Goal: Task Accomplishment & Management: Manage account settings

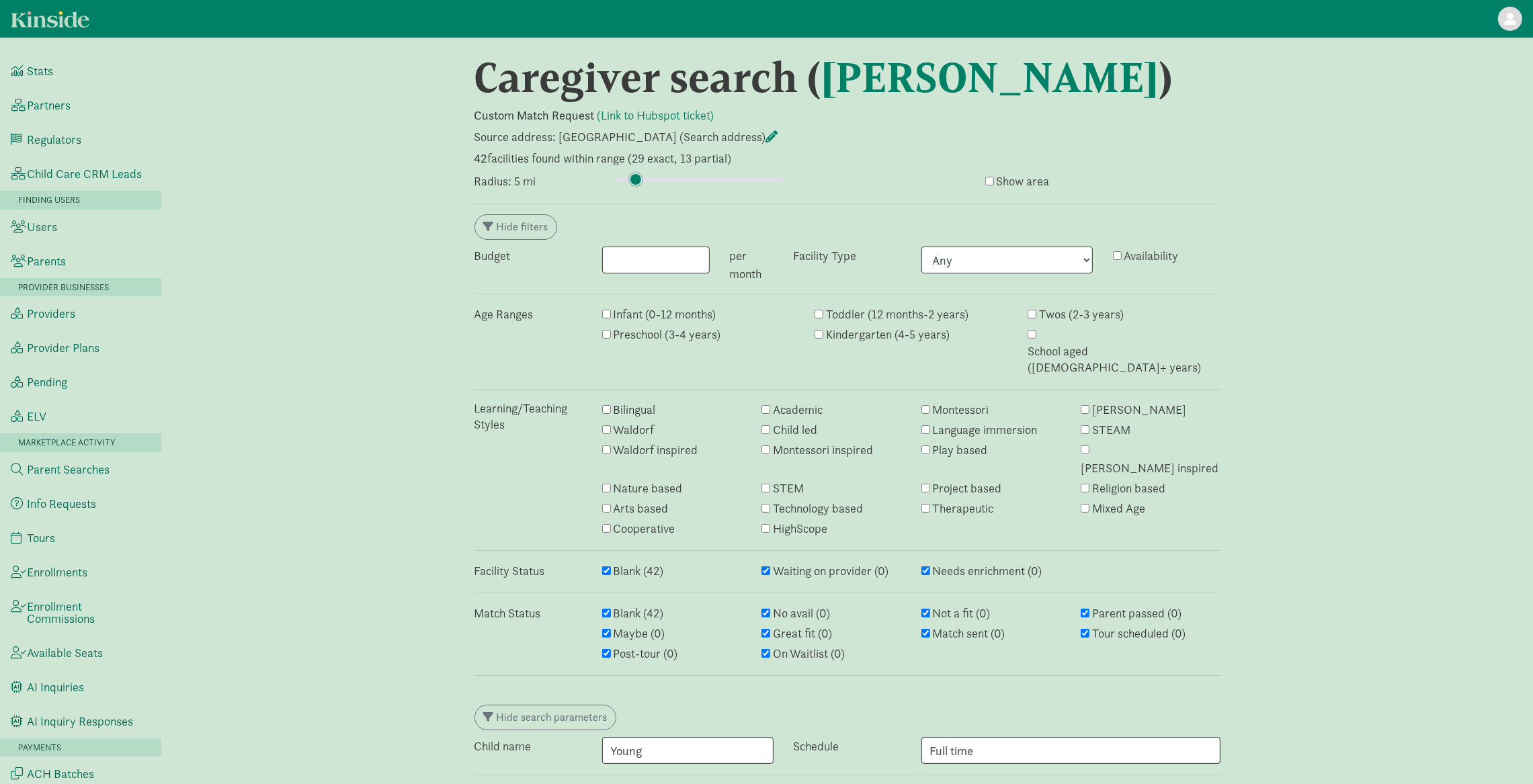
click at [635, 177] on input "range" at bounding box center [700, 179] width 168 height 15
type input "4.25"
click at [633, 181] on input "range" at bounding box center [700, 179] width 168 height 15
click at [632, 178] on input "range" at bounding box center [700, 179] width 168 height 15
type input "4.75"
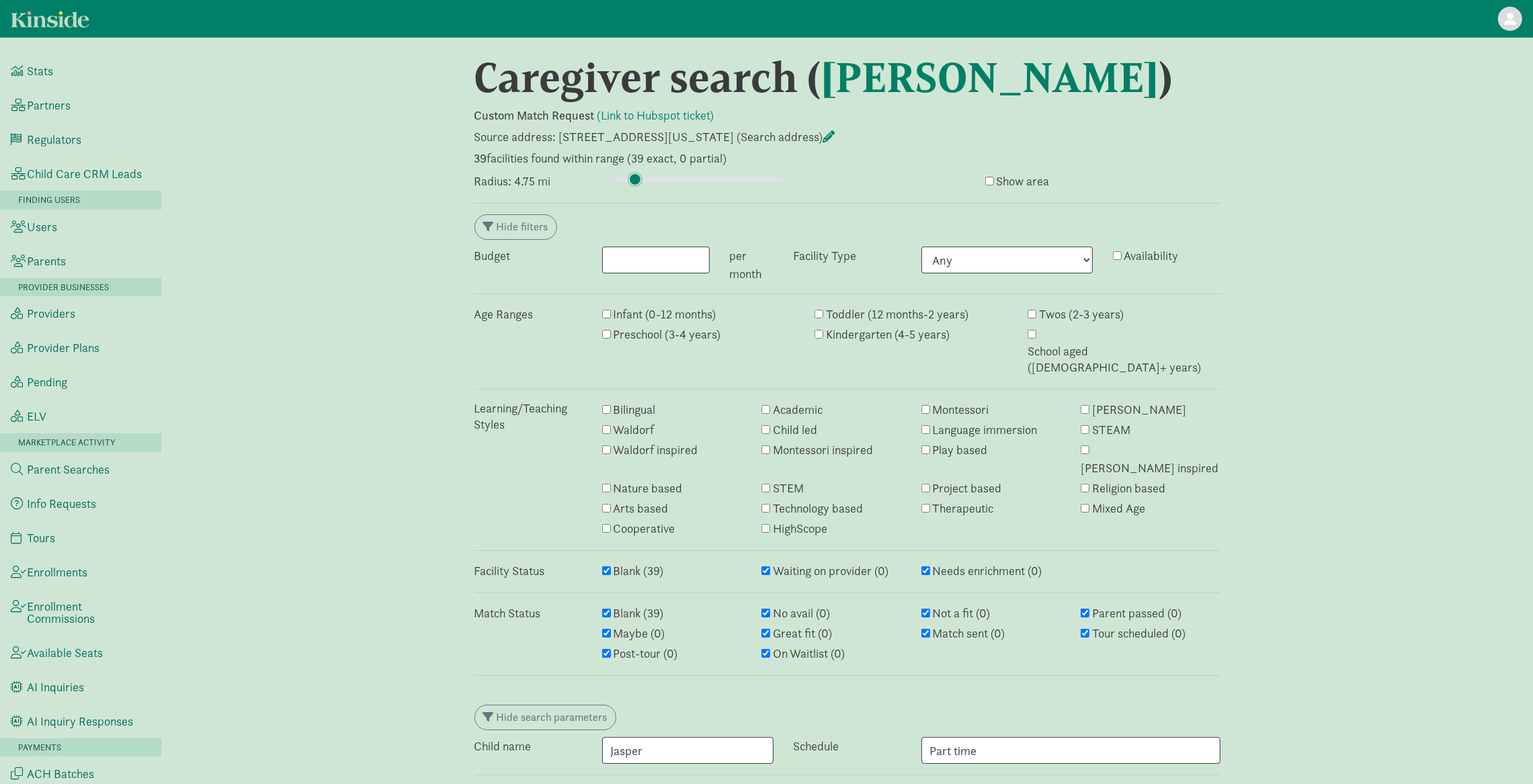
click at [635, 181] on input "range" at bounding box center [700, 179] width 168 height 15
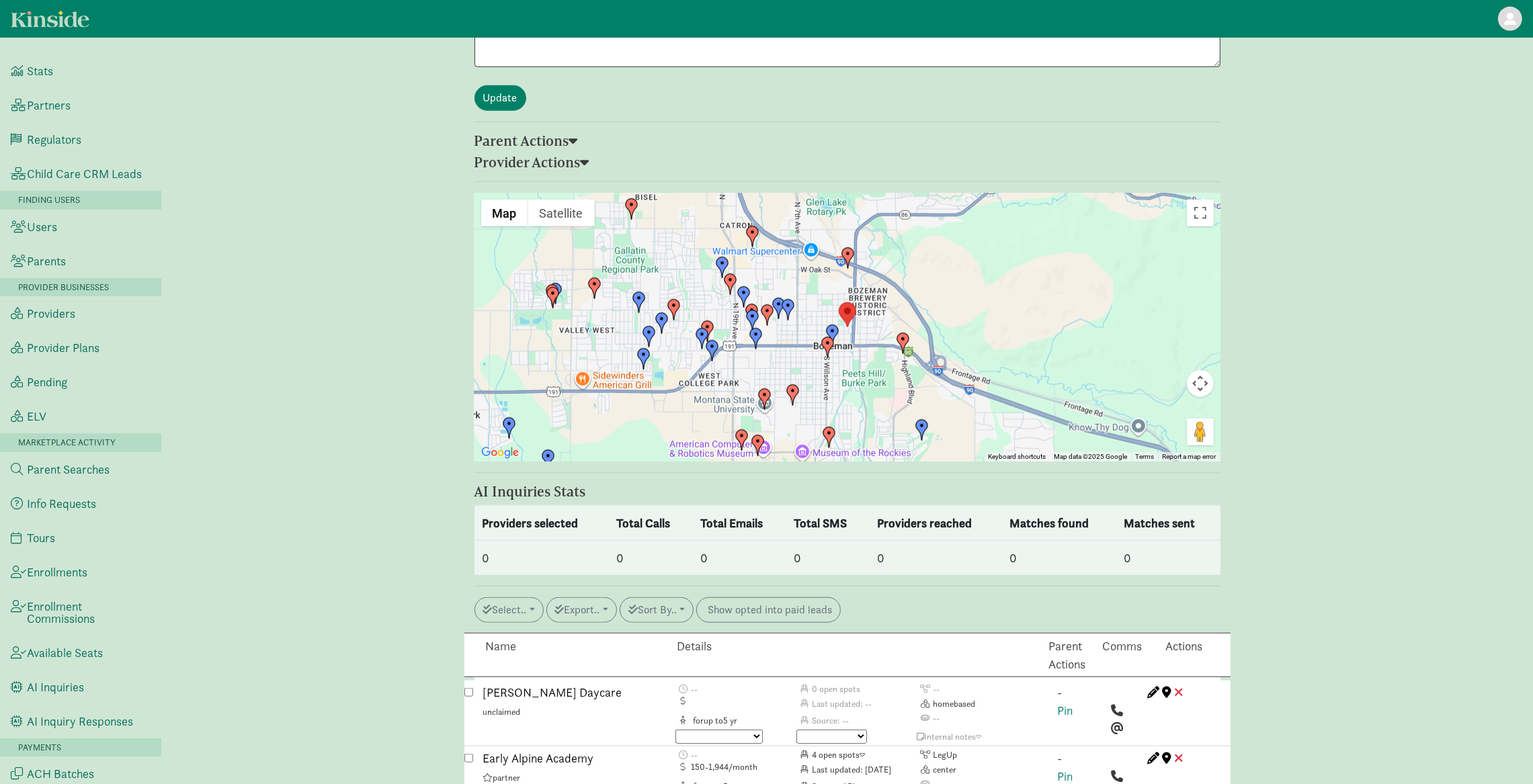
scroll to position [1692, 0]
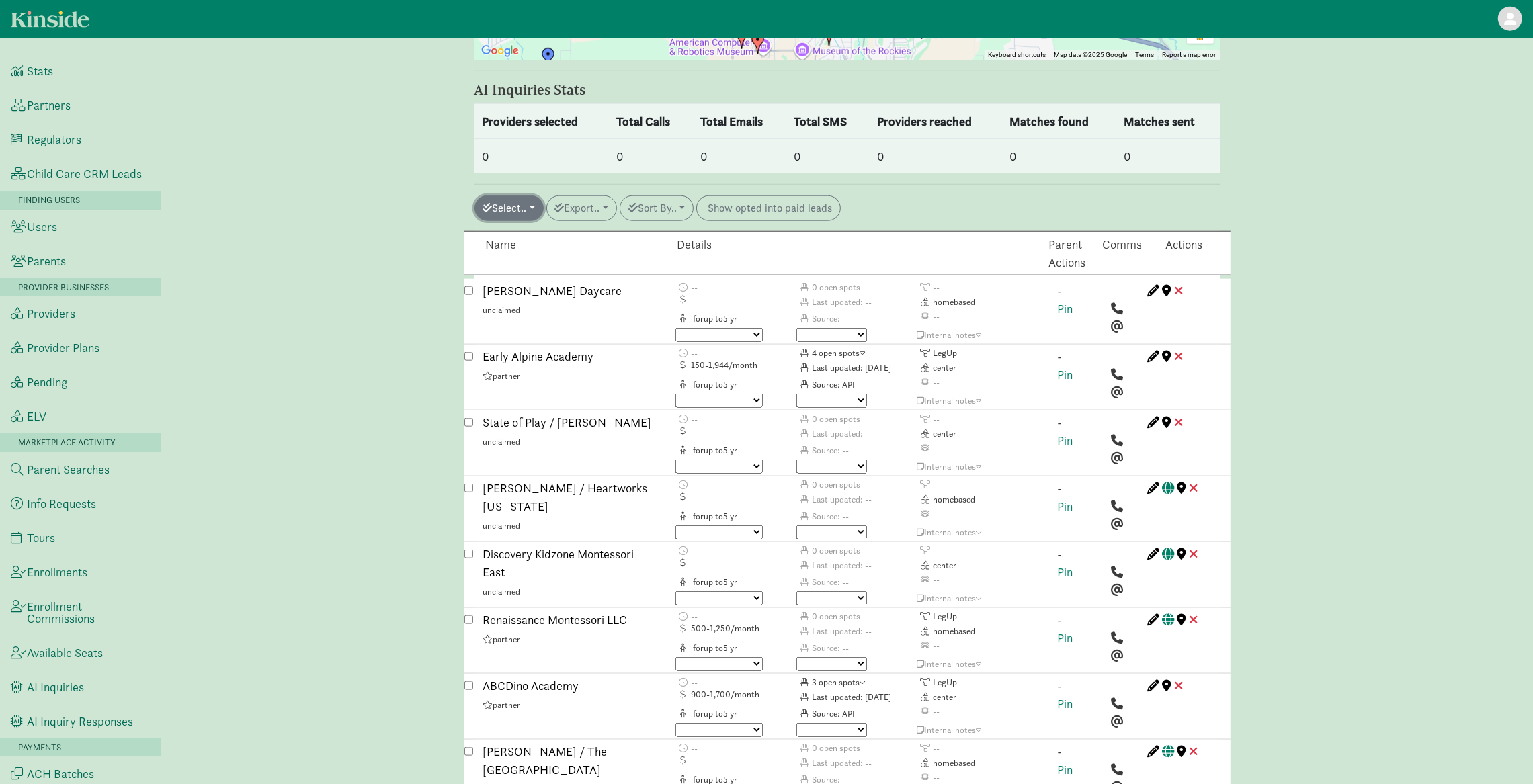
click at [522, 195] on button "Select.." at bounding box center [509, 208] width 70 height 26
click at [524, 379] on link "All auto match" at bounding box center [539, 389] width 128 height 21
checkbox input "true"
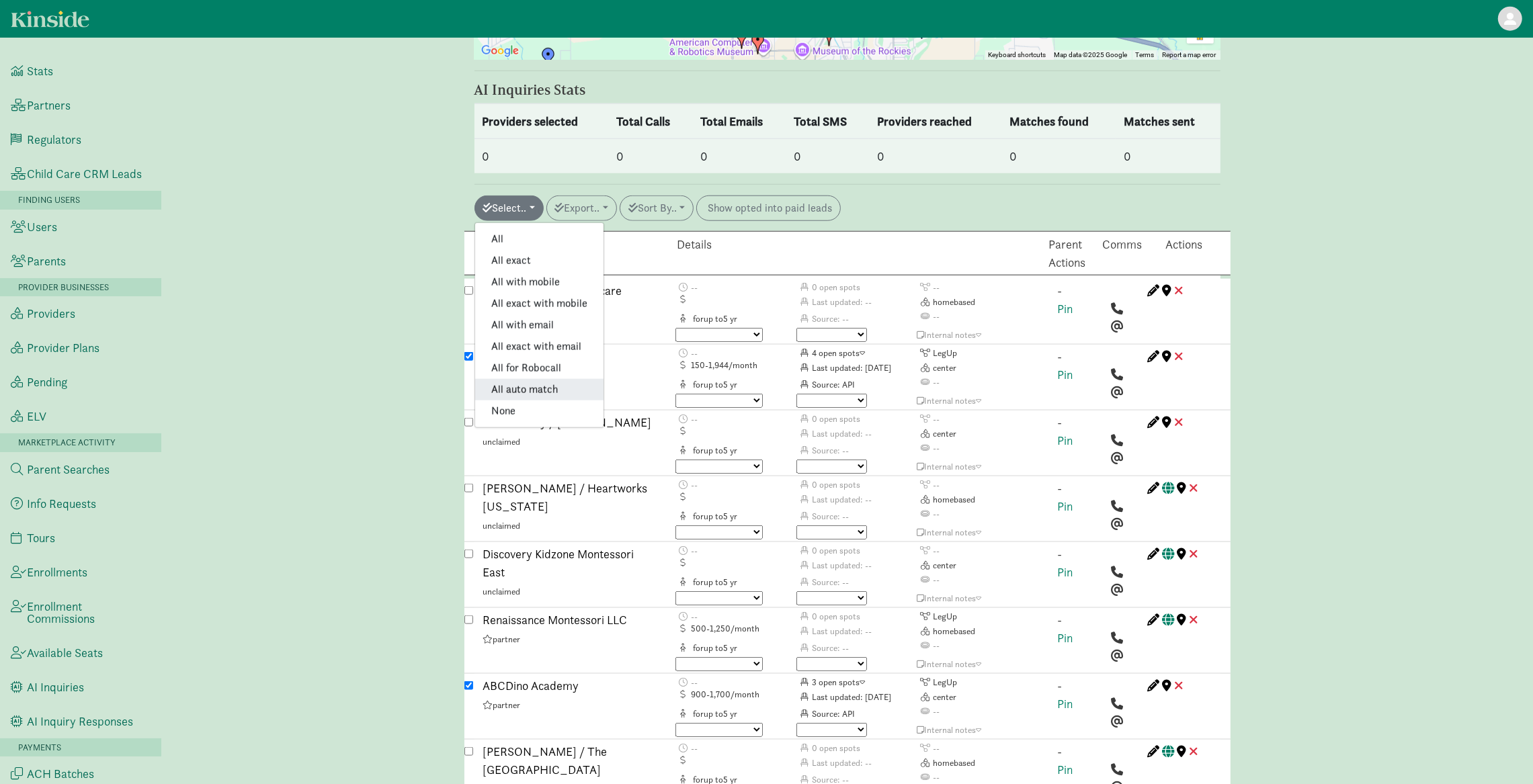
checkbox input "true"
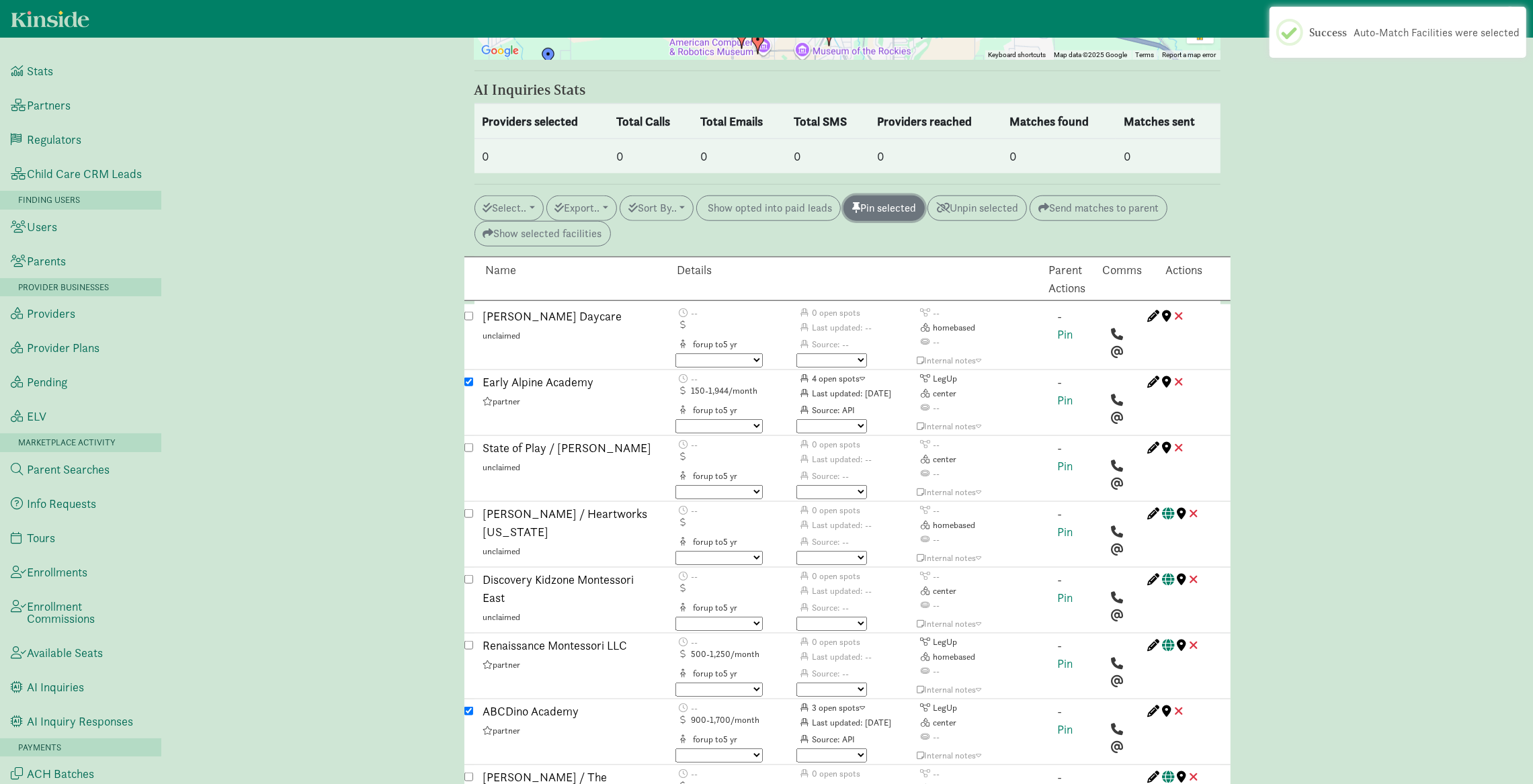
click at [893, 195] on button "Pin selected" at bounding box center [884, 208] width 81 height 26
click at [527, 195] on button "Select.." at bounding box center [509, 208] width 70 height 26
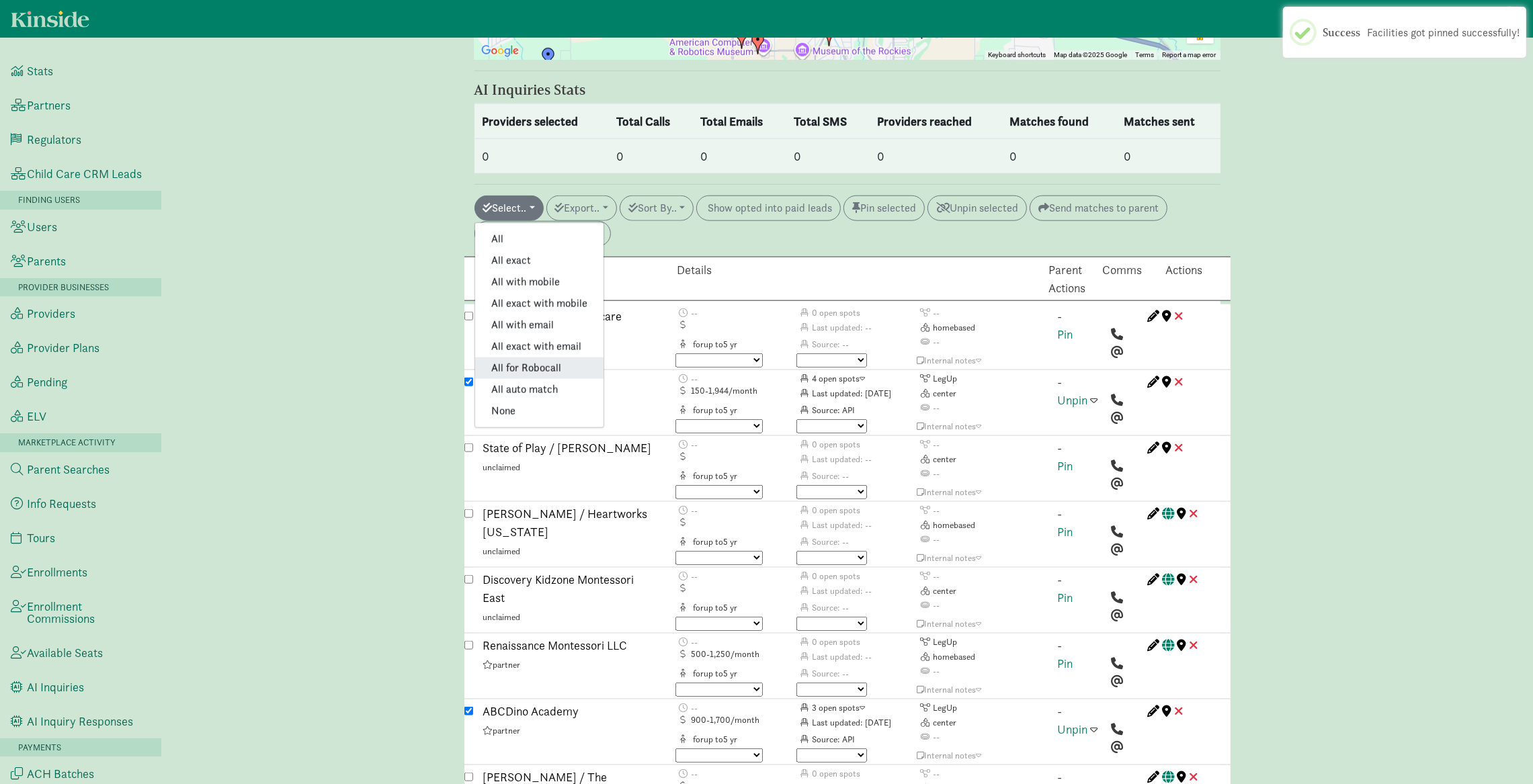
click at [517, 358] on link "All for Robocall" at bounding box center [539, 368] width 128 height 21
checkbox input "true"
checkbox input "false"
checkbox input "true"
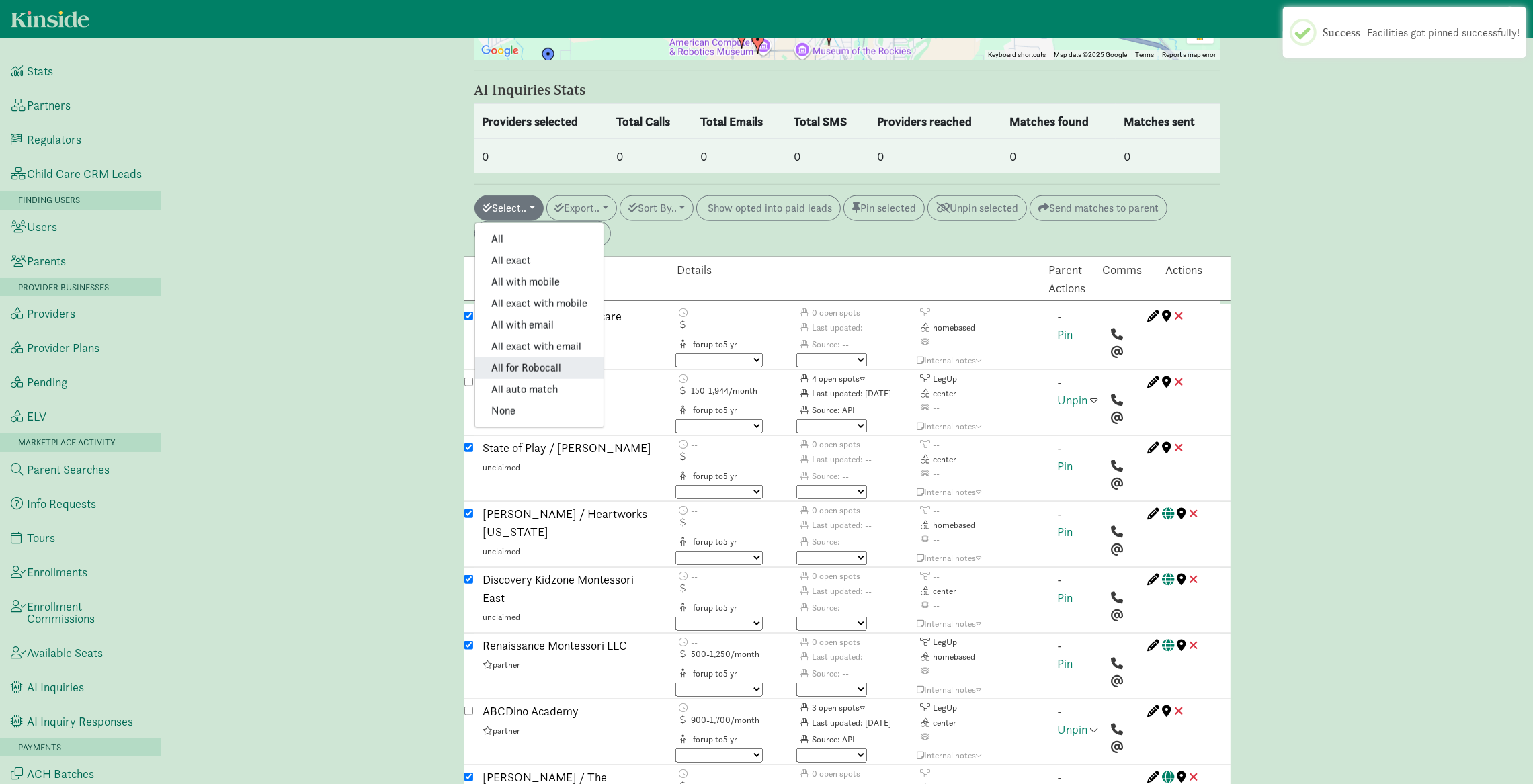
checkbox input "true"
checkbox input "false"
checkbox input "true"
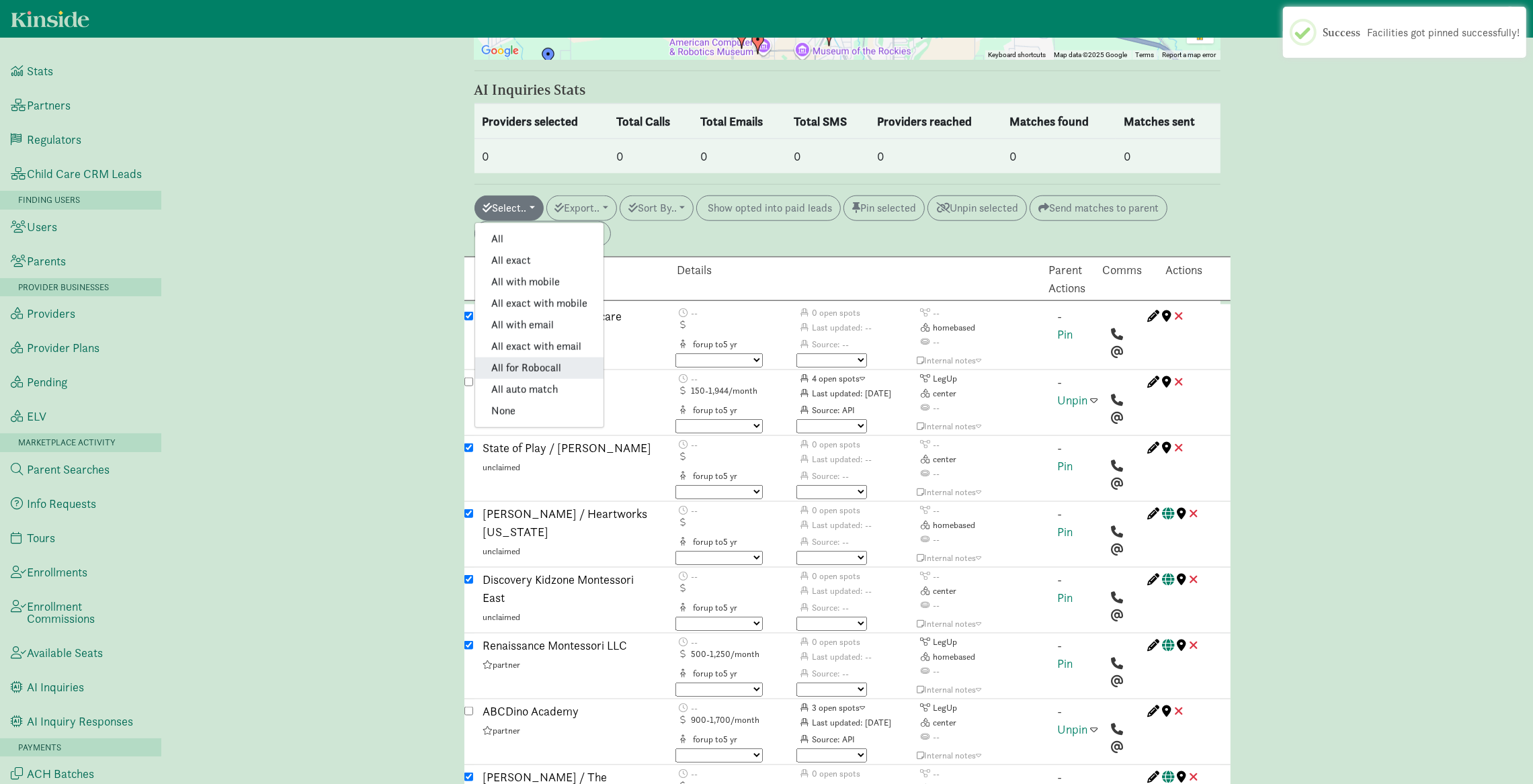
checkbox input "true"
checkbox input "false"
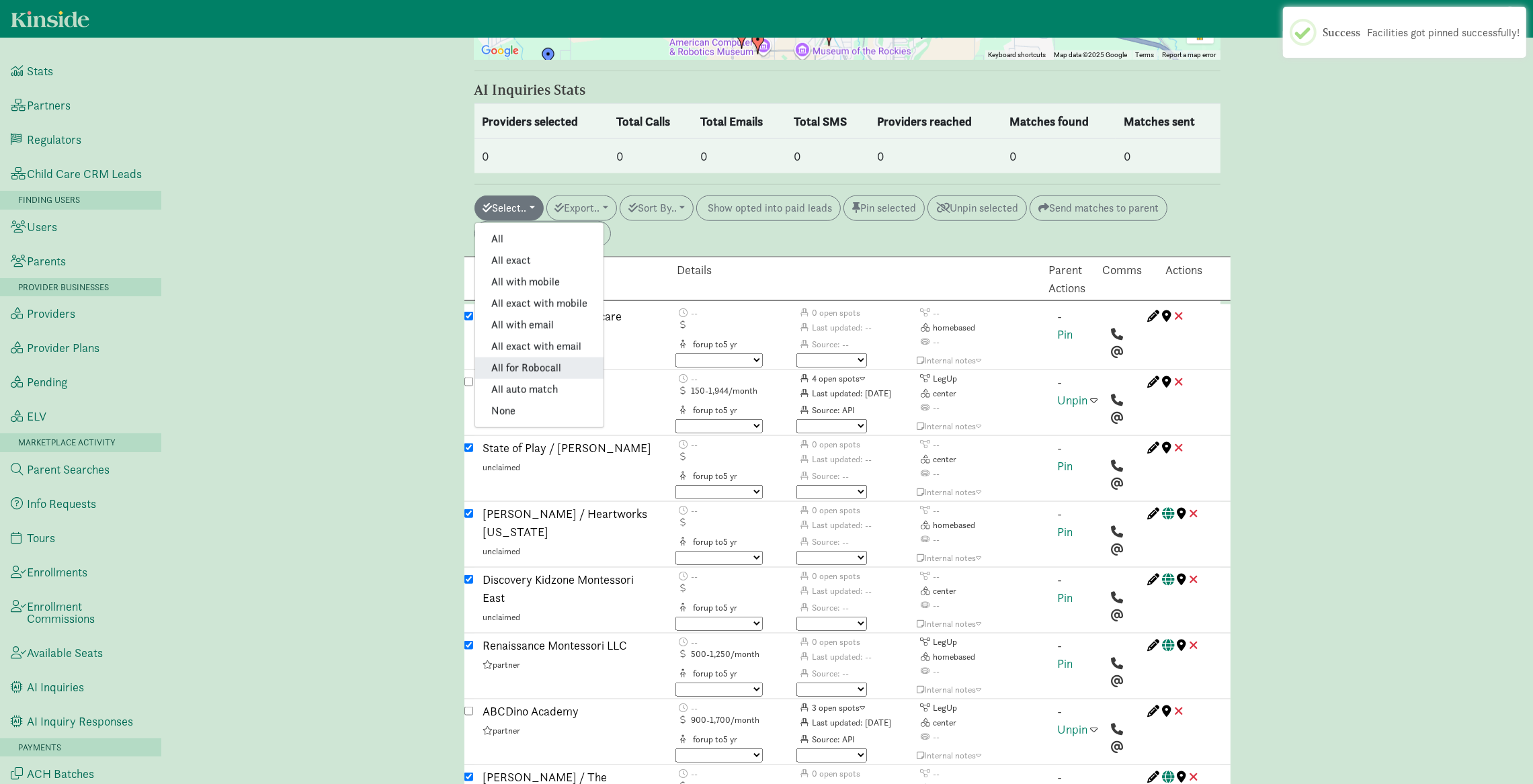
checkbox input "false"
checkbox input "true"
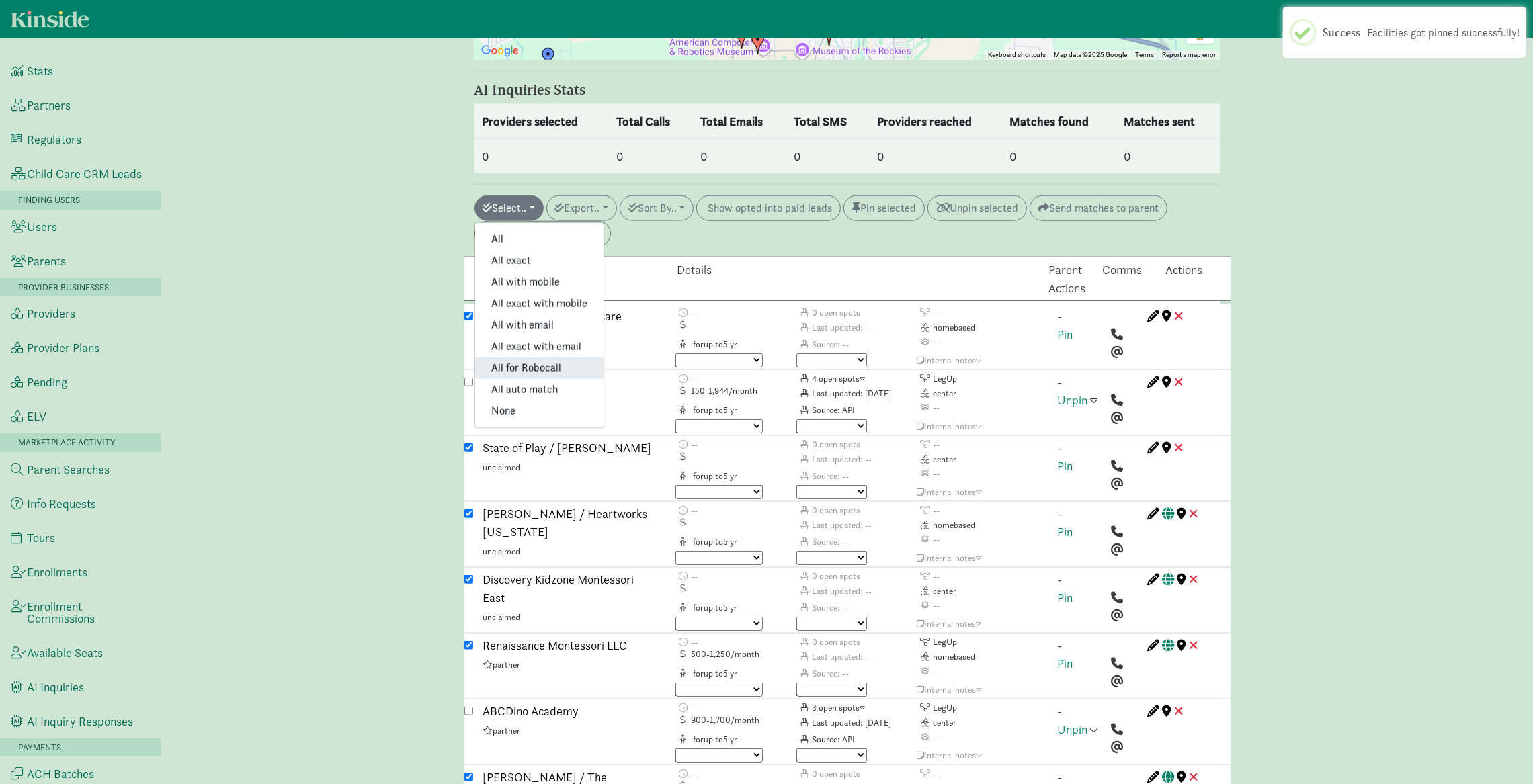
checkbox input "false"
checkbox input "true"
checkbox input "false"
checkbox input "true"
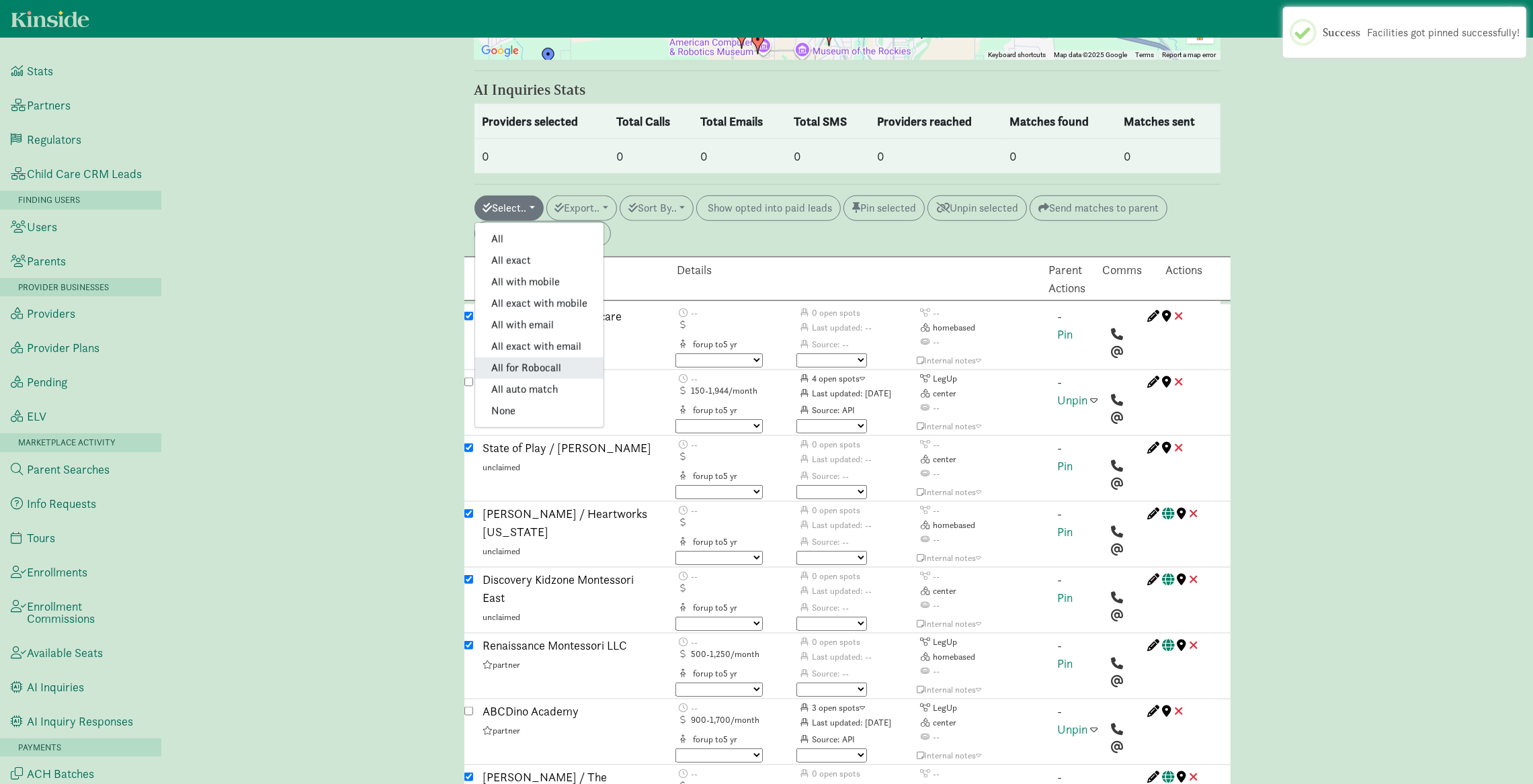
checkbox input "true"
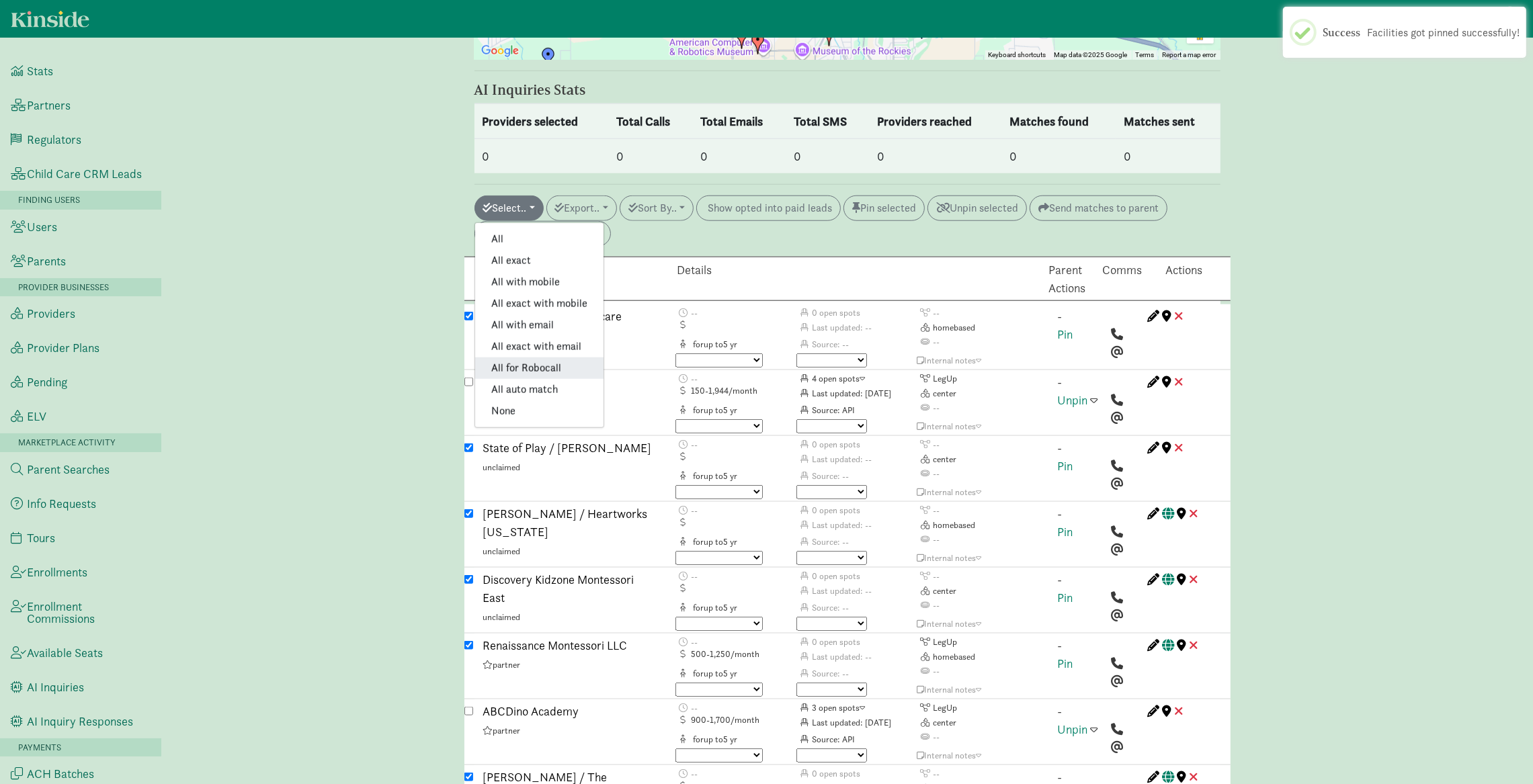
checkbox input "true"
checkbox input "false"
checkbox input "true"
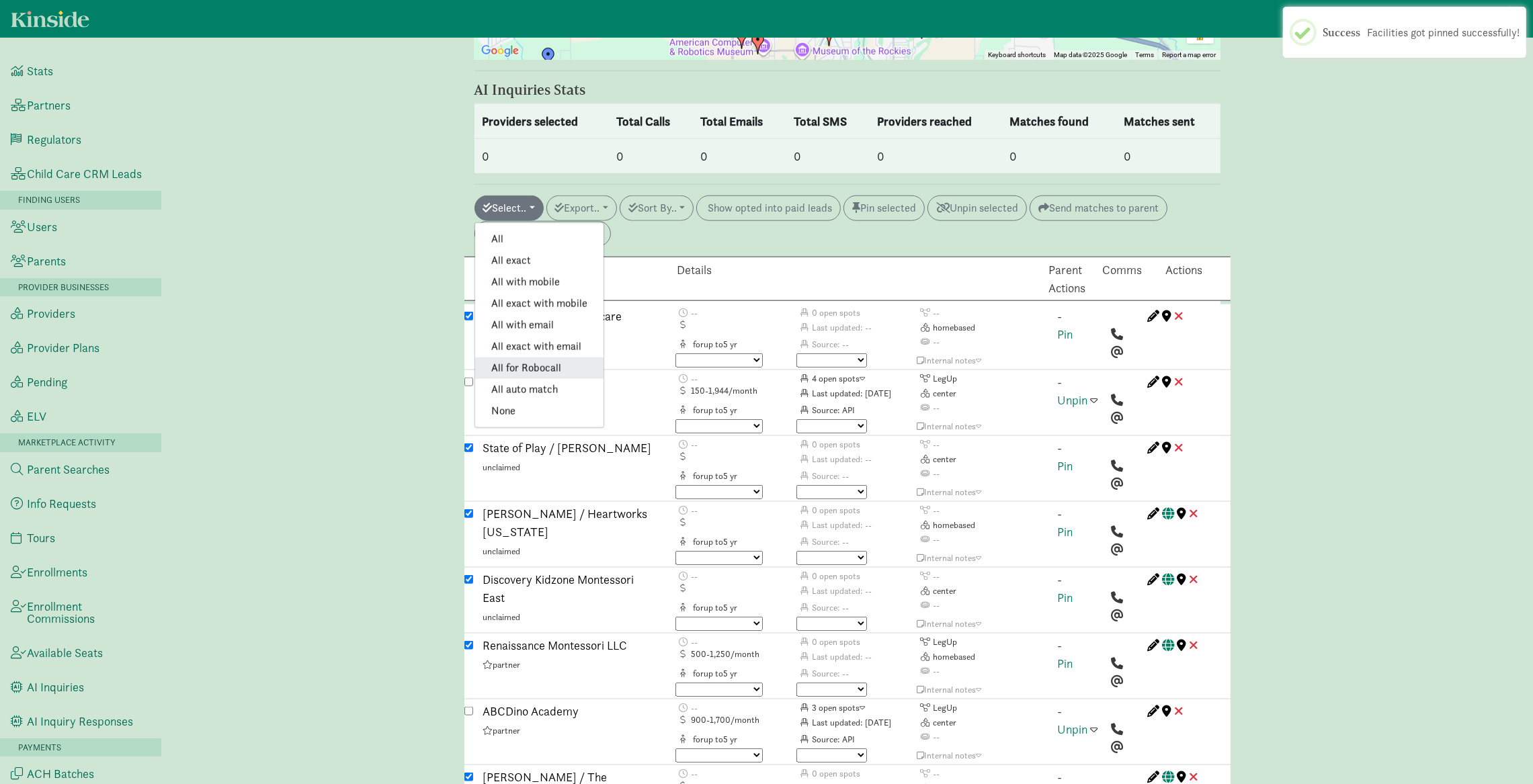
checkbox input "true"
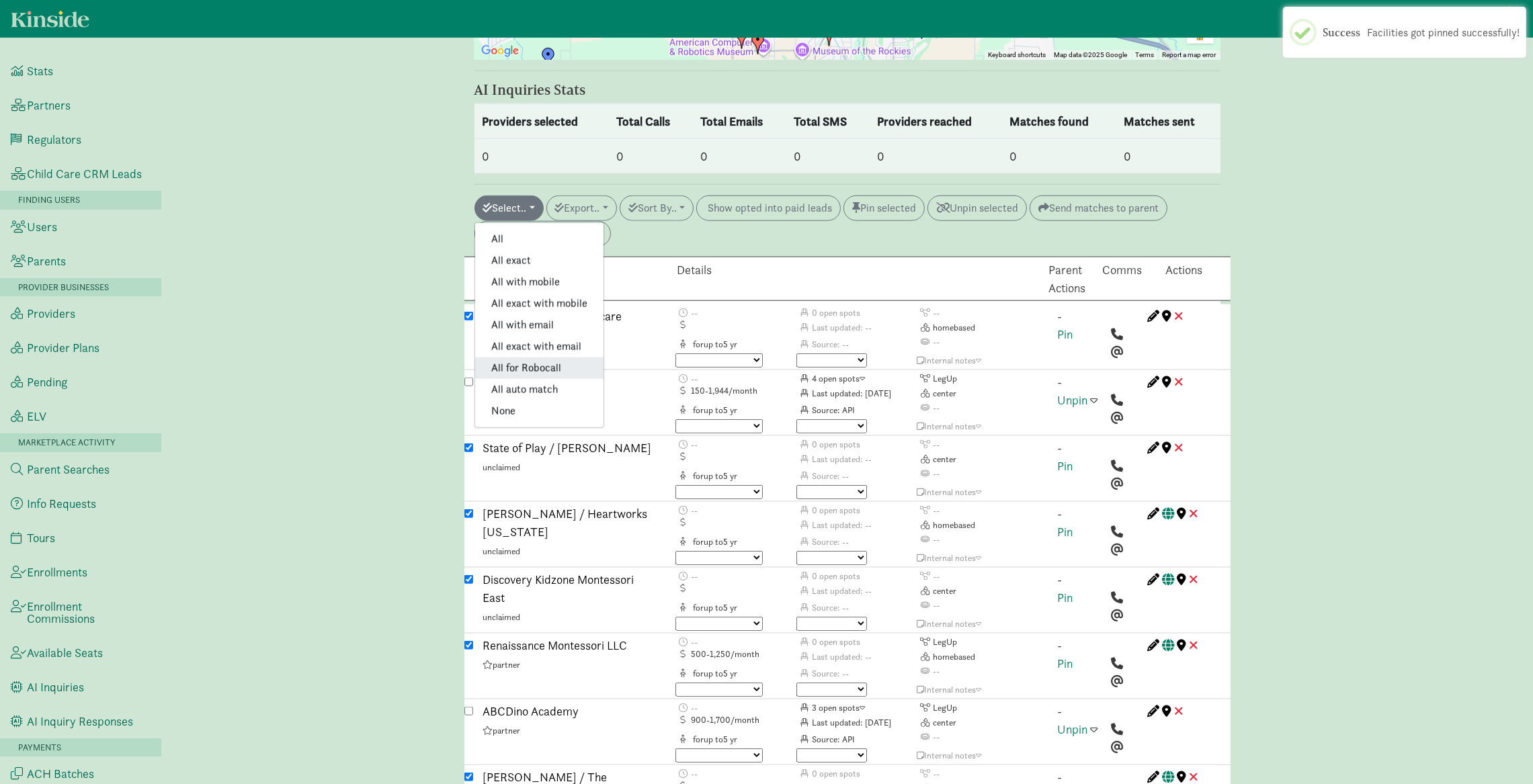
checkbox input "true"
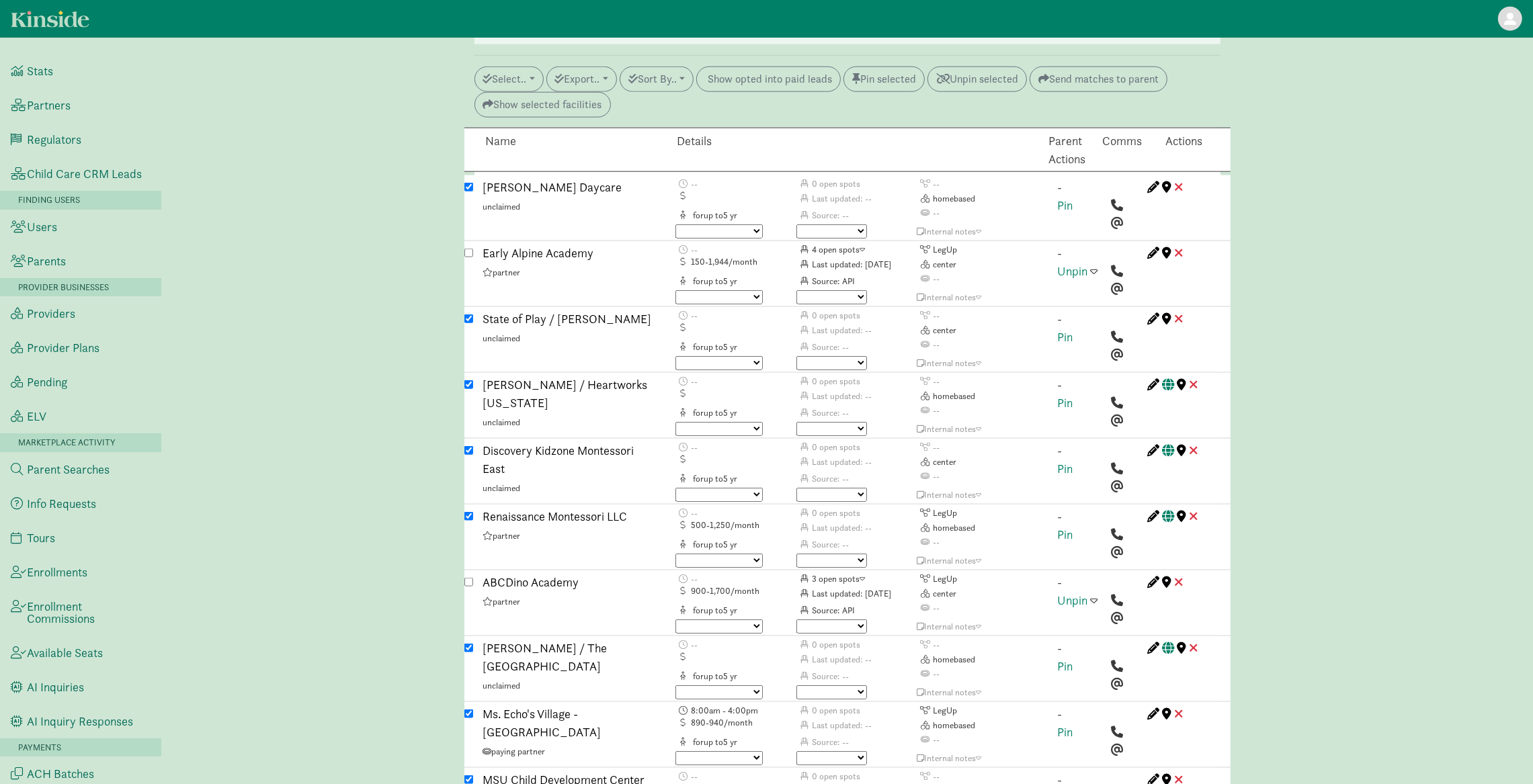
scroll to position [1881, 0]
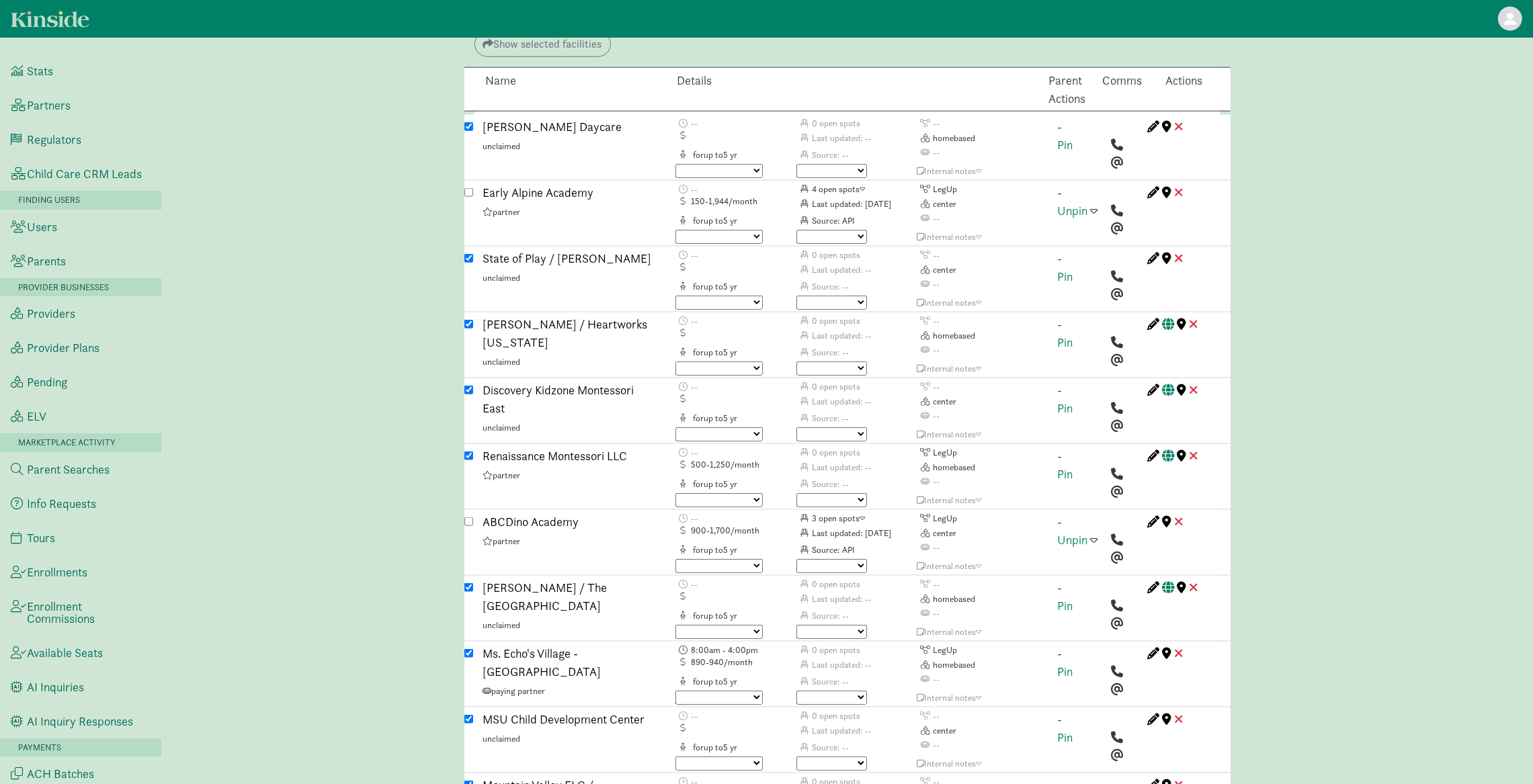
click at [468, 715] on input "checkbox" at bounding box center [469, 719] width 9 height 9
checkbox input "false"
click at [315, 235] on div "Caregiver search ( Lindsay Stefan ) Custom Match Request (Link to Hubspot ticke…" at bounding box center [847, 505] width 1372 height 4664
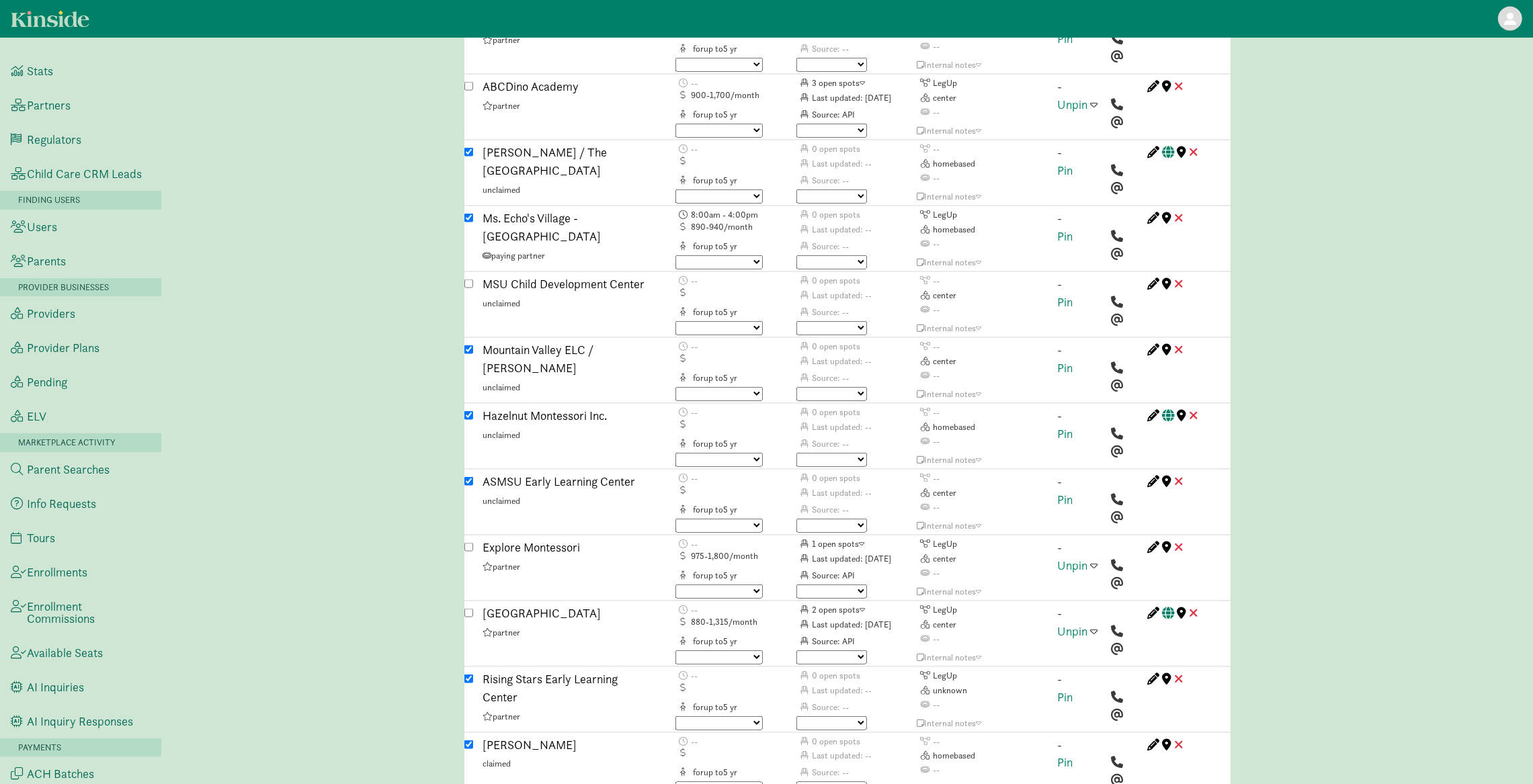
scroll to position [2318, 0]
click at [471, 475] on input "checkbox" at bounding box center [469, 480] width 9 height 9
checkbox input "false"
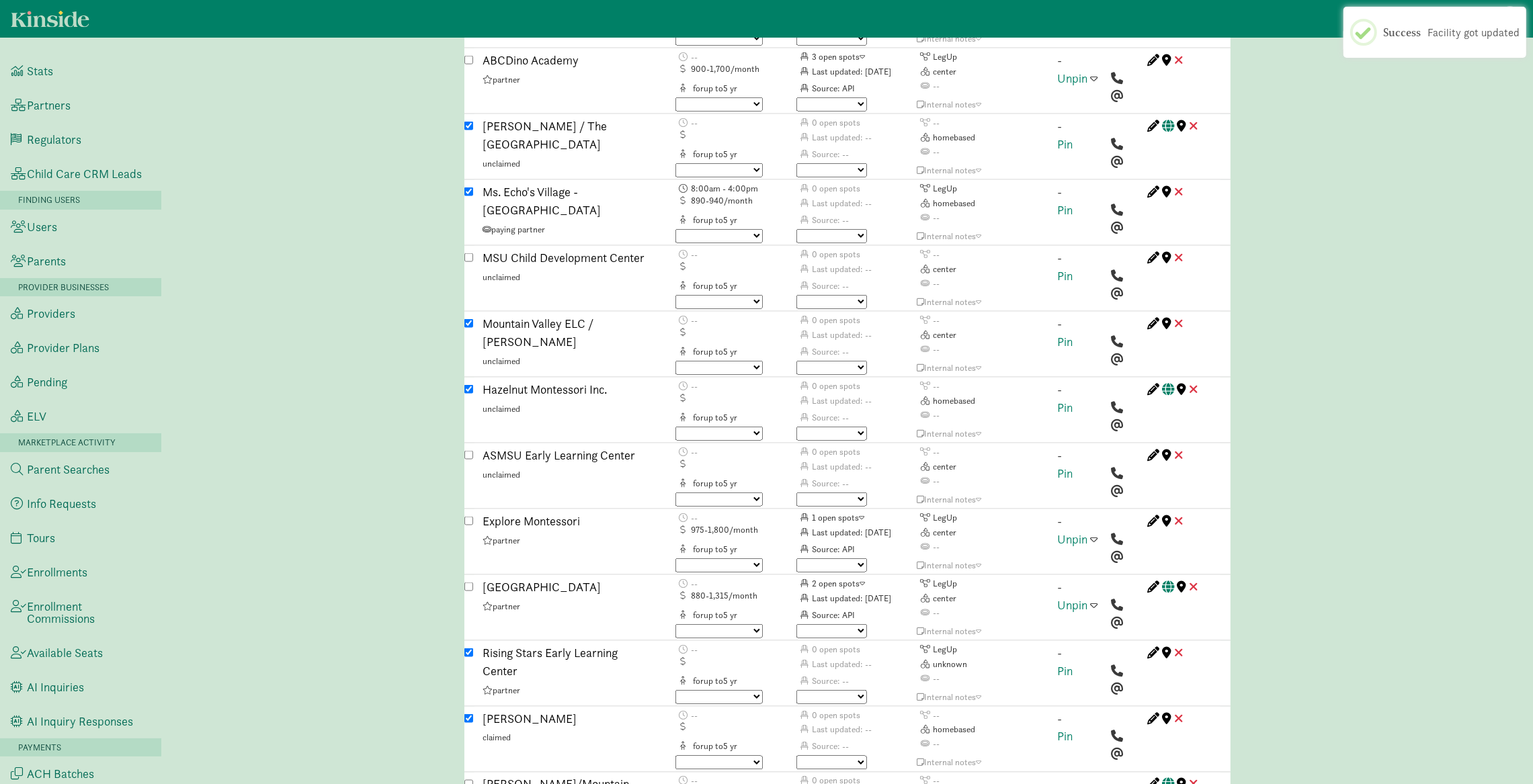
scroll to position [2345, 0]
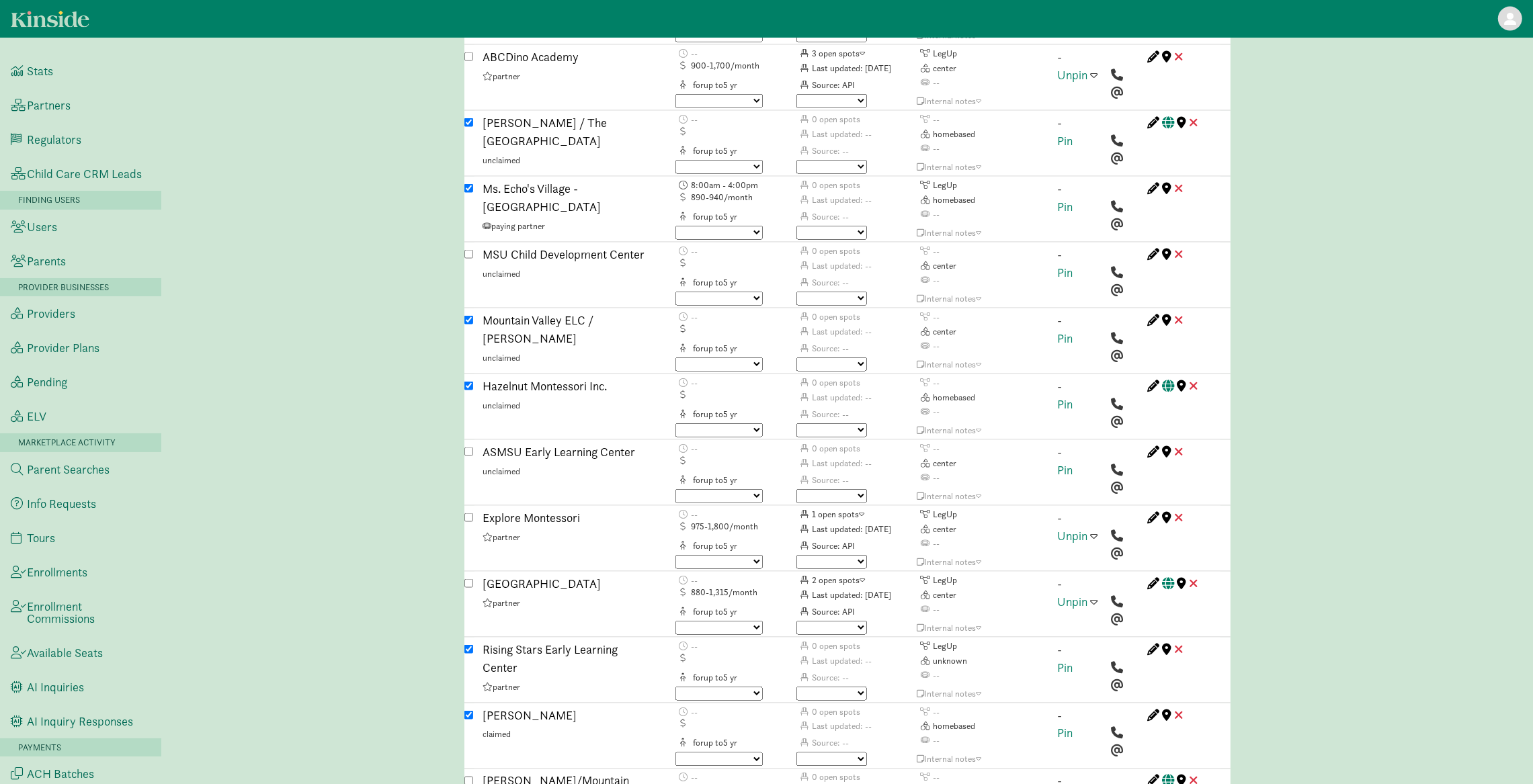
click at [468, 316] on input "checkbox" at bounding box center [469, 320] width 9 height 9
checkbox input "false"
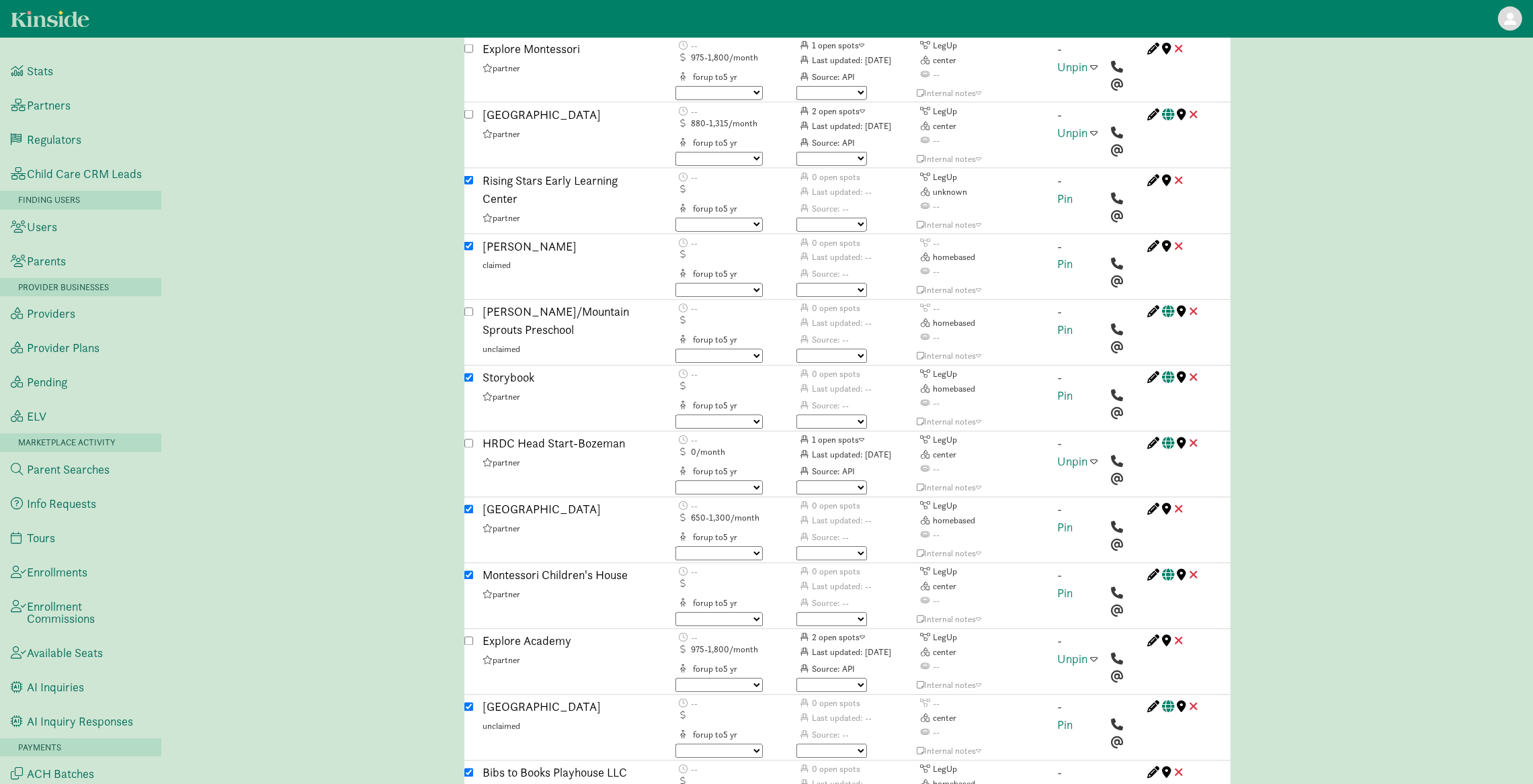
scroll to position [2883, 0]
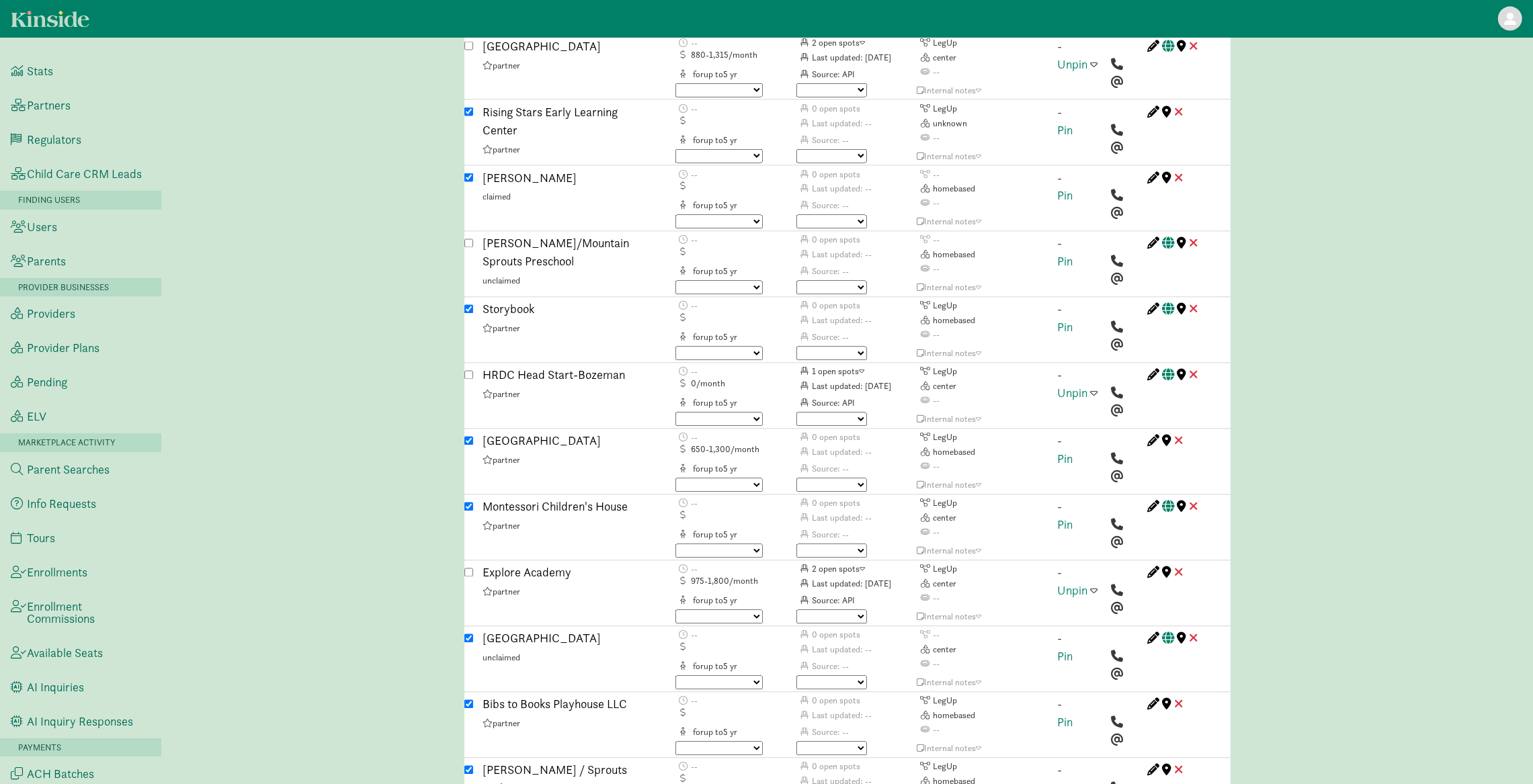
click at [1088, 366] on div "- Unpin" at bounding box center [1079, 397] width 64 height 62
click at [1092, 387] on span at bounding box center [1095, 393] width 7 height 12
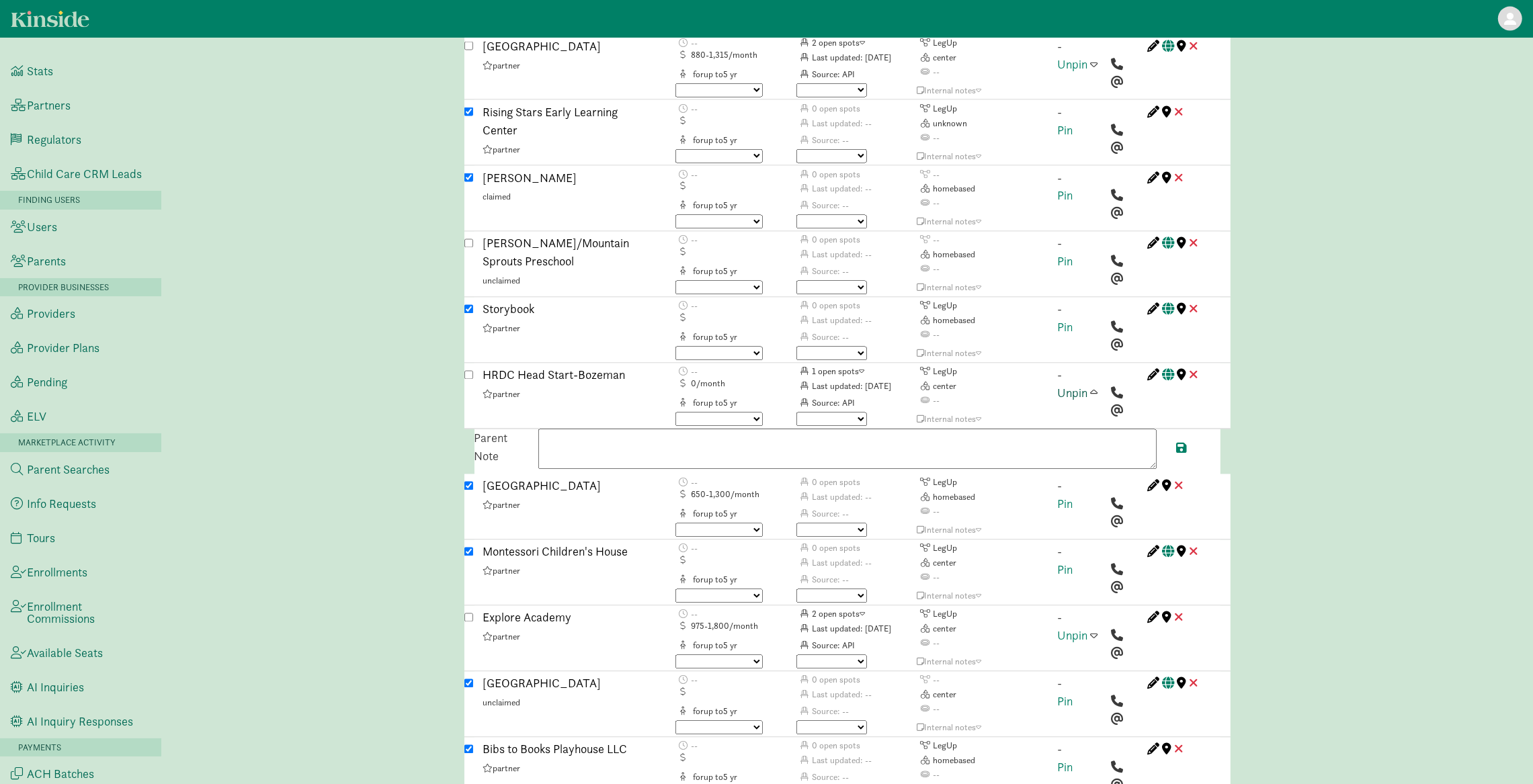
click at [1080, 385] on link "Unpin" at bounding box center [1073, 393] width 30 height 15
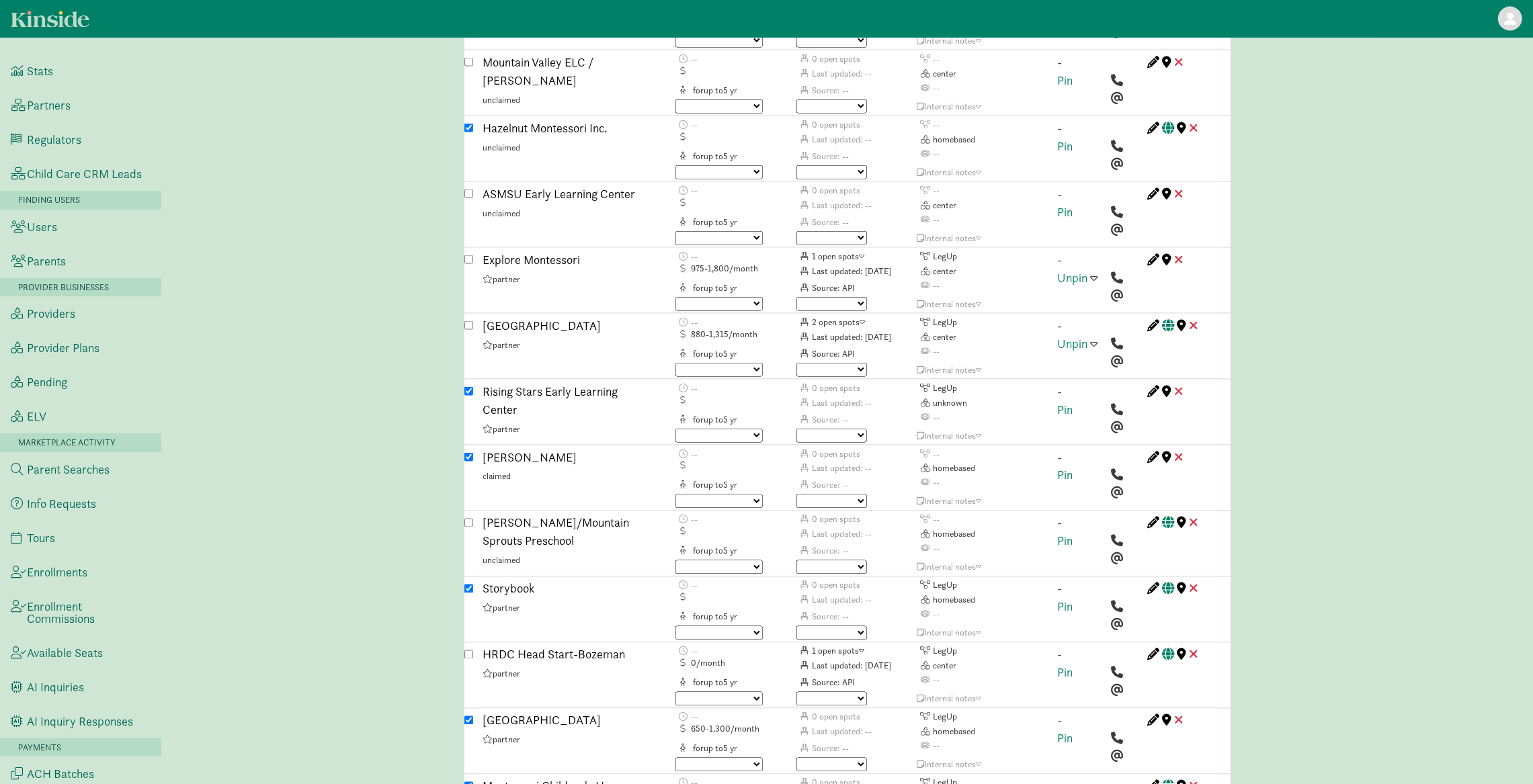
scroll to position [2603, 0]
click at [1068, 666] on link "Pin" at bounding box center [1065, 673] width 15 height 15
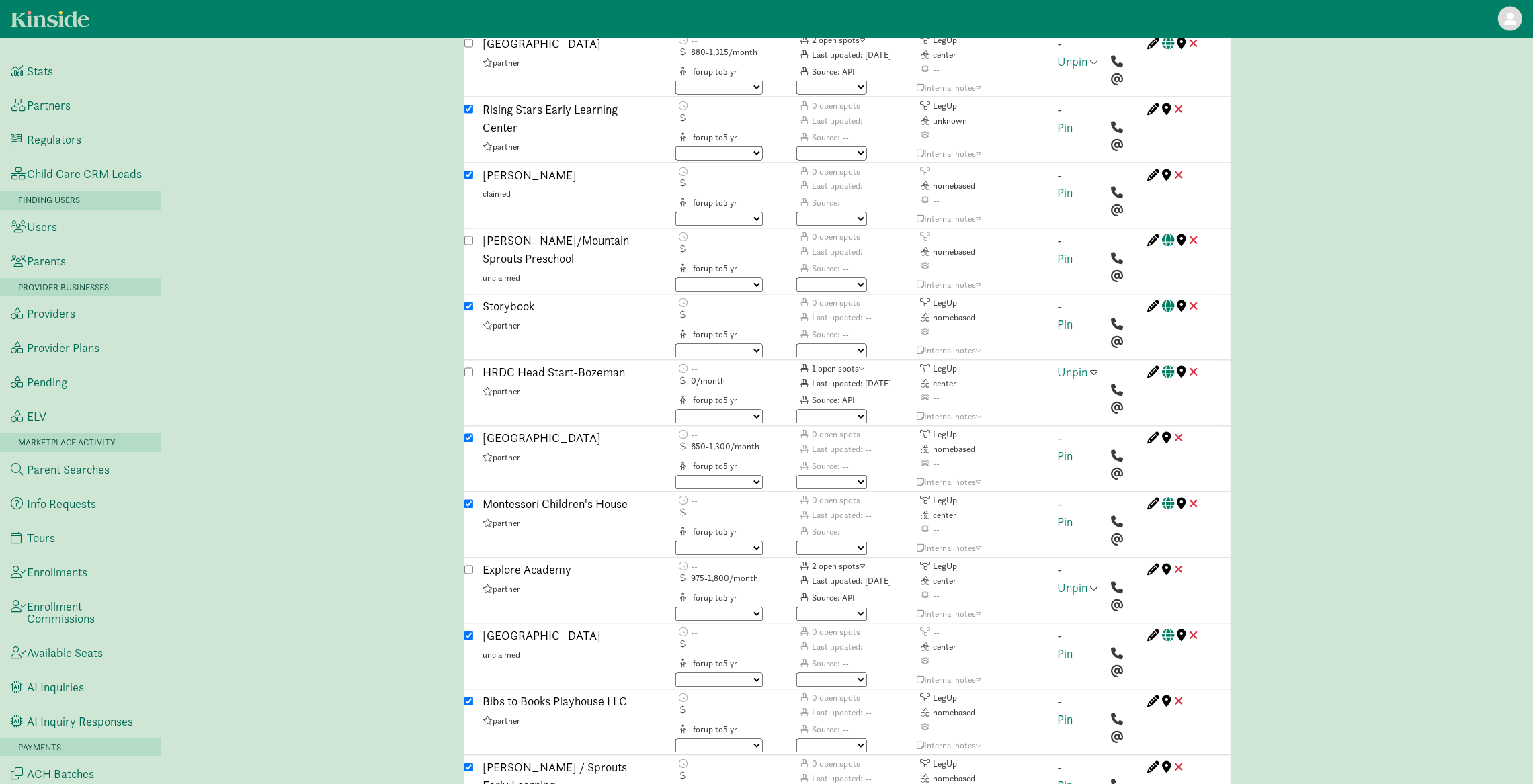
scroll to position [2997, 0]
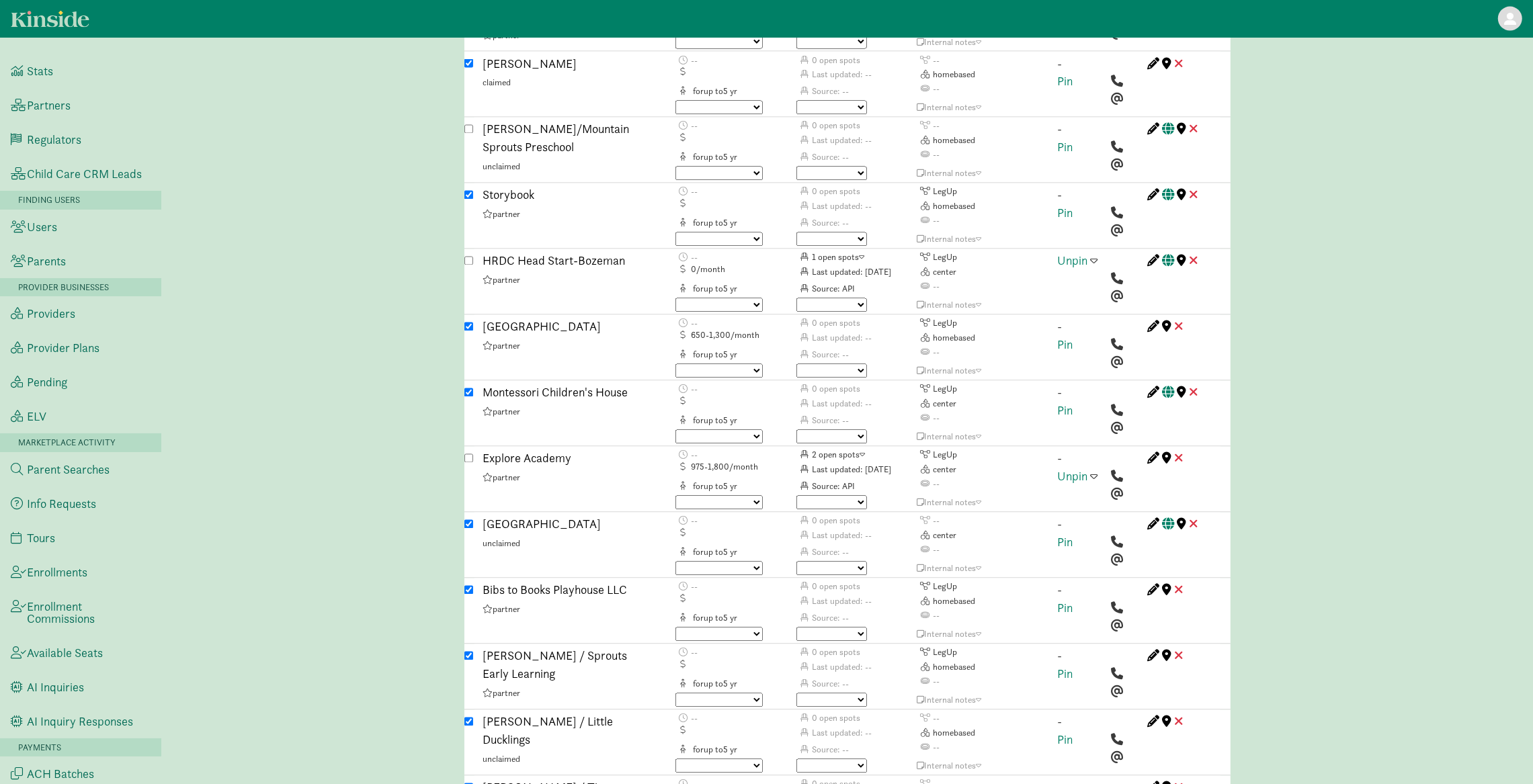
click at [468, 520] on input "checkbox" at bounding box center [469, 524] width 9 height 9
checkbox input "false"
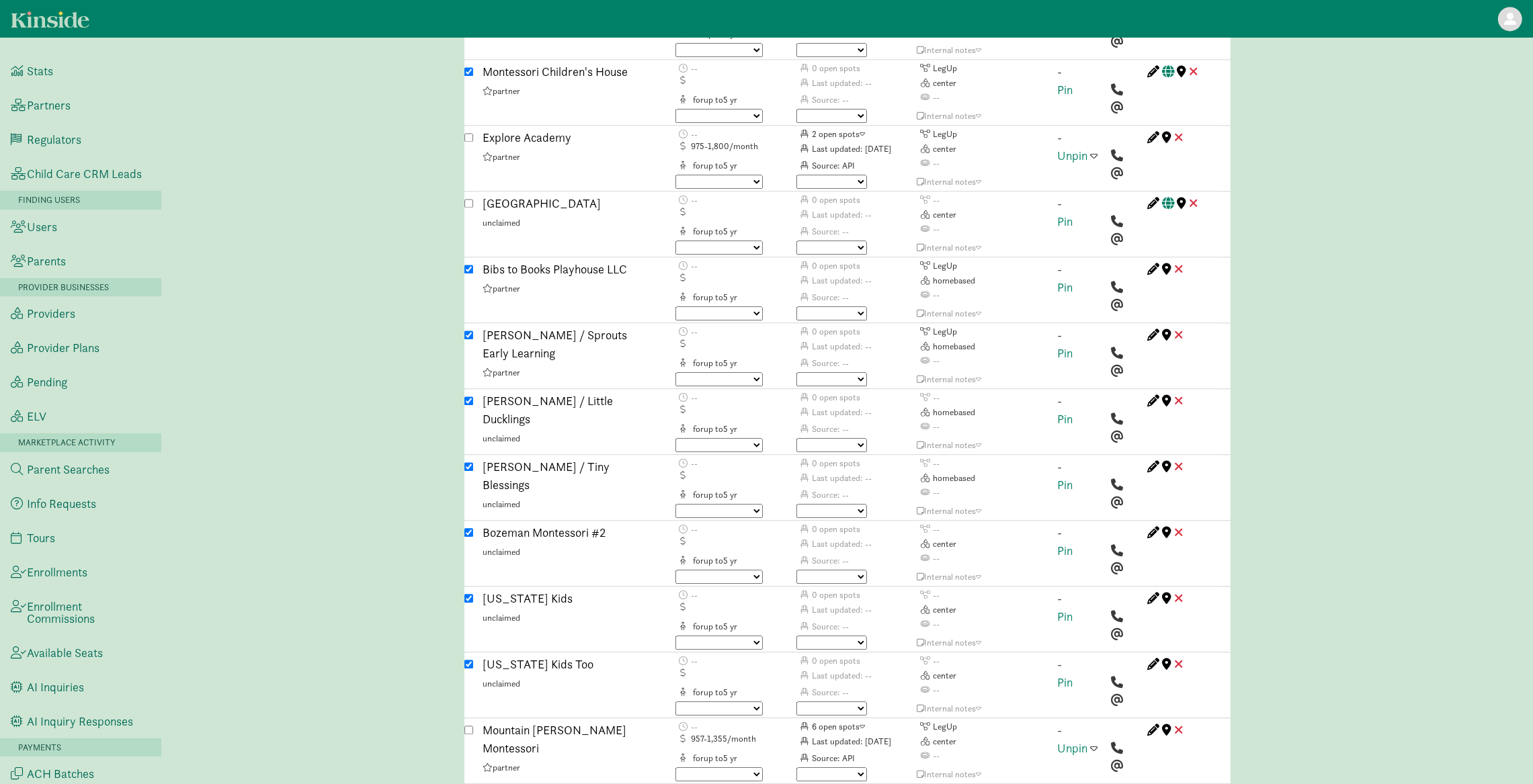
scroll to position [3322, 0]
click at [469, 524] on input "checkbox" at bounding box center [469, 529] width 9 height 9
checkbox input "false"
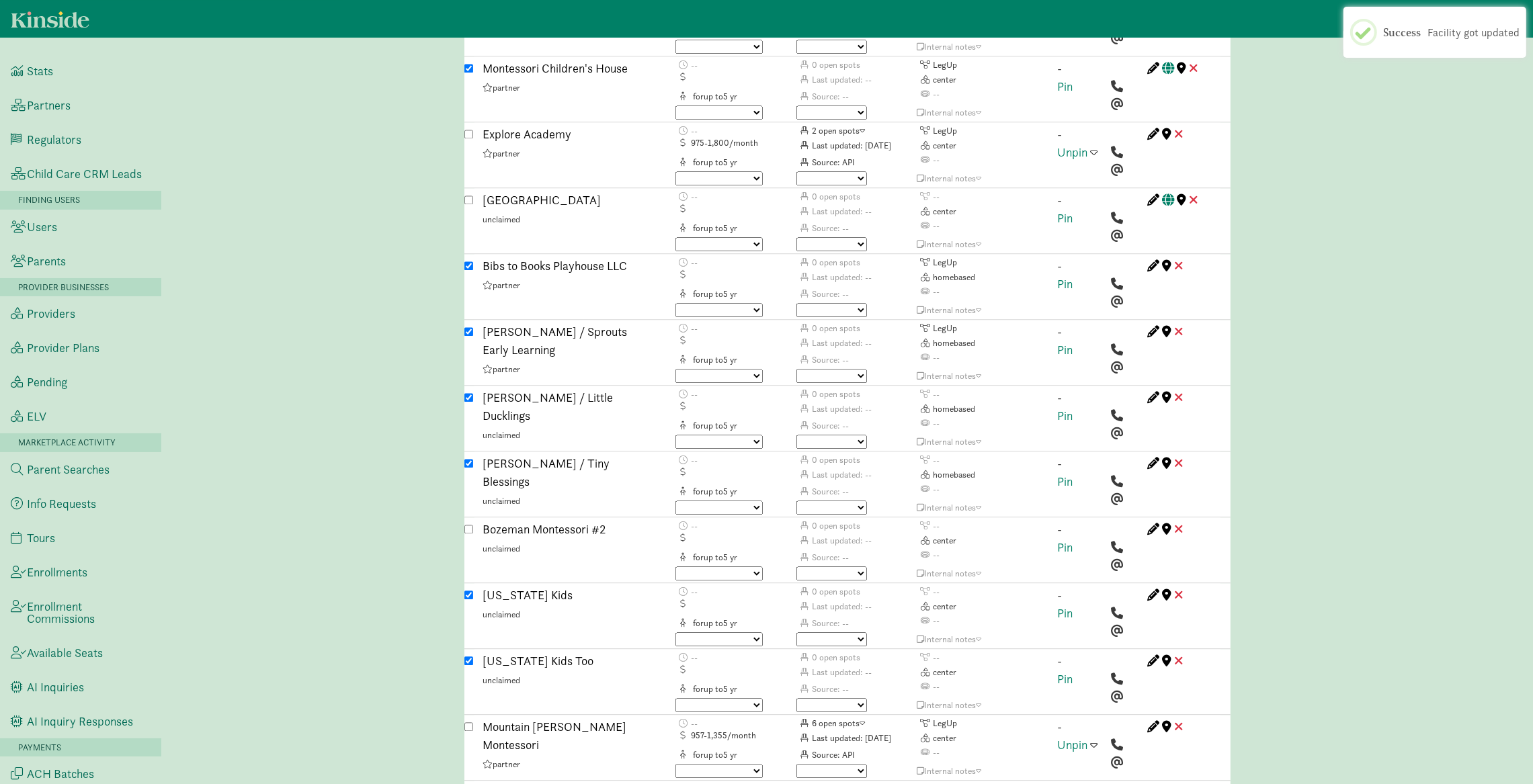
click at [467, 590] on input "checkbox" at bounding box center [469, 595] width 9 height 9
checkbox input "false"
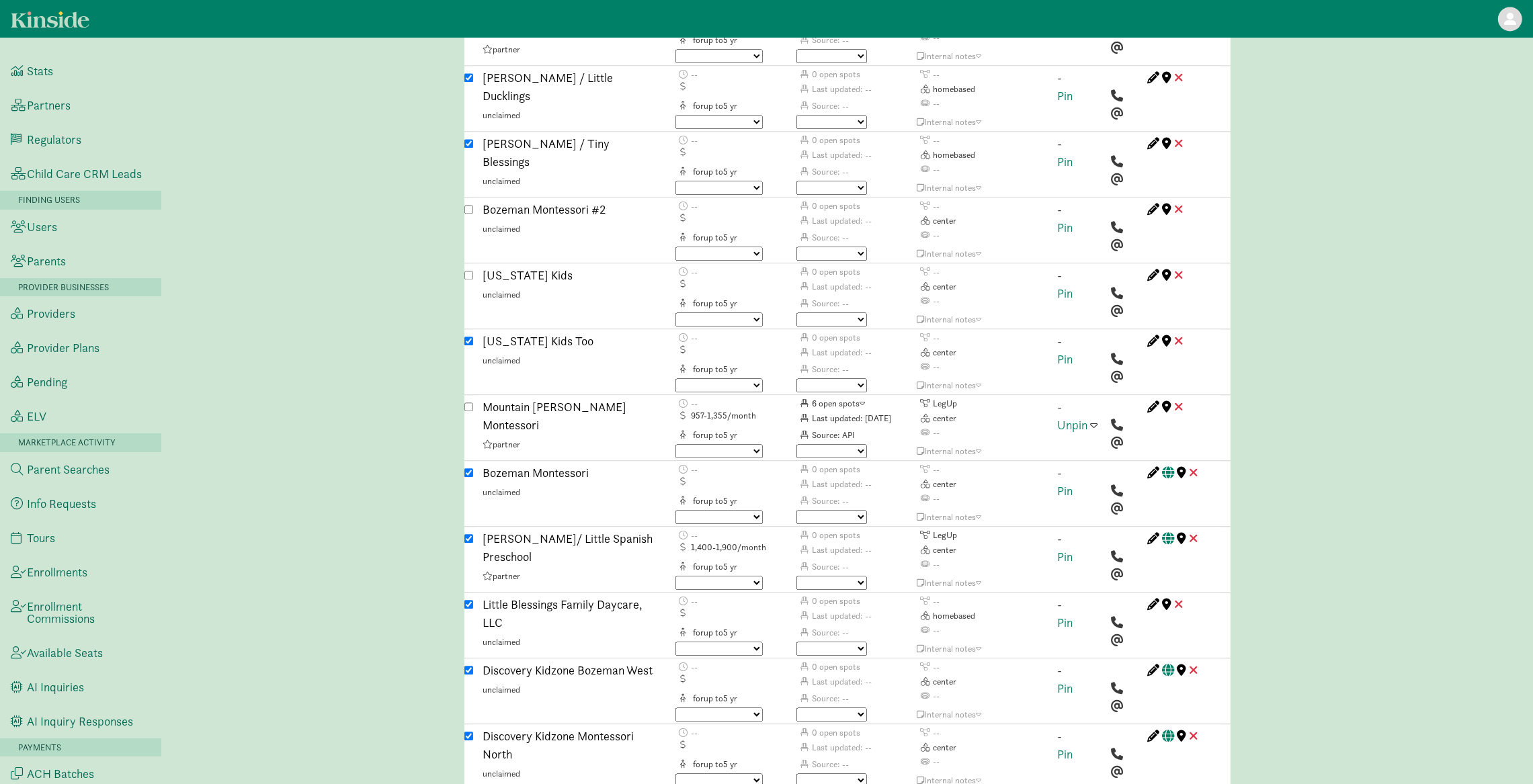
scroll to position [3658, 0]
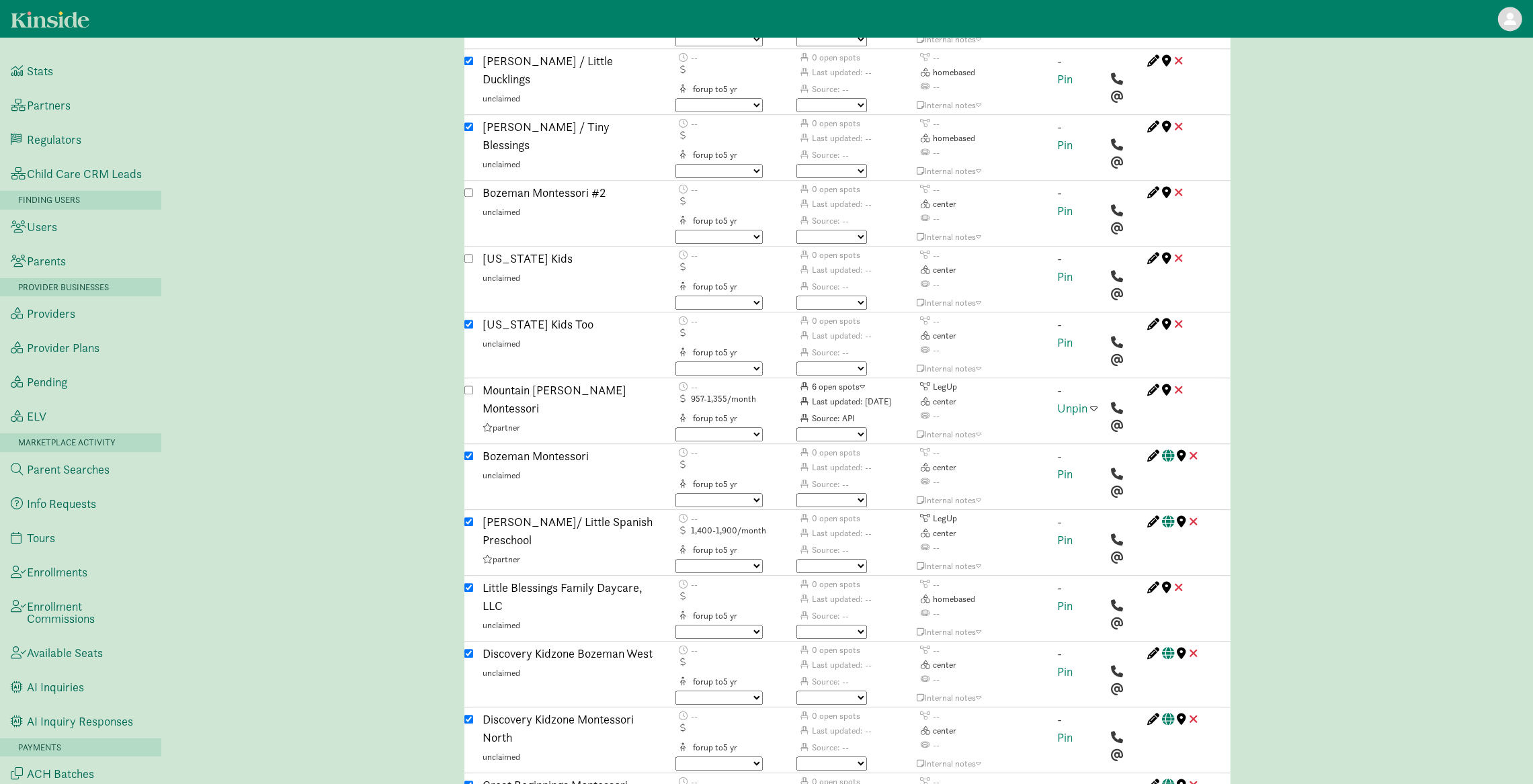
click at [469, 517] on input "checkbox" at bounding box center [469, 521] width 9 height 9
checkbox input "false"
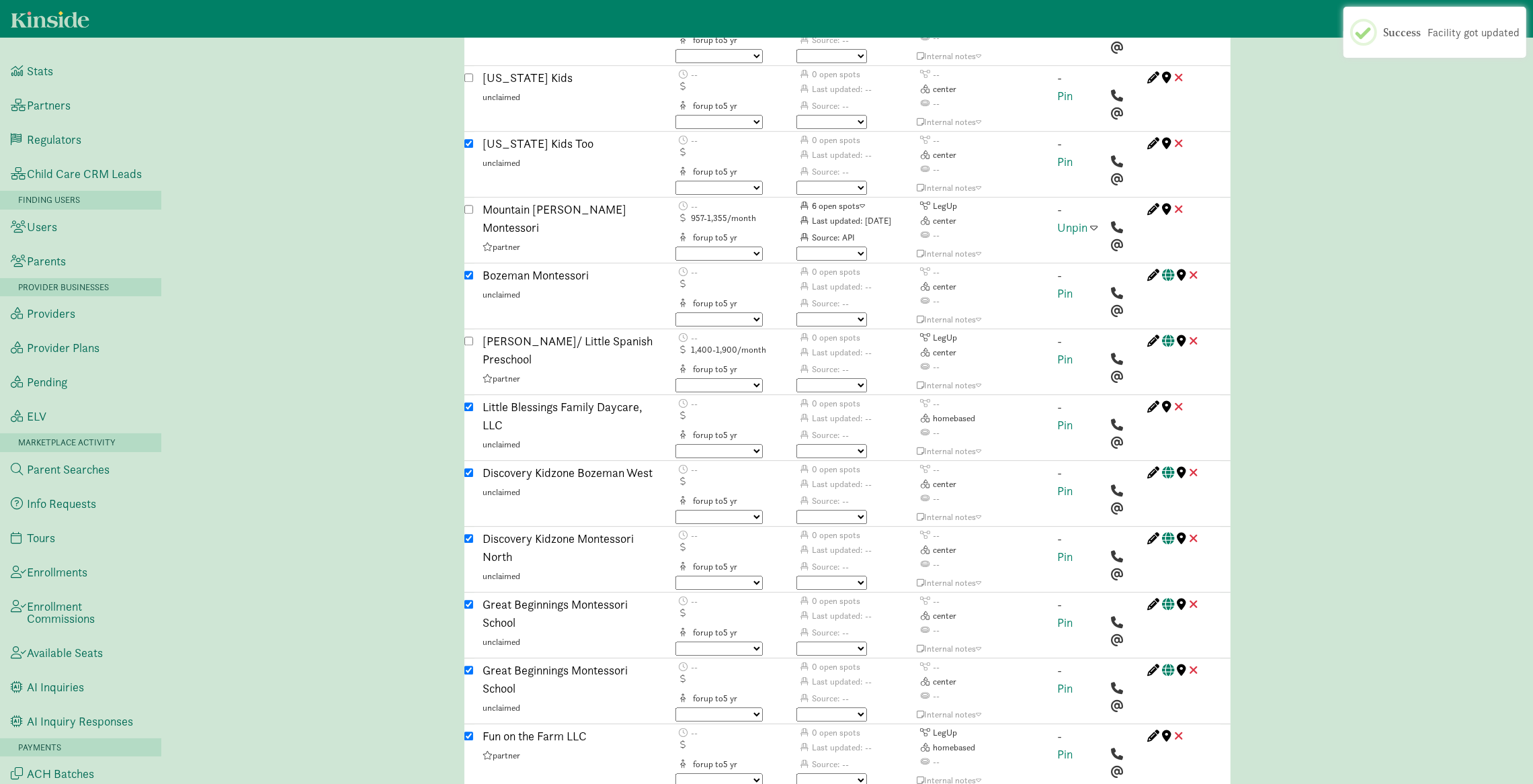
scroll to position [3842, 0]
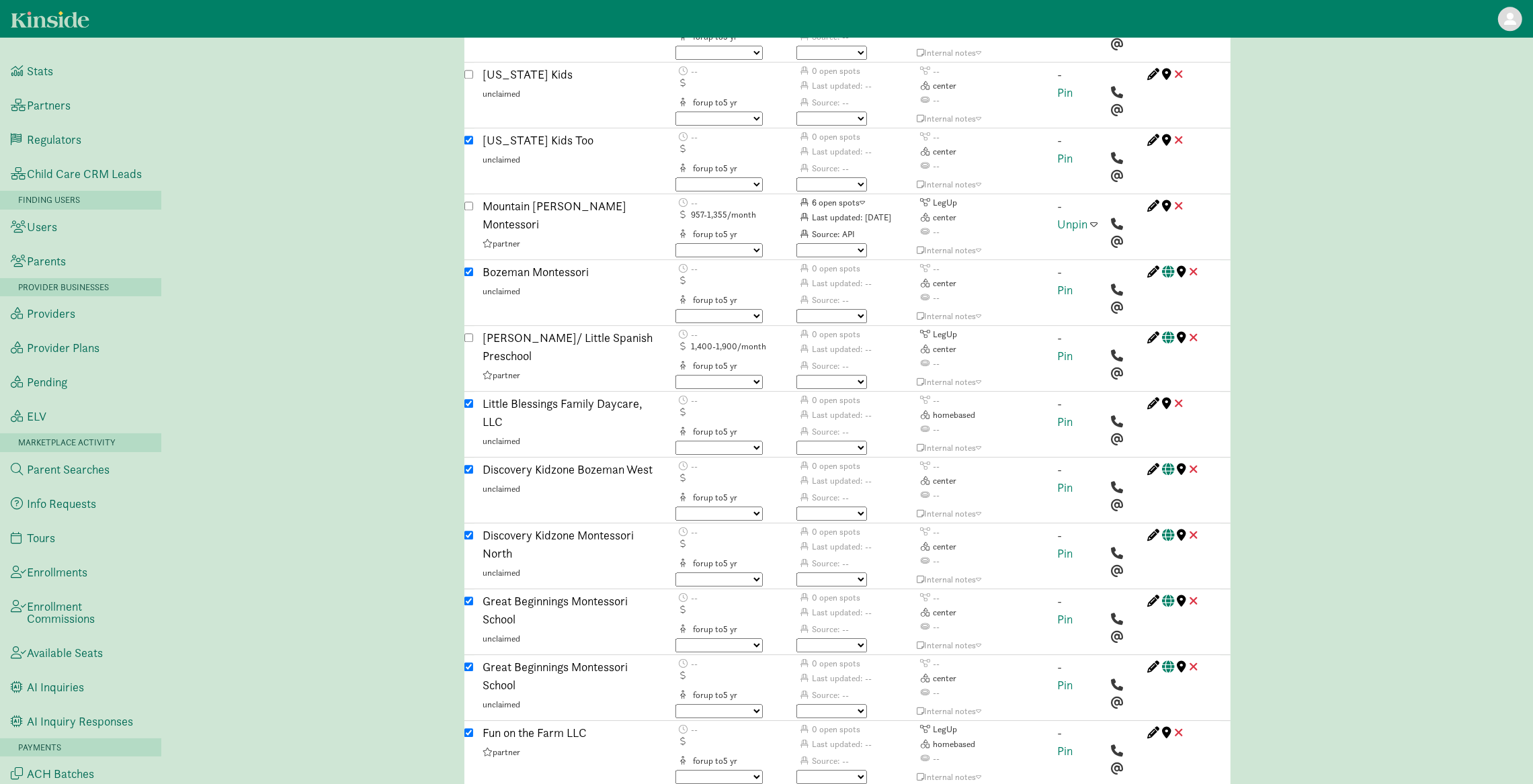
click at [469, 663] on input "checkbox" at bounding box center [469, 667] width 9 height 9
checkbox input "false"
click at [468, 465] on input "checkbox" at bounding box center [469, 470] width 9 height 9
checkbox input "false"
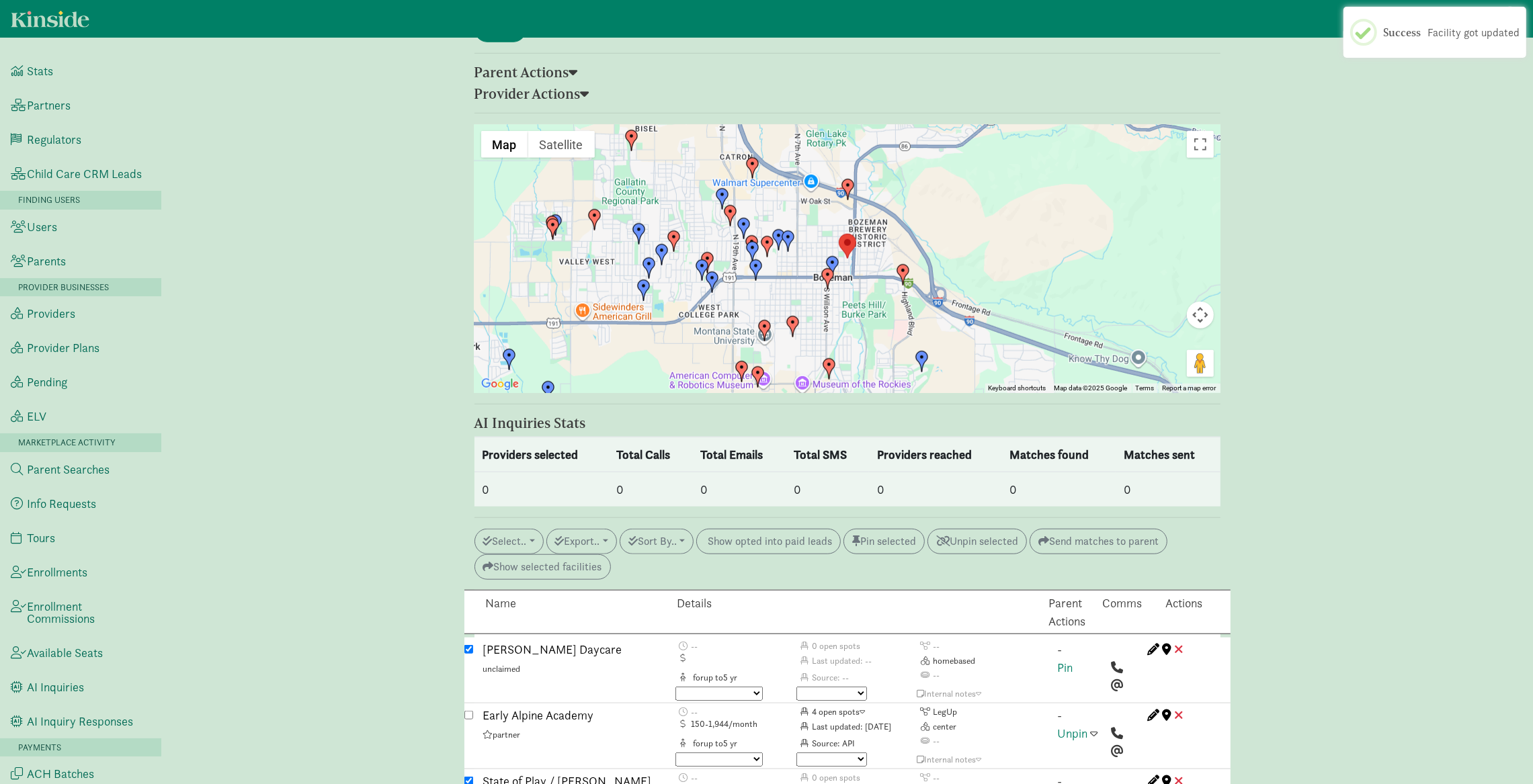
scroll to position [1268, 0]
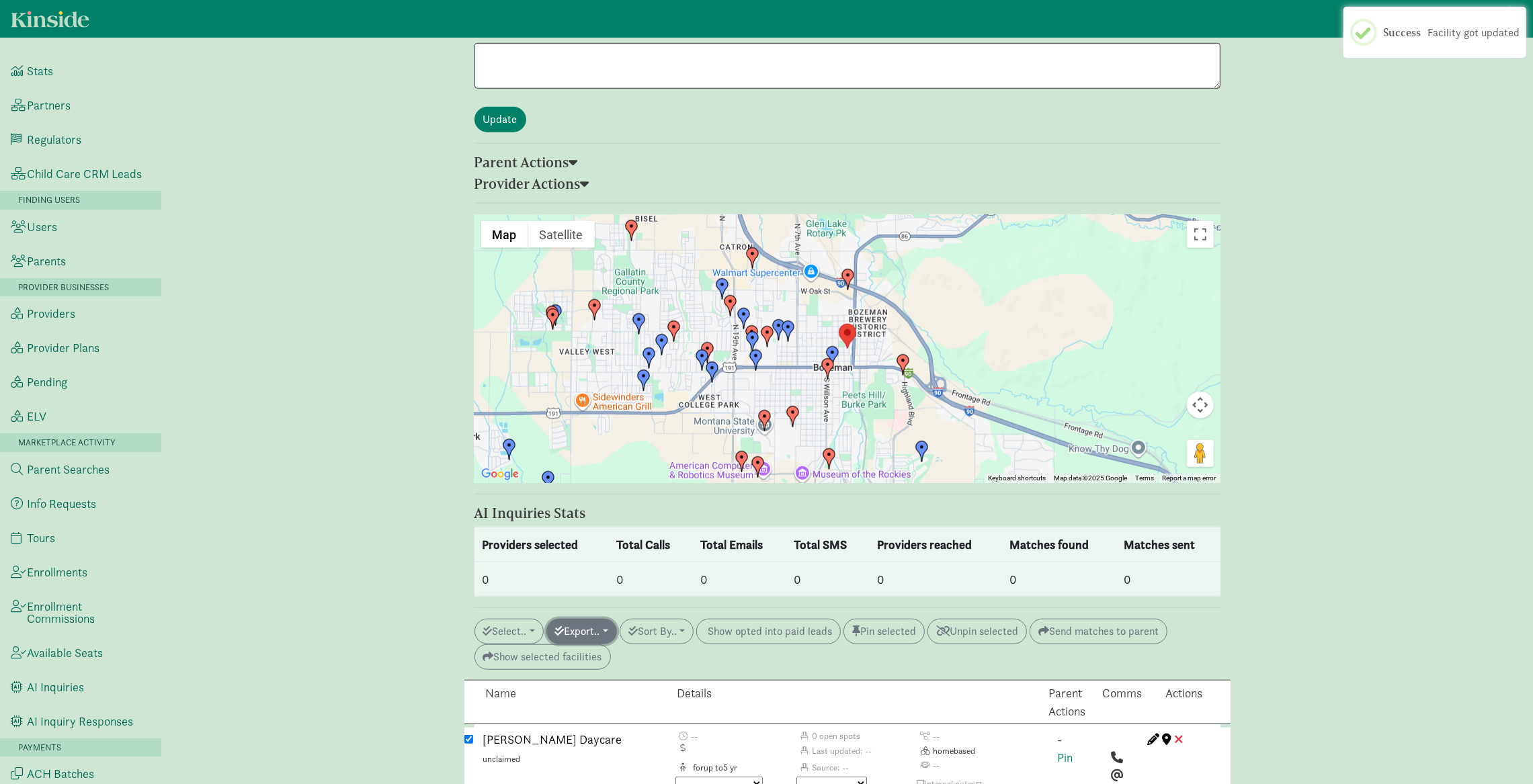
click at [599, 619] on button "Export.." at bounding box center [582, 631] width 70 height 26
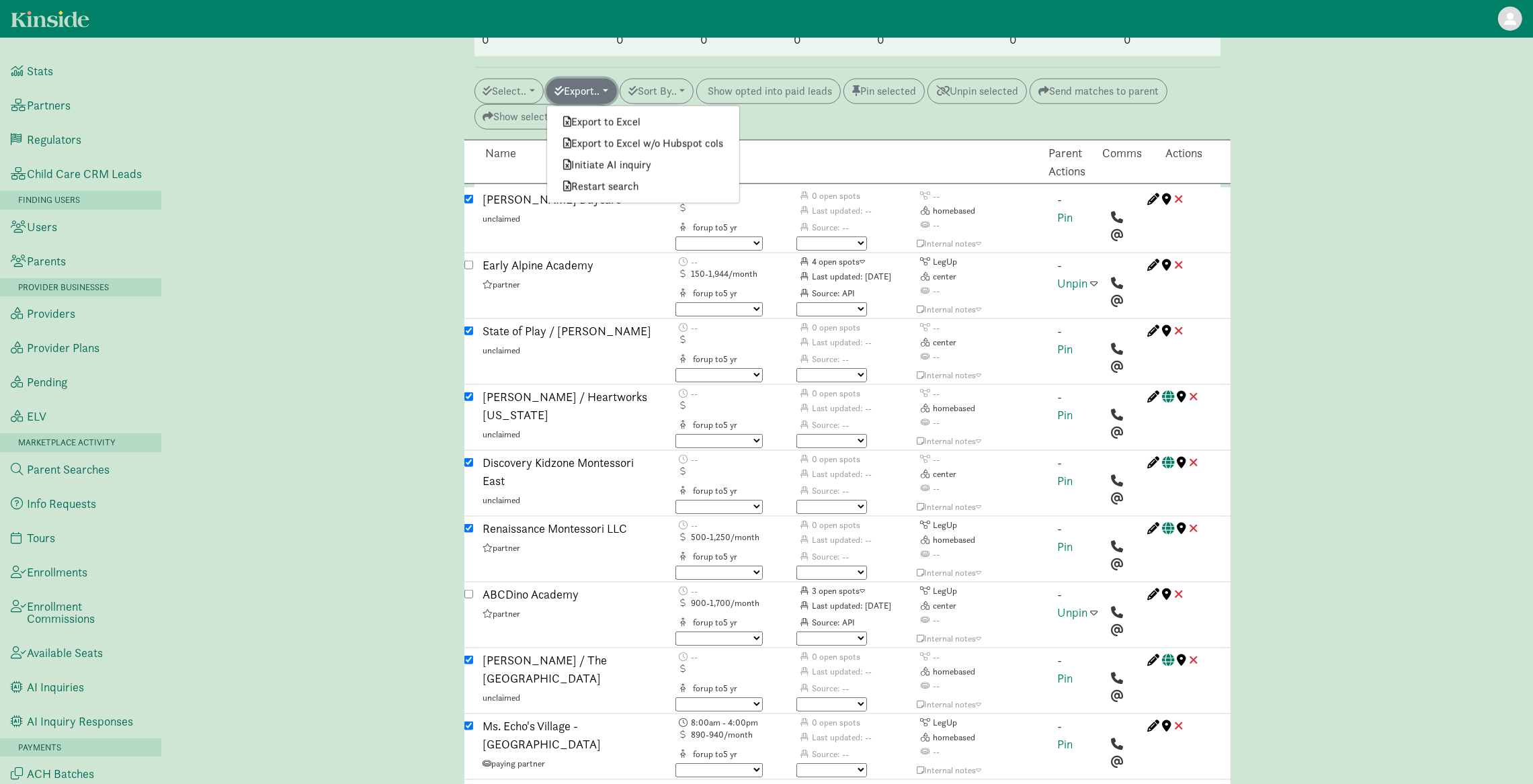
scroll to position [1792, 0]
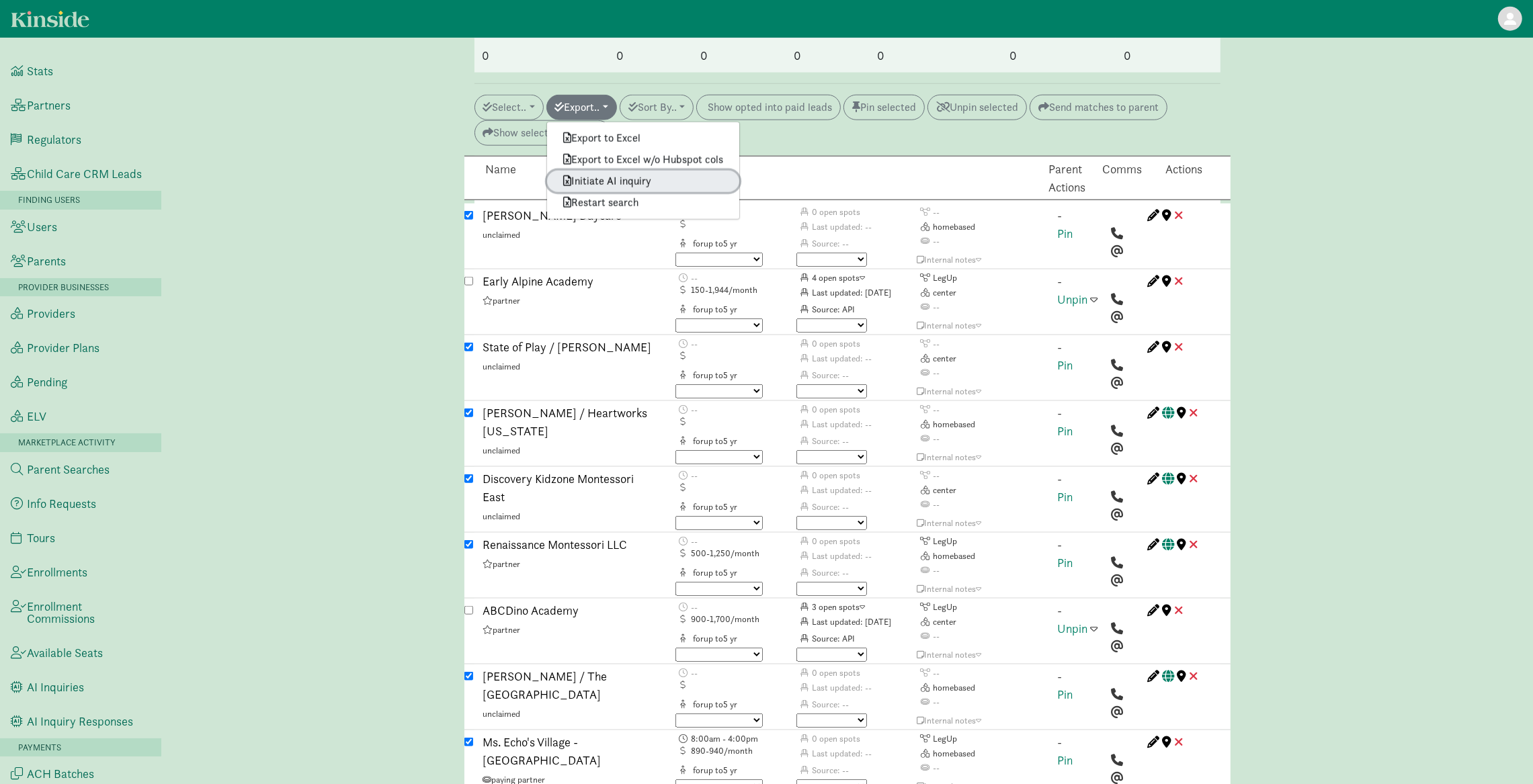
click at [619, 170] on link "Initiate AI inquiry" at bounding box center [643, 181] width 192 height 21
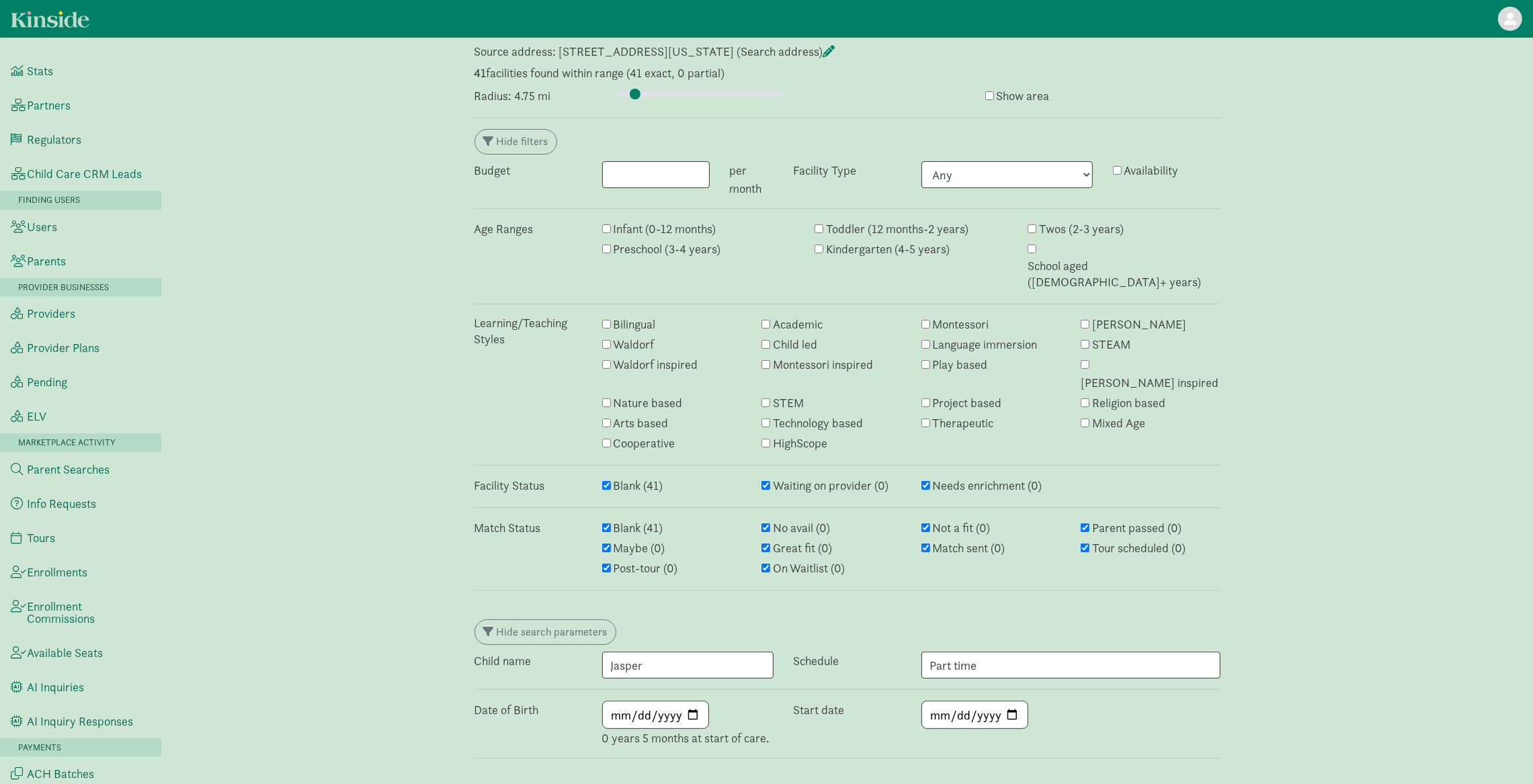
scroll to position [0, 0]
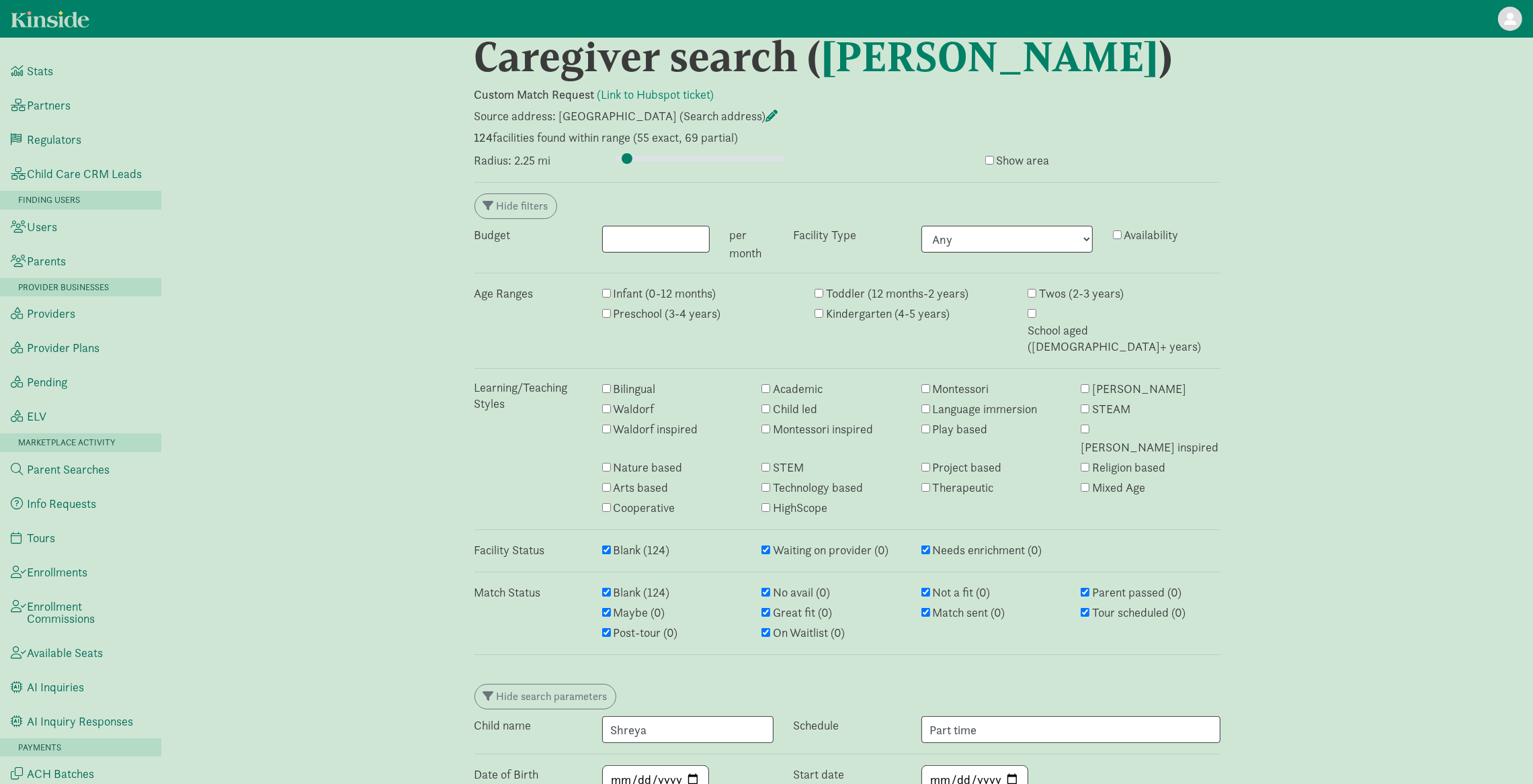
scroll to position [23, 0]
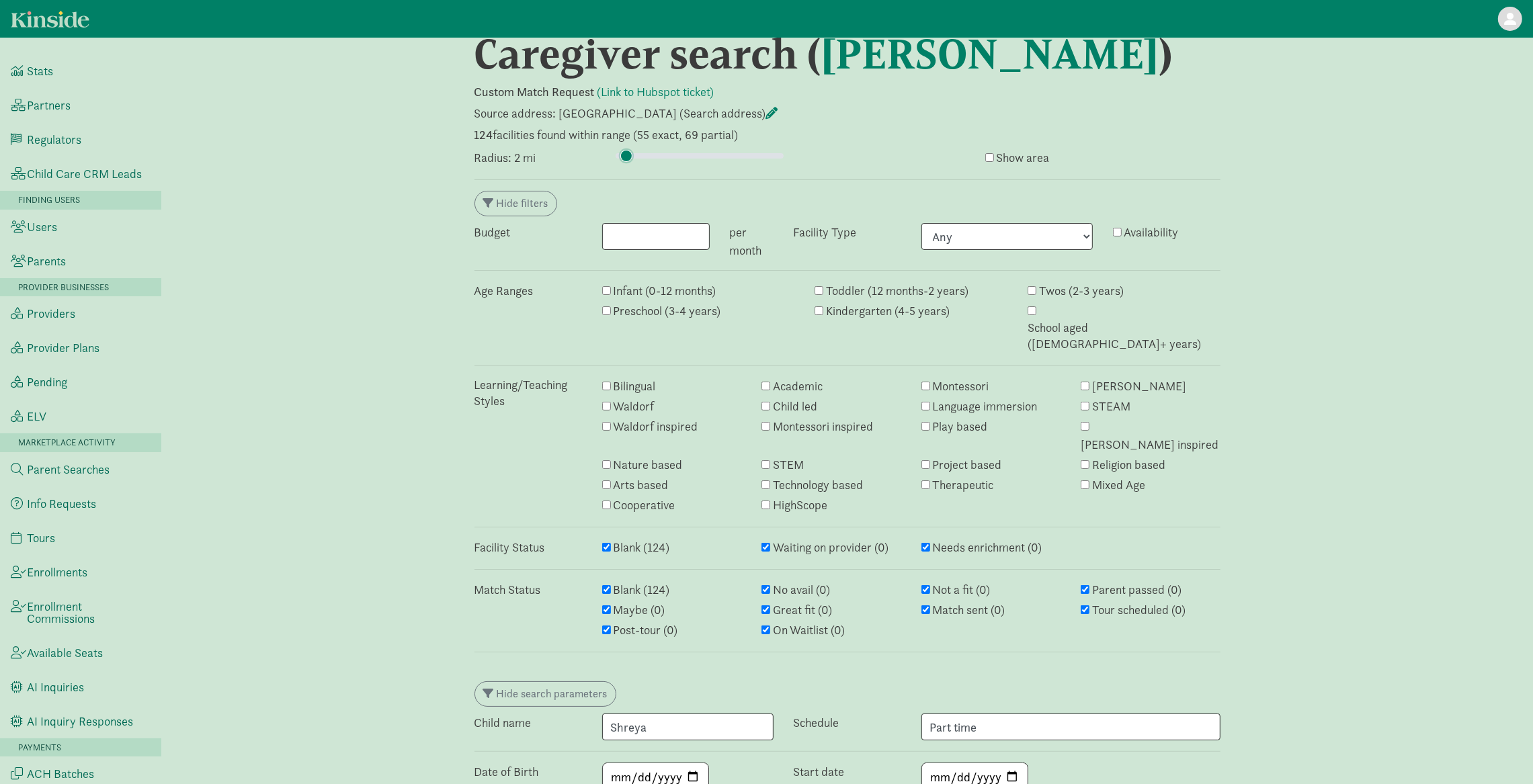
type input "2"
click at [626, 156] on input "range" at bounding box center [700, 156] width 168 height 15
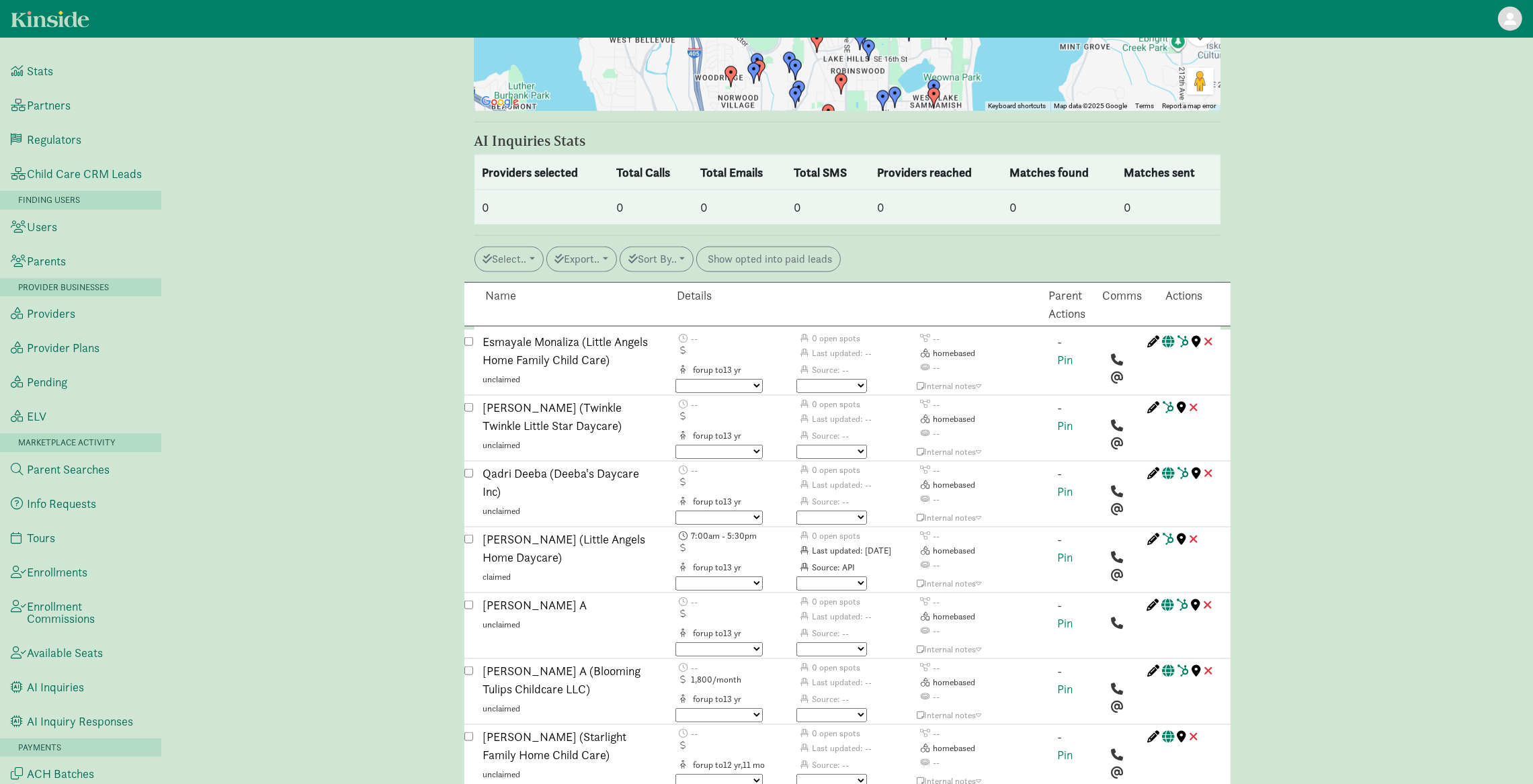
scroll to position [1659, 0]
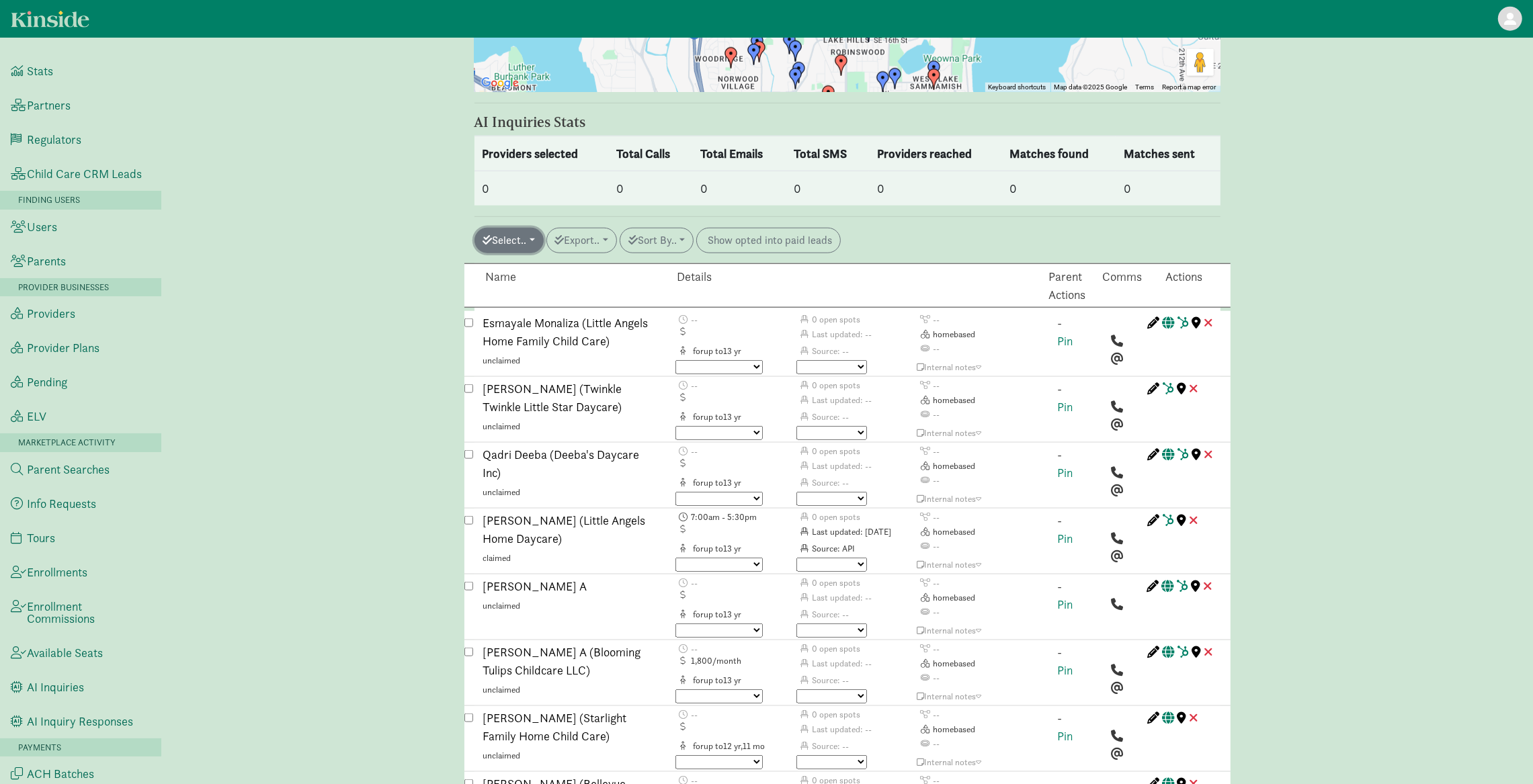
click at [525, 227] on button "Select.." at bounding box center [509, 240] width 70 height 26
click at [543, 411] on link "All auto match" at bounding box center [539, 421] width 128 height 21
checkbox input "true"
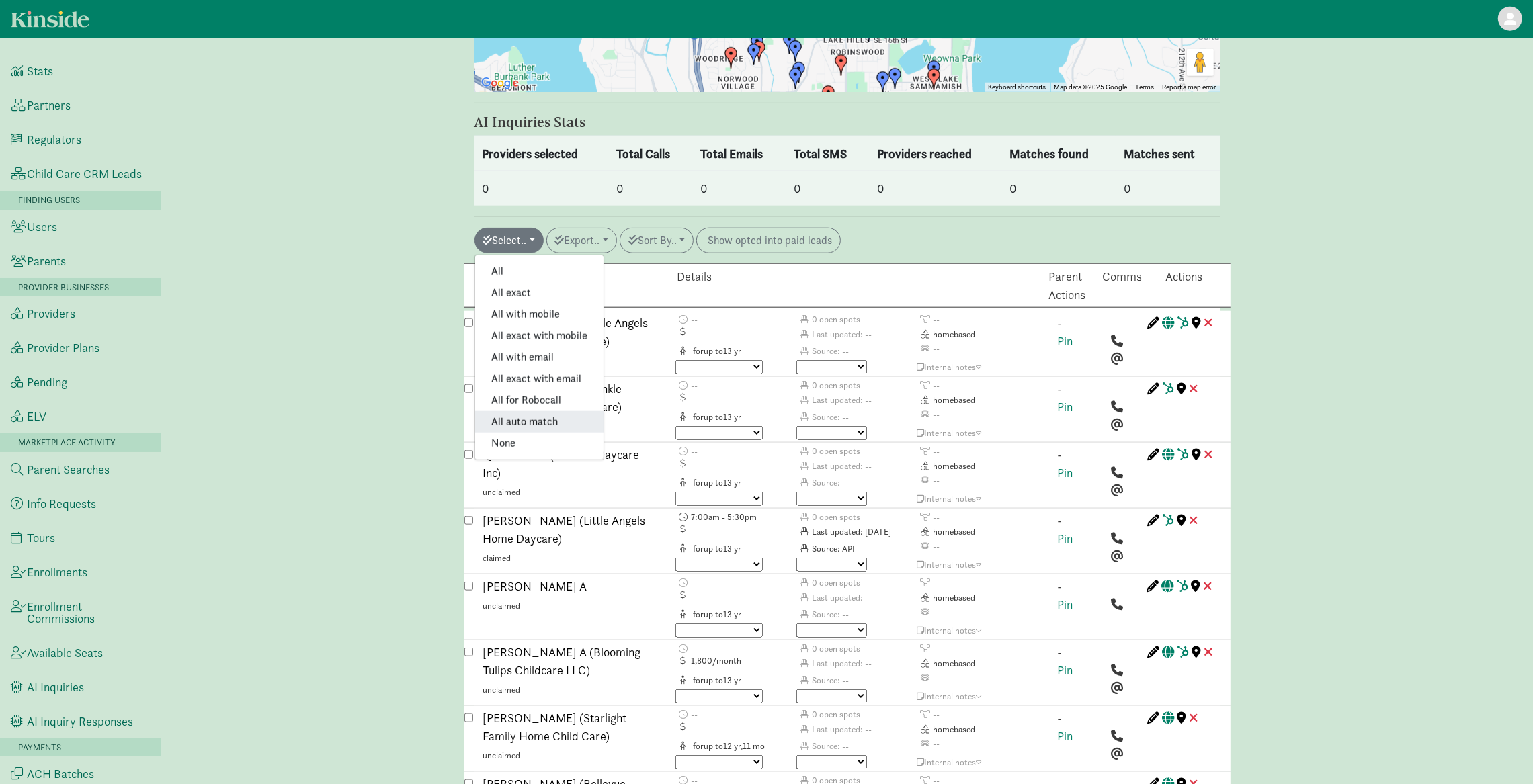
checkbox input "true"
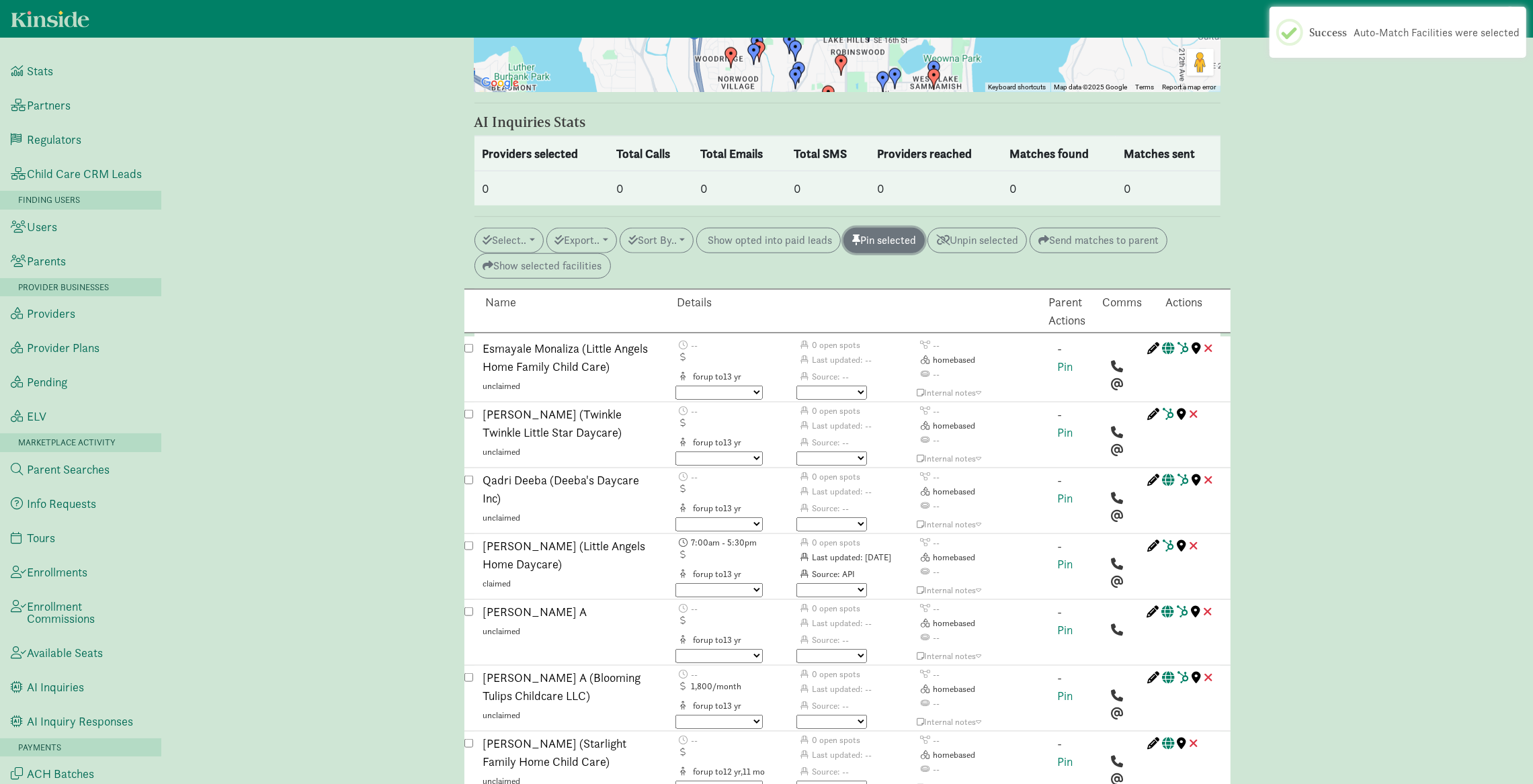
click at [893, 227] on button "Pin selected" at bounding box center [884, 240] width 81 height 26
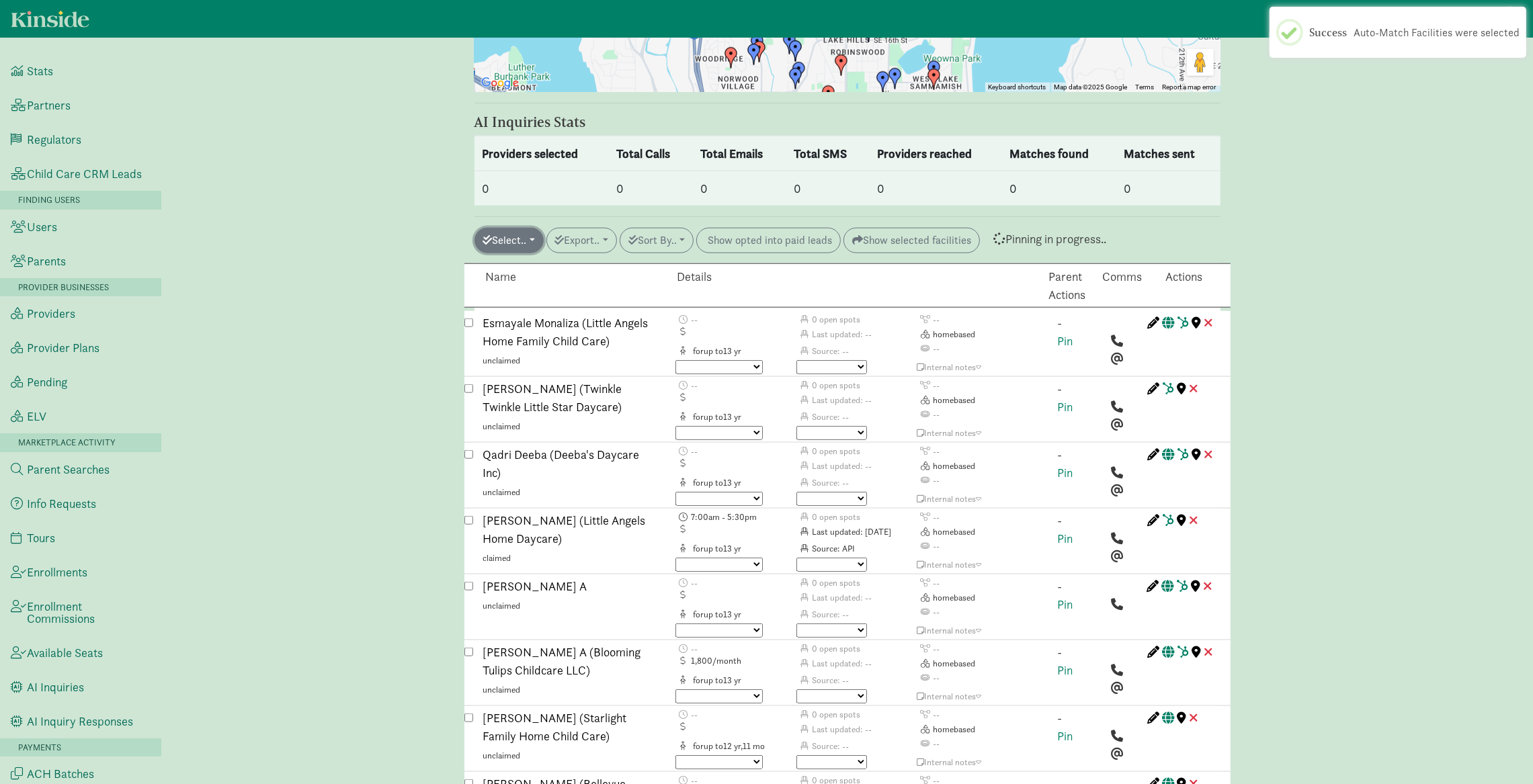
click at [489, 235] on span "button" at bounding box center [487, 240] width 10 height 11
click at [539, 390] on link "All for Robocall" at bounding box center [539, 400] width 128 height 21
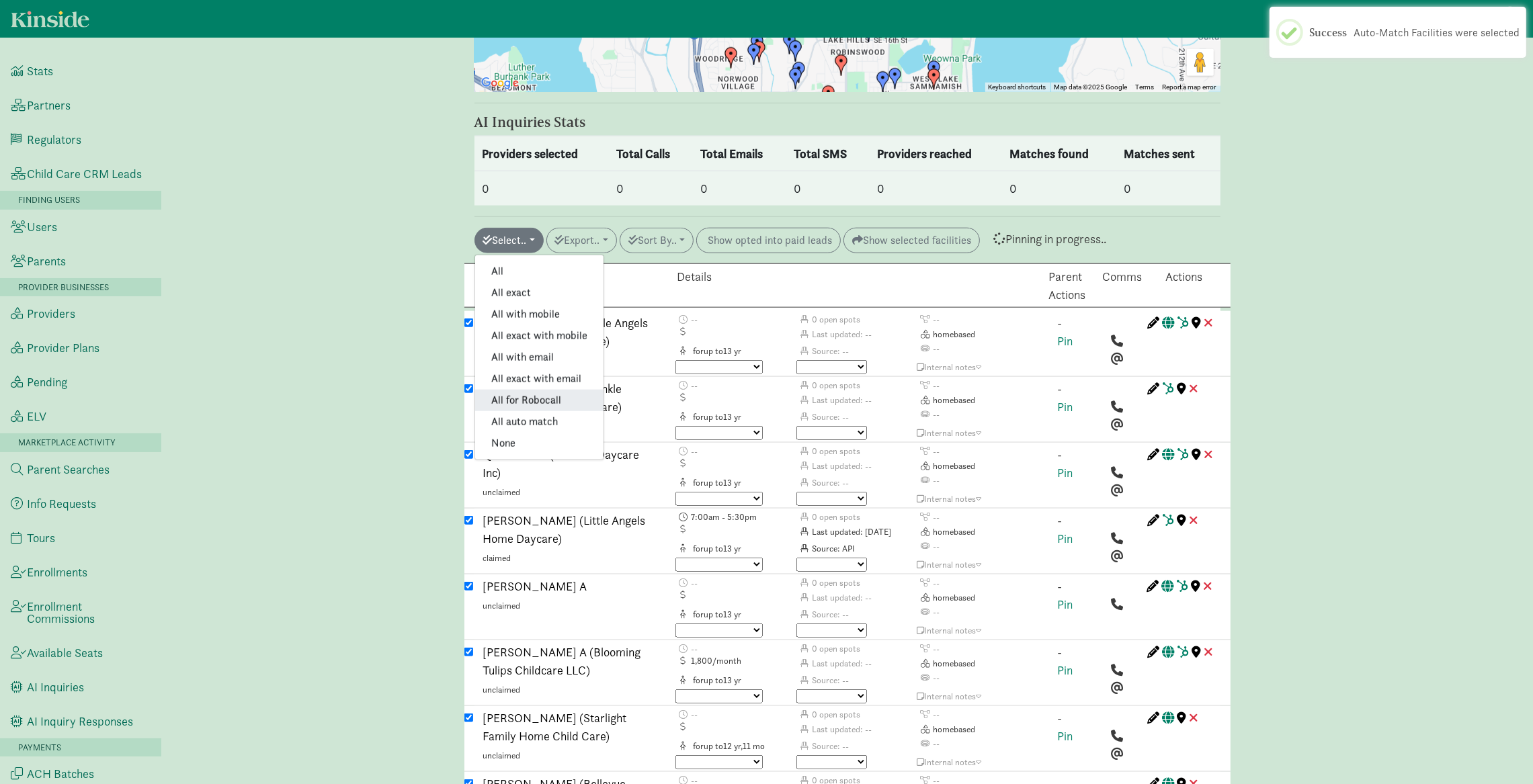
checkbox input "true"
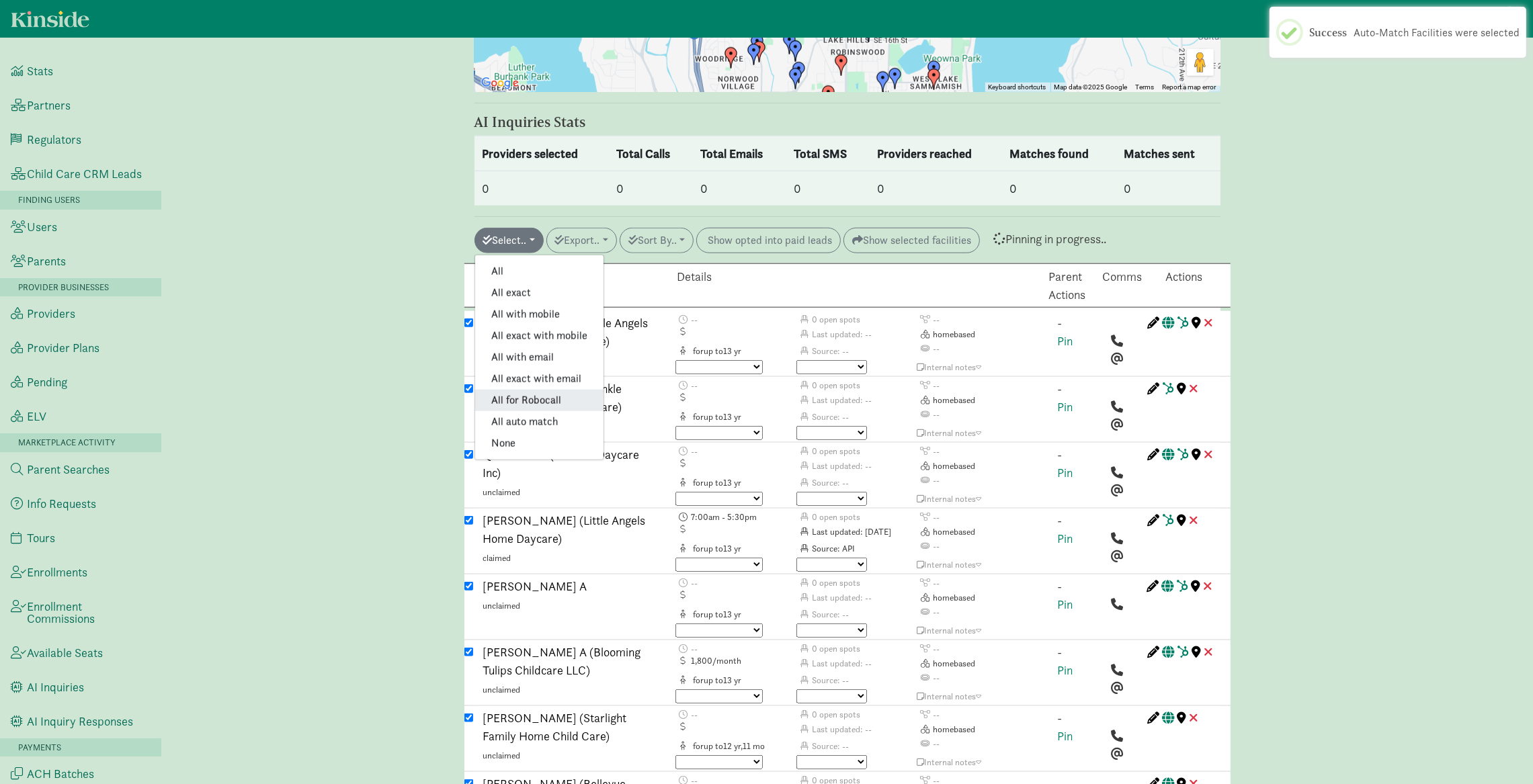
checkbox input "true"
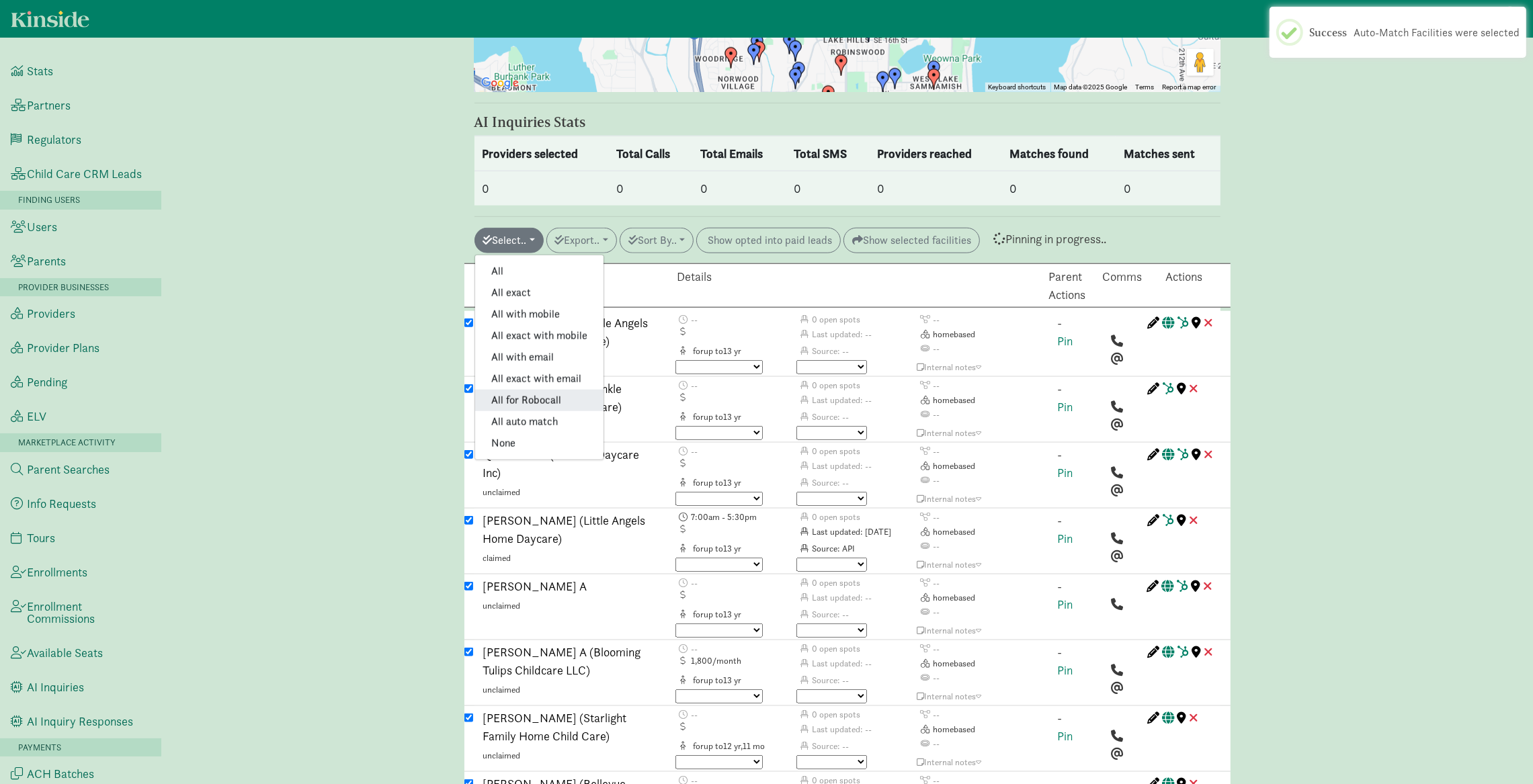
checkbox input "true"
checkbox input "false"
checkbox input "true"
checkbox input "false"
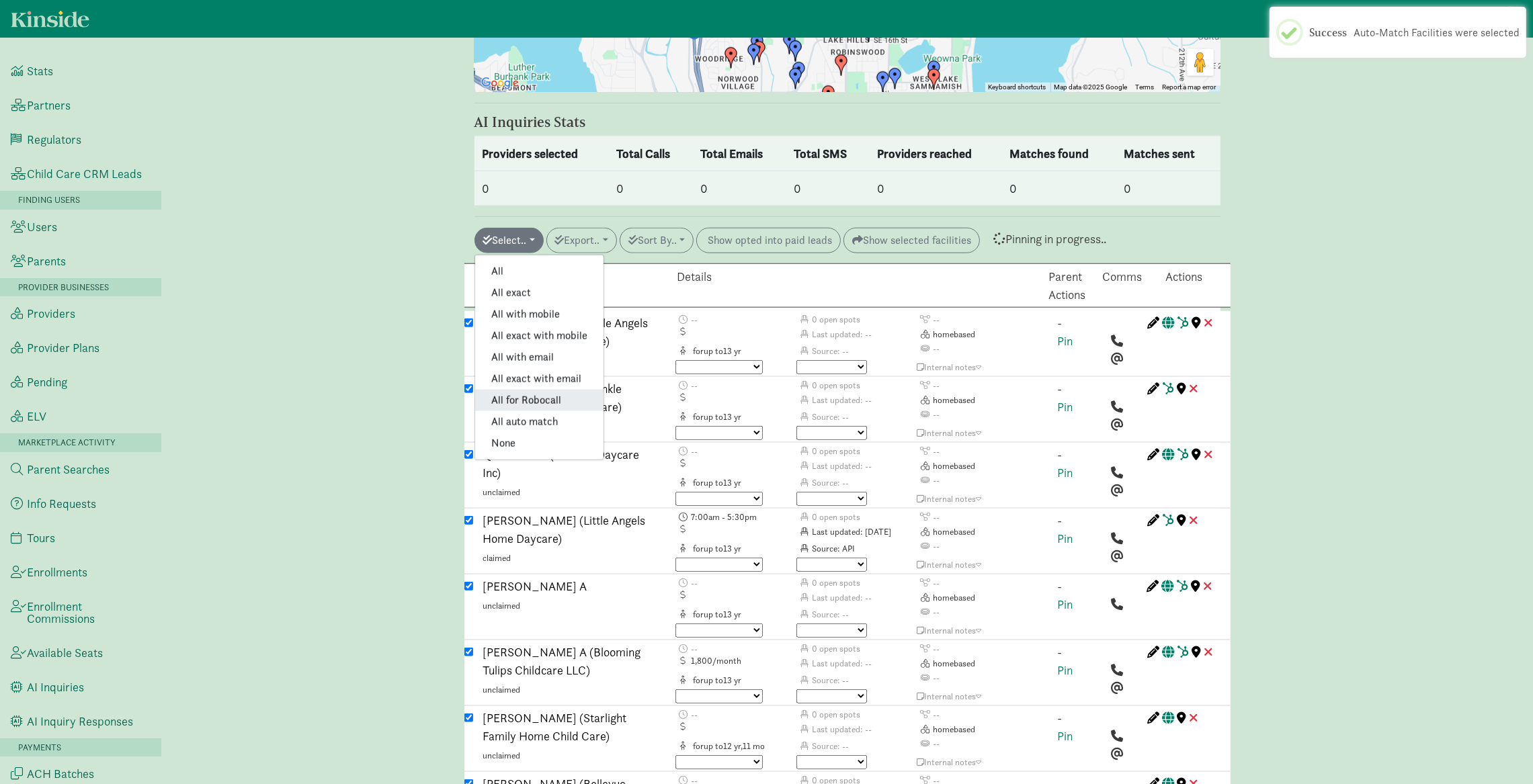
checkbox input "true"
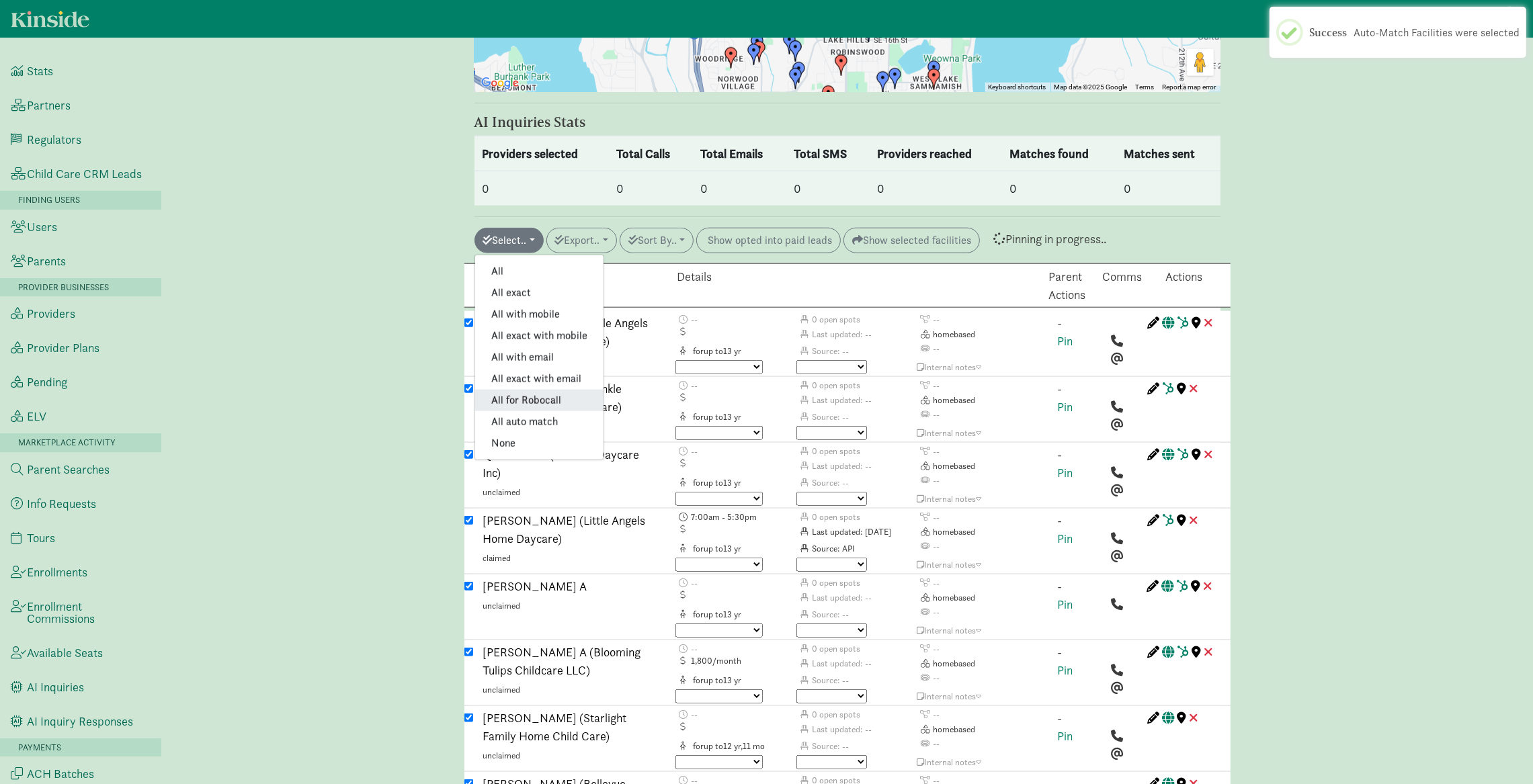
checkbox input "true"
checkbox input "false"
checkbox input "true"
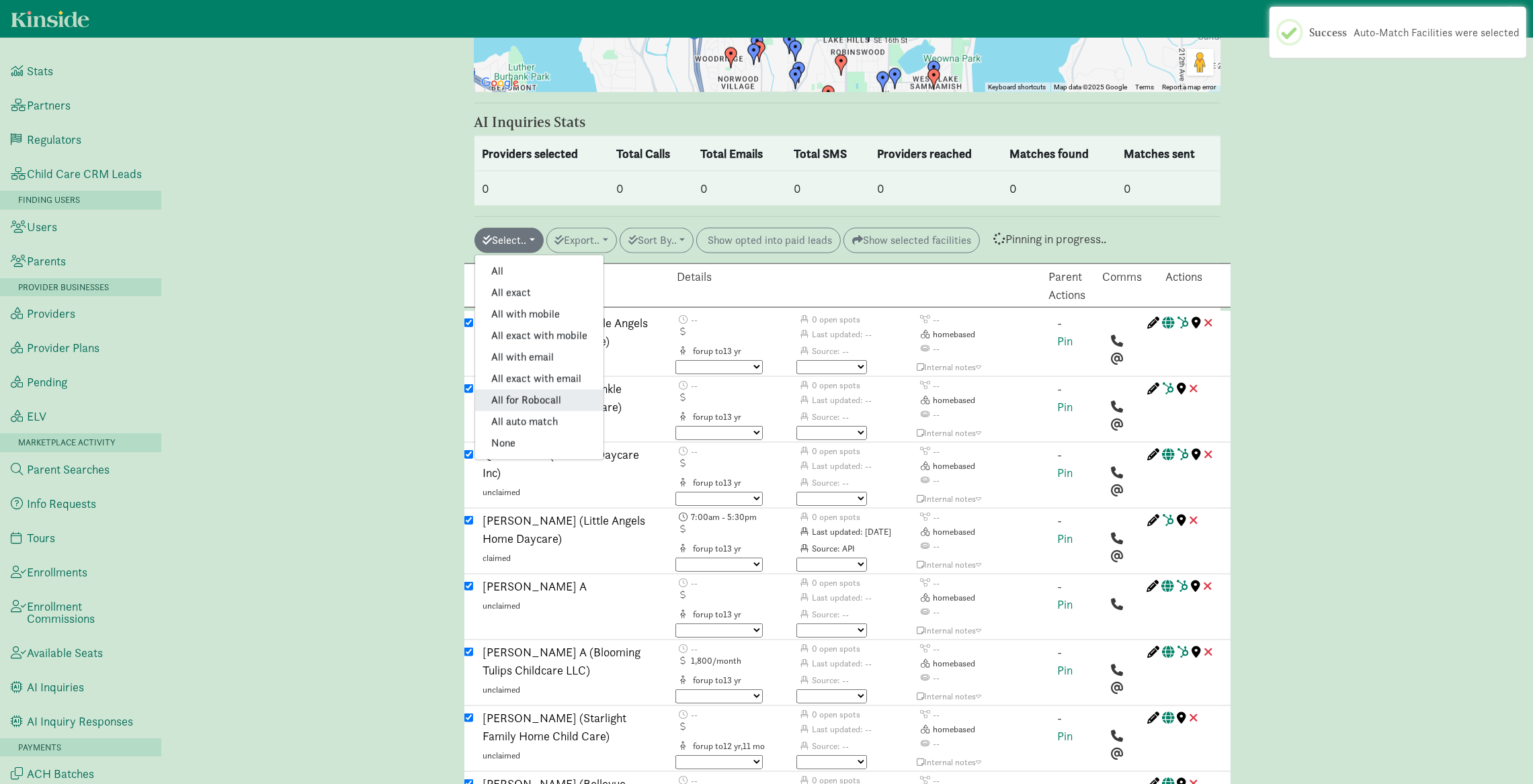
checkbox input "true"
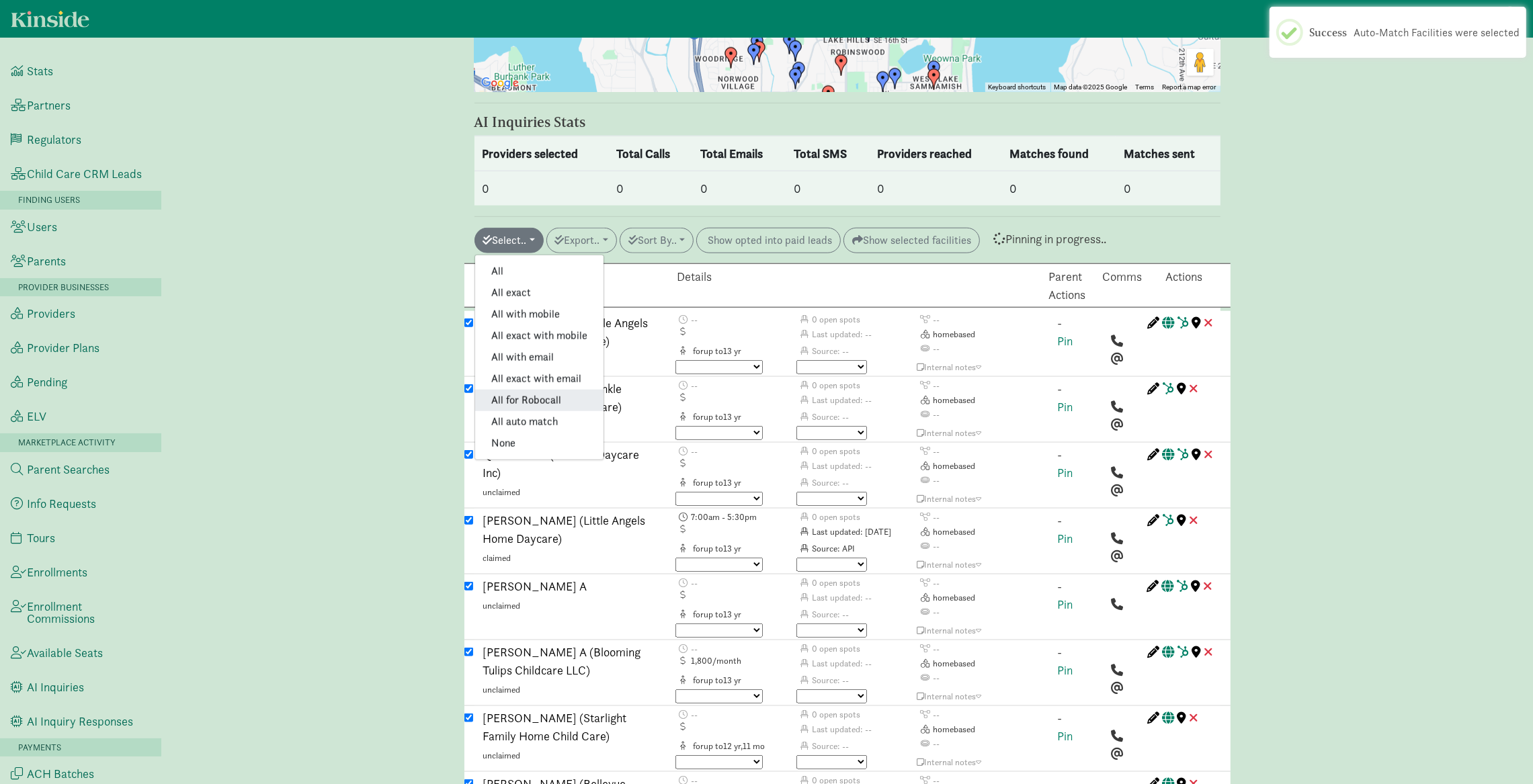
checkbox input "true"
checkbox input "false"
checkbox input "true"
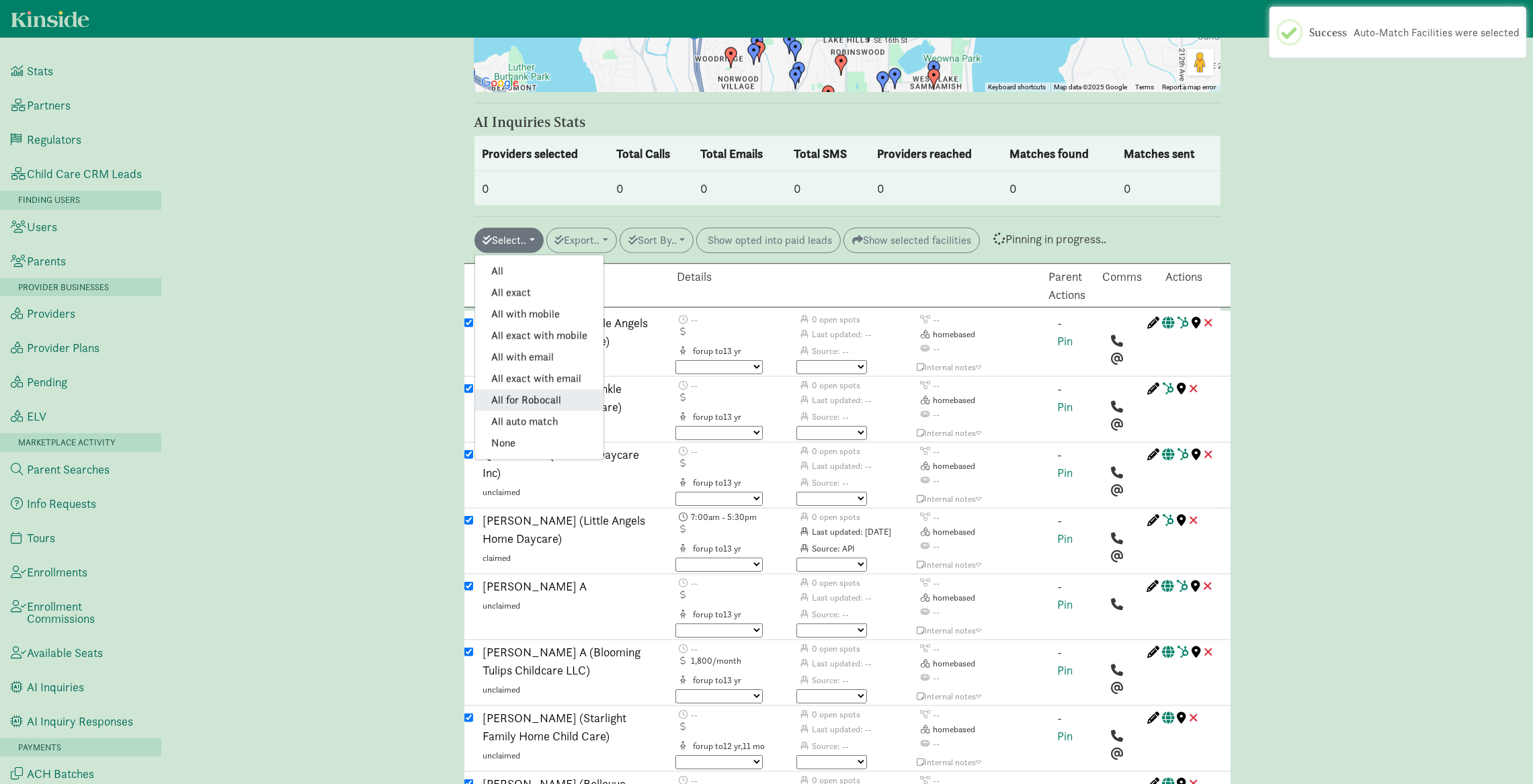
checkbox input "true"
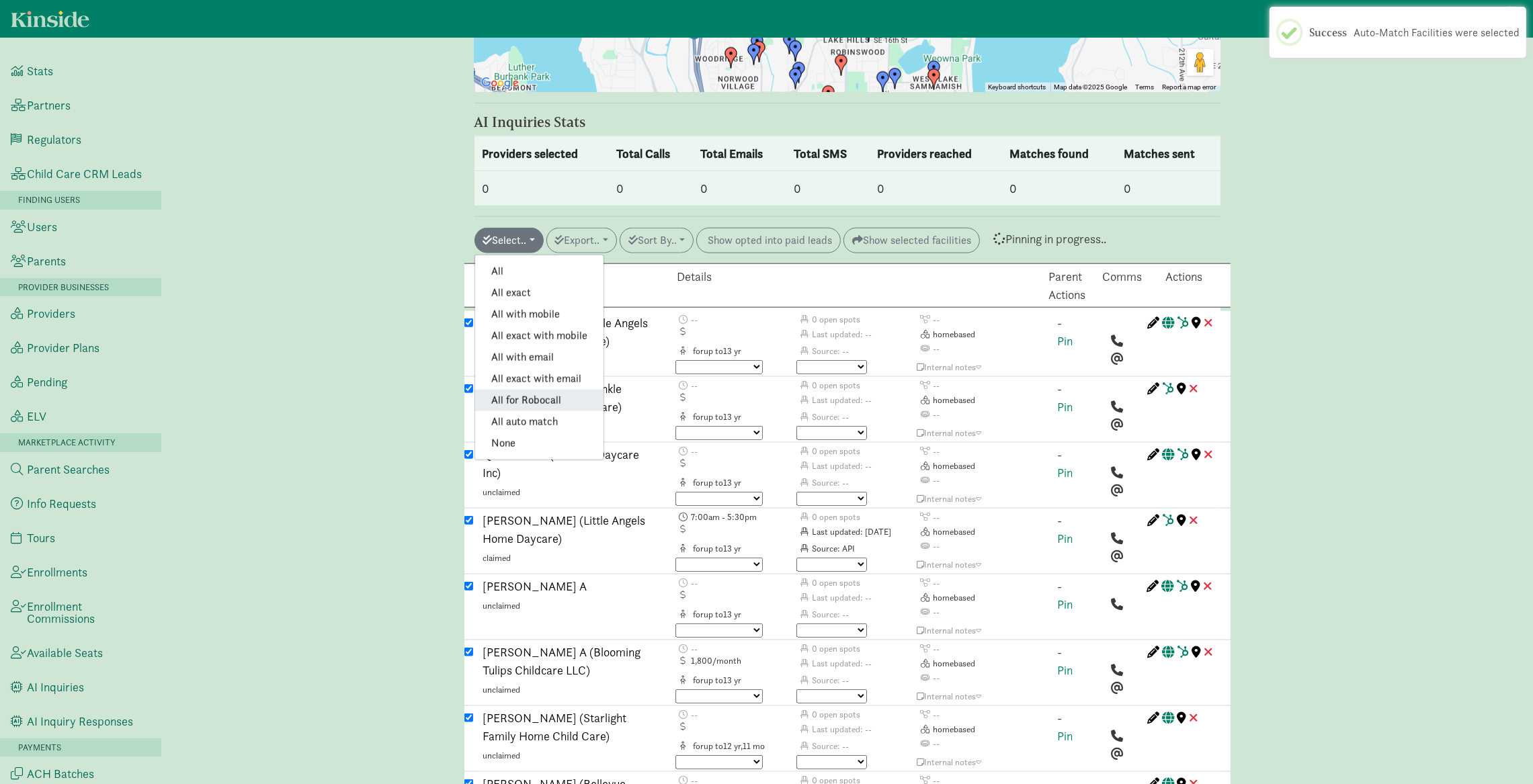
checkbox input "true"
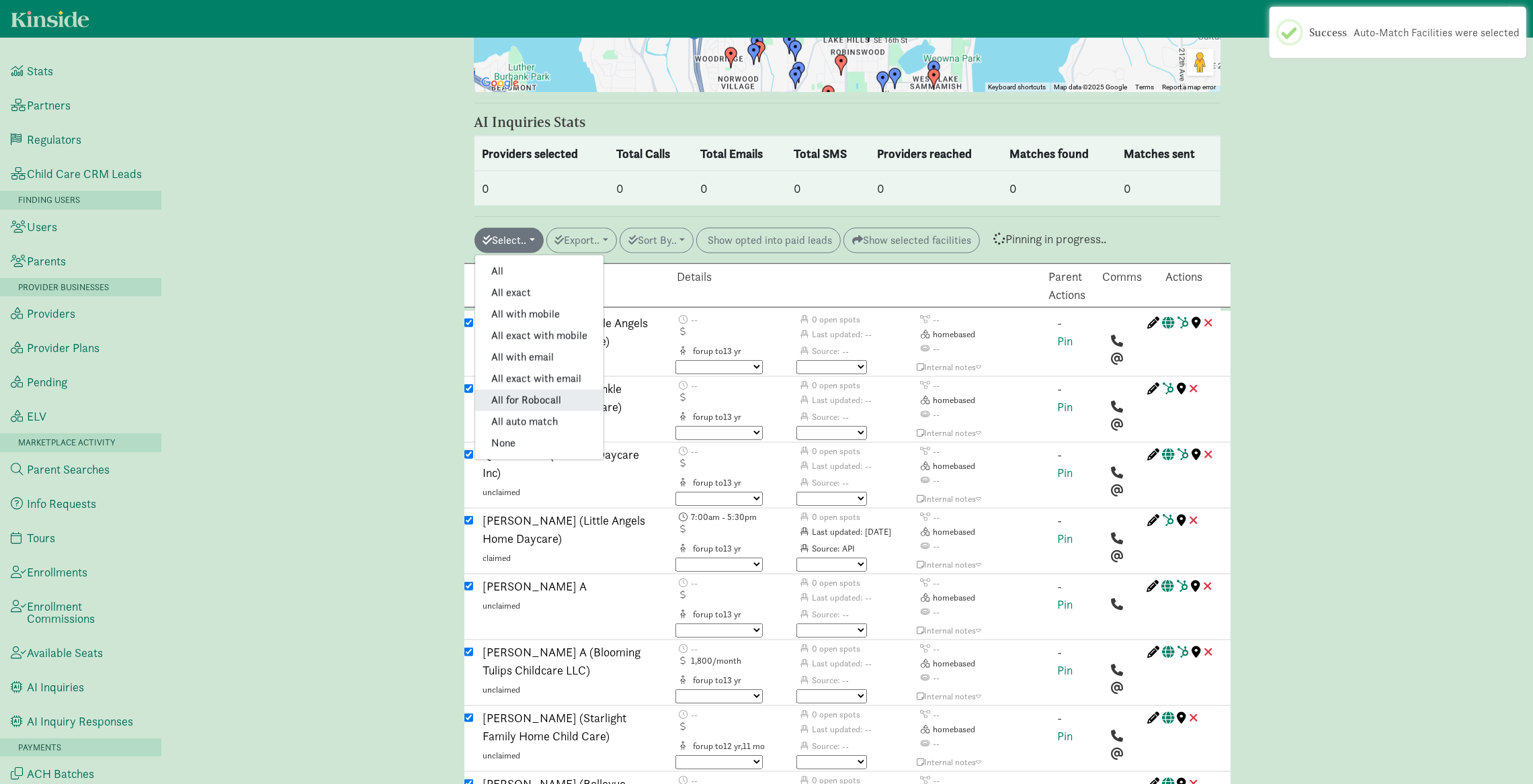
checkbox input "true"
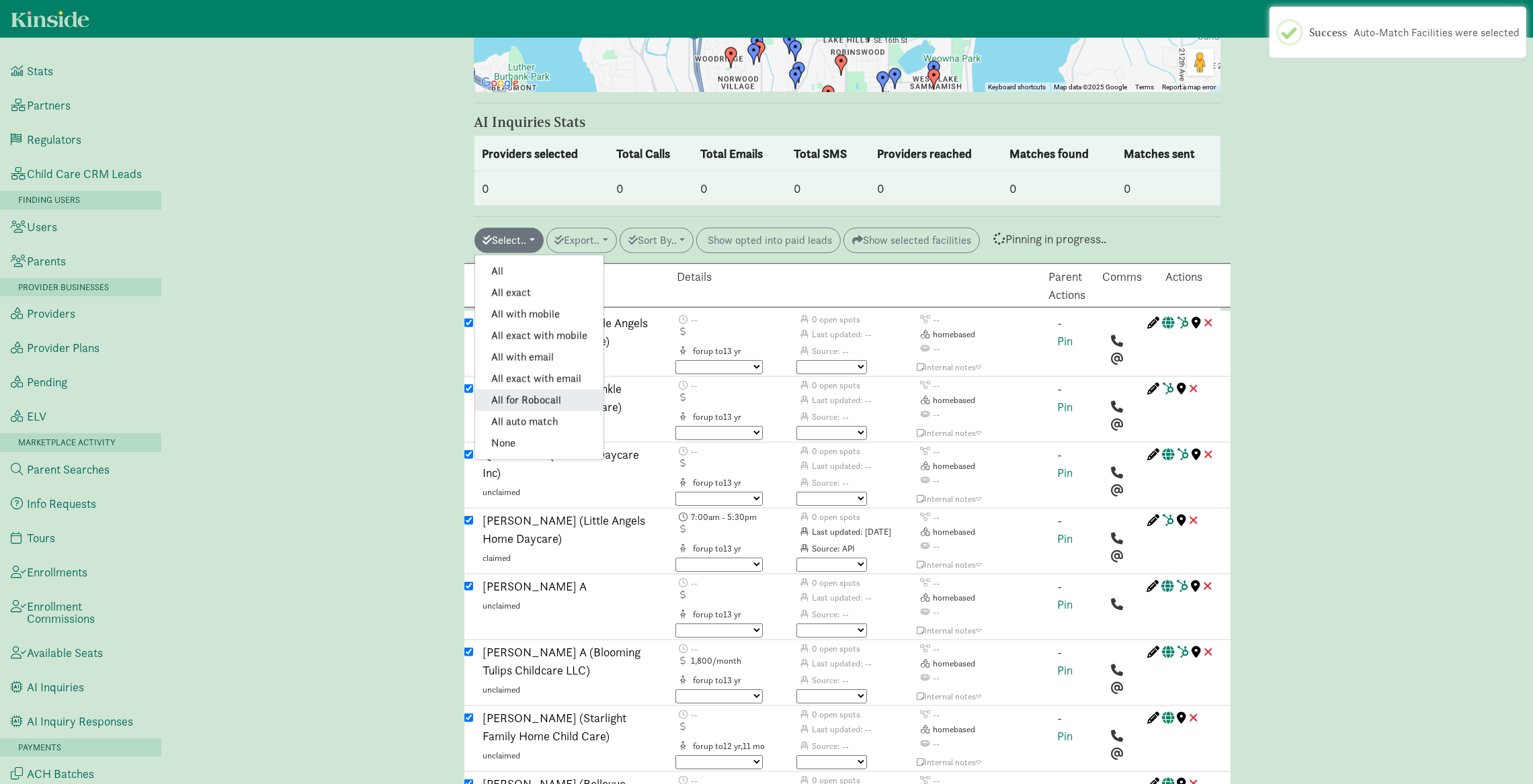
checkbox input "true"
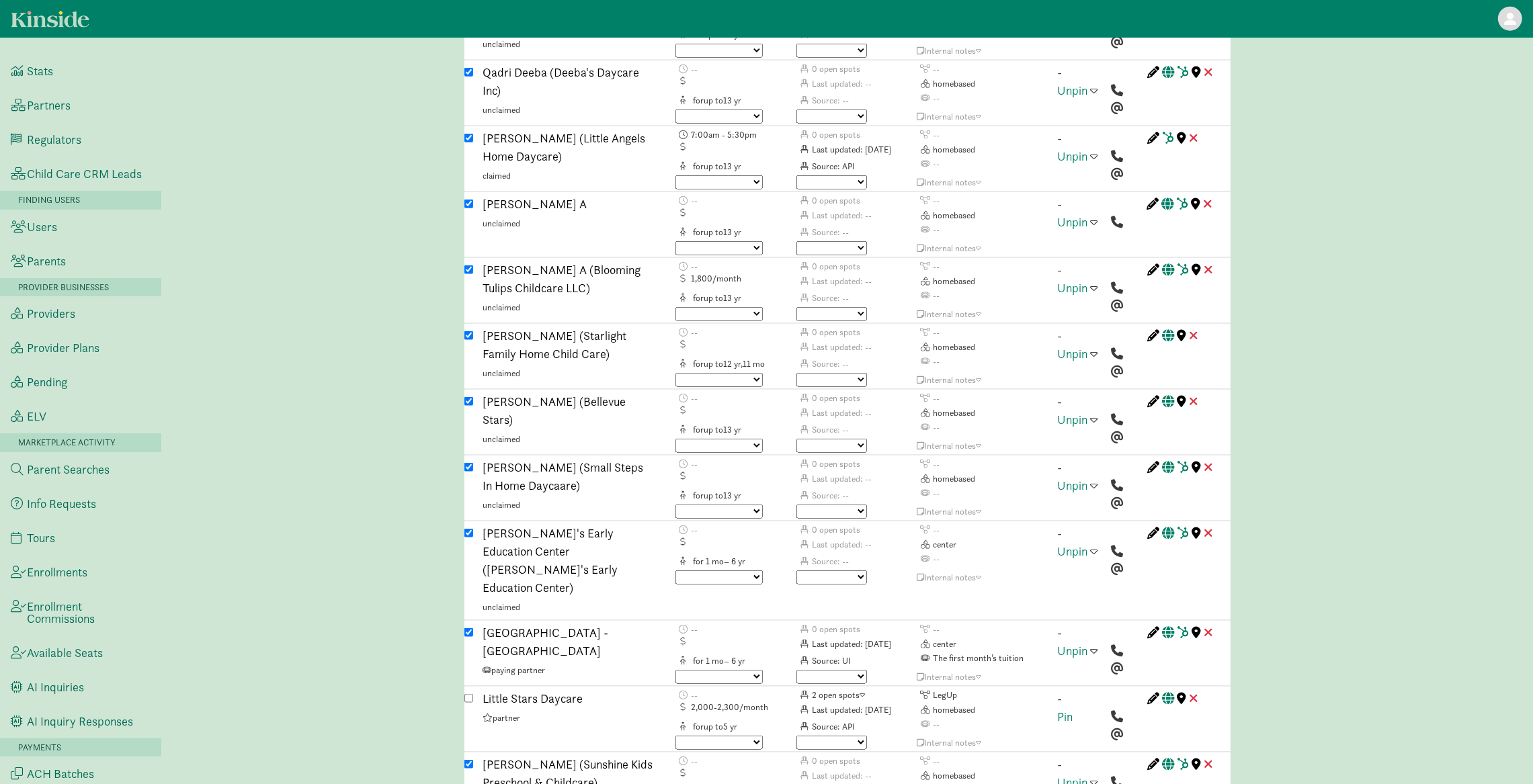
scroll to position [2073, 0]
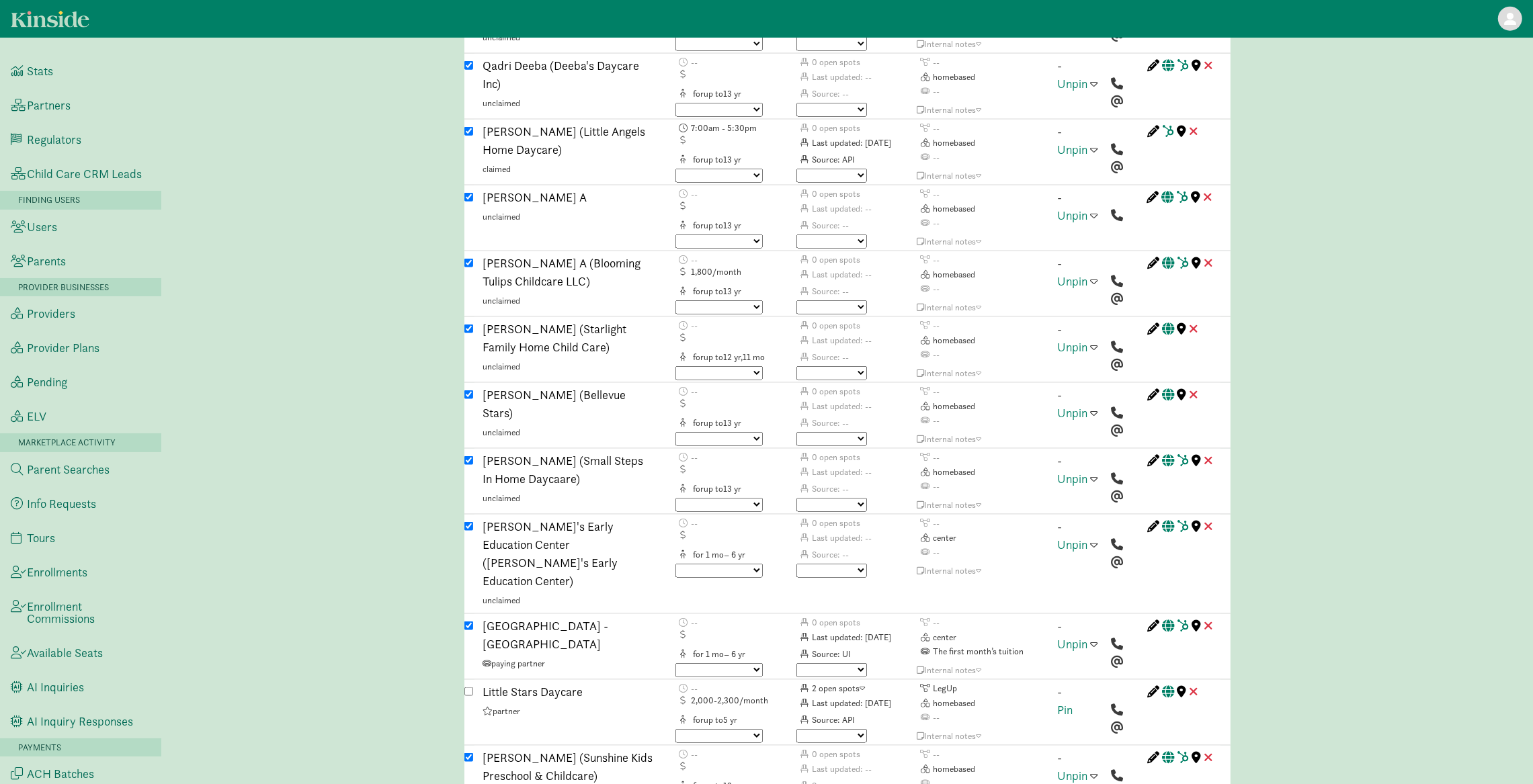
click at [473, 617] on div "Birch Tree Academy - Lake Hills Campus paying partner" at bounding box center [569, 645] width 192 height 57
click at [471, 622] on input "checkbox" at bounding box center [469, 626] width 9 height 9
checkbox input "false"
click at [467, 522] on input "checkbox" at bounding box center [469, 527] width 9 height 9
checkbox input "false"
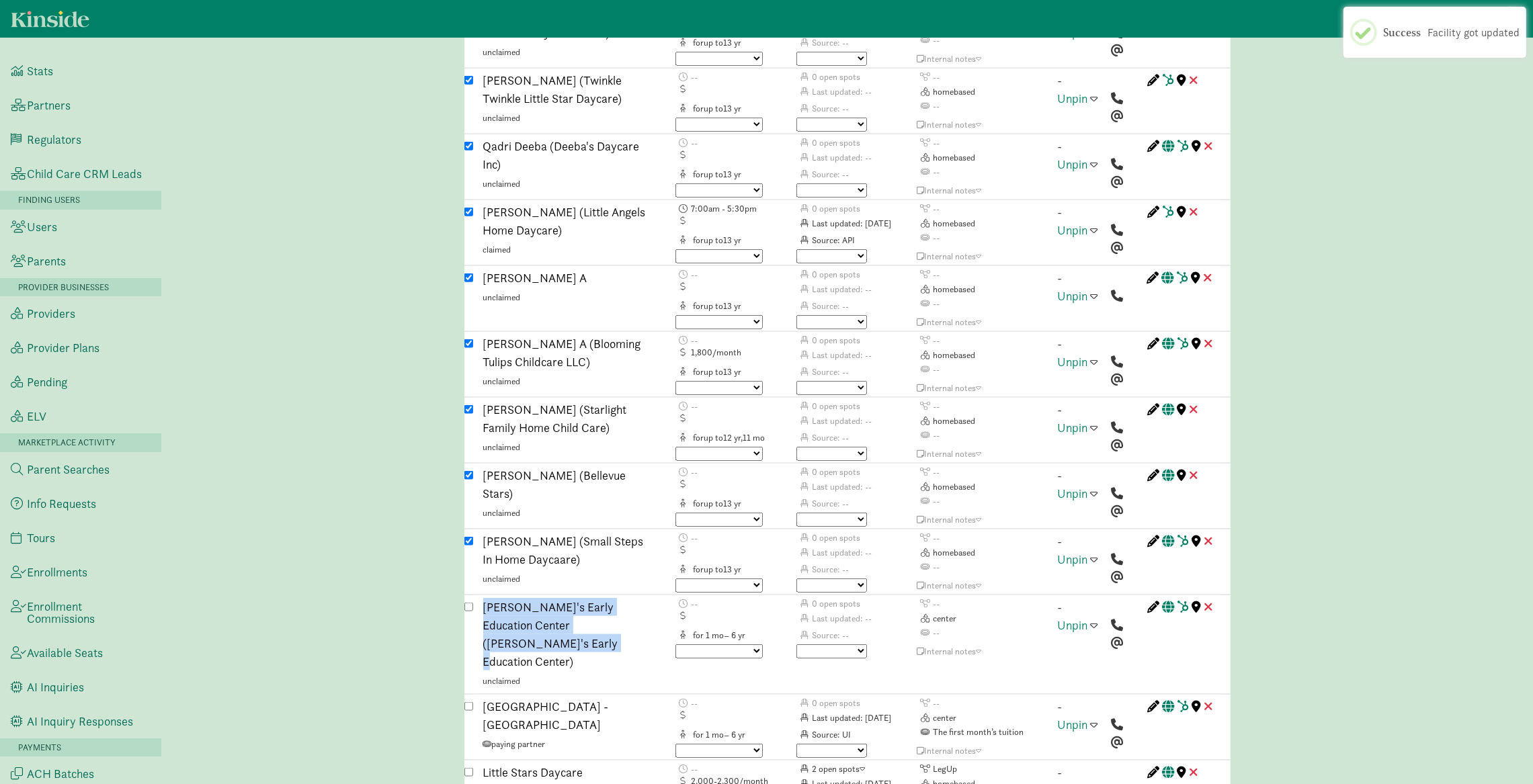
scroll to position [1852, 0]
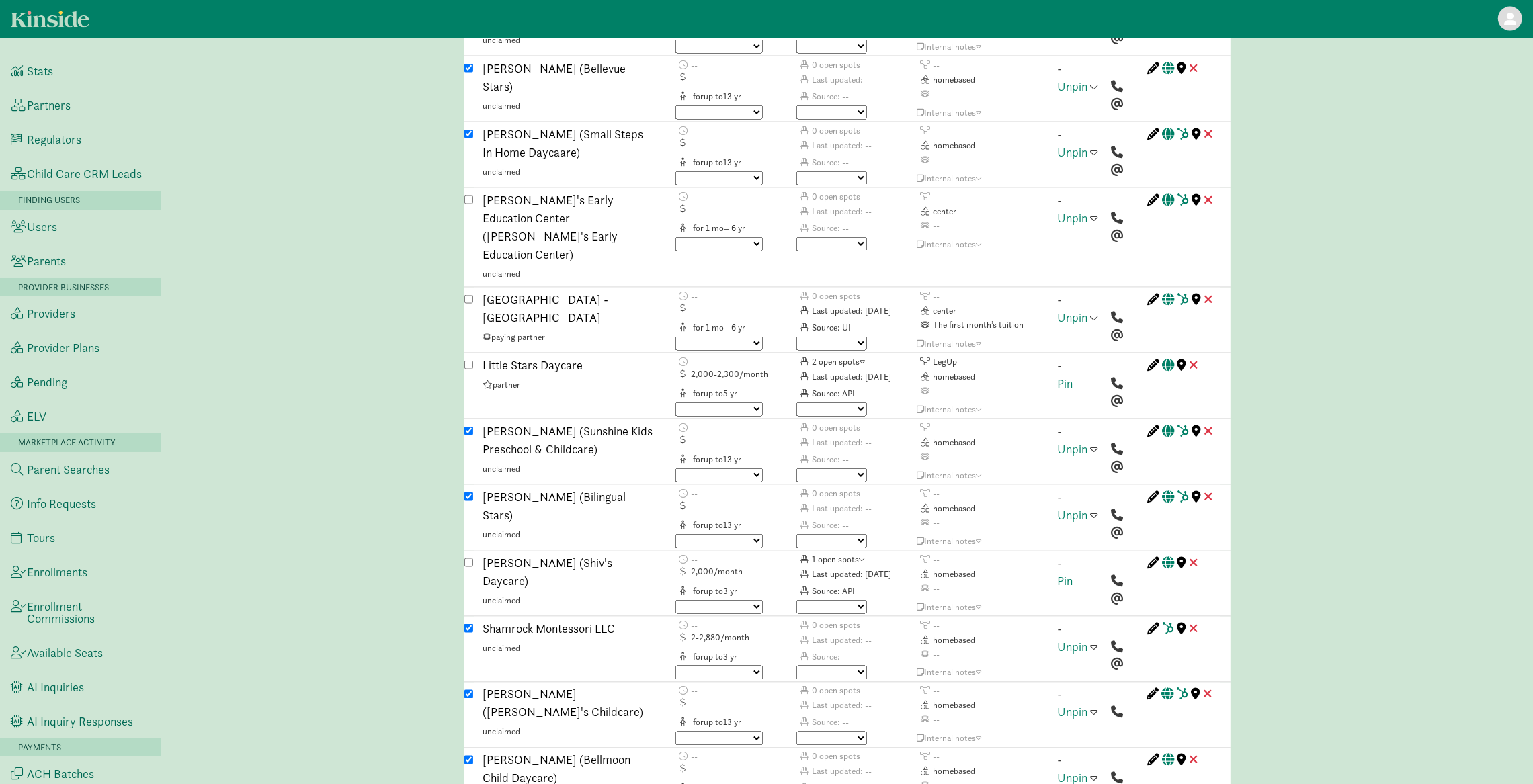
scroll to position [2410, 0]
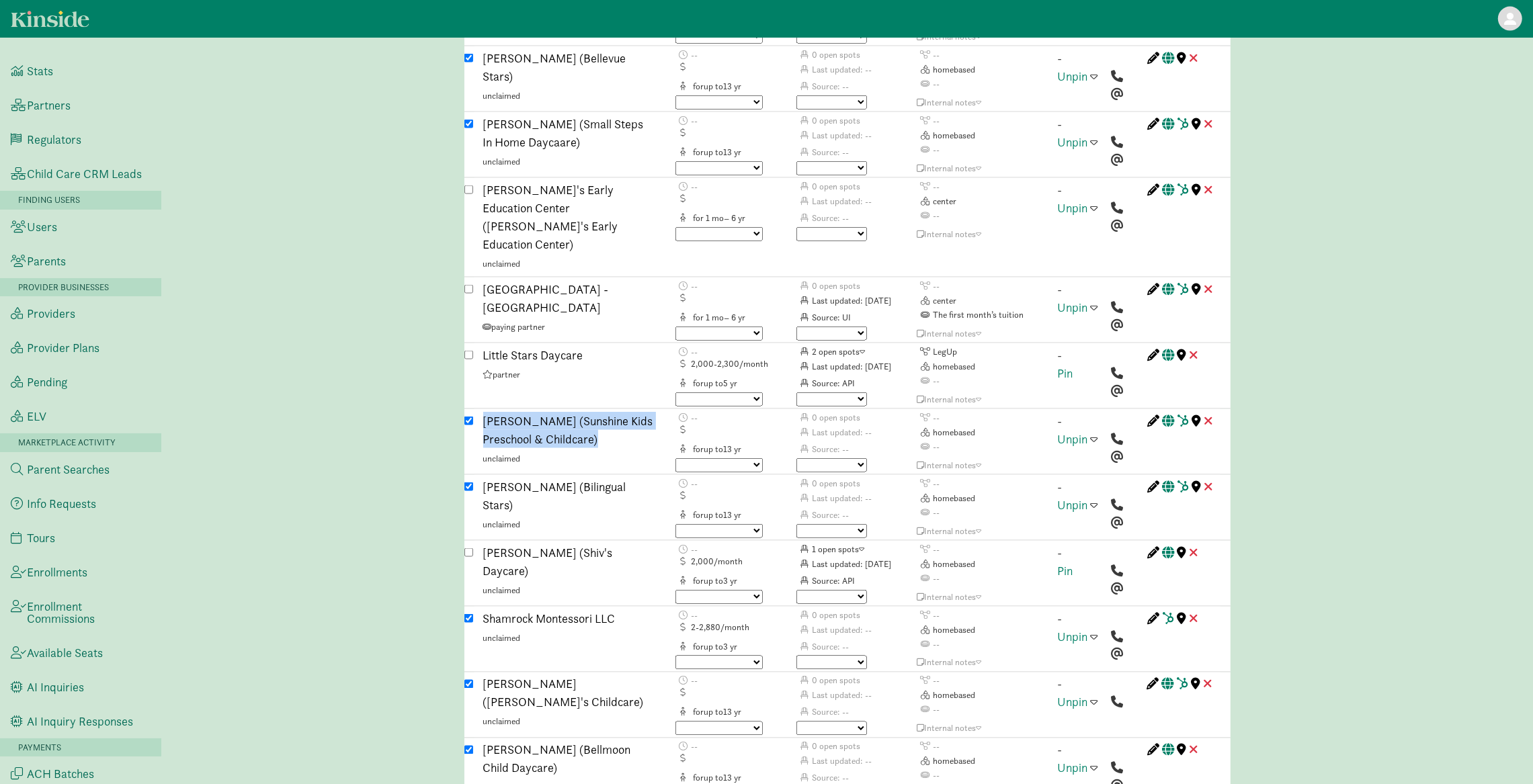
click at [469, 416] on input "checkbox" at bounding box center [469, 421] width 9 height 9
checkbox input "false"
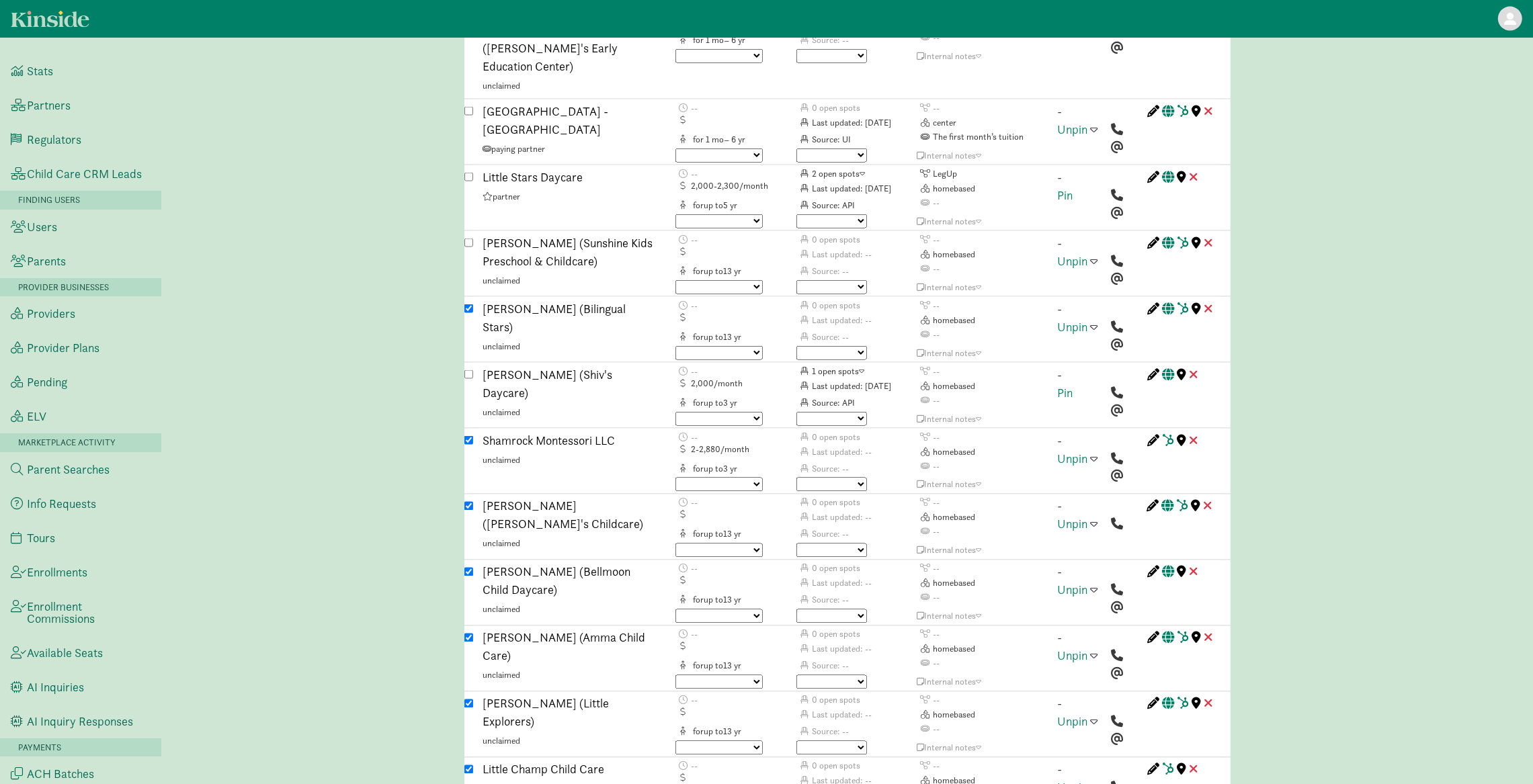
scroll to position [2597, 0]
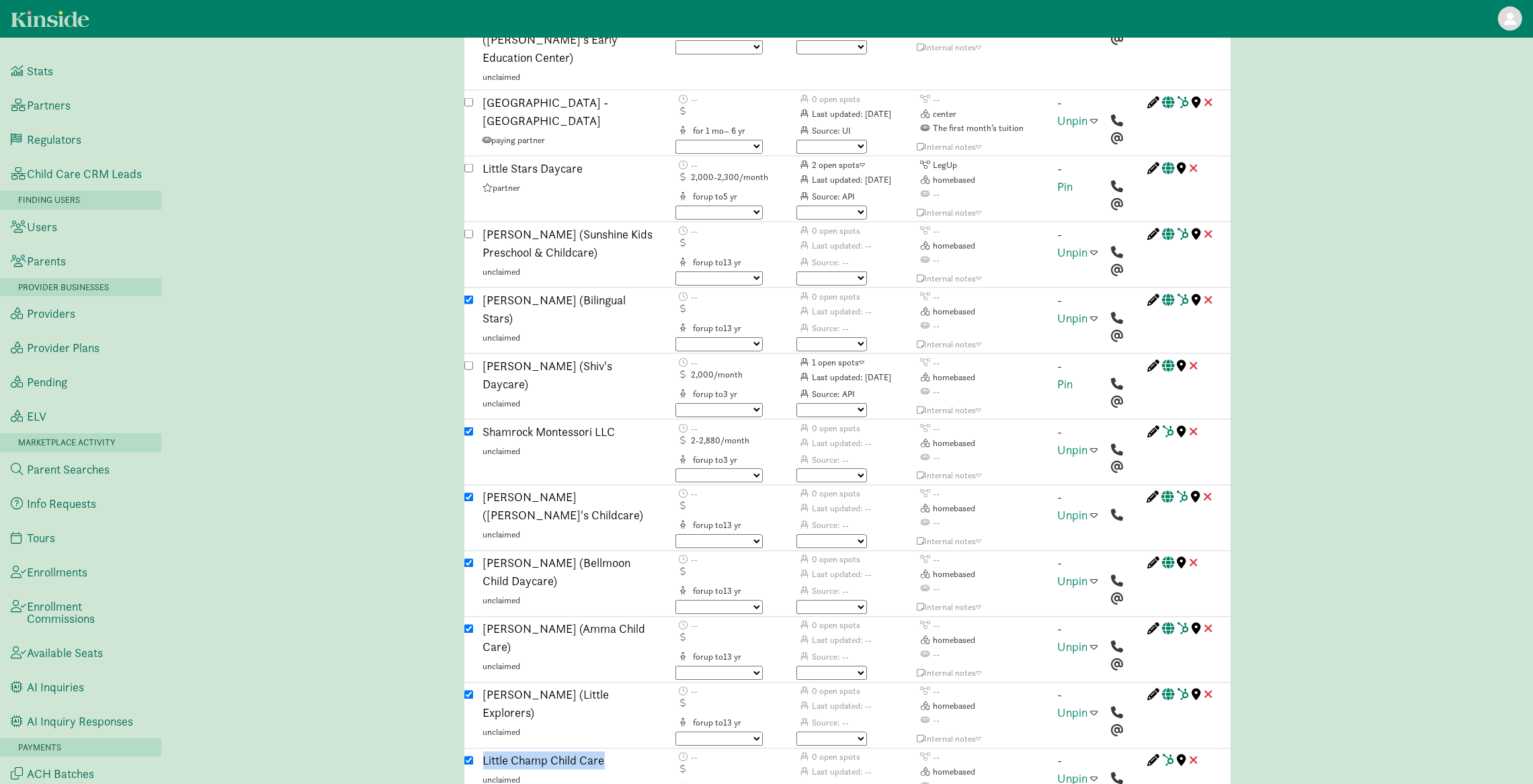
click at [468, 756] on input "checkbox" at bounding box center [469, 761] width 9 height 9
checkbox input "false"
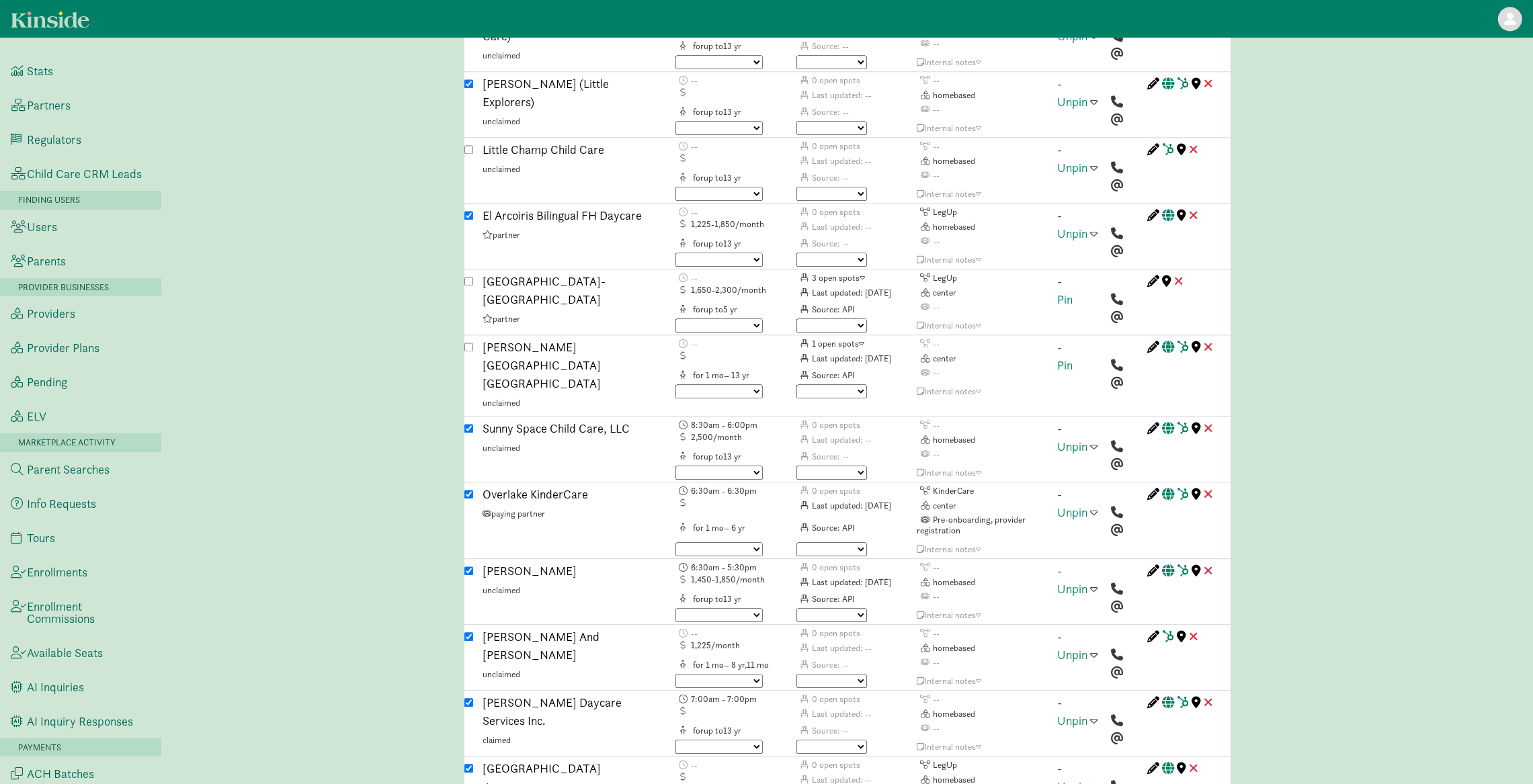
scroll to position [3209, 0]
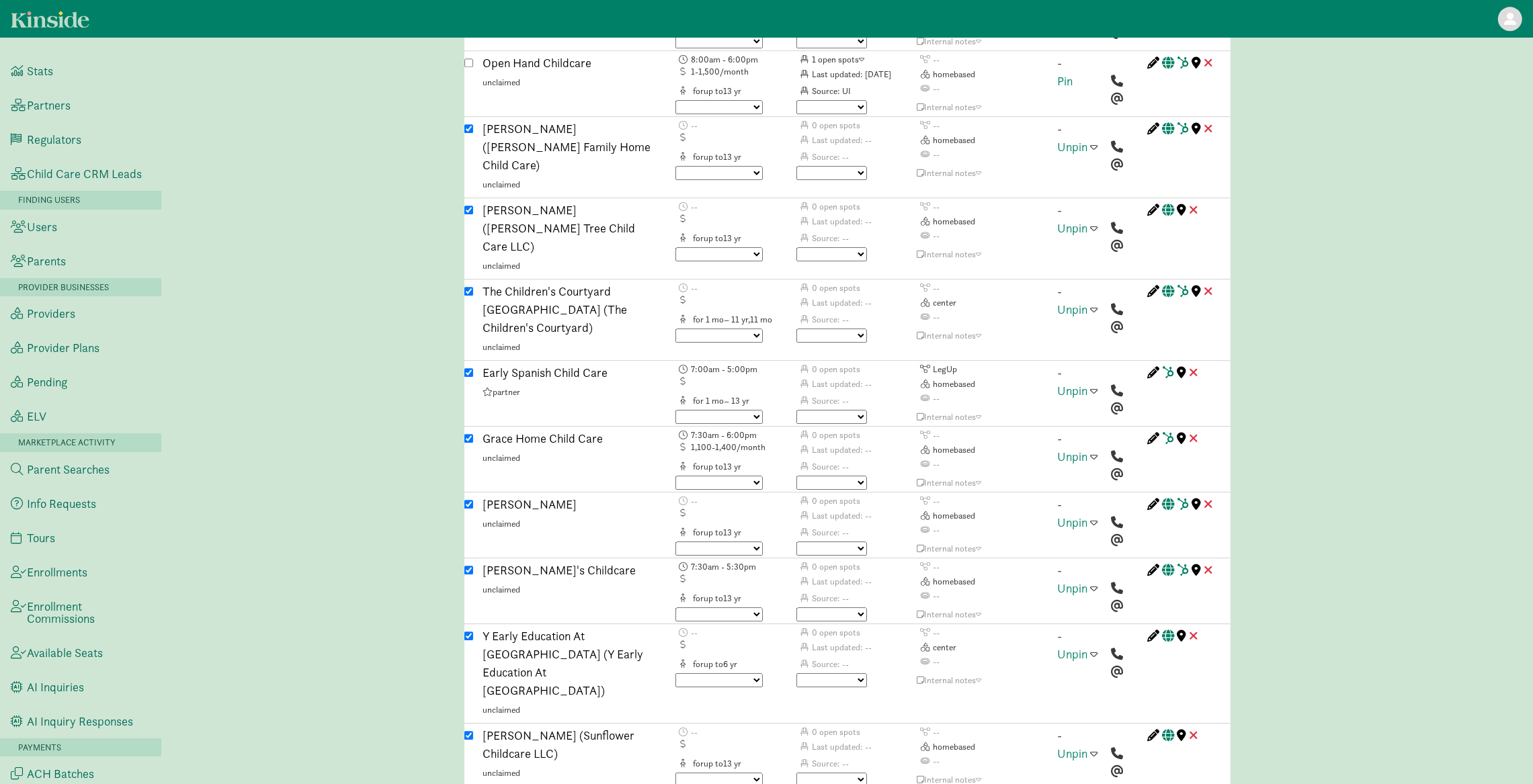
scroll to position [4301, 0]
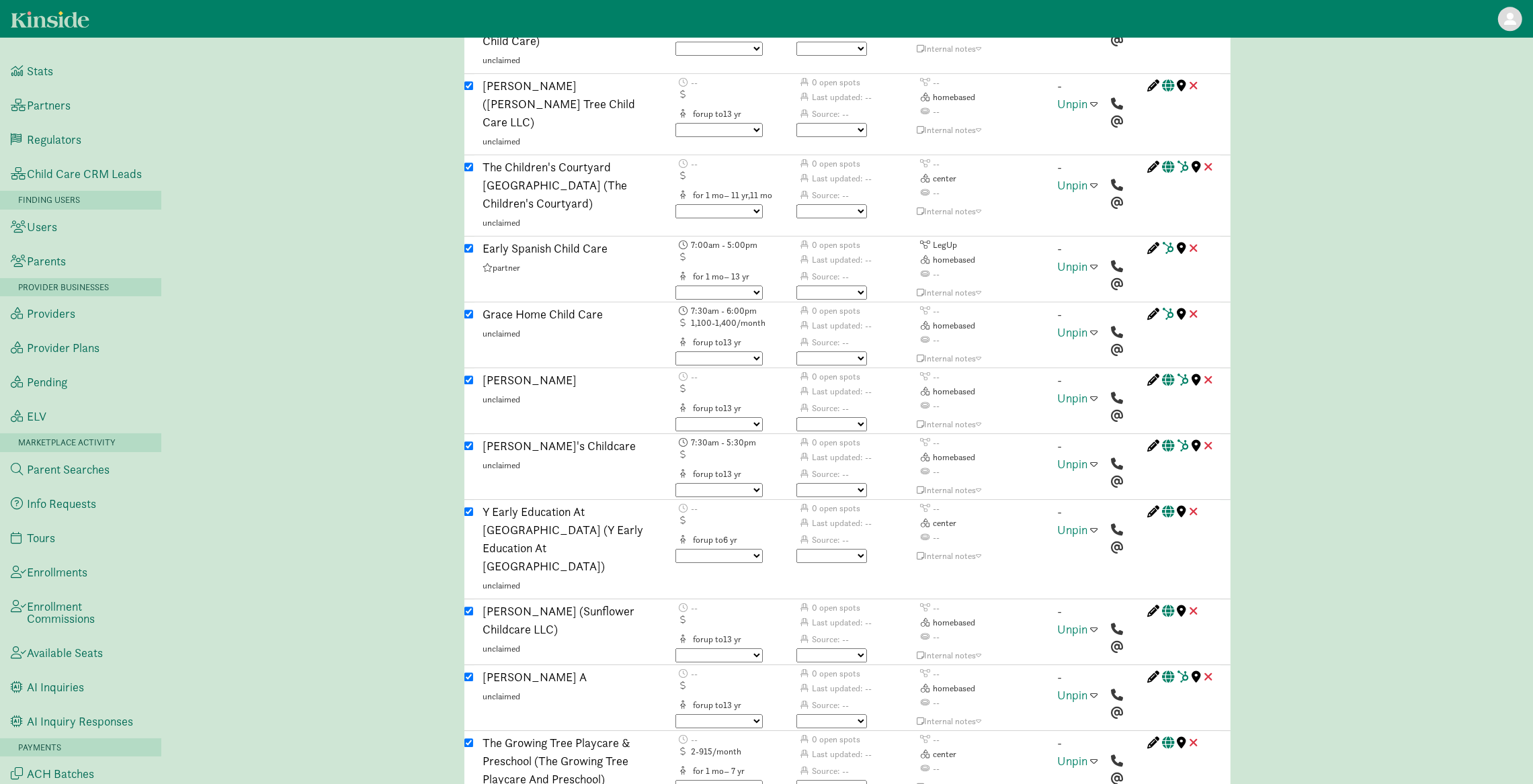
click at [466, 738] on input "checkbox" at bounding box center [469, 742] width 9 height 9
checkbox input "false"
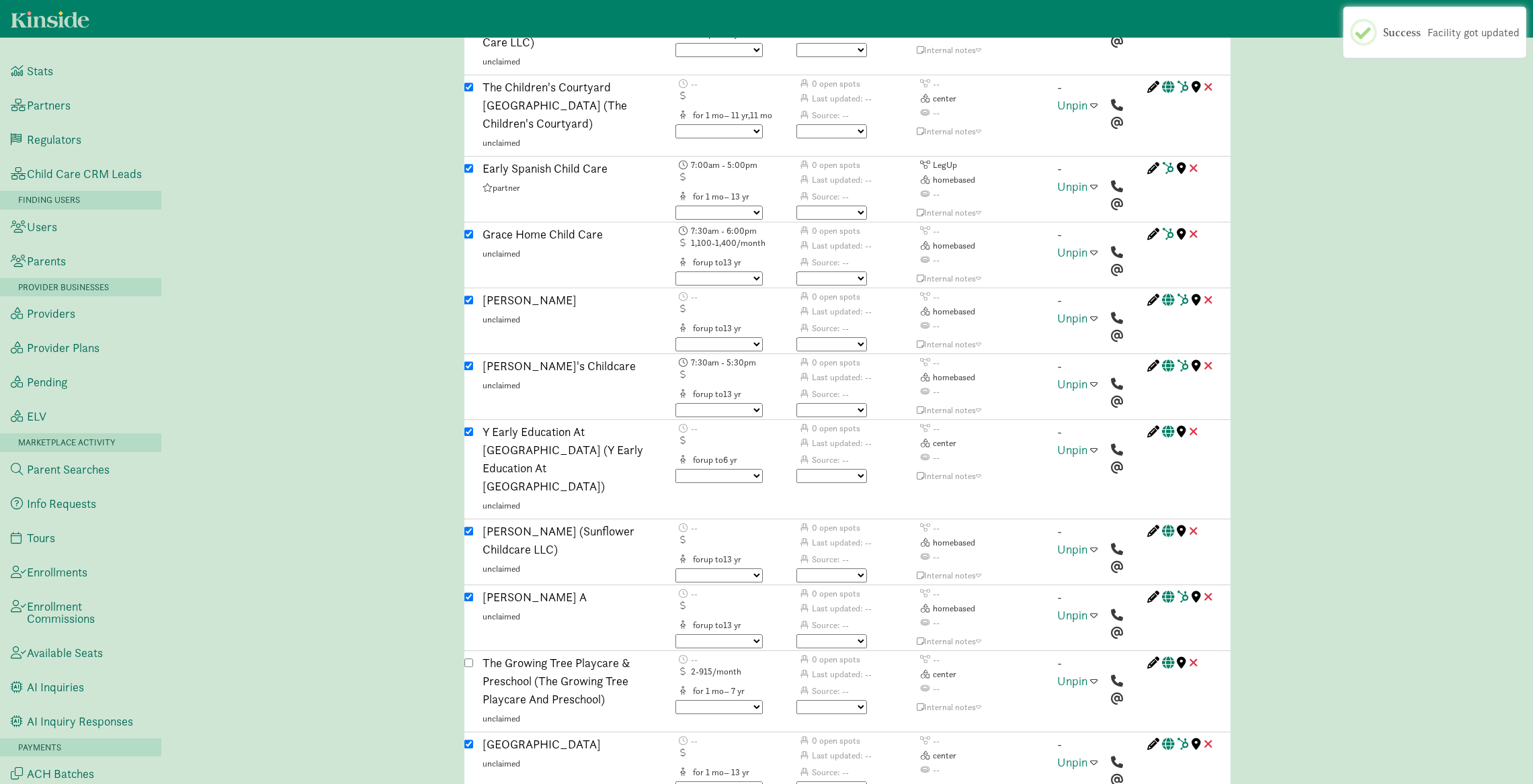
scroll to position [4387, 0]
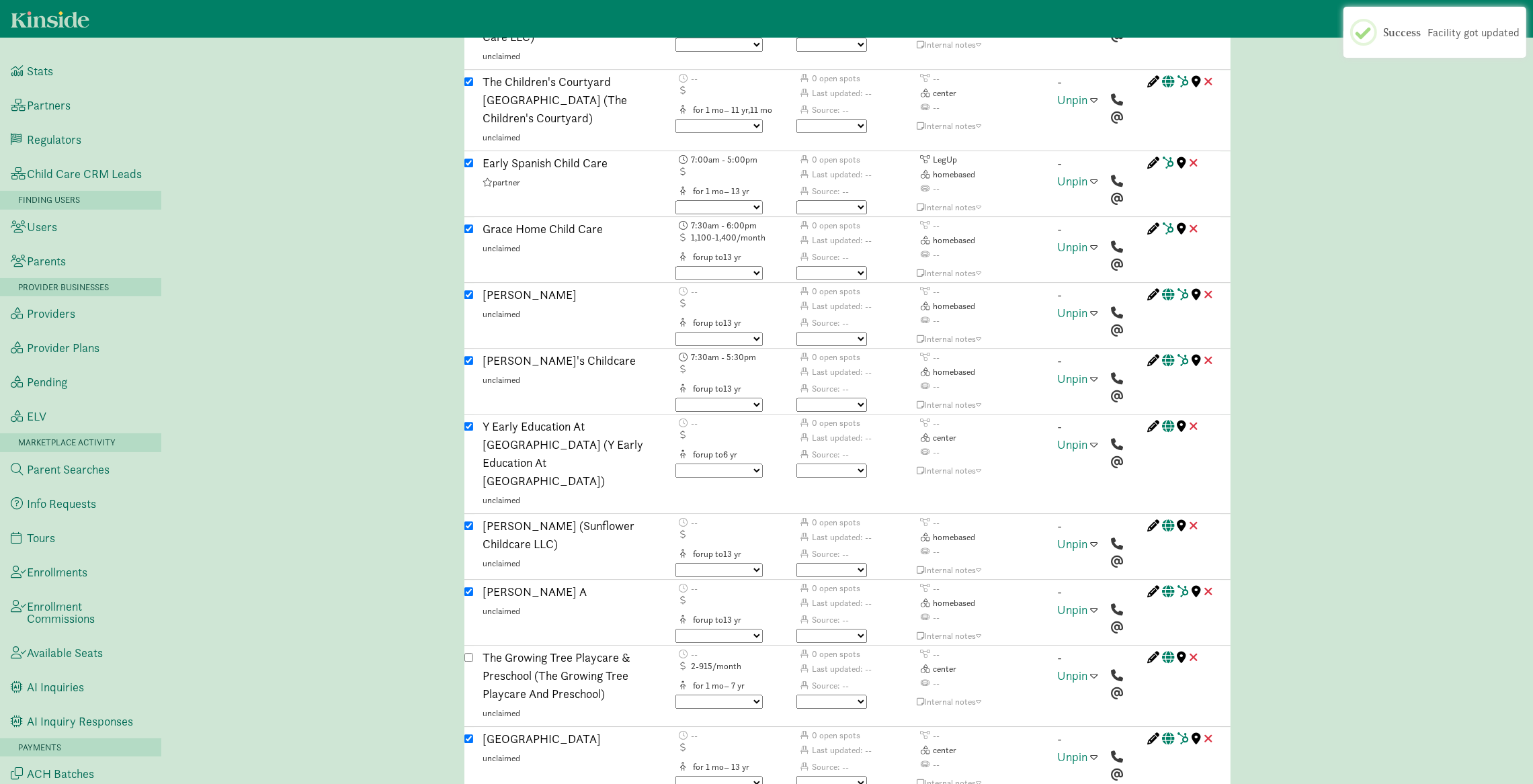
click at [474, 729] on div "Bellevue College Early Learning Center unclaimed" at bounding box center [569, 758] width 192 height 57
click at [470, 734] on input "checkbox" at bounding box center [469, 739] width 9 height 9
checkbox input "false"
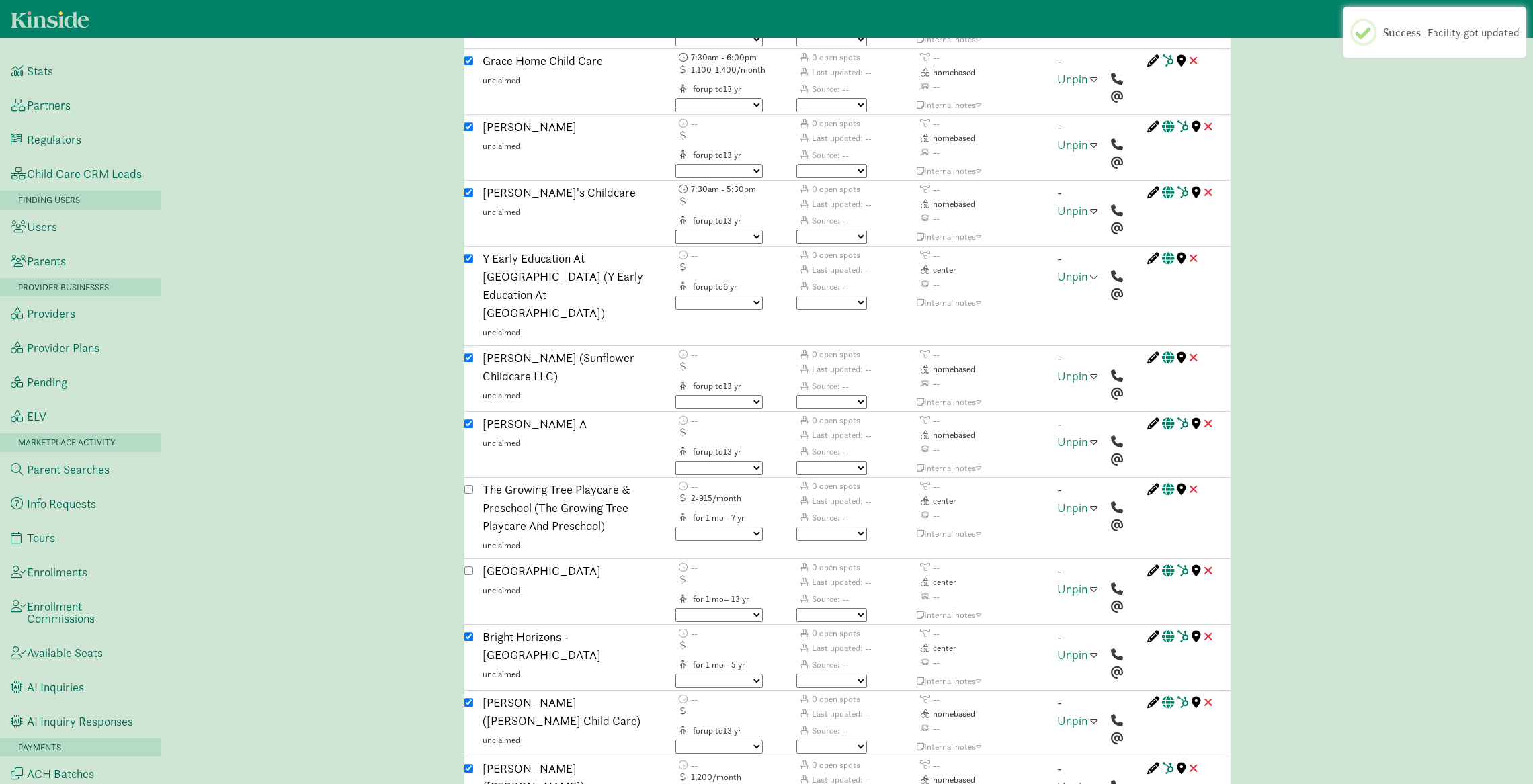
scroll to position [4600, 0]
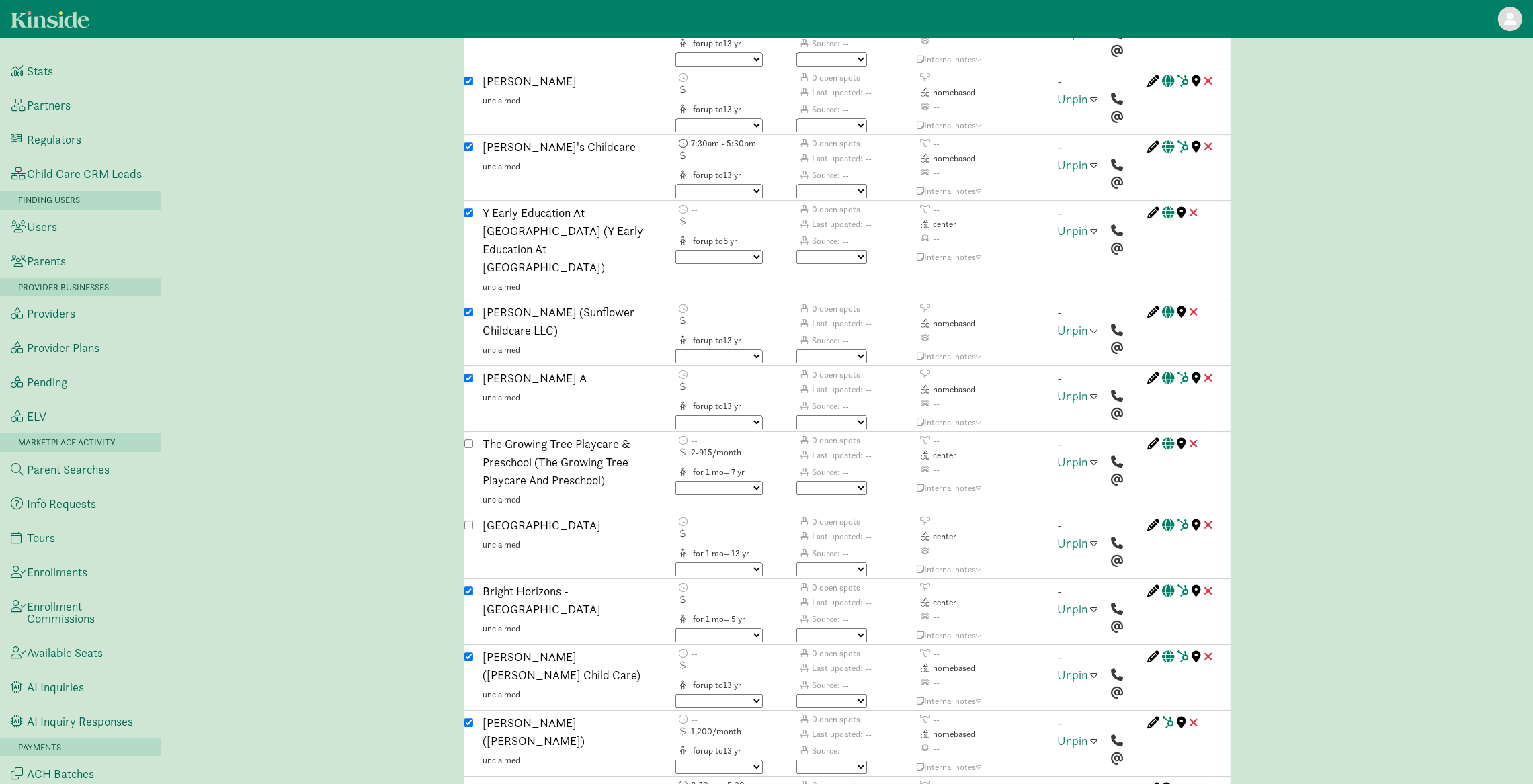
checkbox input "false"
click at [348, 374] on div "Caregiver search ( Shrey Mittal ) Custom Match Request (Link to Hubspot ticket)…" at bounding box center [847, 545] width 1372 height 10182
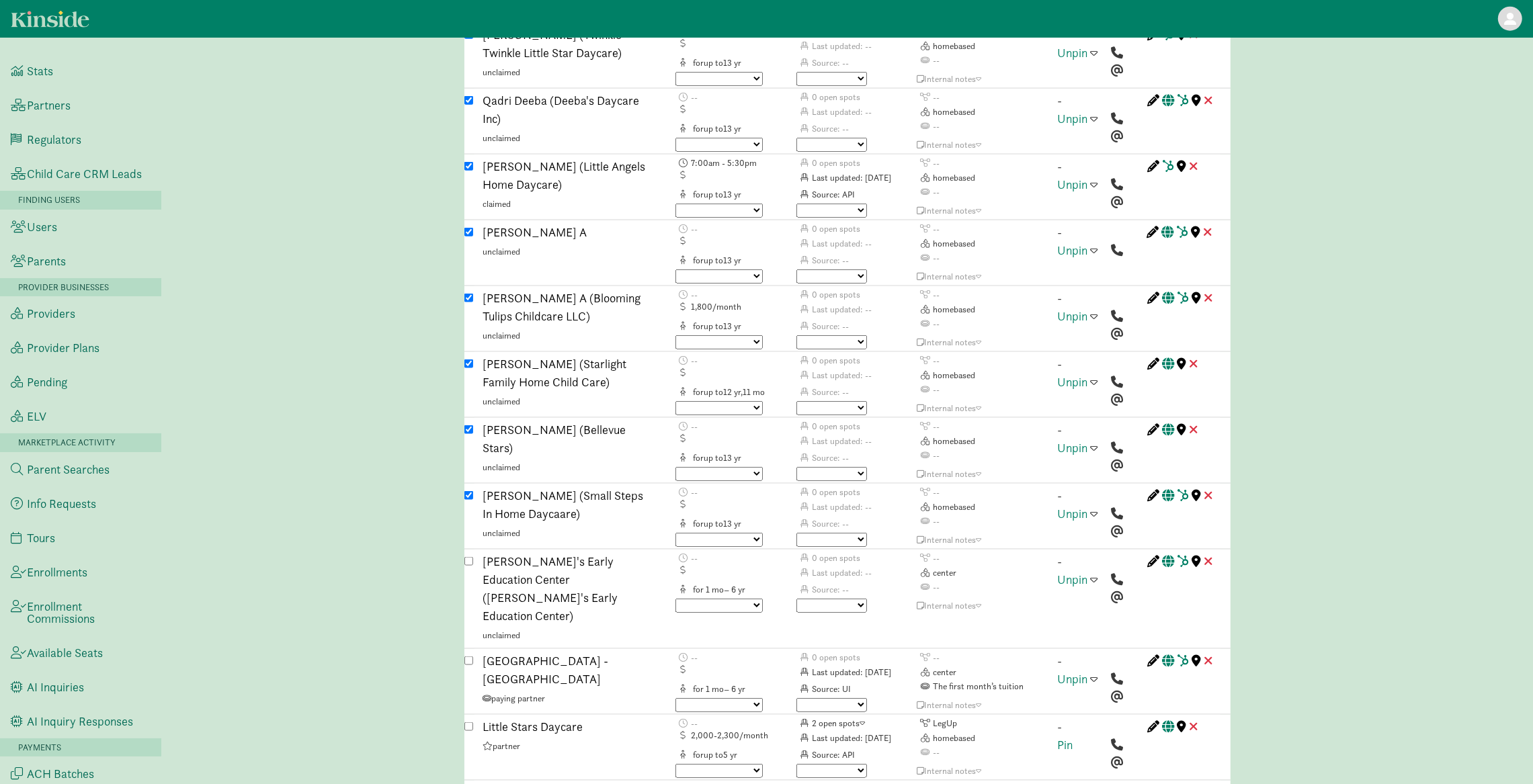
scroll to position [1259, 0]
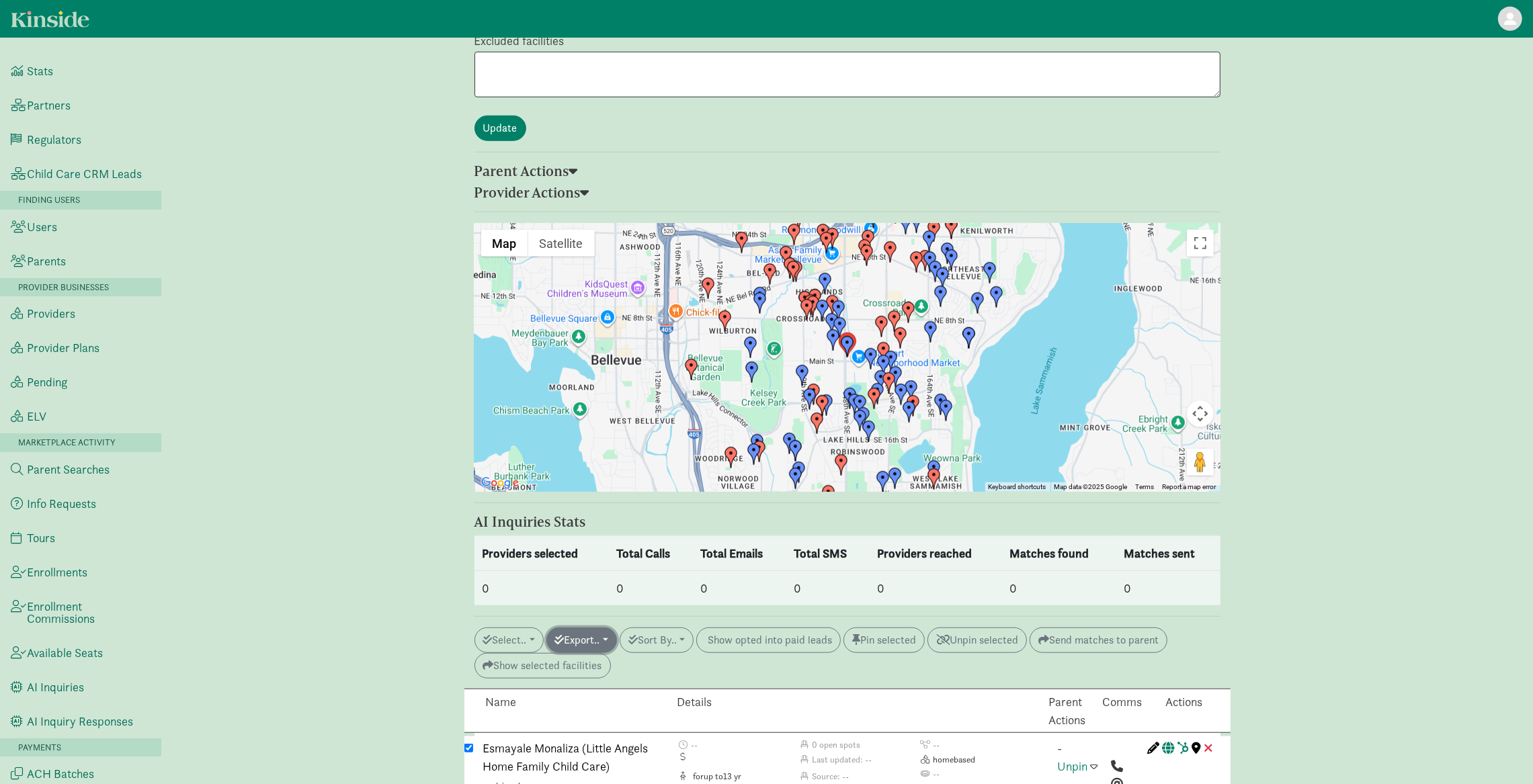
click at [608, 627] on button "Export.." at bounding box center [582, 640] width 70 height 26
click at [614, 704] on link "Initiate AI inquiry" at bounding box center [643, 714] width 192 height 21
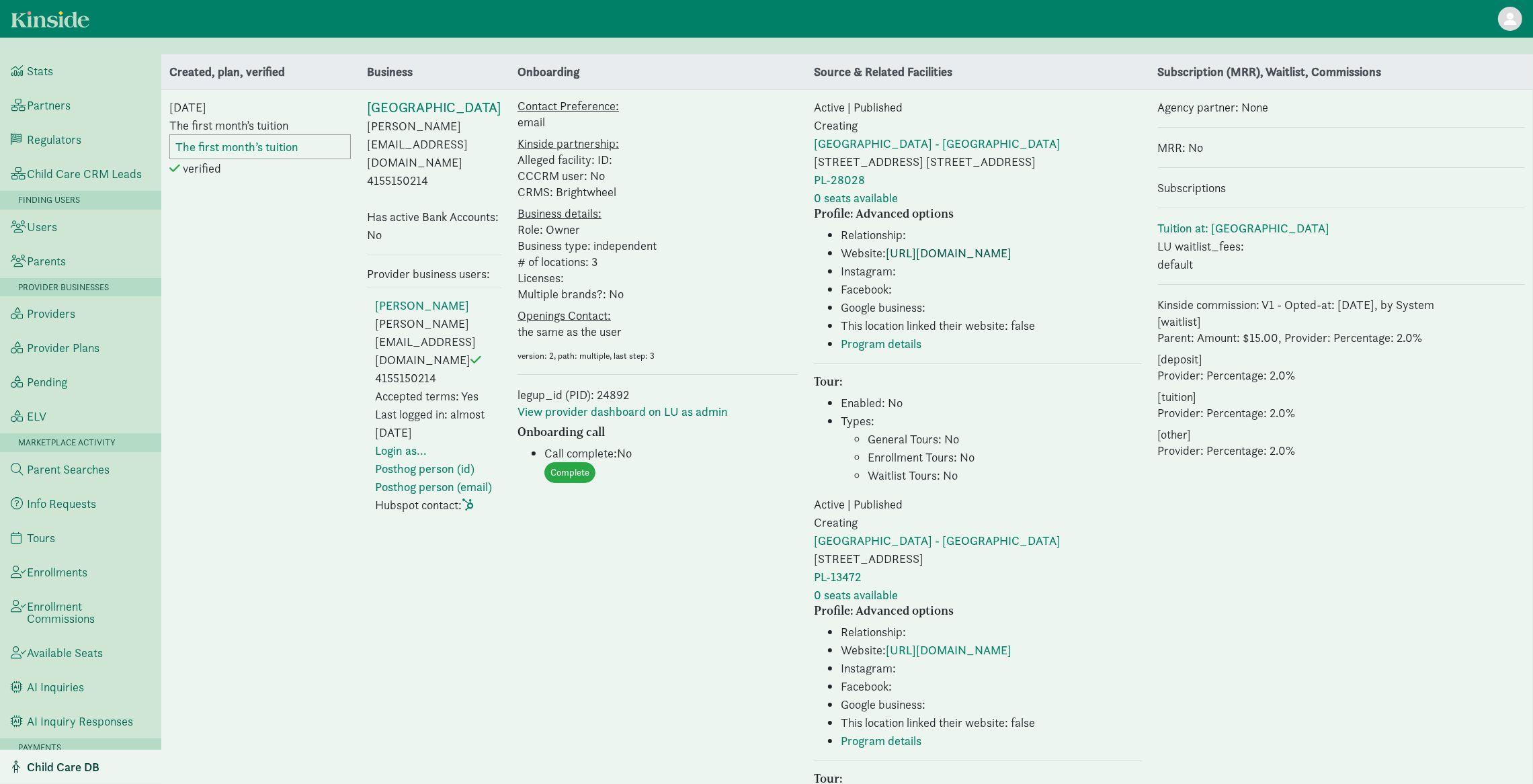
click at [961, 257] on link "[URL][DOMAIN_NAME]" at bounding box center [949, 252] width 126 height 15
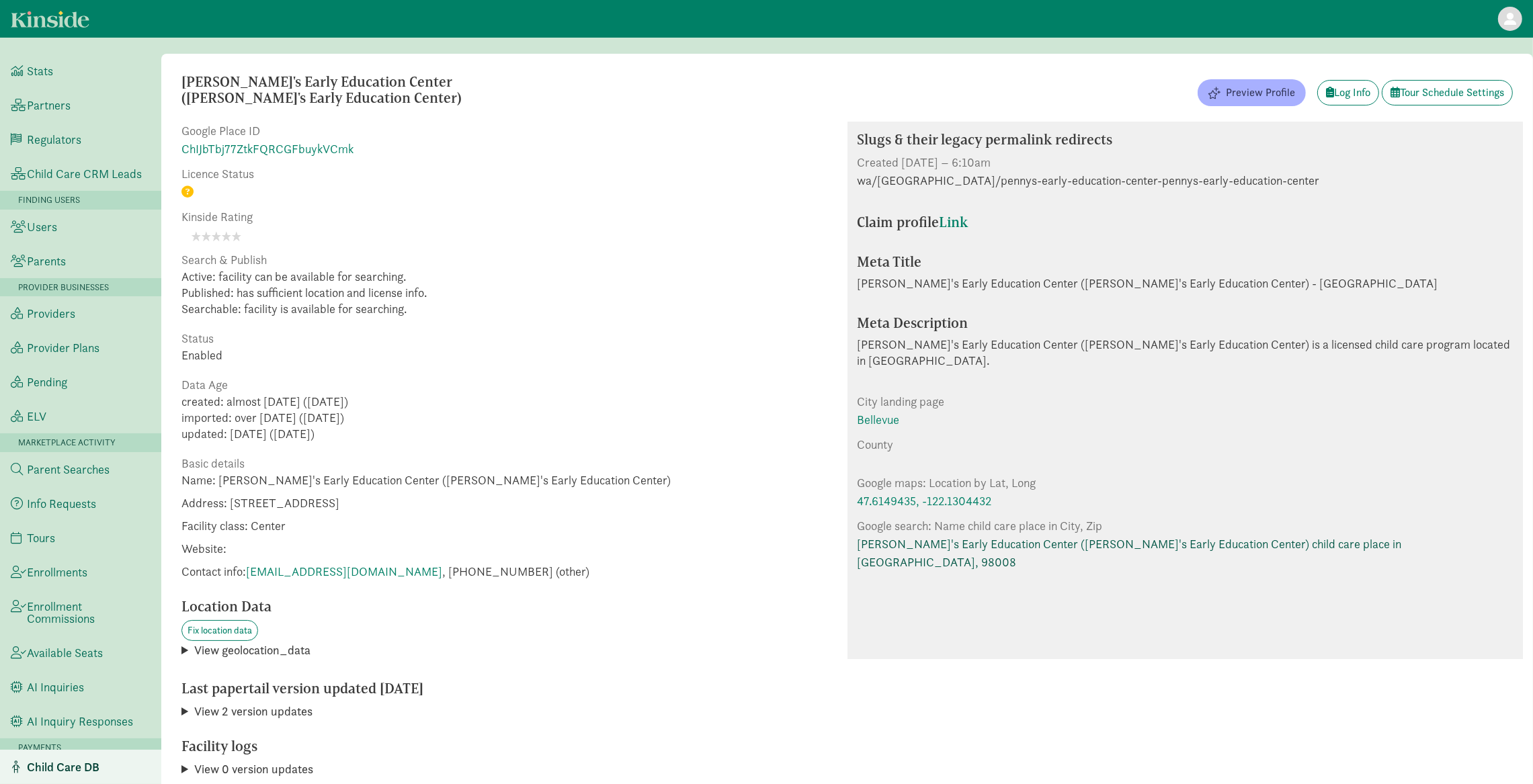
click at [1128, 535] on link "[PERSON_NAME]'s Early Education Center ([PERSON_NAME]'s Early Education Center)…" at bounding box center [1185, 553] width 656 height 37
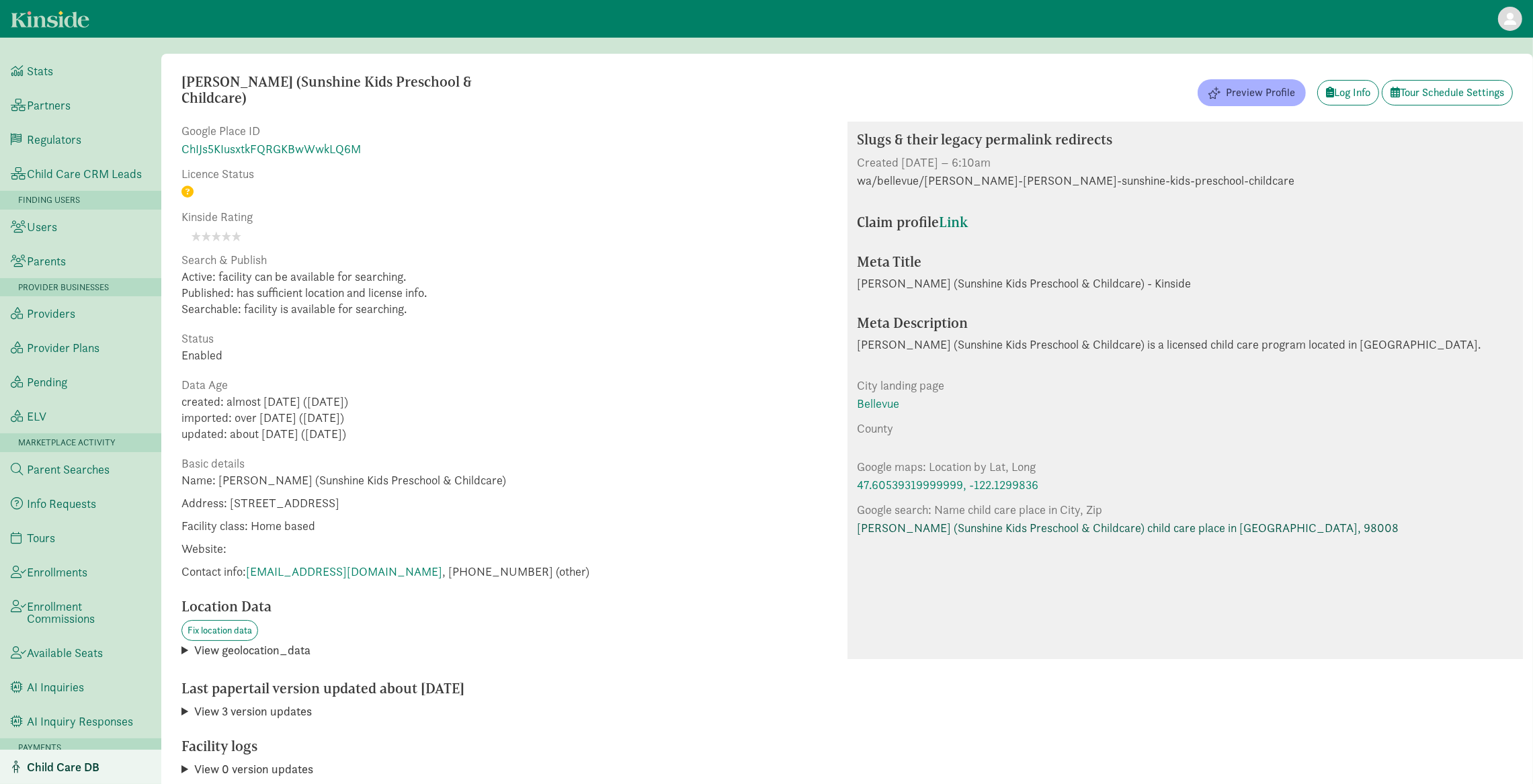
click at [905, 520] on link "[PERSON_NAME] (Sunshine Kids Preschool & Childcare) child care place in [GEOGRA…" at bounding box center [1128, 527] width 541 height 18
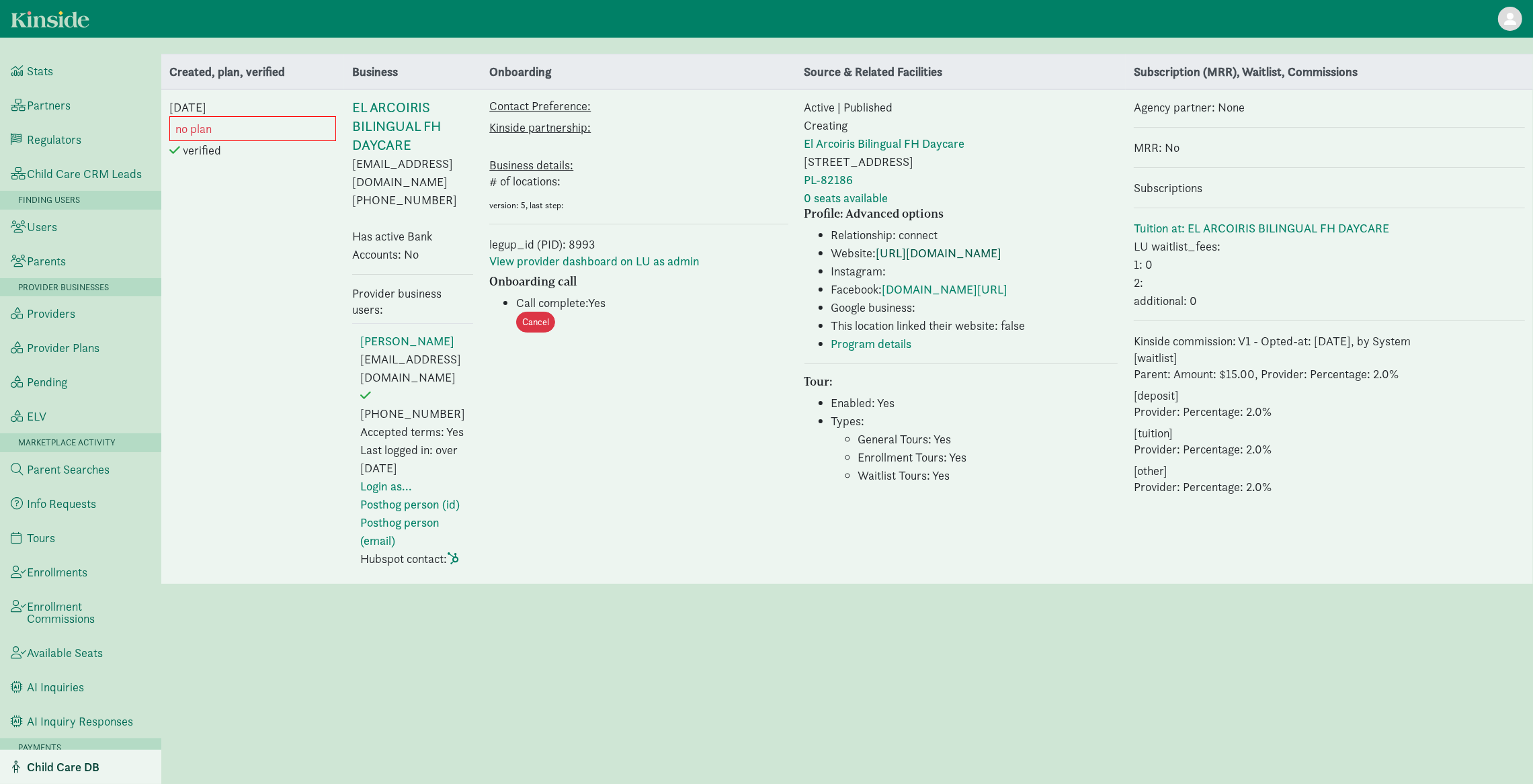
click at [939, 257] on link "[URL][DOMAIN_NAME]" at bounding box center [940, 252] width 126 height 15
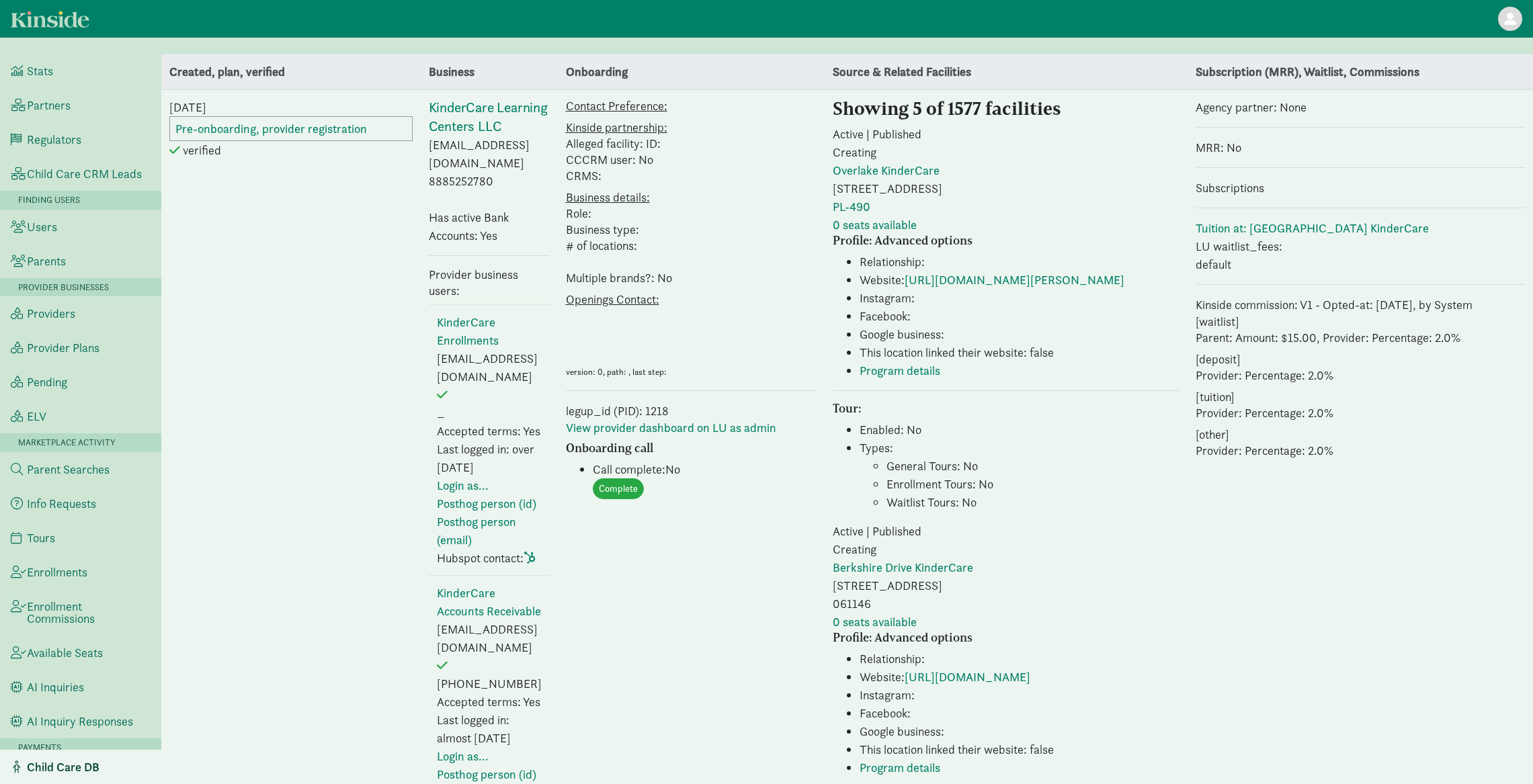
select select "8"
click at [904, 287] on link "[URL][DOMAIN_NAME][PERSON_NAME]" at bounding box center [1014, 279] width 220 height 15
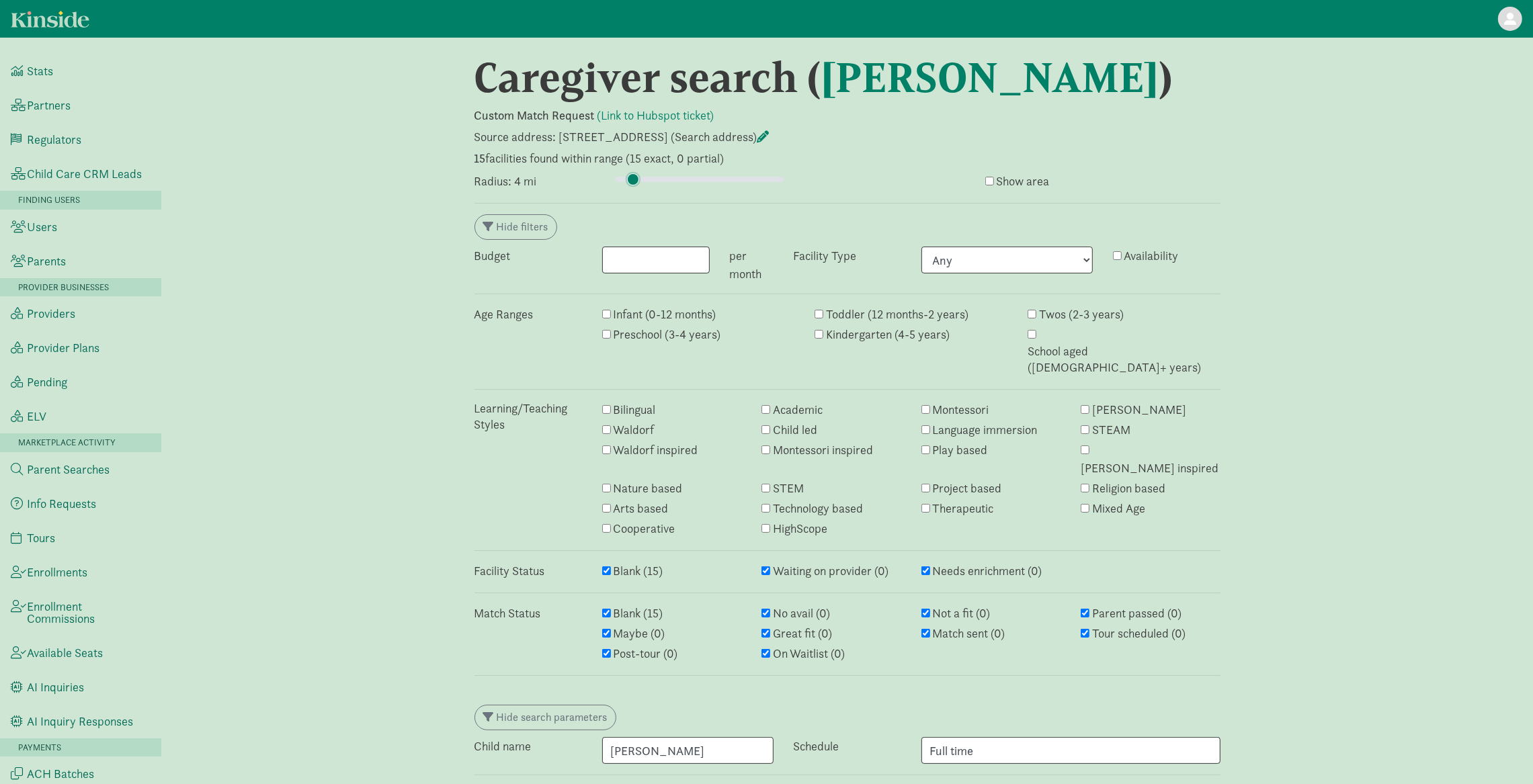
click at [632, 177] on input "range" at bounding box center [700, 179] width 168 height 15
click at [637, 181] on input "range" at bounding box center [700, 179] width 168 height 15
type input "4.75"
click at [634, 181] on input "range" at bounding box center [700, 179] width 168 height 15
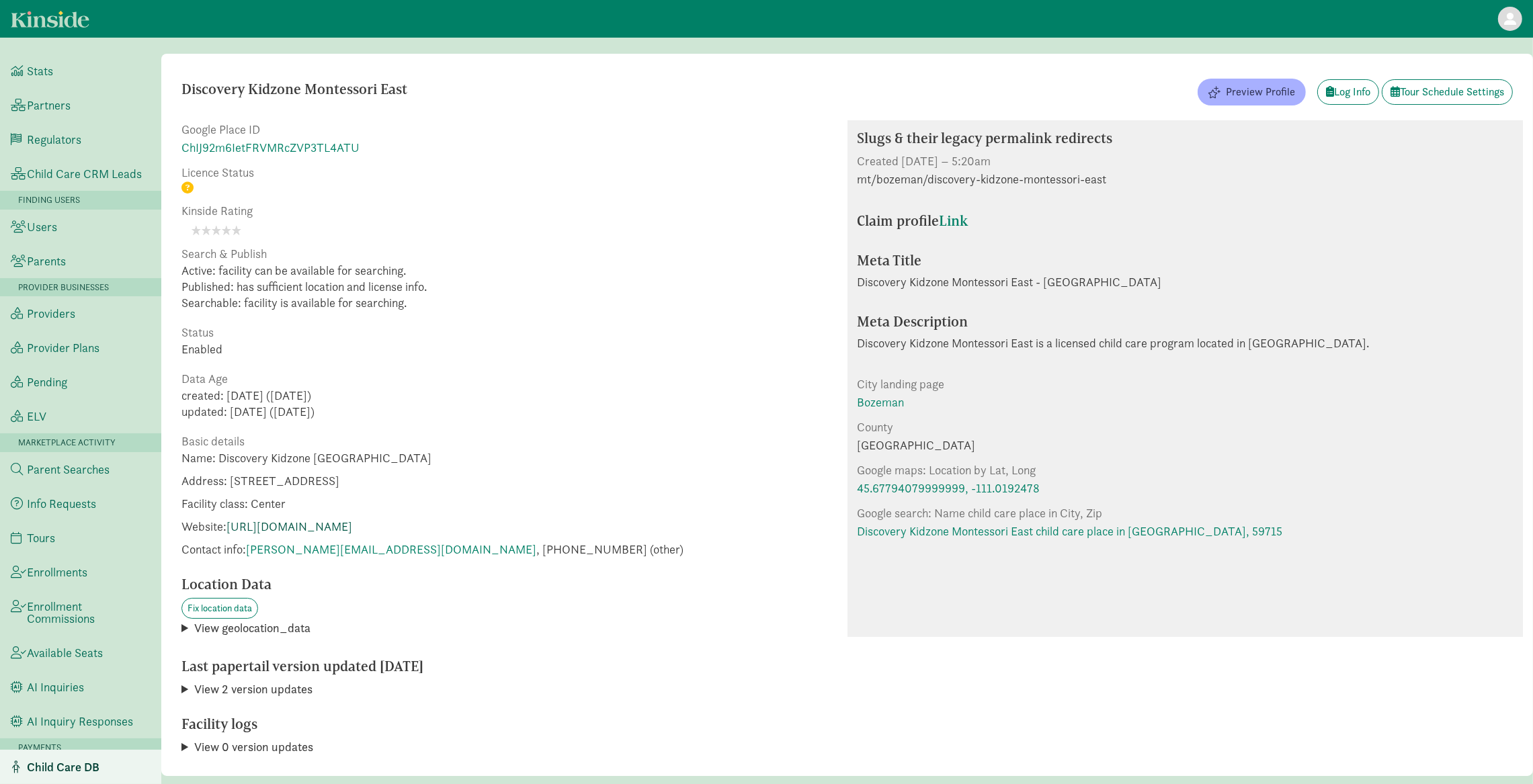
click at [352, 529] on link "[URL][DOMAIN_NAME]" at bounding box center [290, 526] width 126 height 15
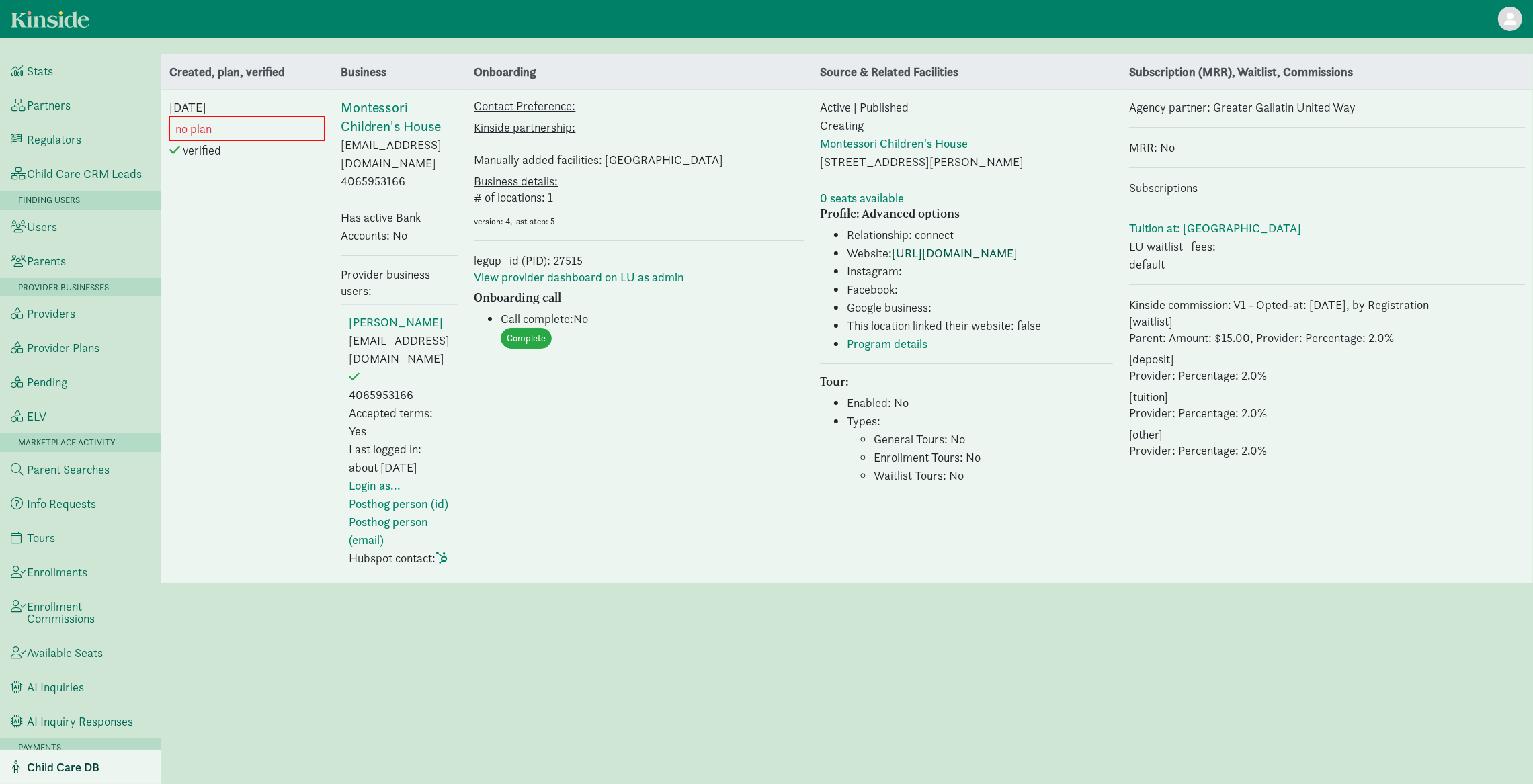
click at [1018, 252] on link "[URL][DOMAIN_NAME]" at bounding box center [955, 252] width 126 height 15
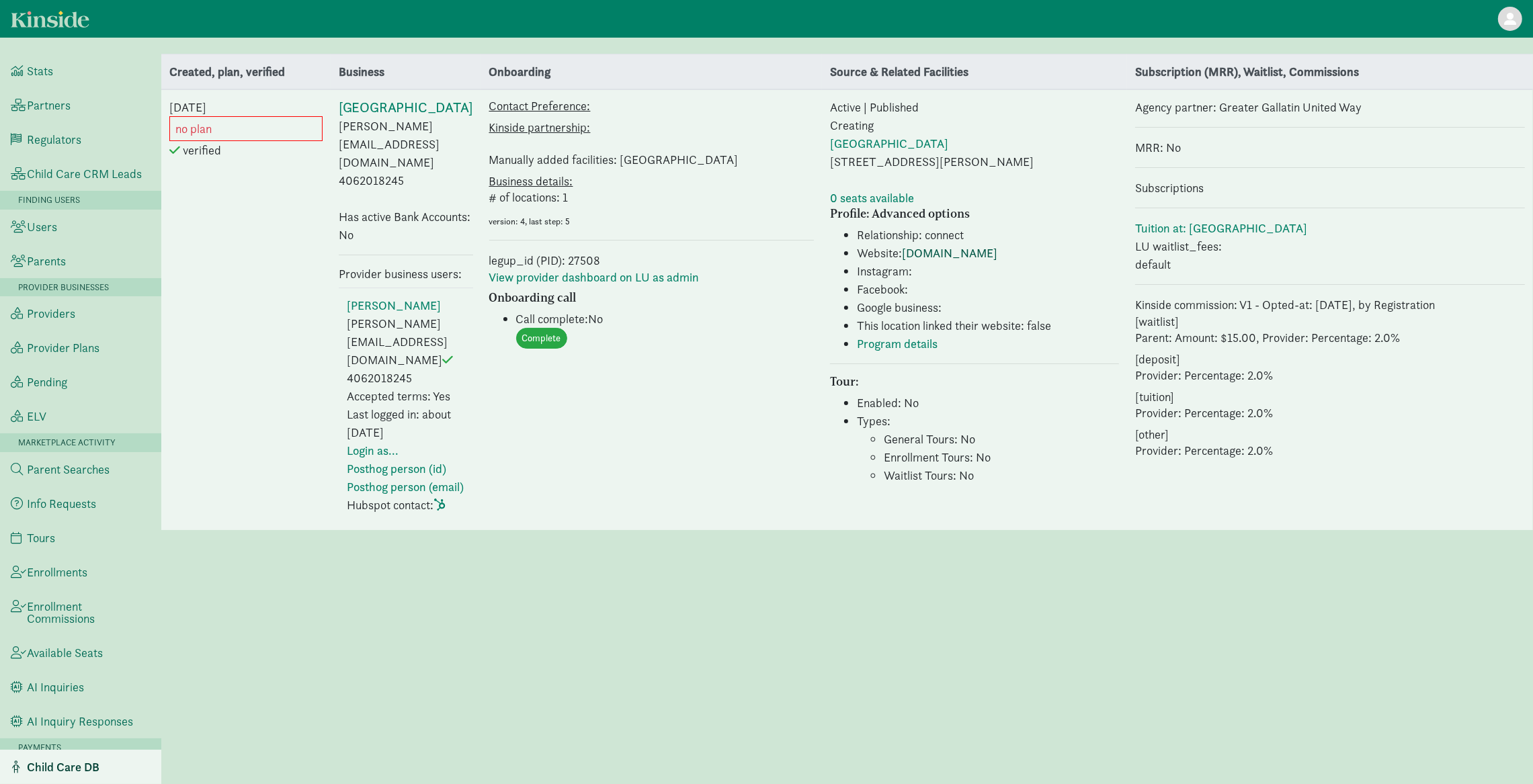
click at [936, 249] on link "[DOMAIN_NAME]" at bounding box center [950, 252] width 95 height 15
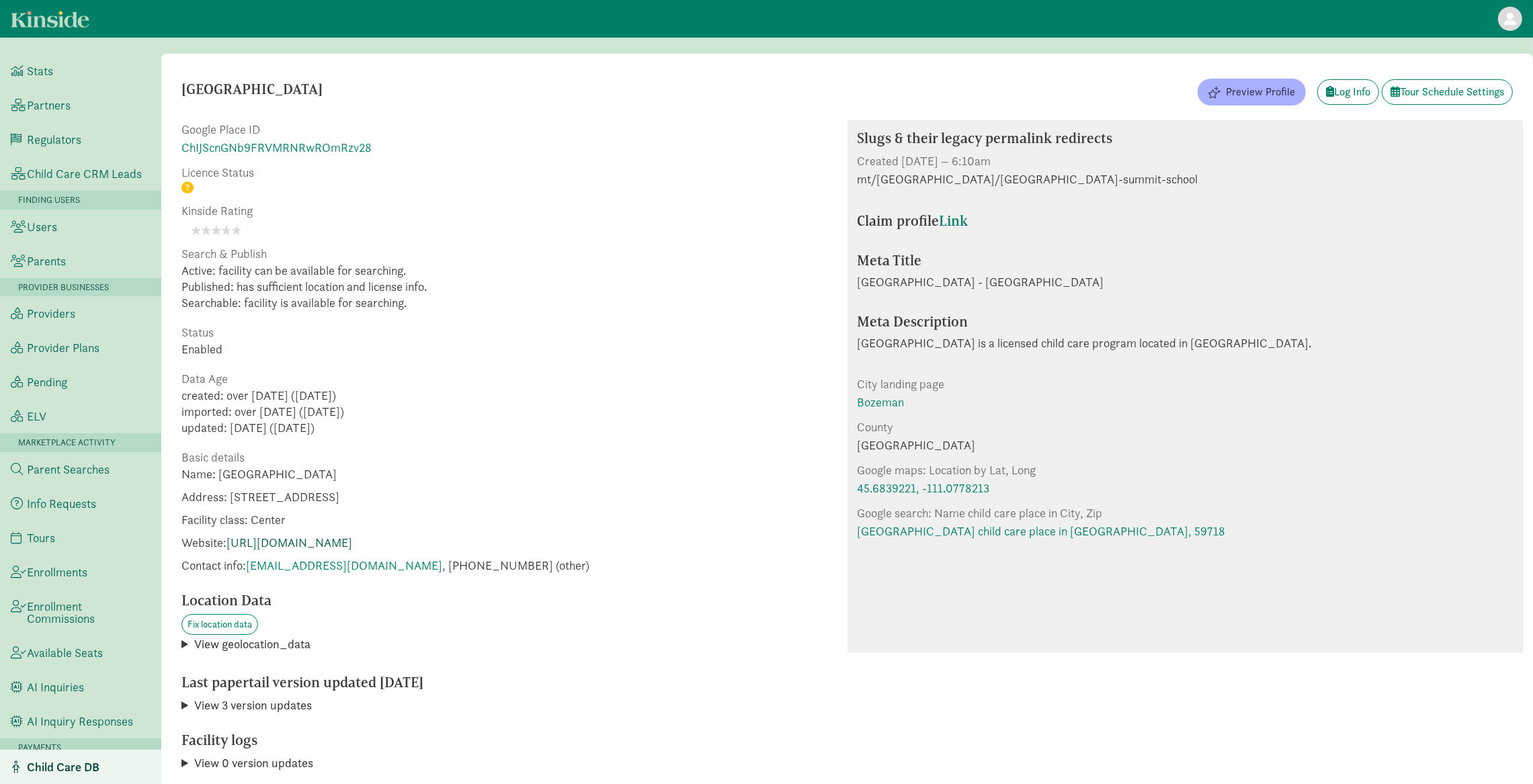
click at [352, 546] on link "[URL][DOMAIN_NAME]" at bounding box center [290, 542] width 126 height 15
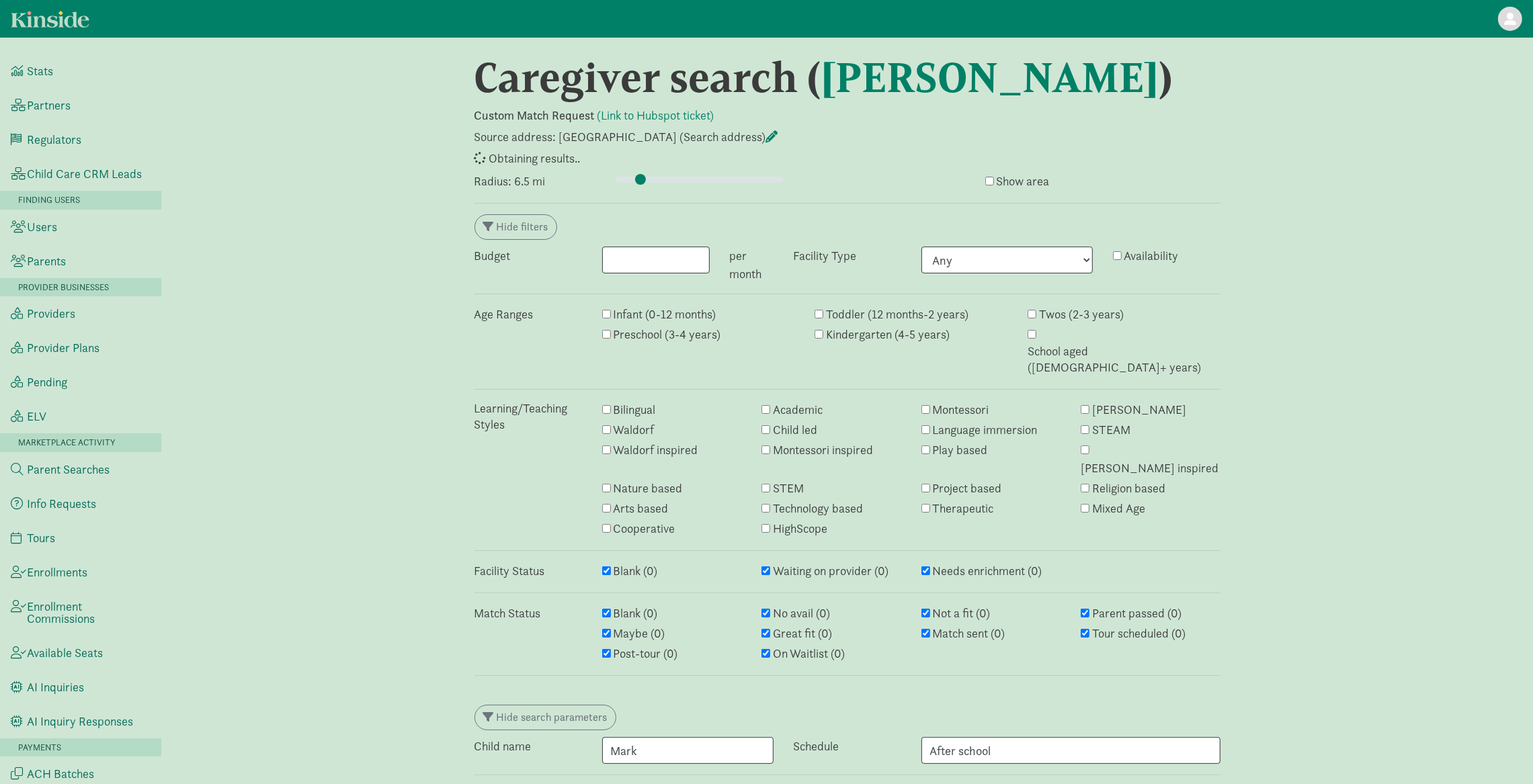
select select "awaiting_response"
select select "closed"
select select "awaiting_response"
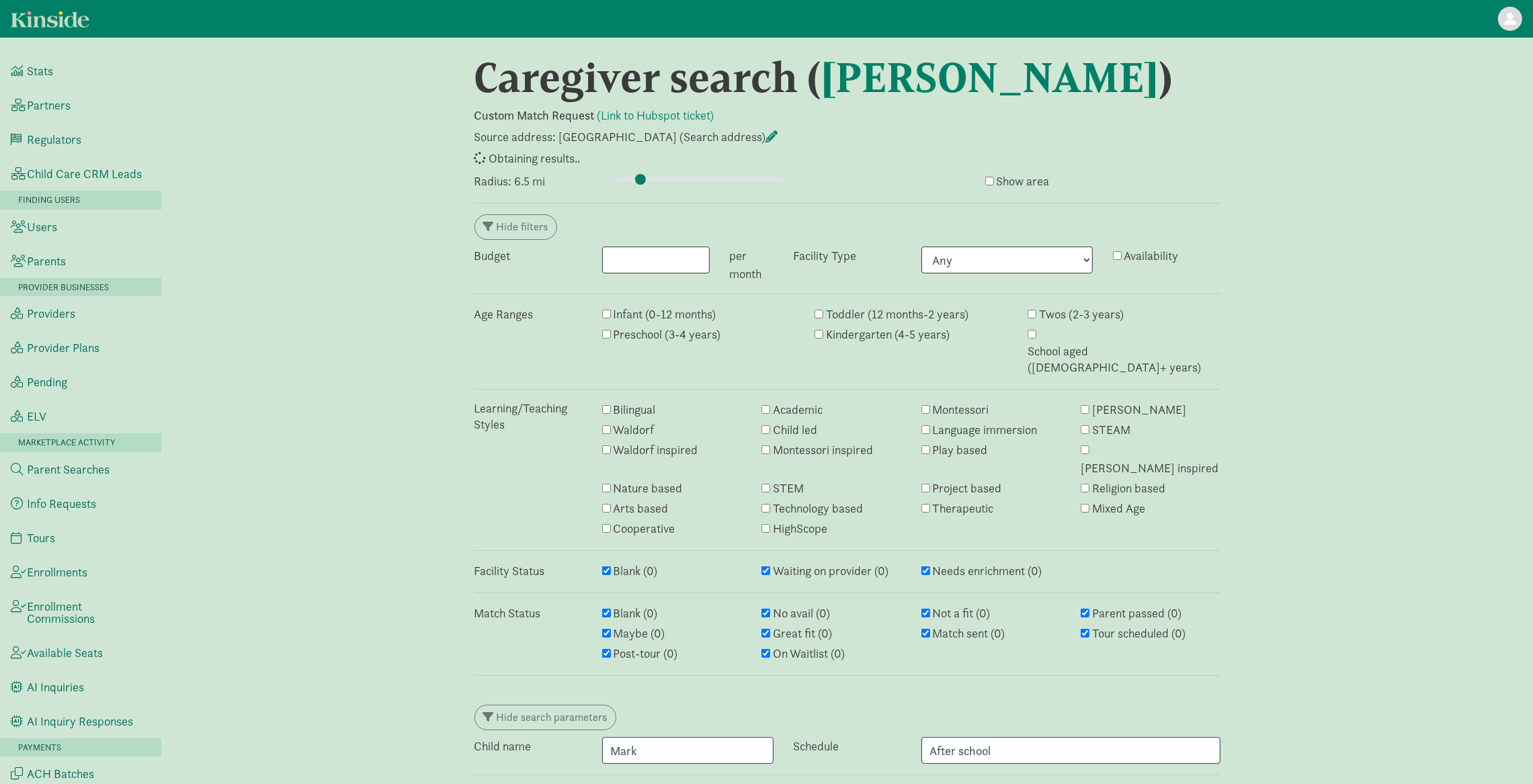
select select "awaiting_response"
select select "closed"
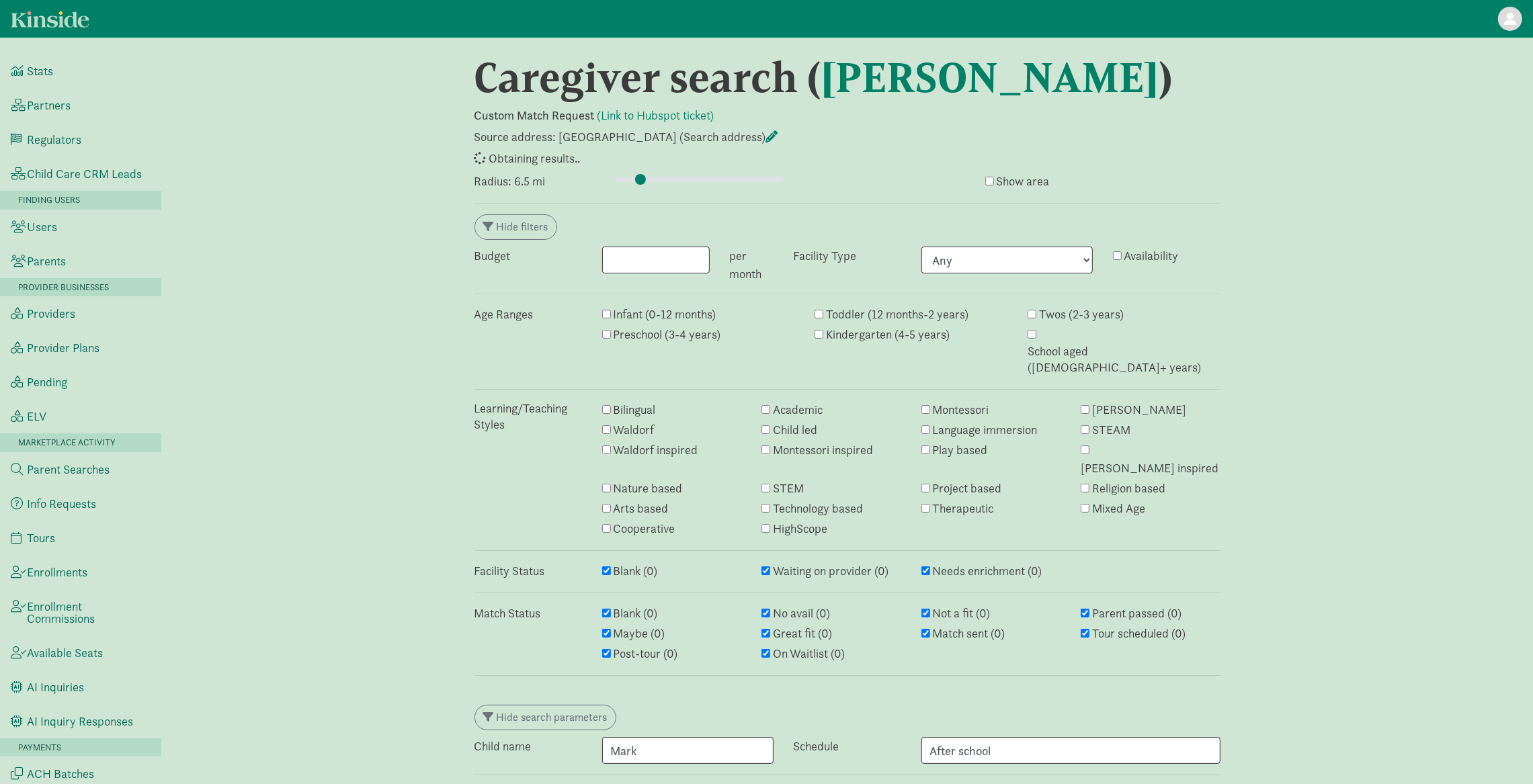
select select "awaiting_response"
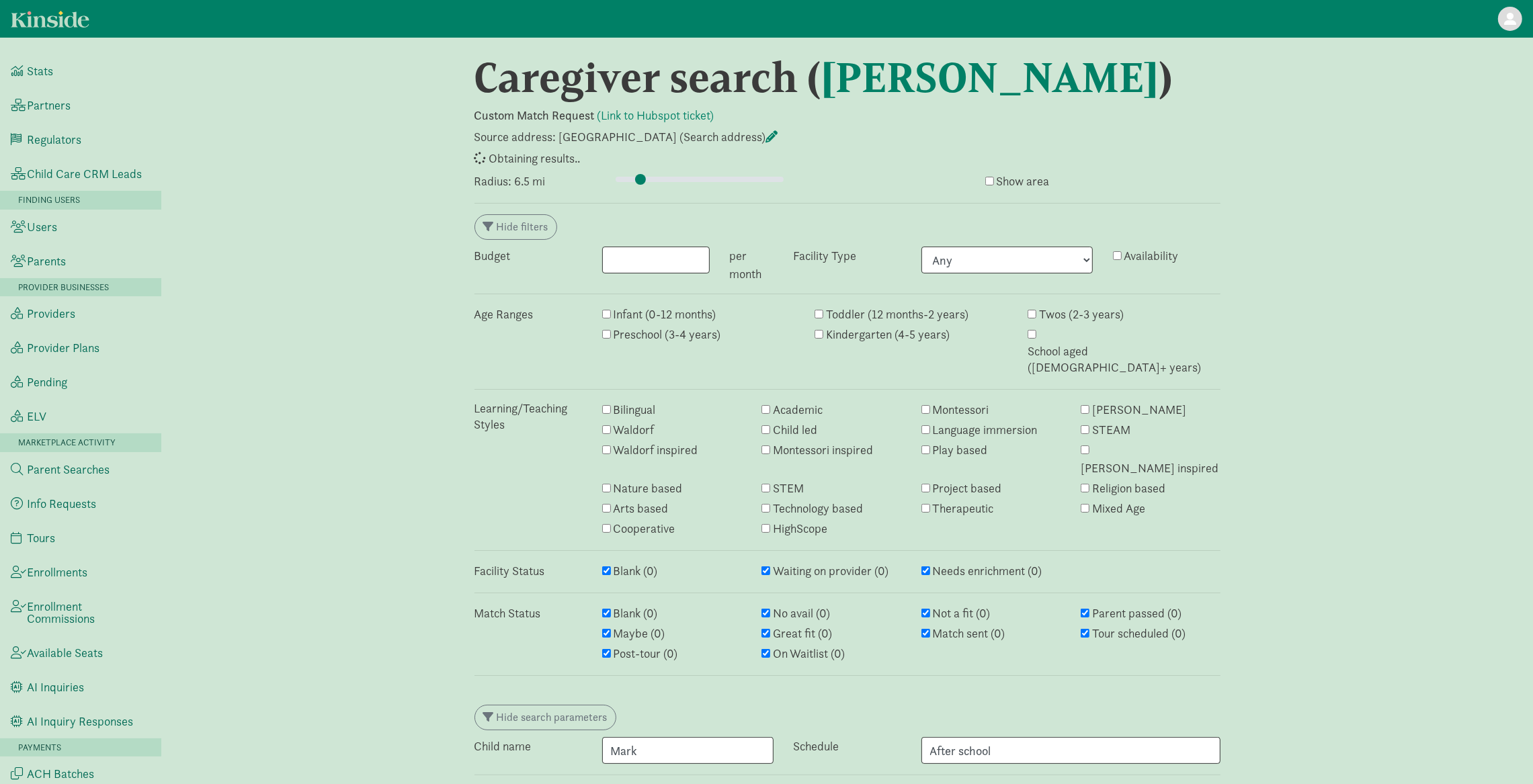
select select "awaiting_response"
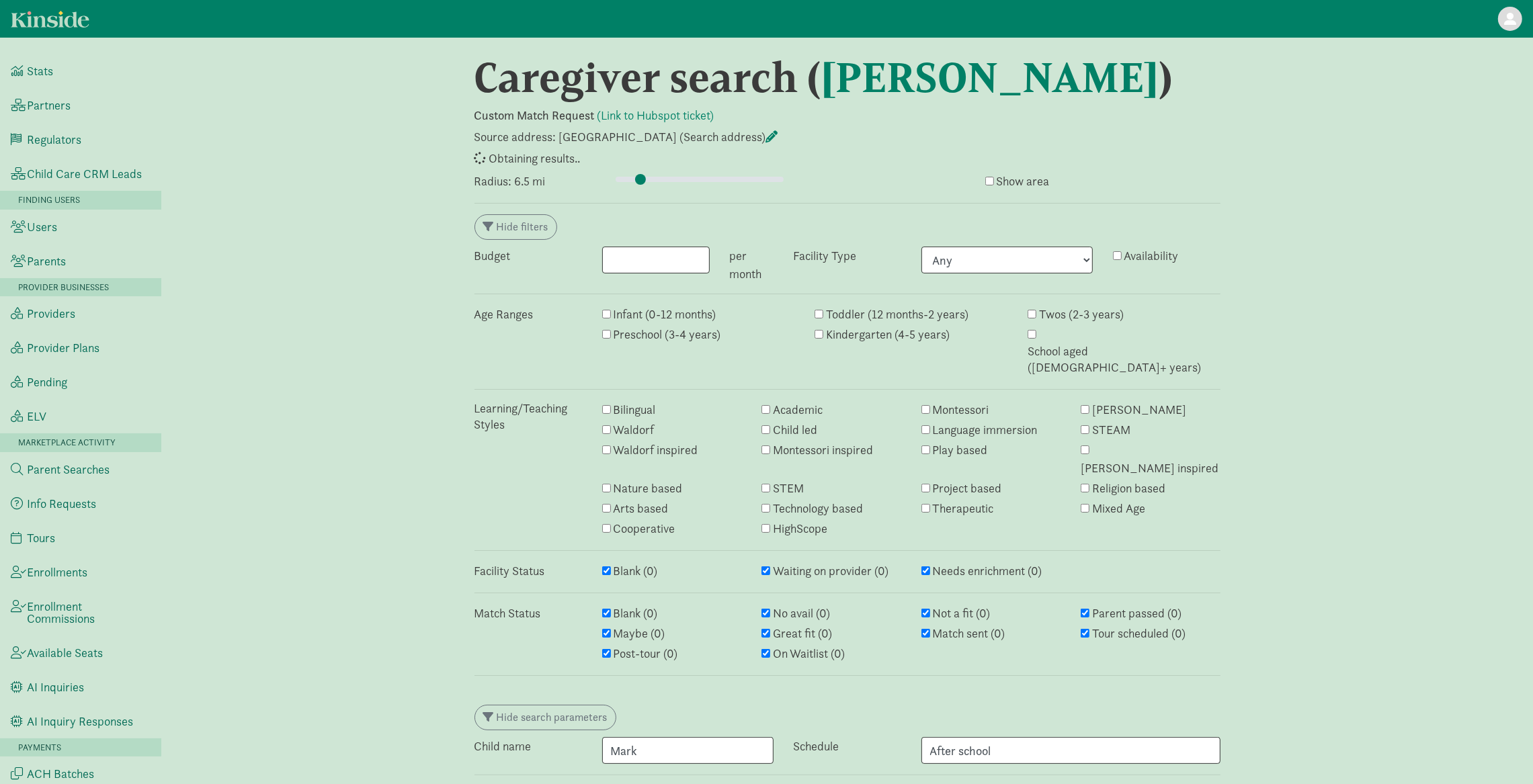
select select "awaiting_response"
type input "3"
select select "awaiting_response"
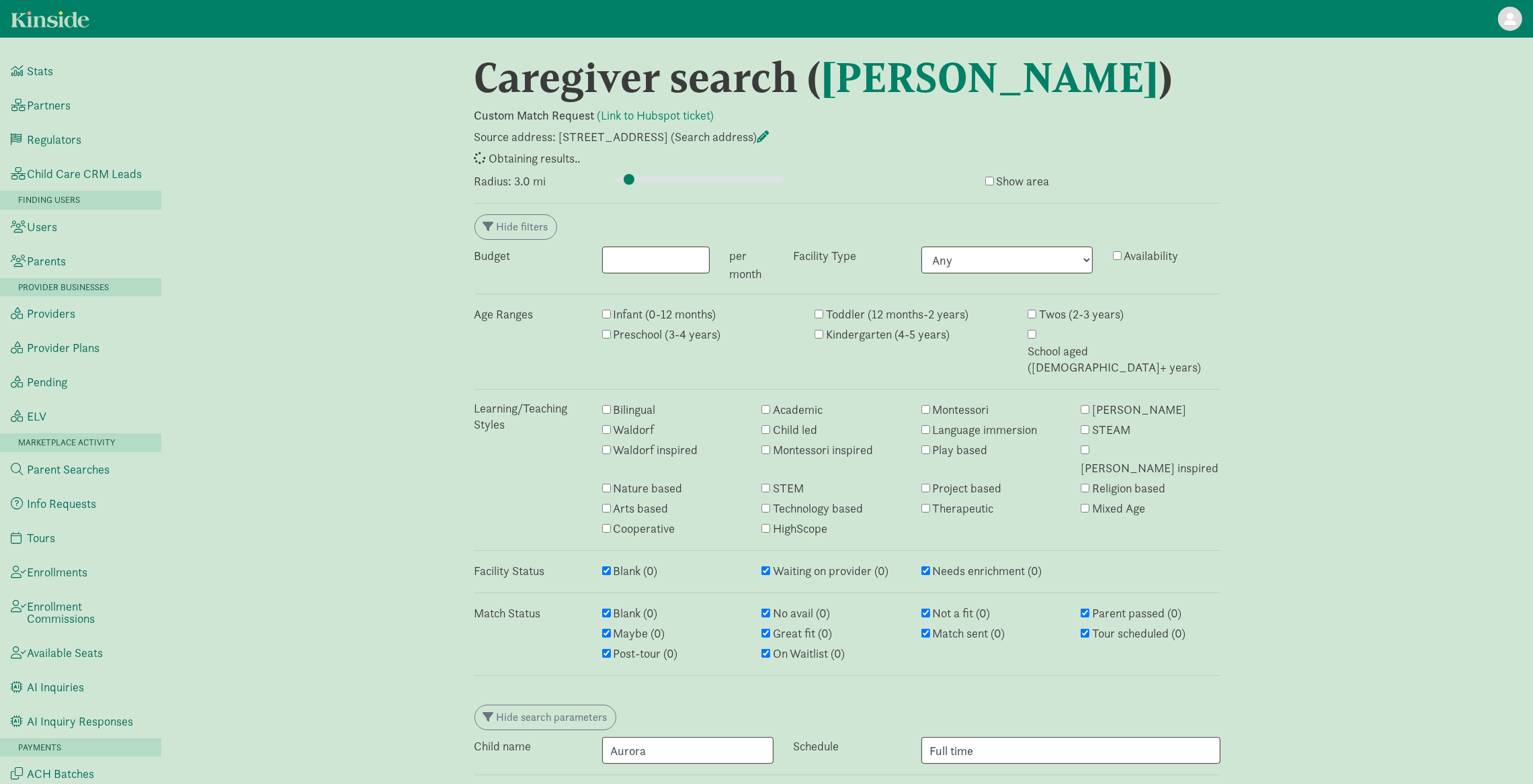
select select "awaiting_response"
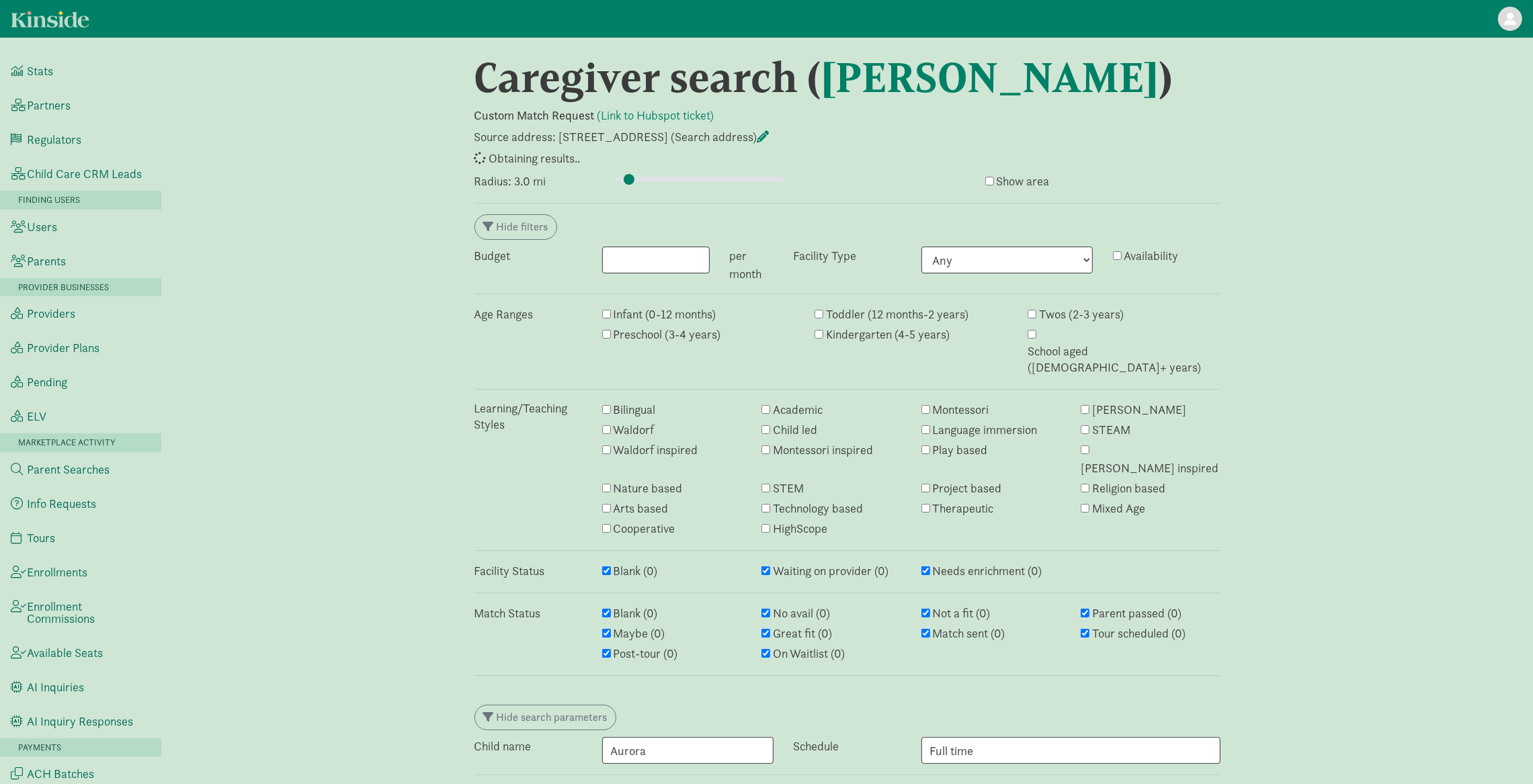
select select "awaiting_response"
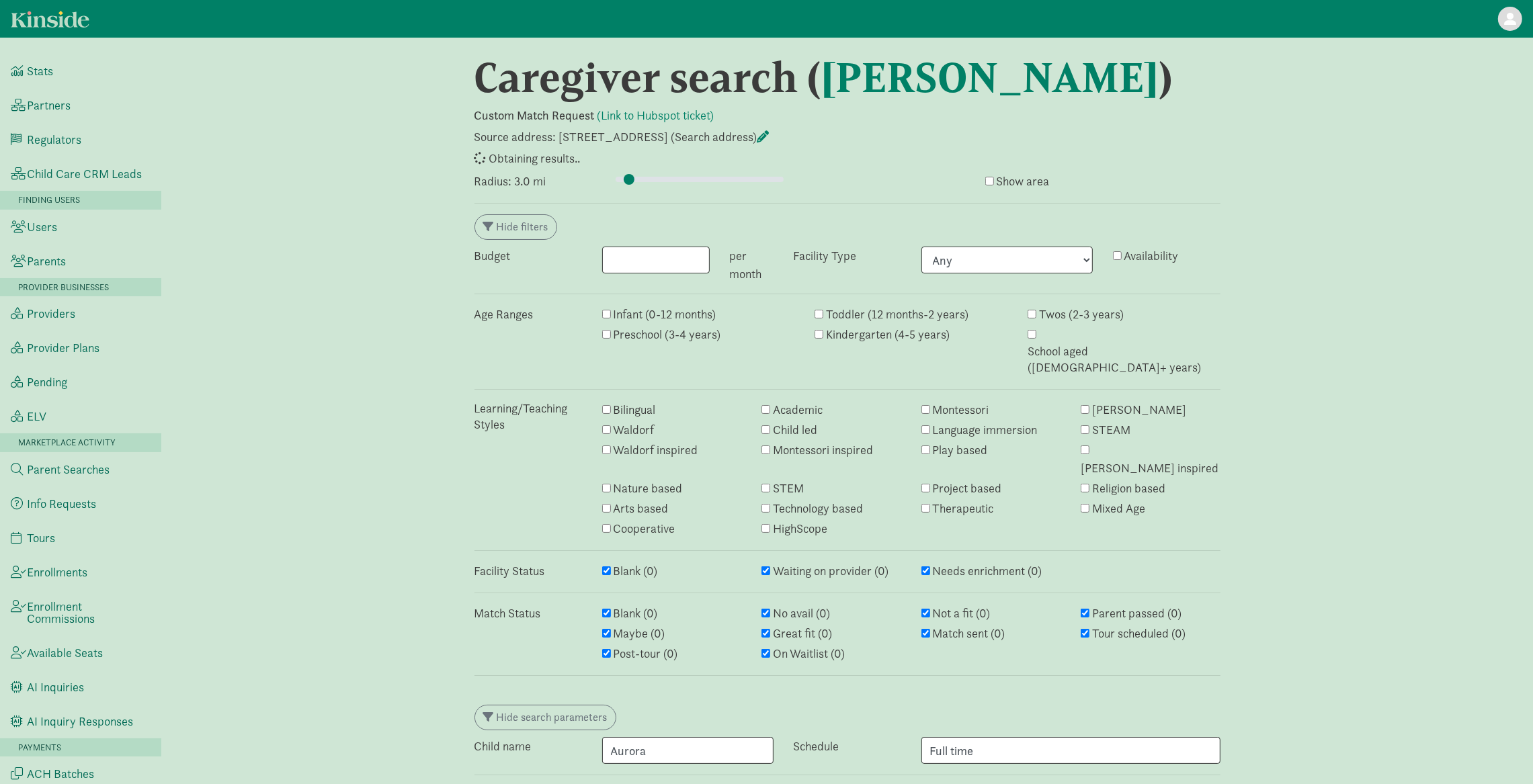
select select "closed"
select select "awaiting_response"
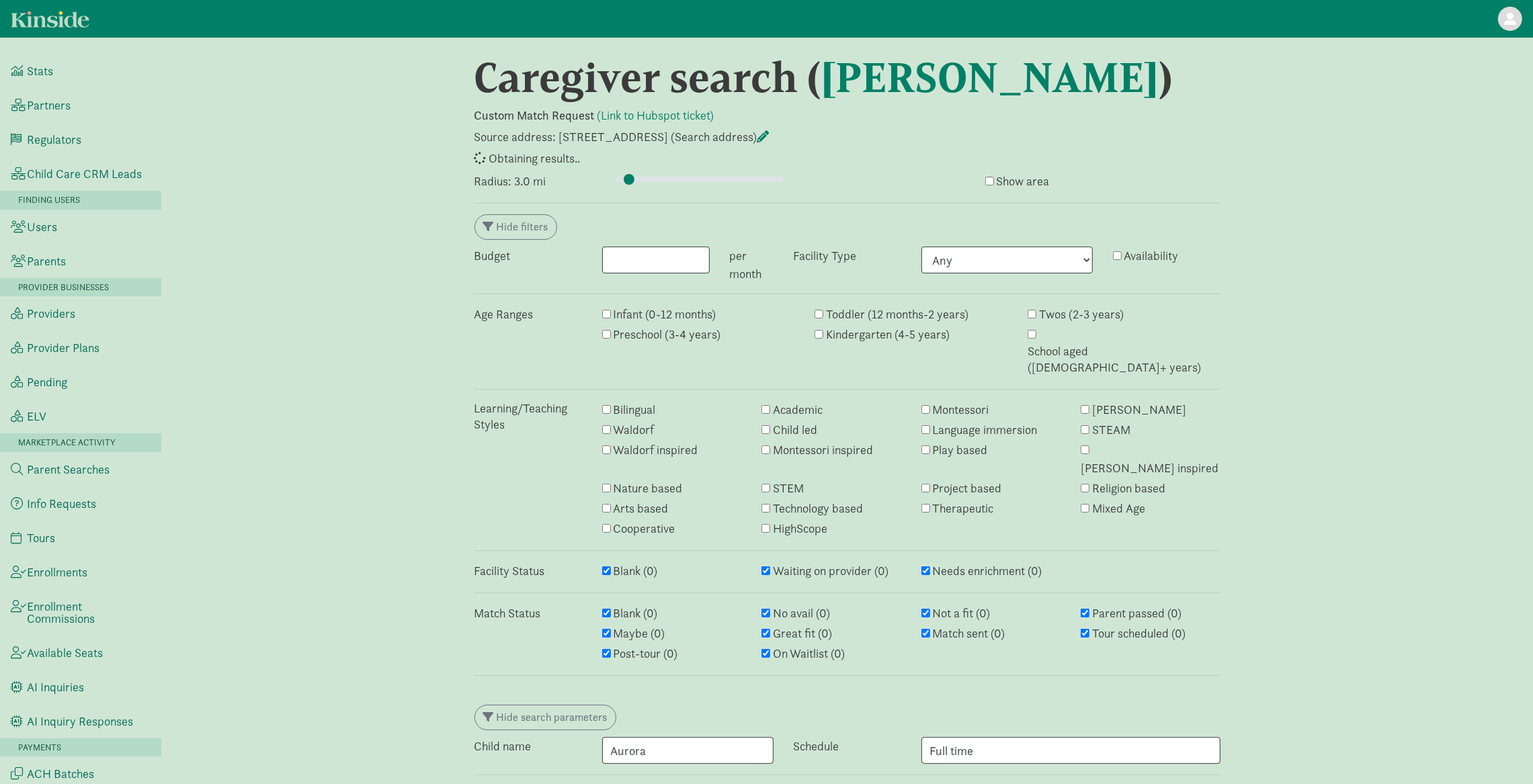
select select "awaiting_response"
select select "closed"
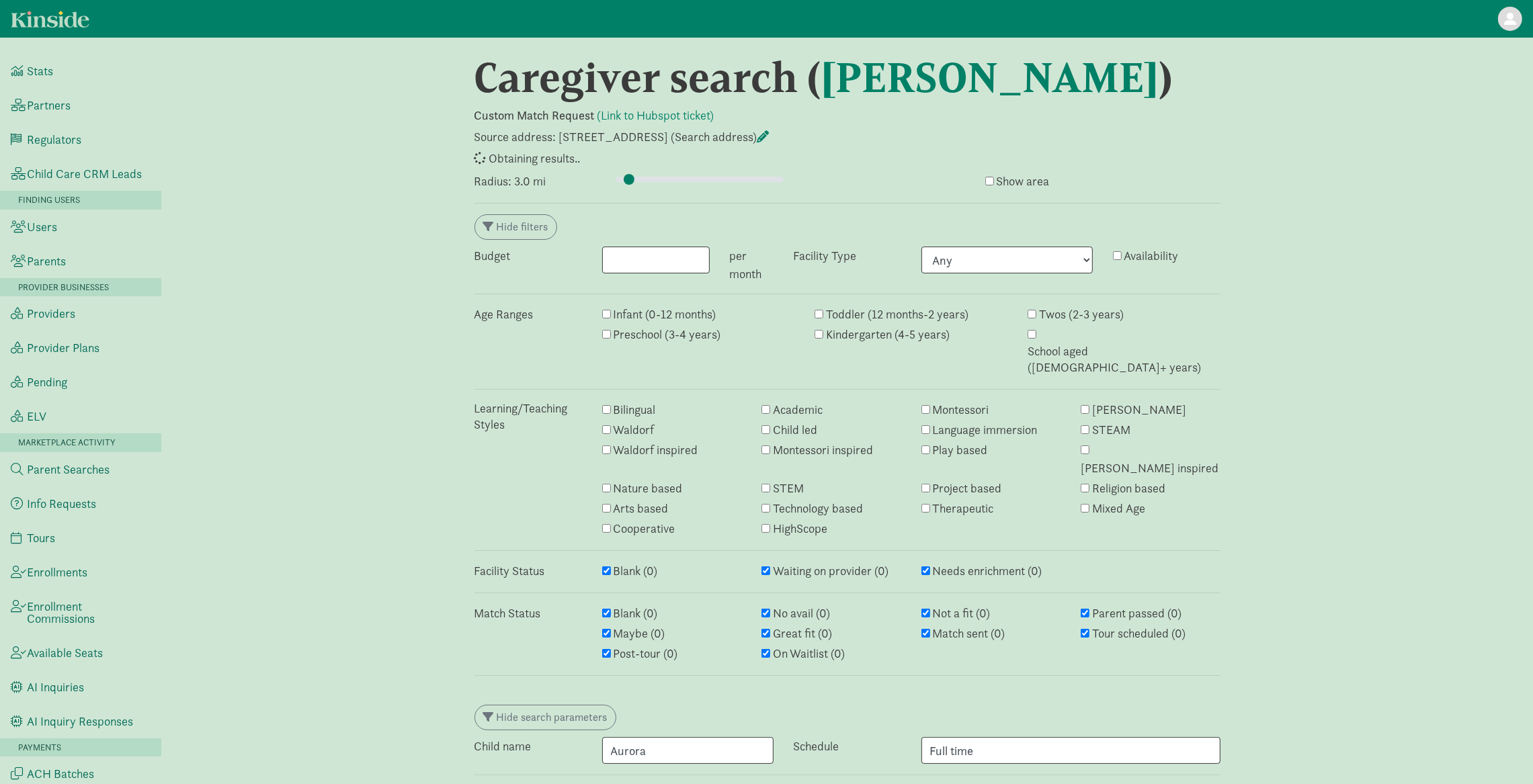
select select "awaiting_response"
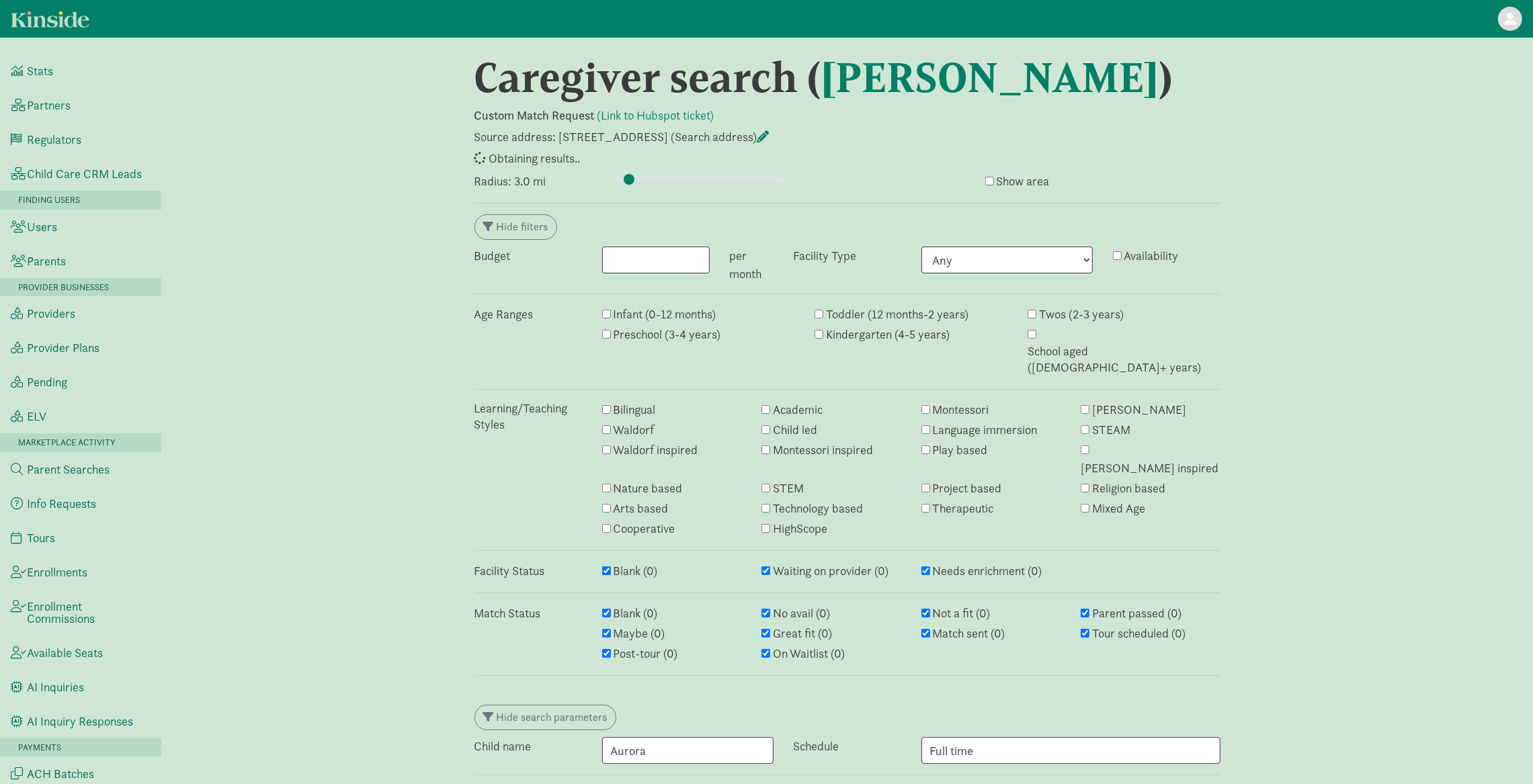
select select "awaiting_response"
select select "closed"
select select "awaiting_response"
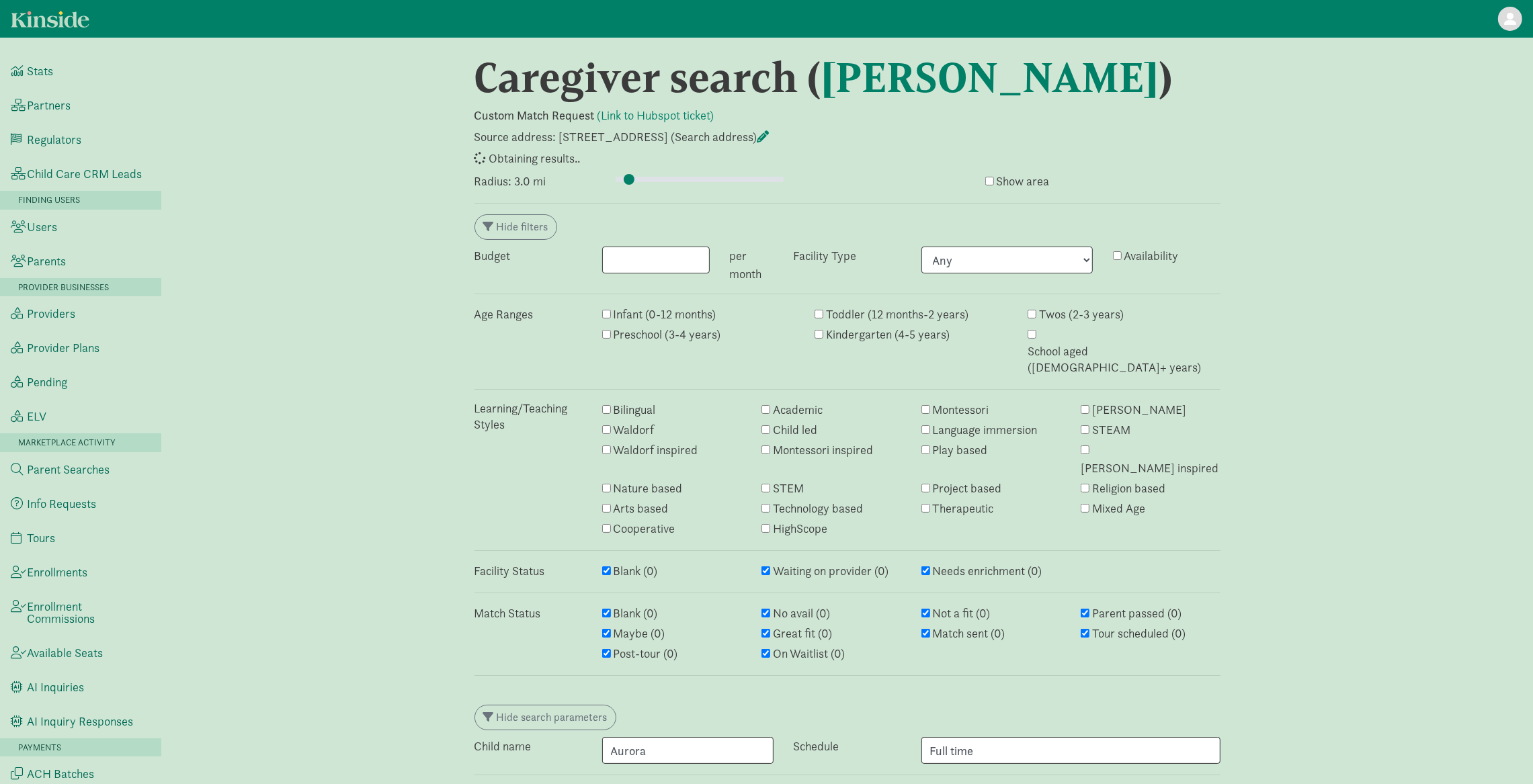
select select "awaiting_response"
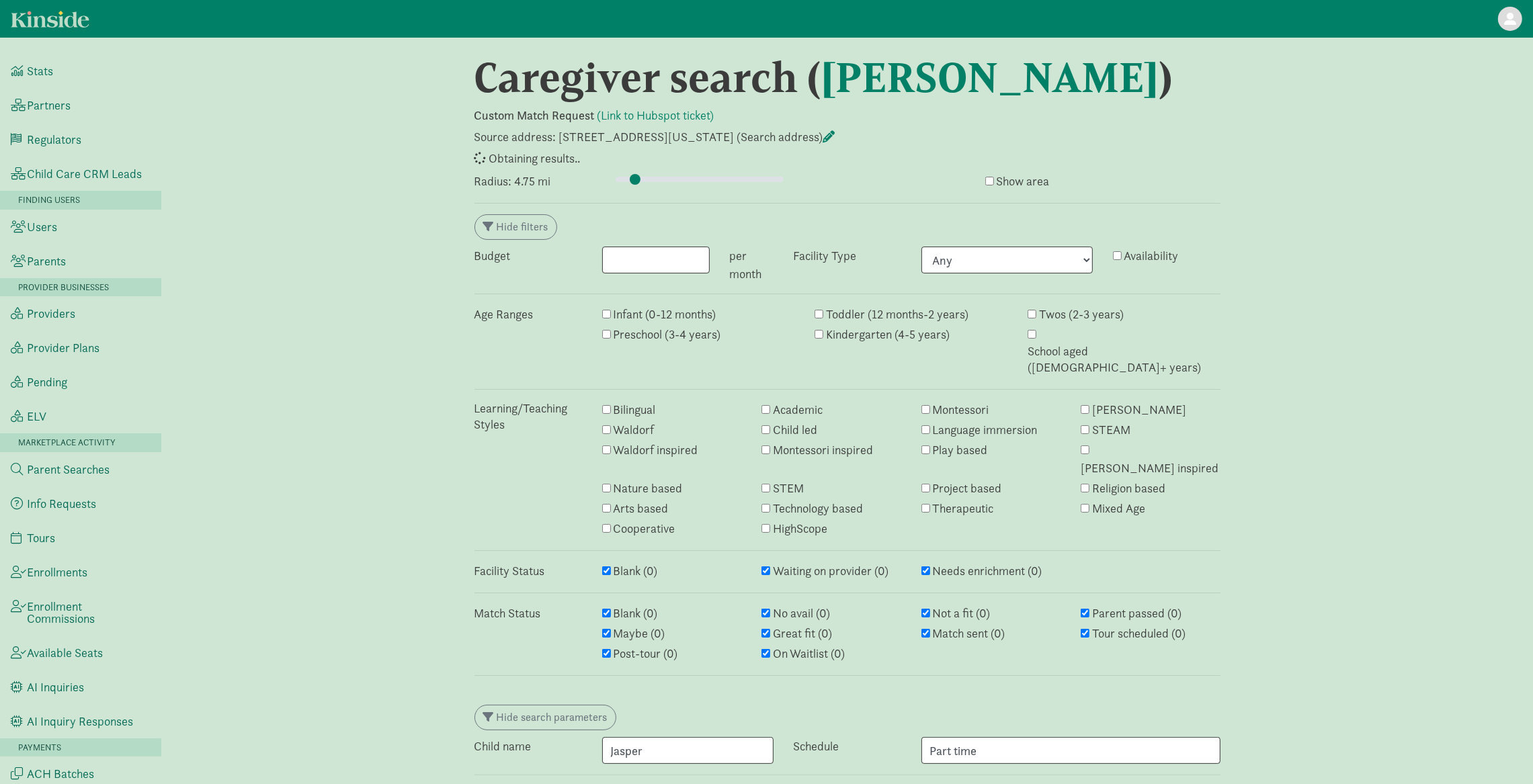
select select "awaiting_response"
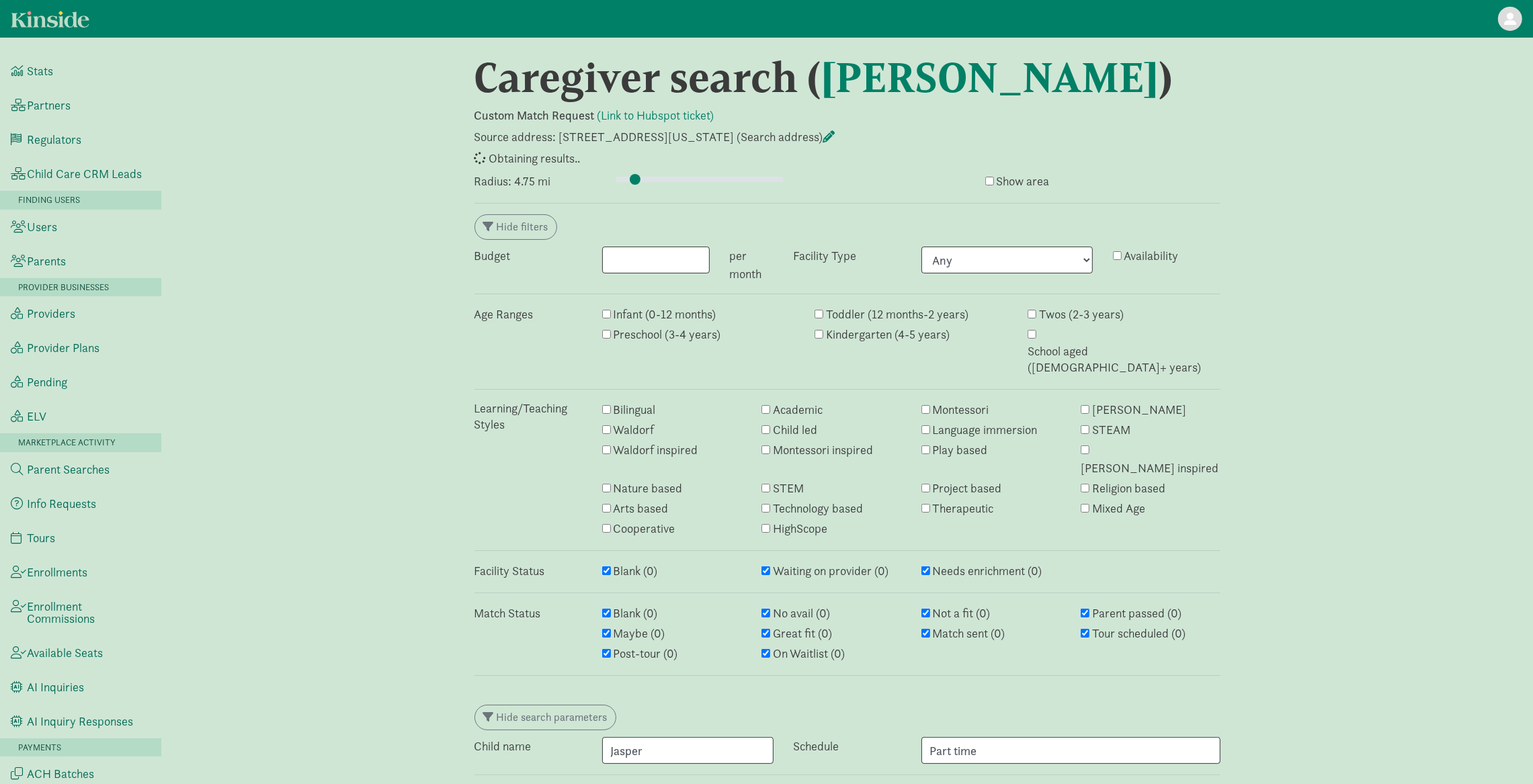
select select "awaiting_response"
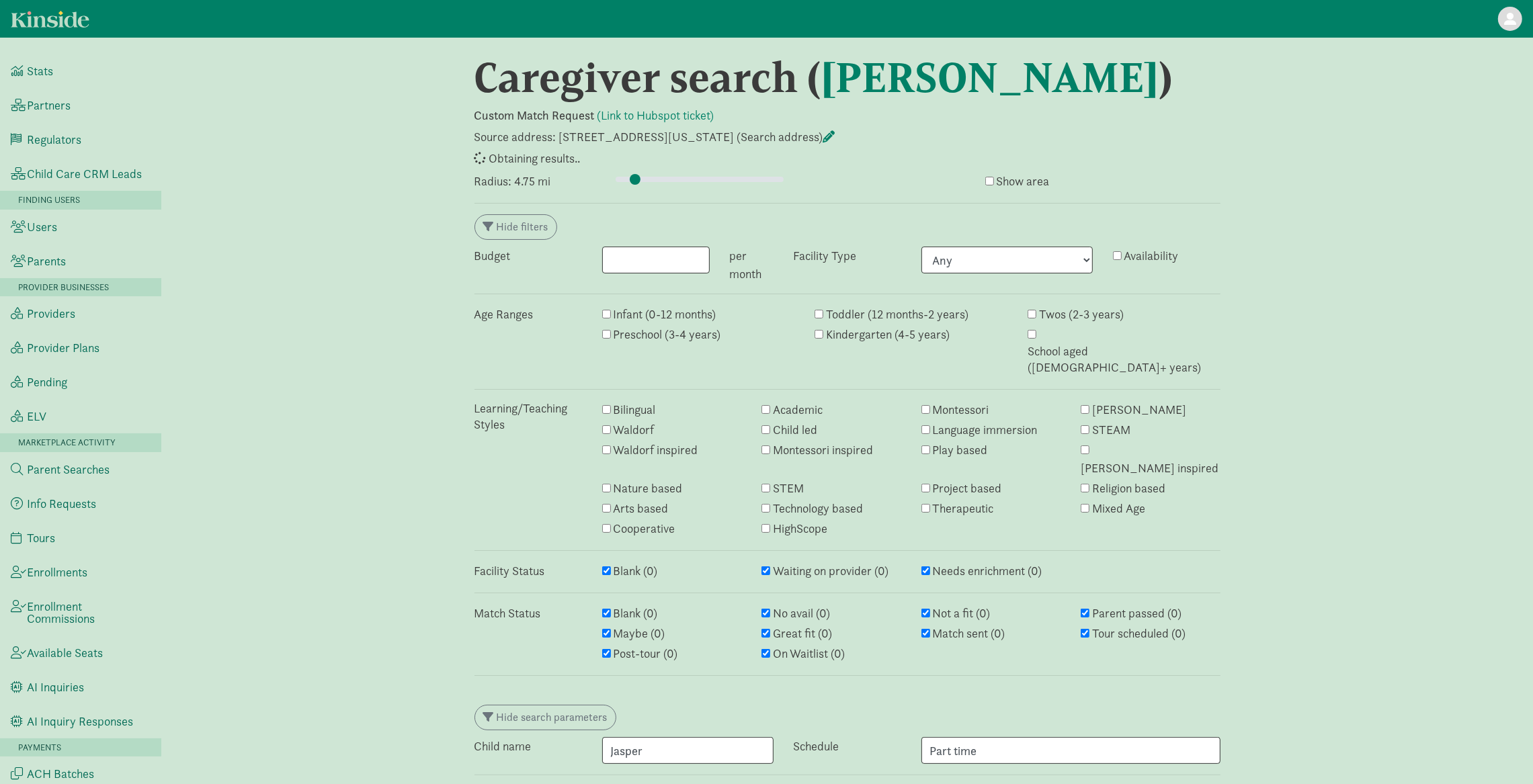
select select "awaiting_response"
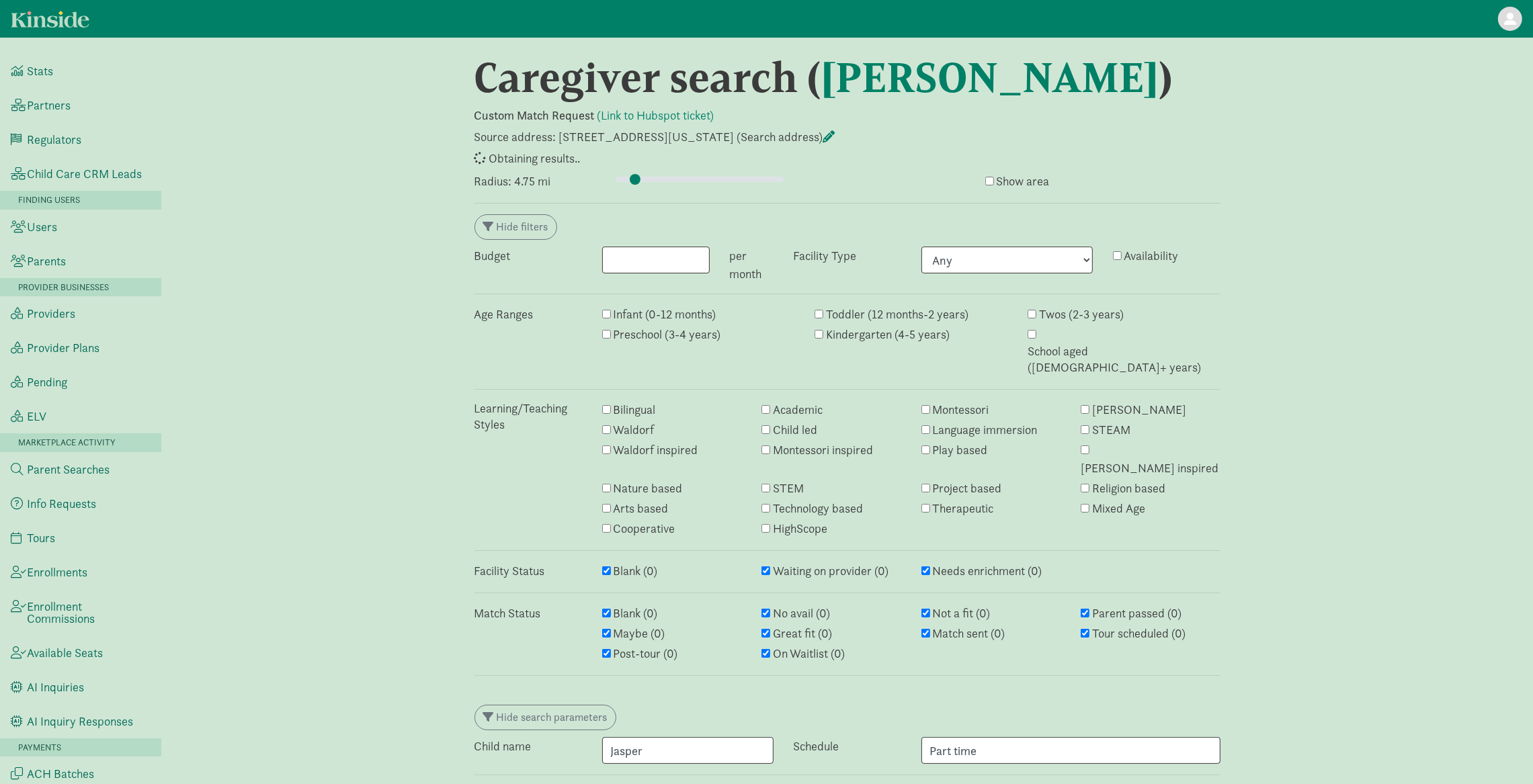
select select "awaiting_response"
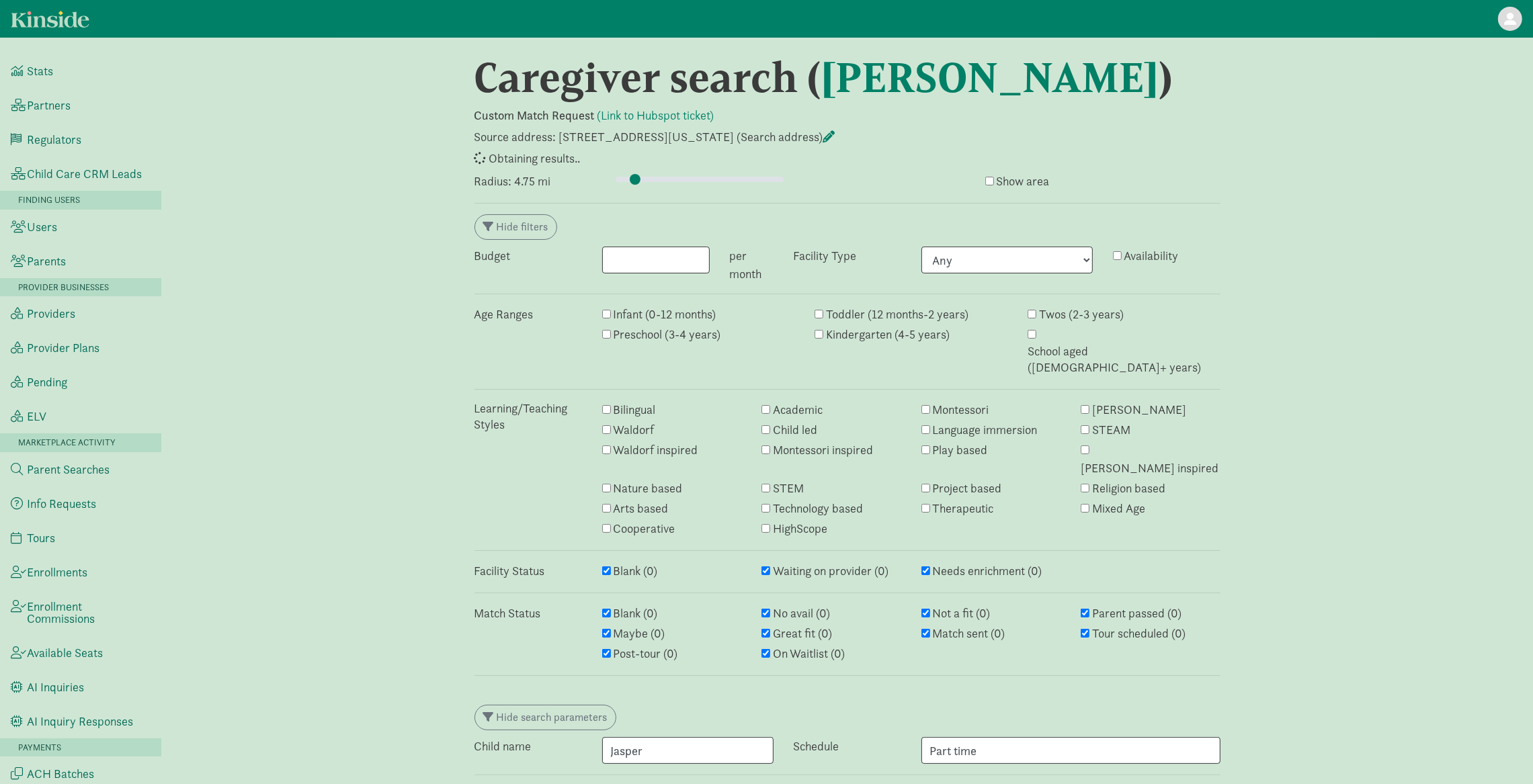
select select "awaiting_response"
type input "2"
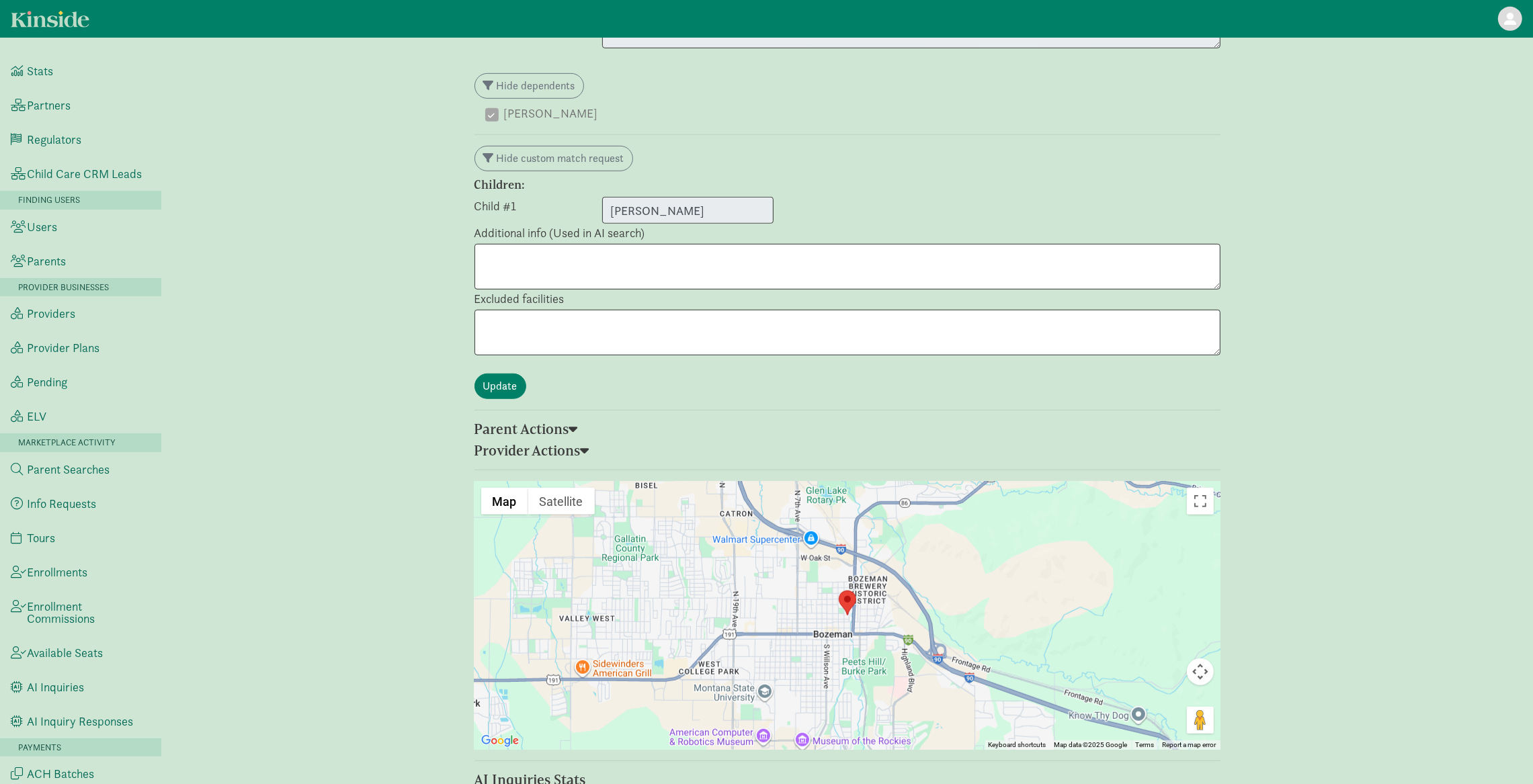
scroll to position [1091, 0]
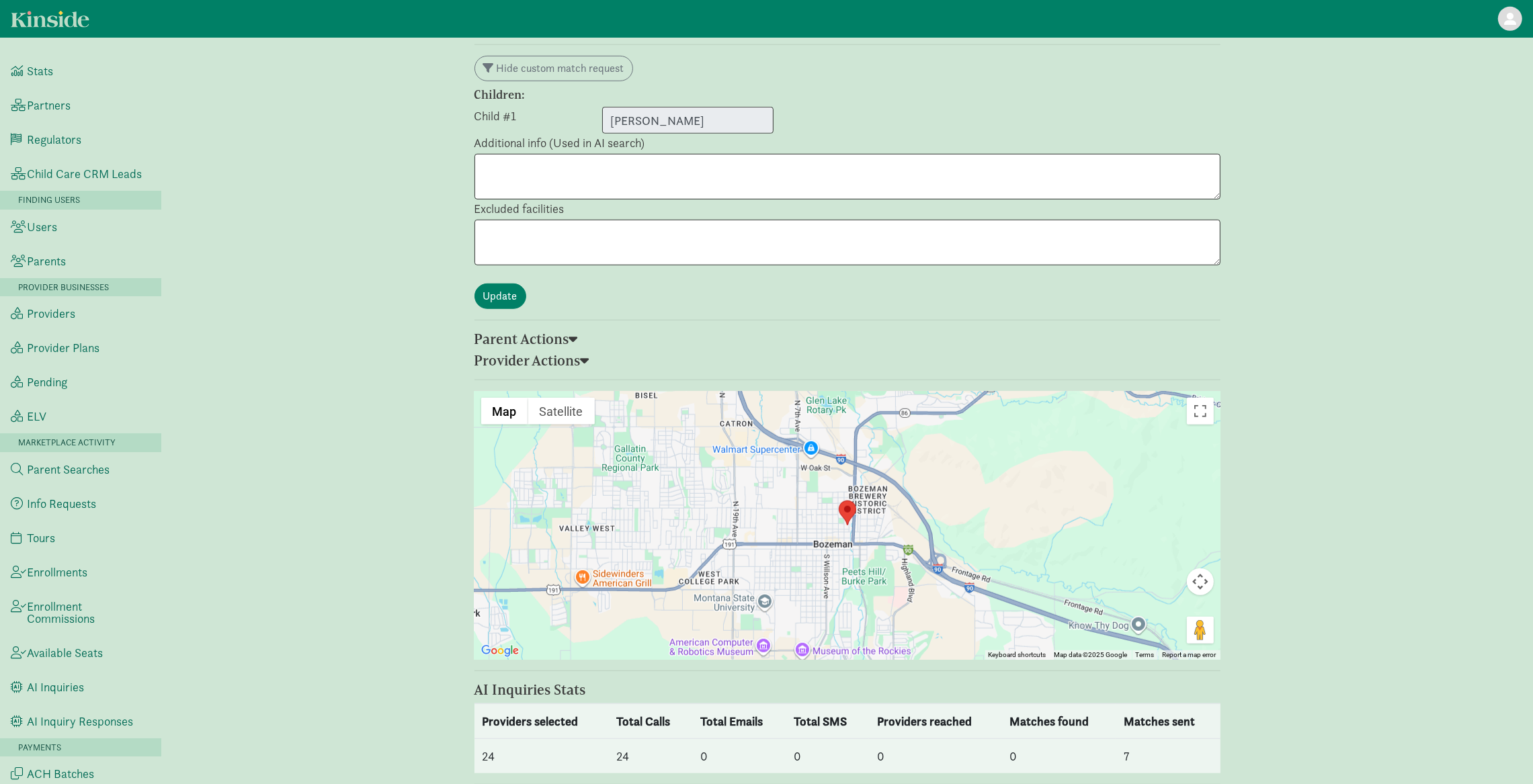
click at [580, 331] on h5 "Provider Actions" at bounding box center [643, 339] width 339 height 16
click at [578, 332] on span at bounding box center [574, 339] width 9 height 14
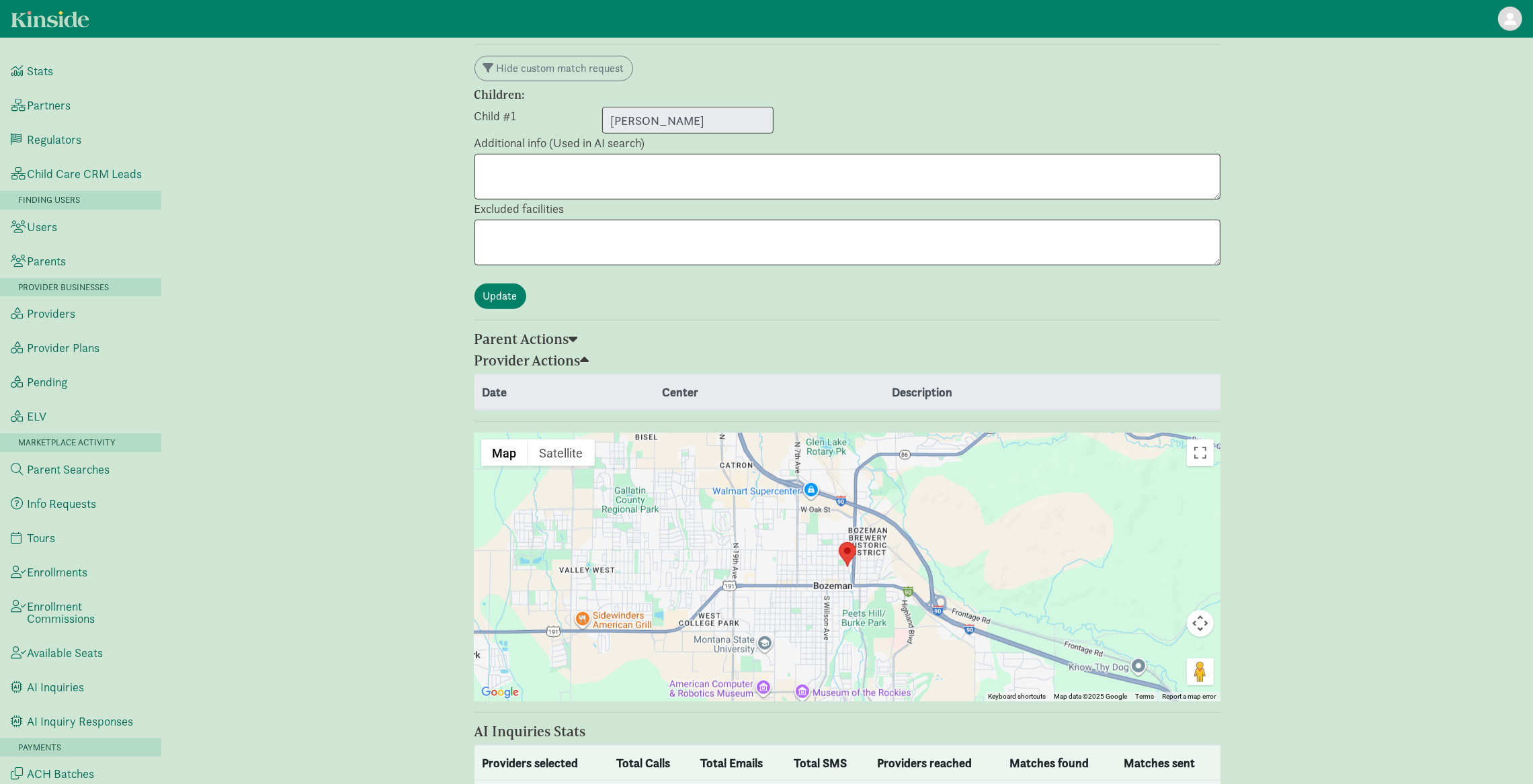
click at [588, 353] on span at bounding box center [585, 360] width 9 height 14
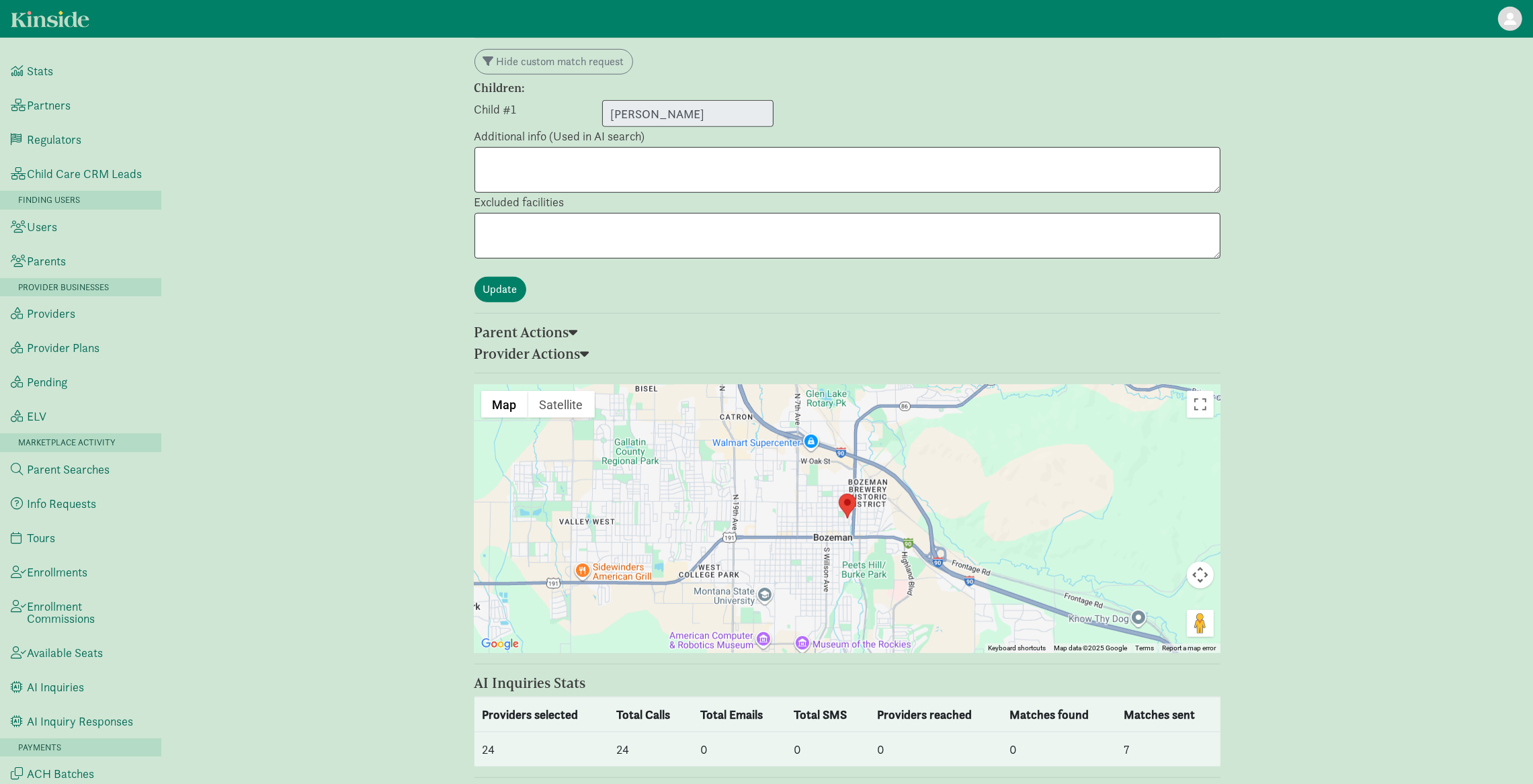
scroll to position [1104, 0]
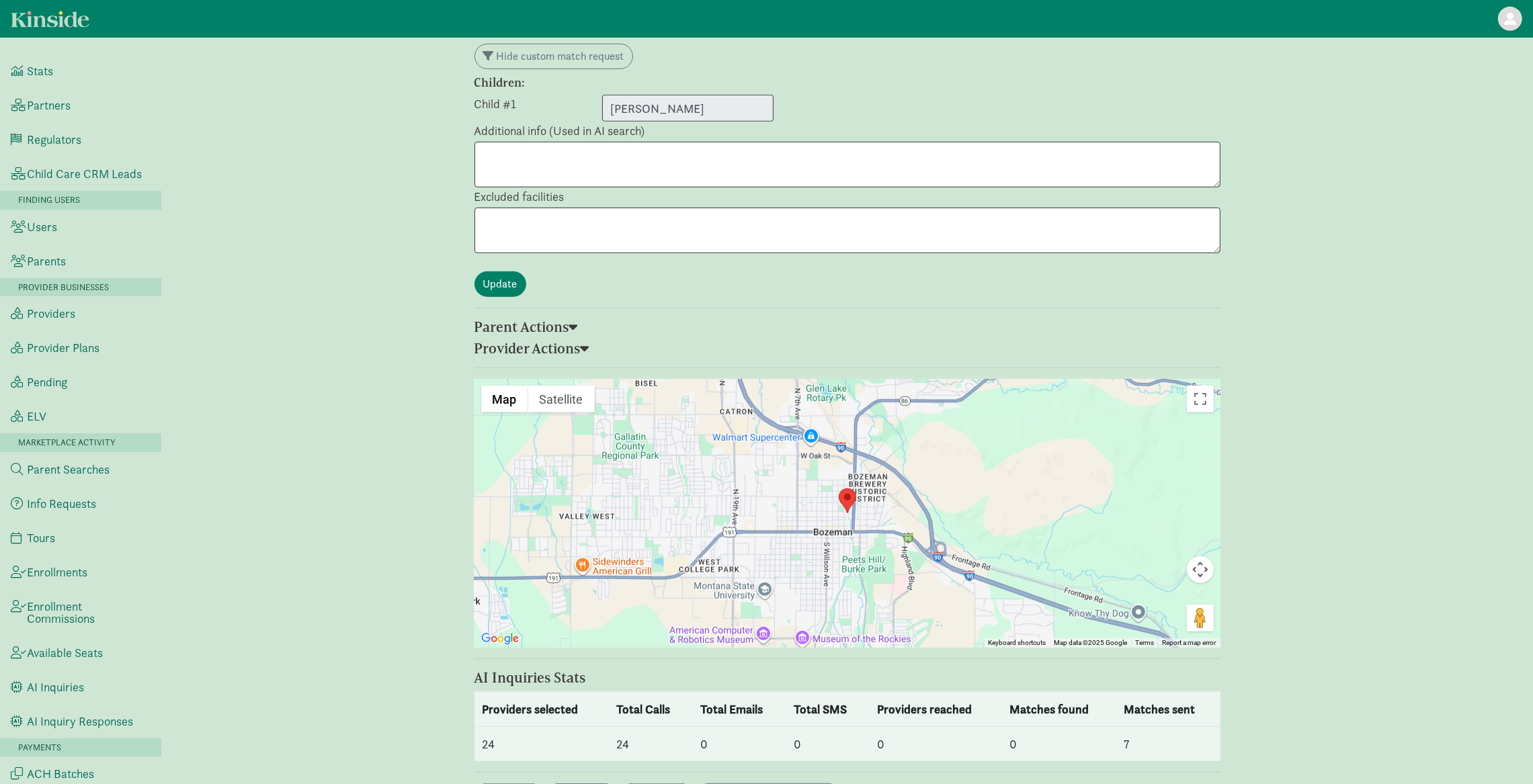
select select "awaiting_response"
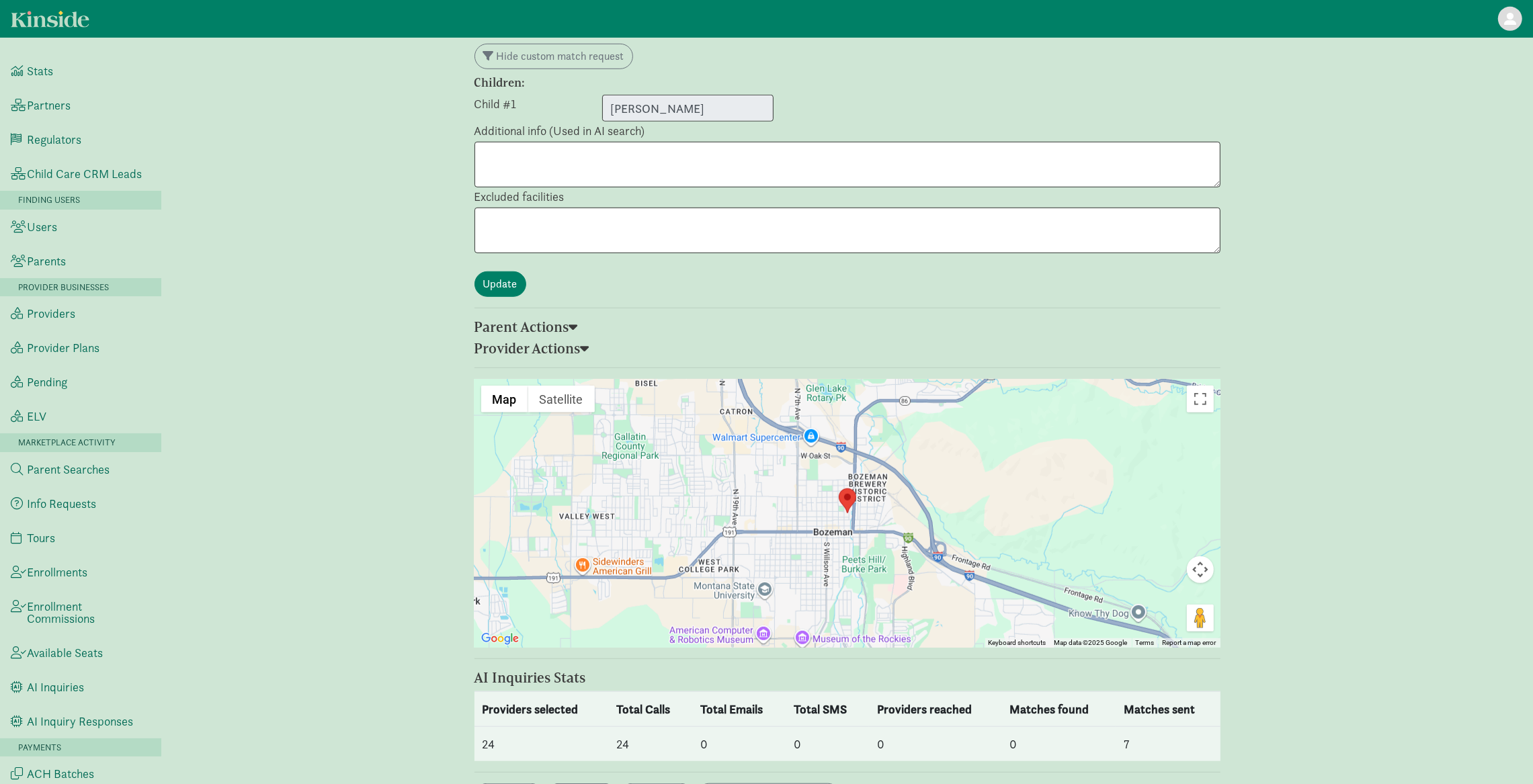
select select "awaiting_response"
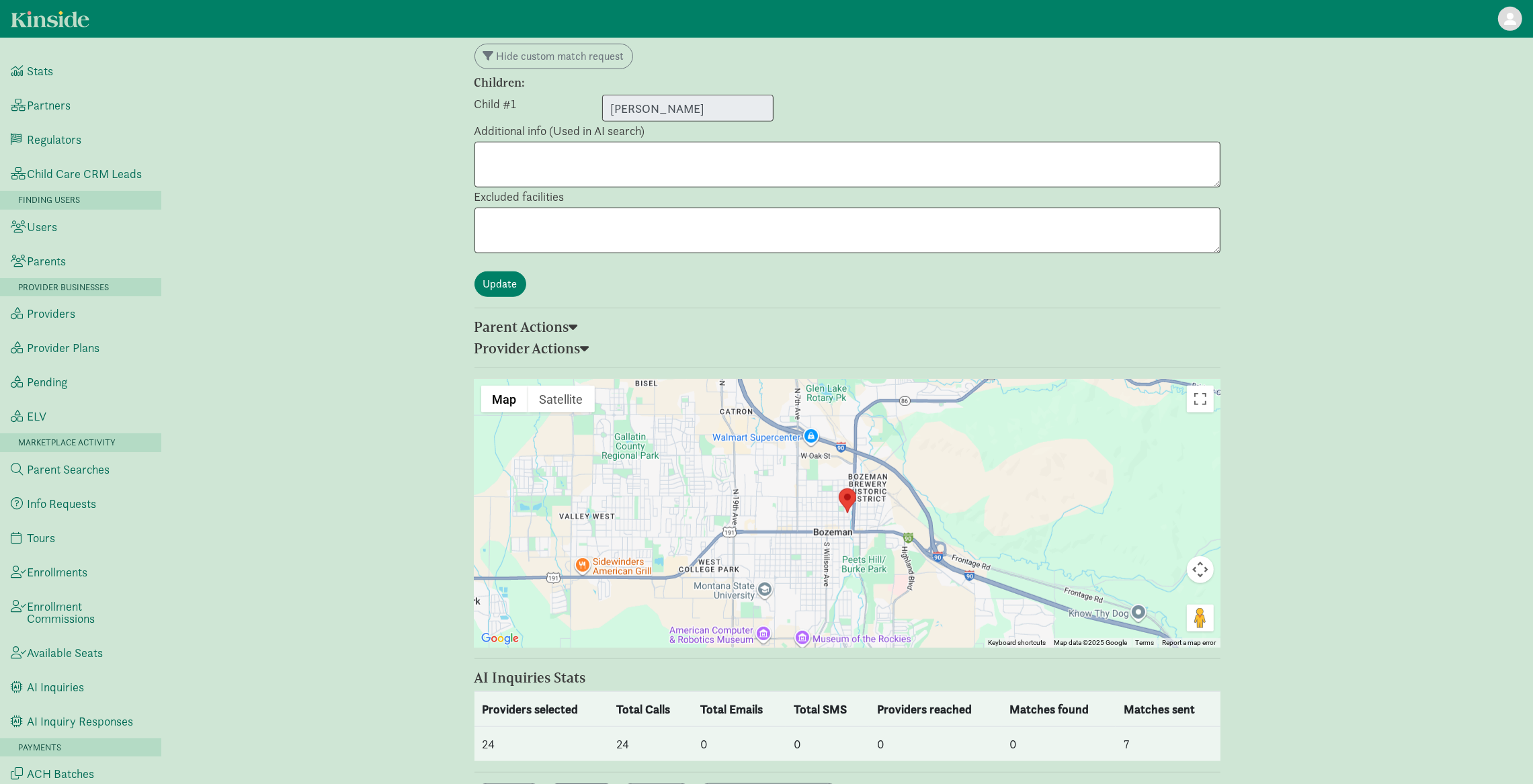
select select "awaiting_response"
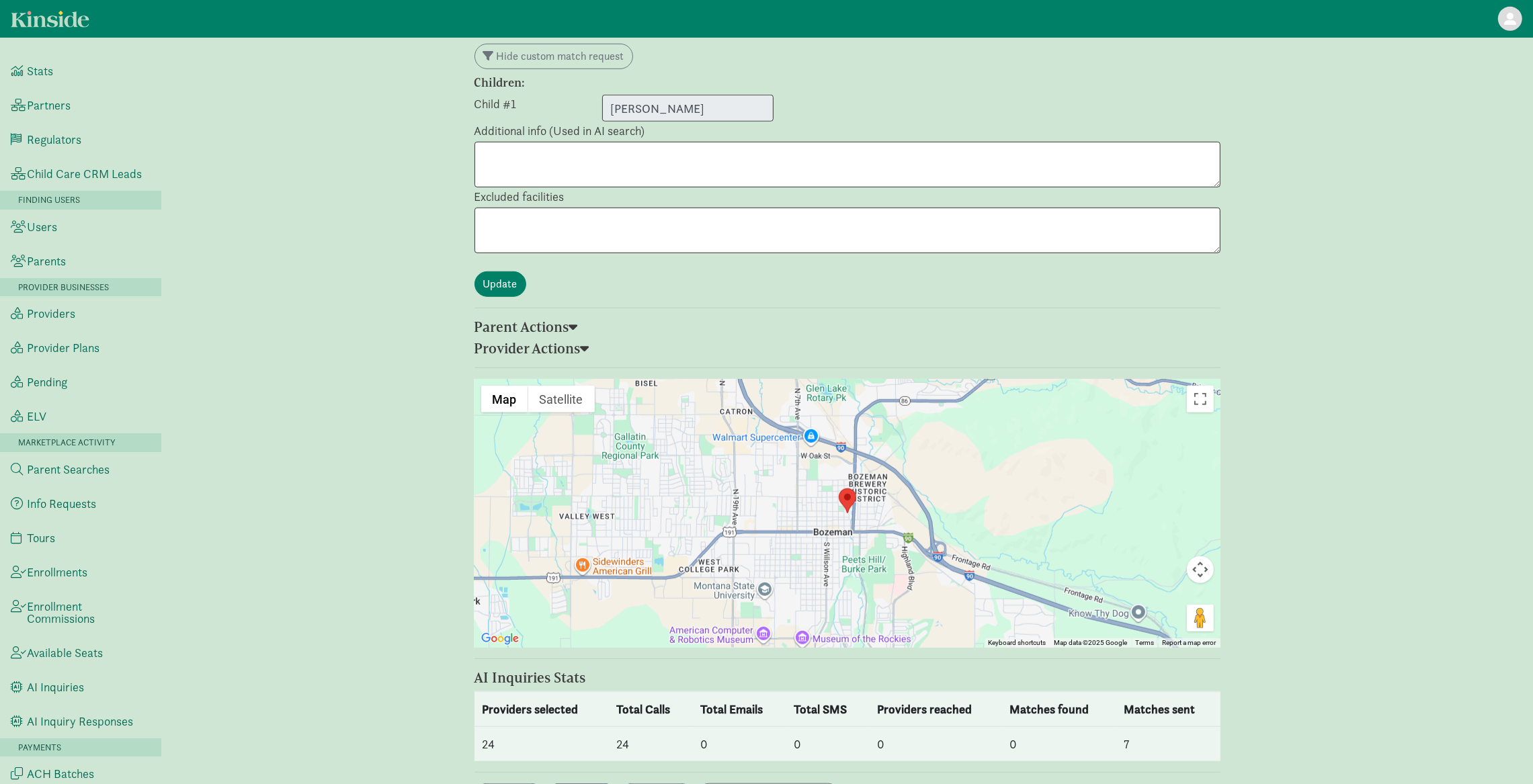
select select "awaiting_response"
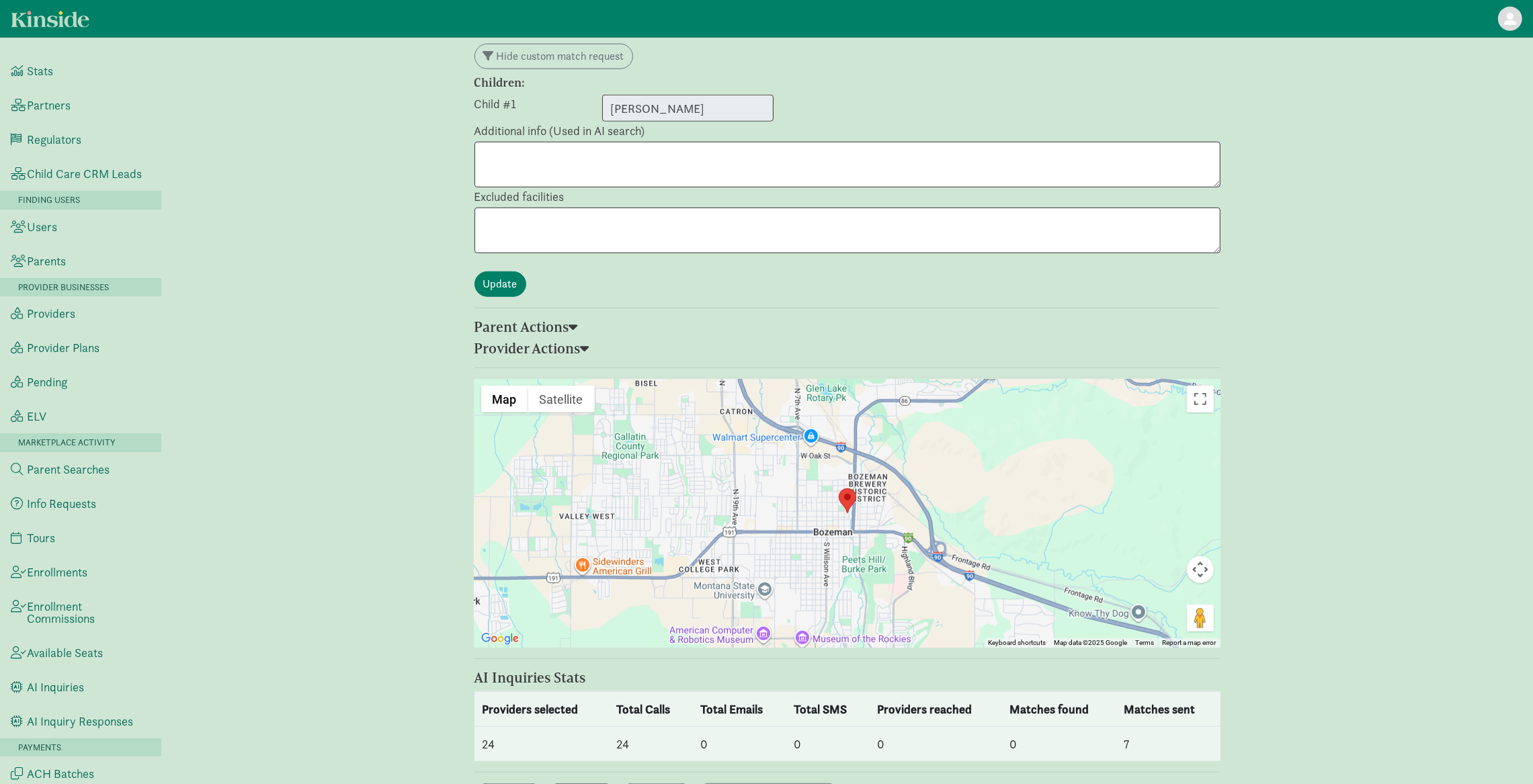
select select "awaiting_response"
click at [599, 783] on button "Export.." at bounding box center [582, 796] width 70 height 26
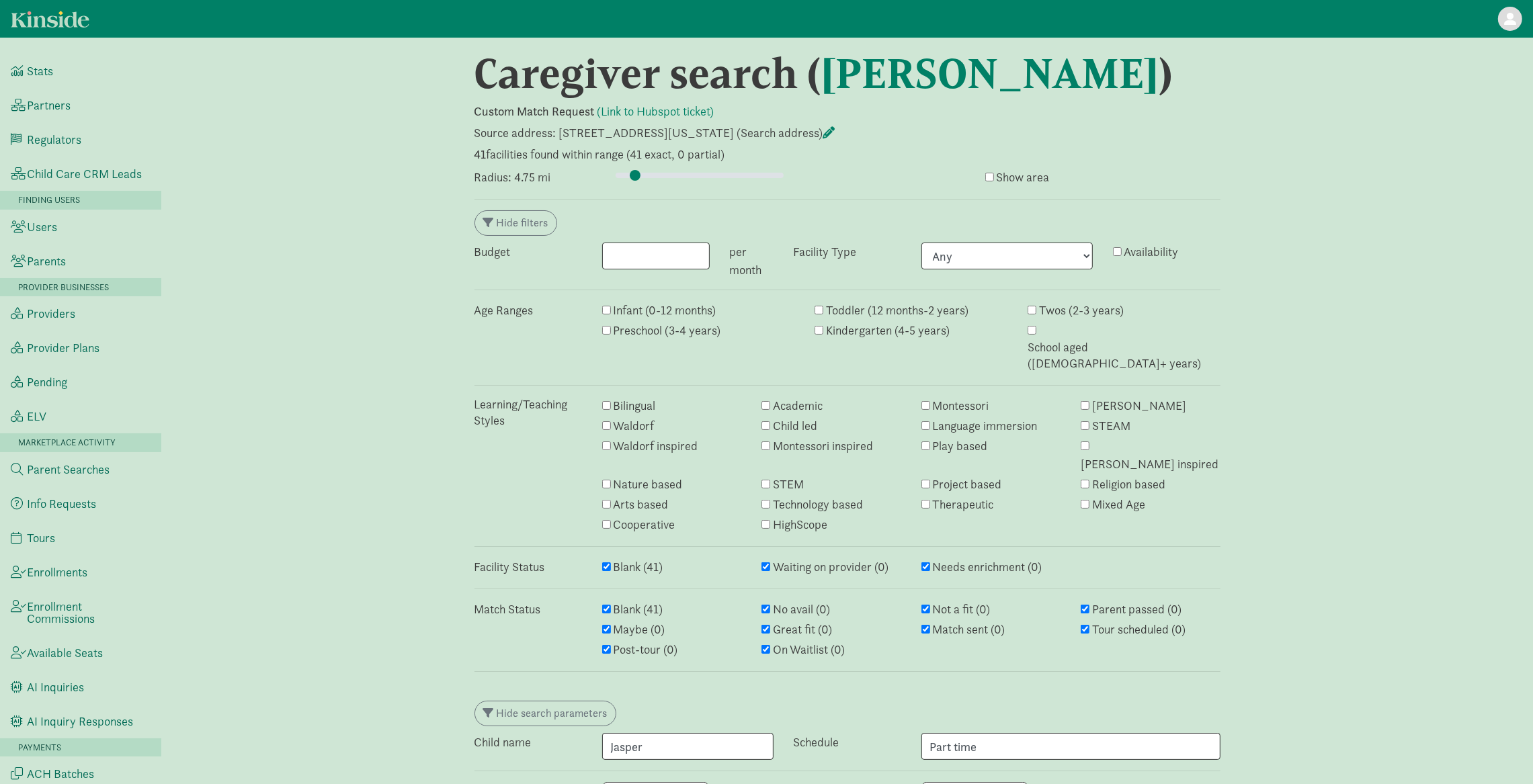
scroll to position [0, 0]
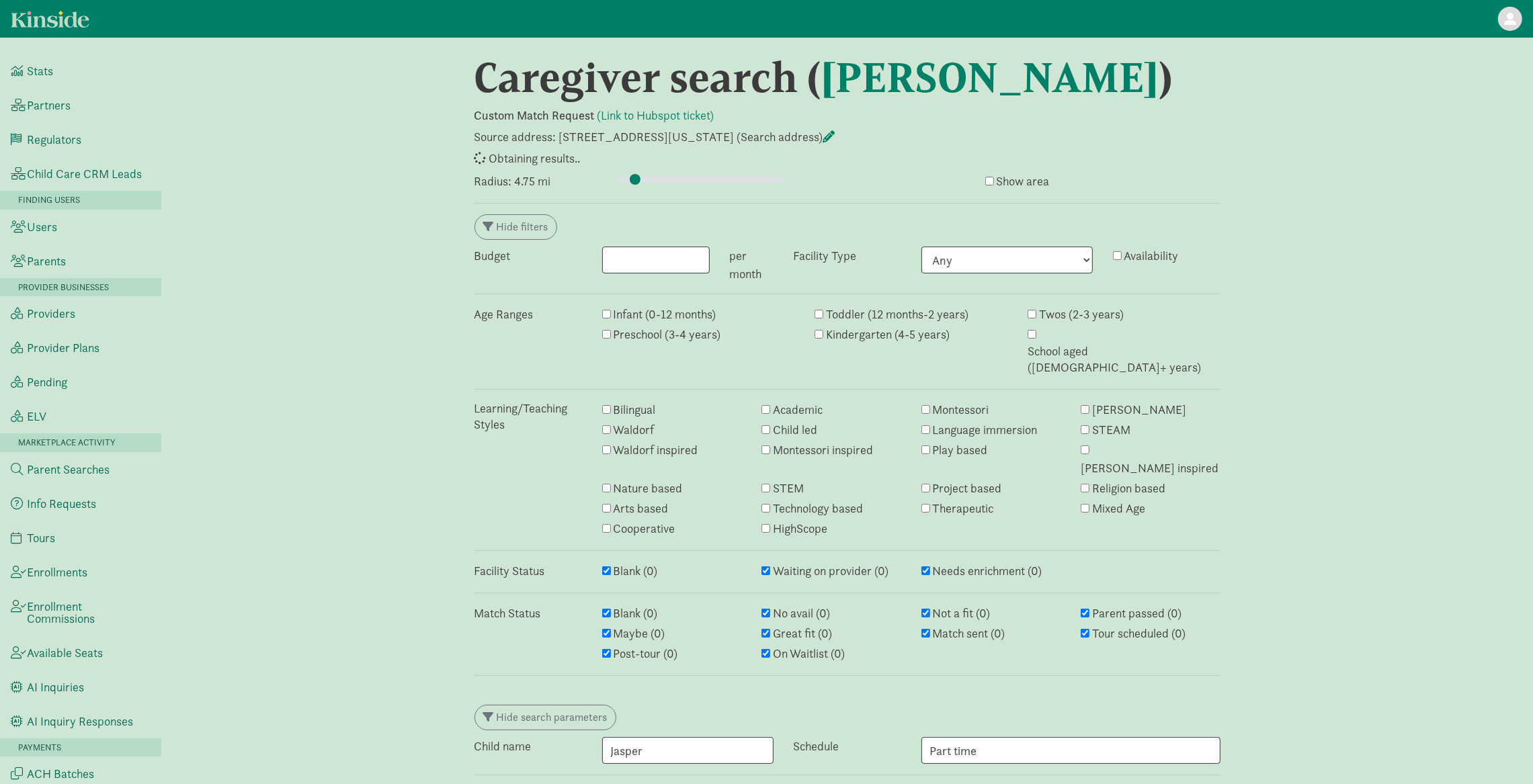
select select "awaiting_response"
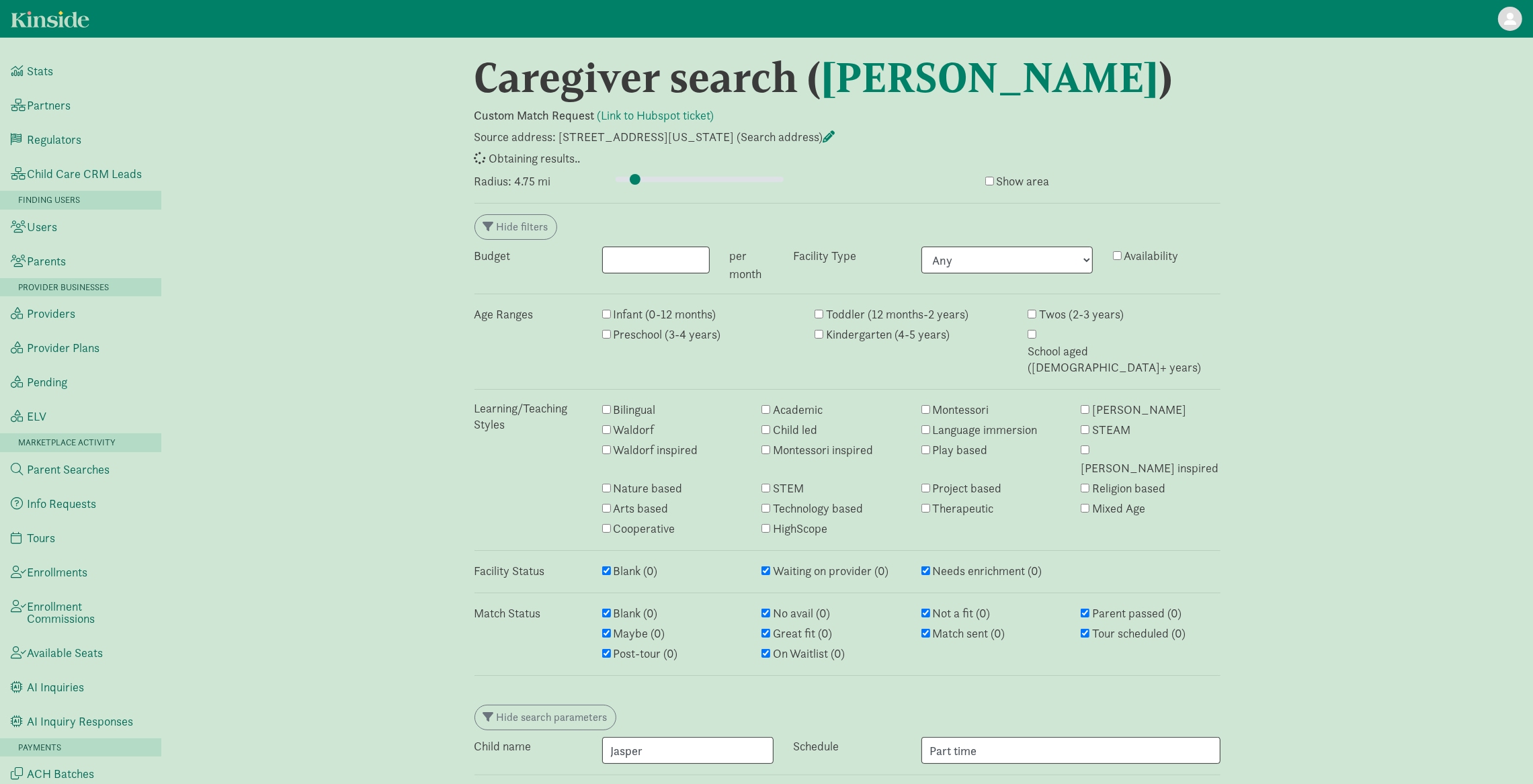
select select "awaiting_response"
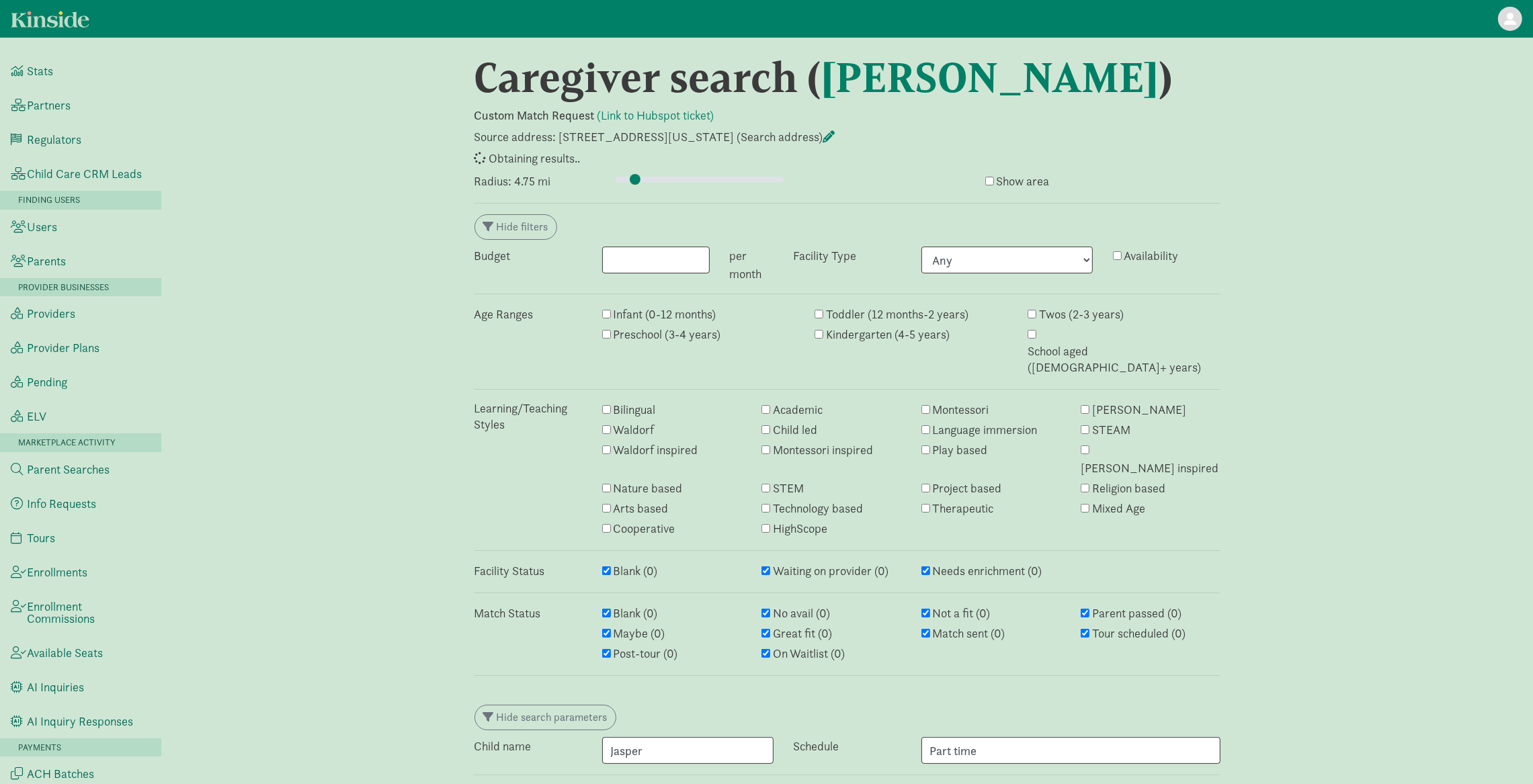
select select "awaiting_response"
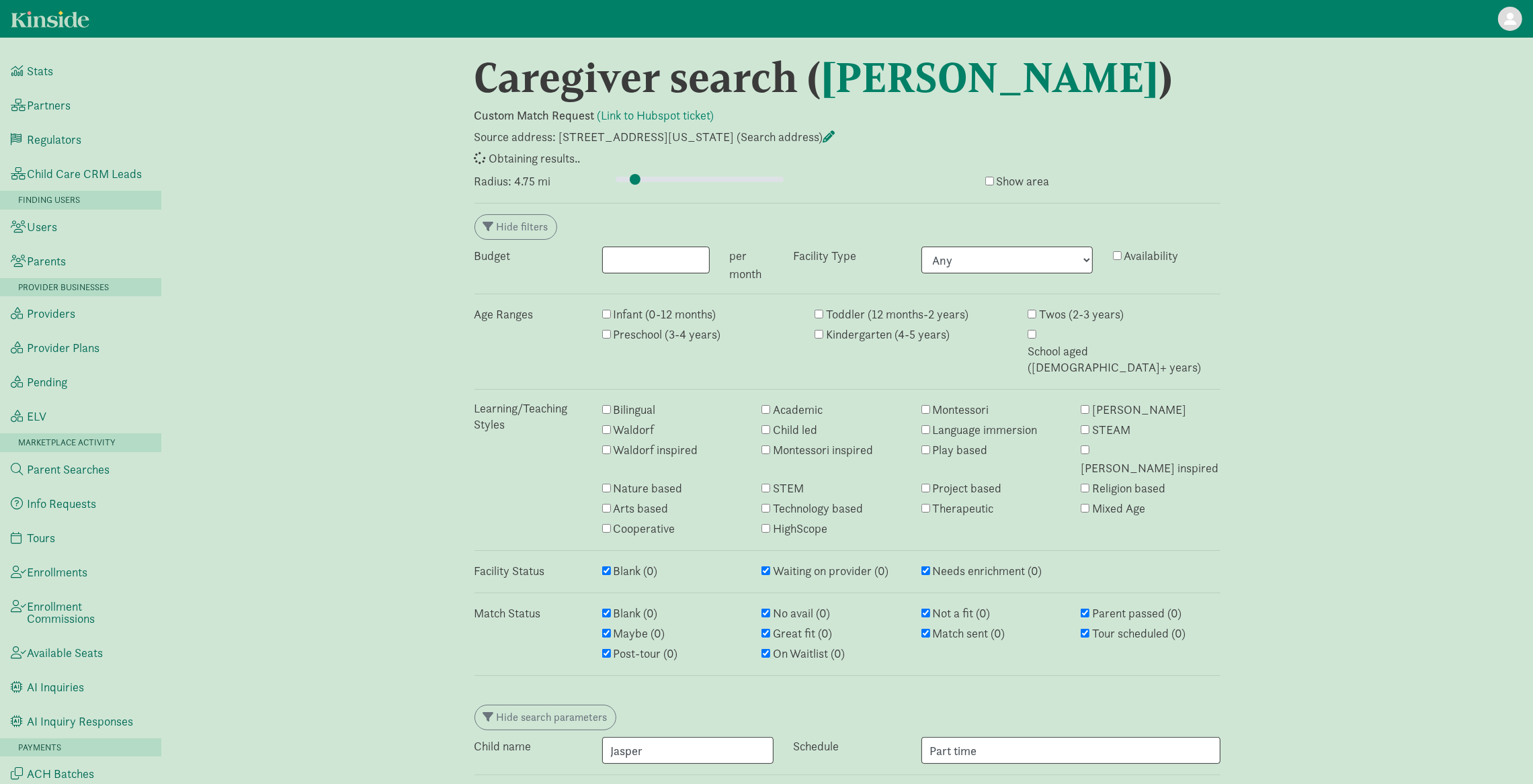
select select "awaiting_response"
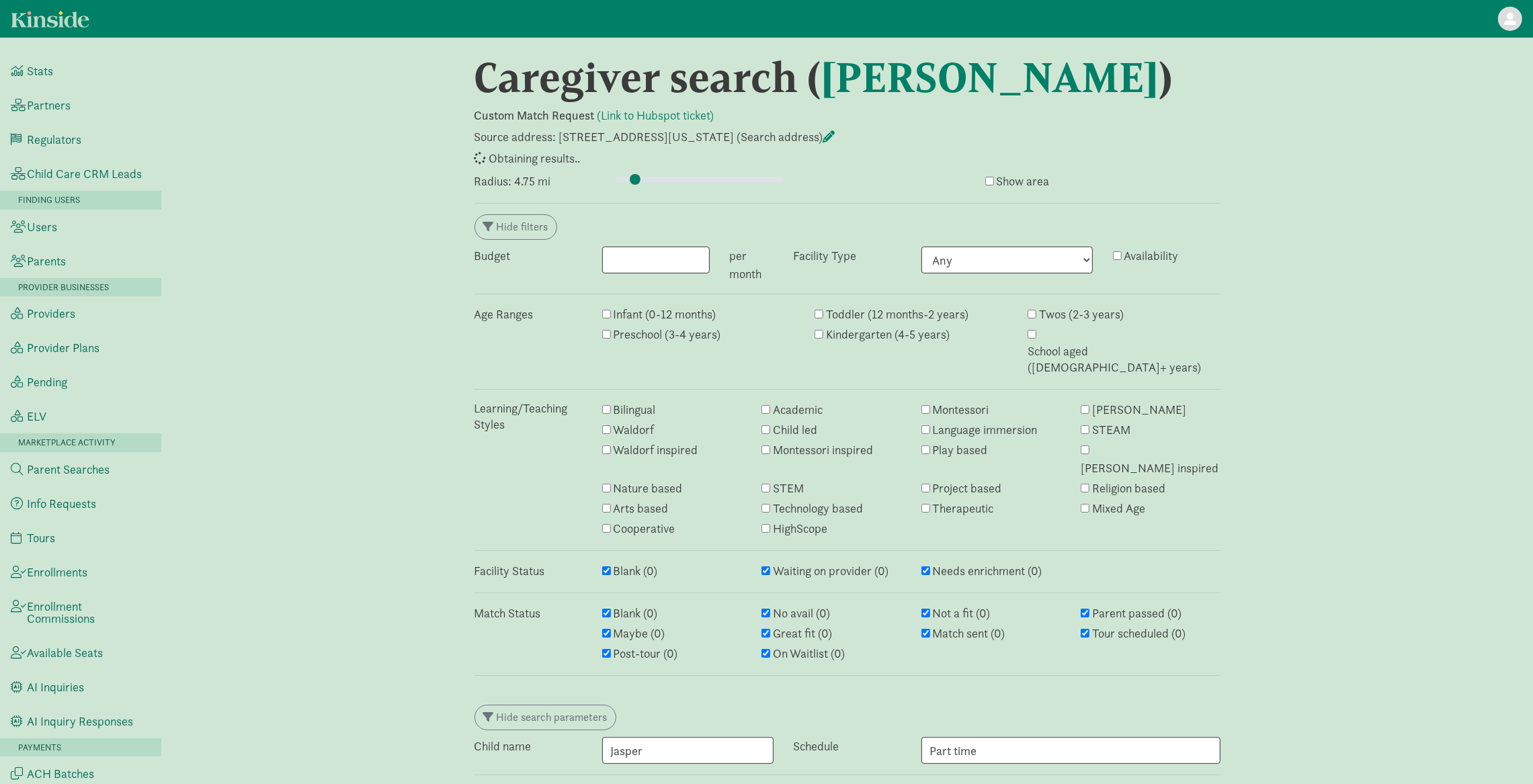
select select "awaiting_response"
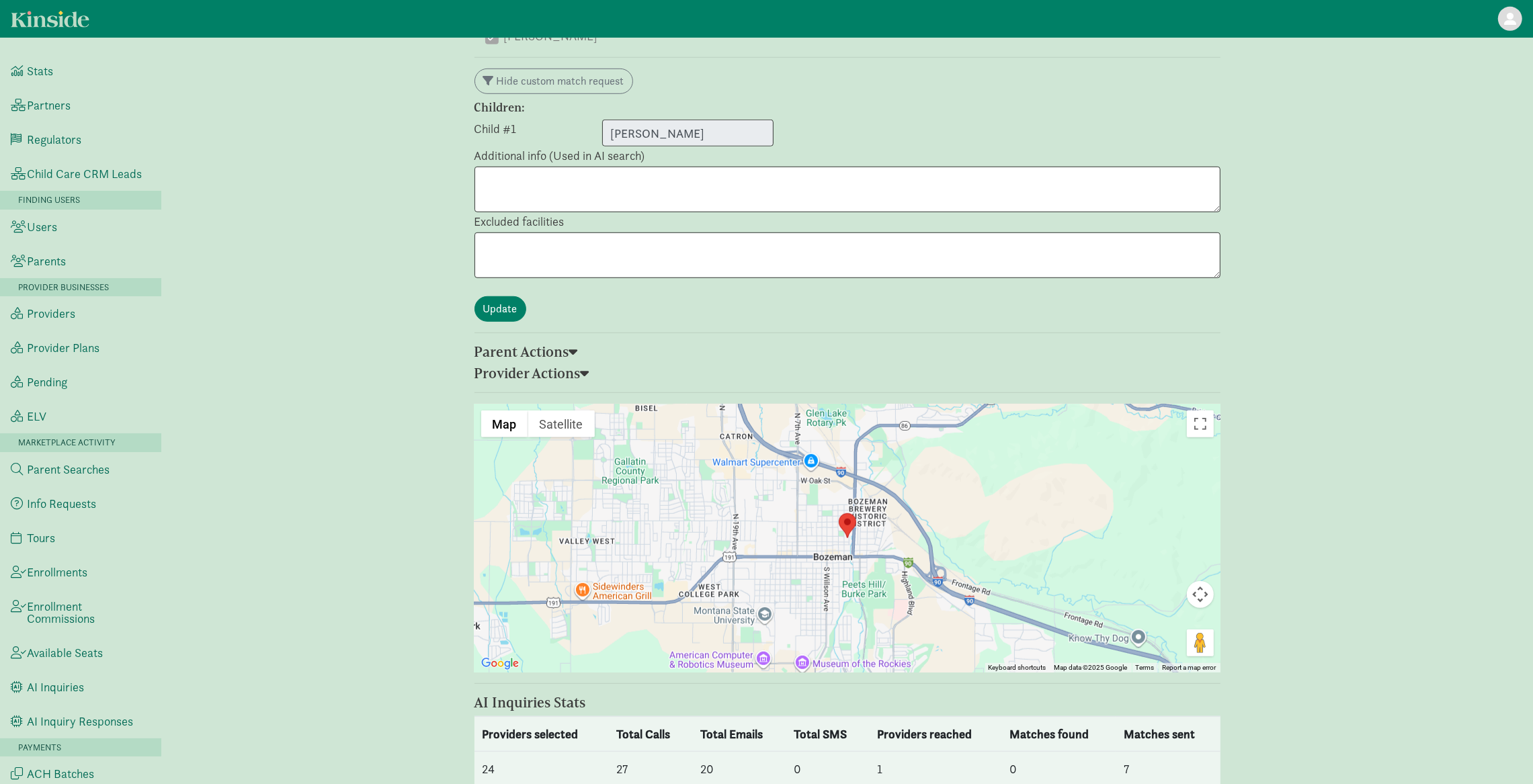
scroll to position [1104, 0]
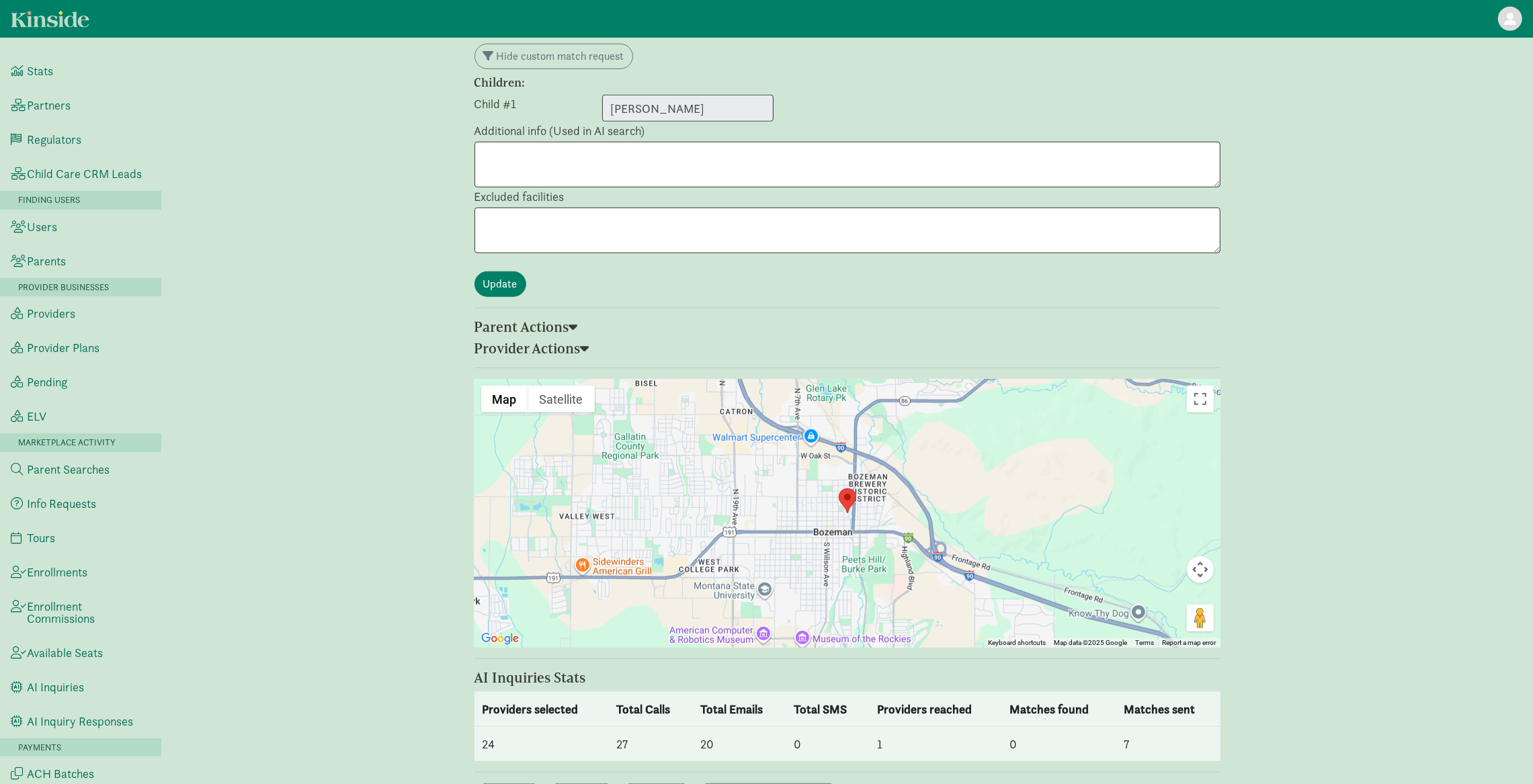
click at [883, 727] on td "1" at bounding box center [935, 745] width 132 height 35
select select "awaiting_response"
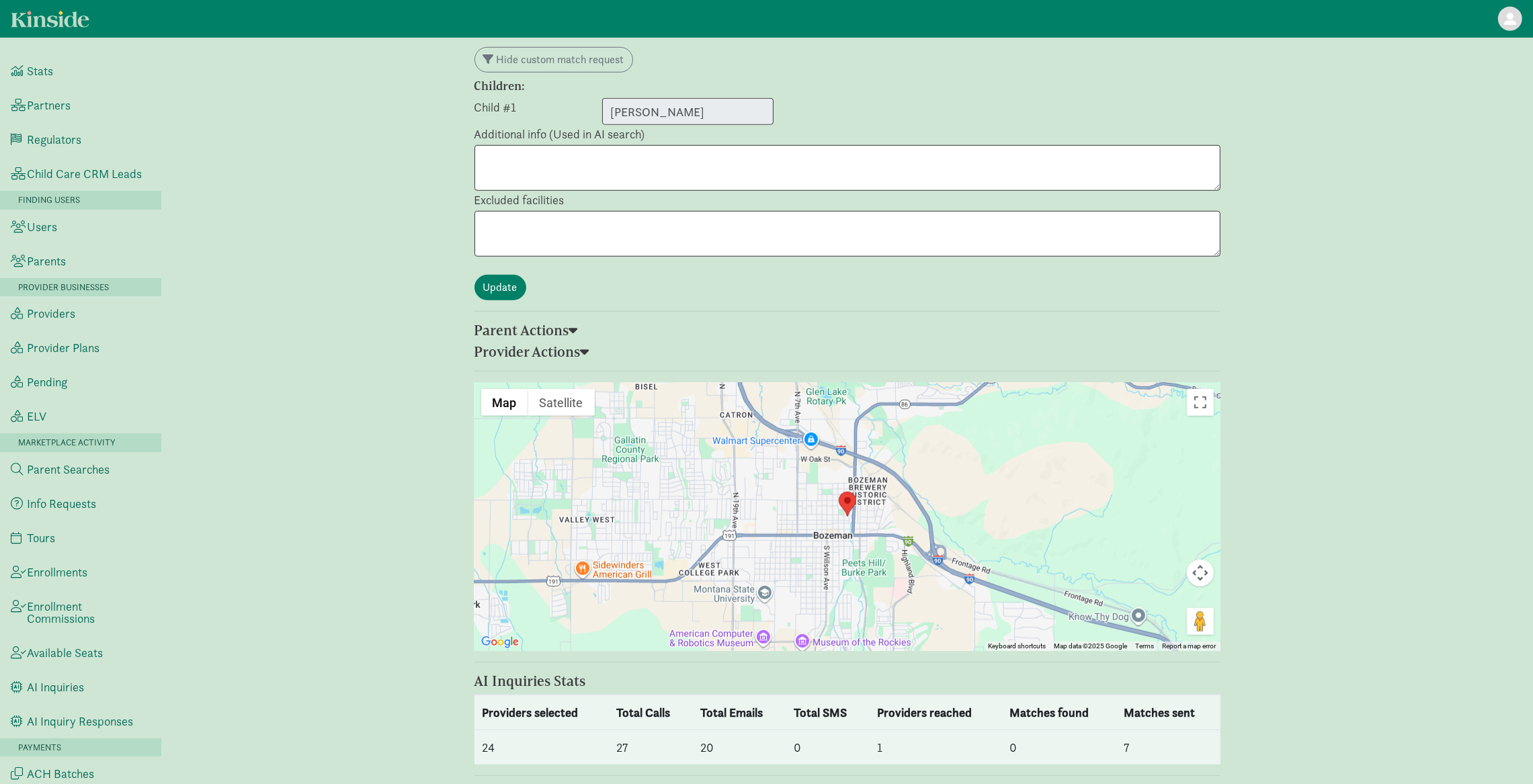
select select "awaiting_response"
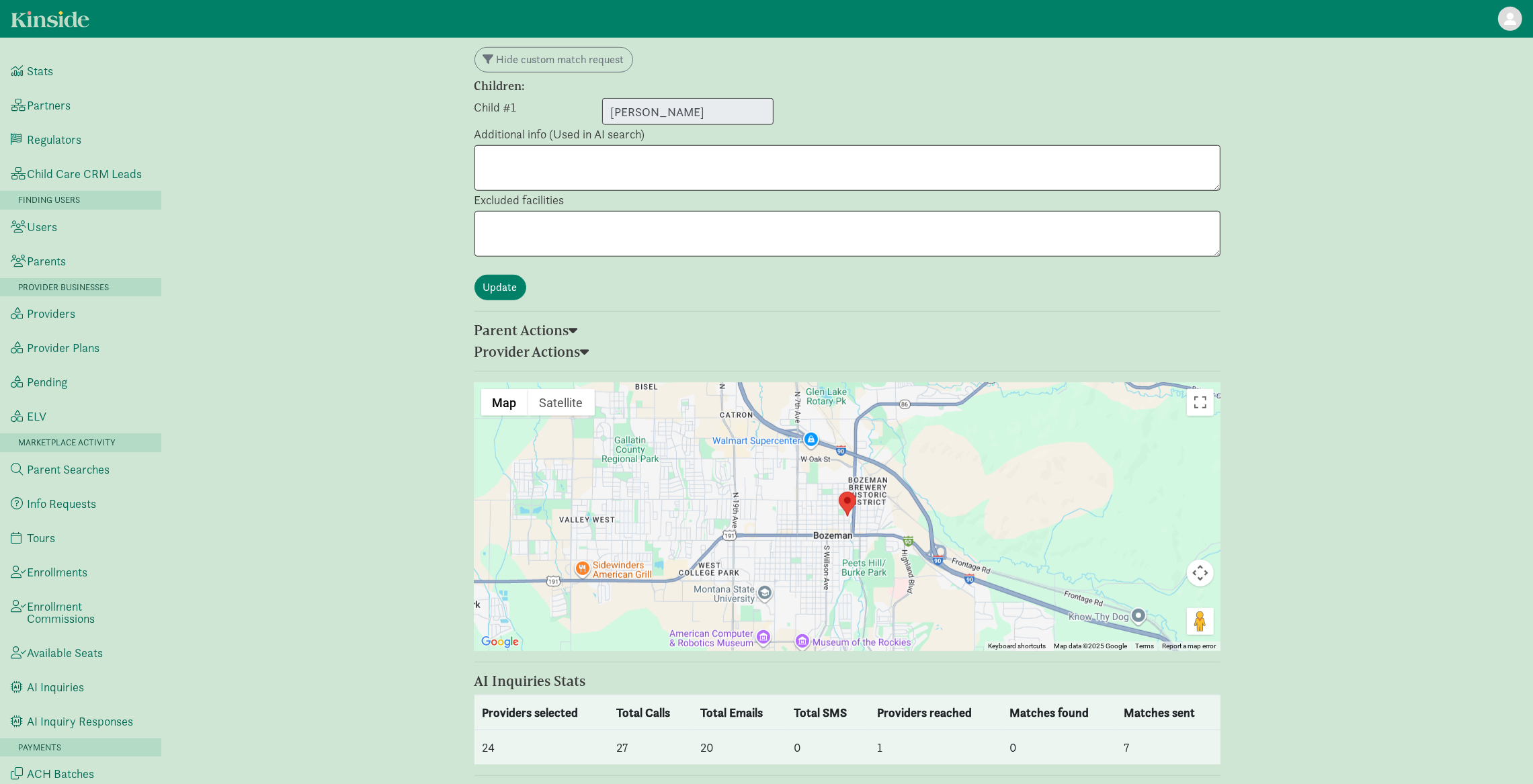
select select "awaiting_response"
select select "closed"
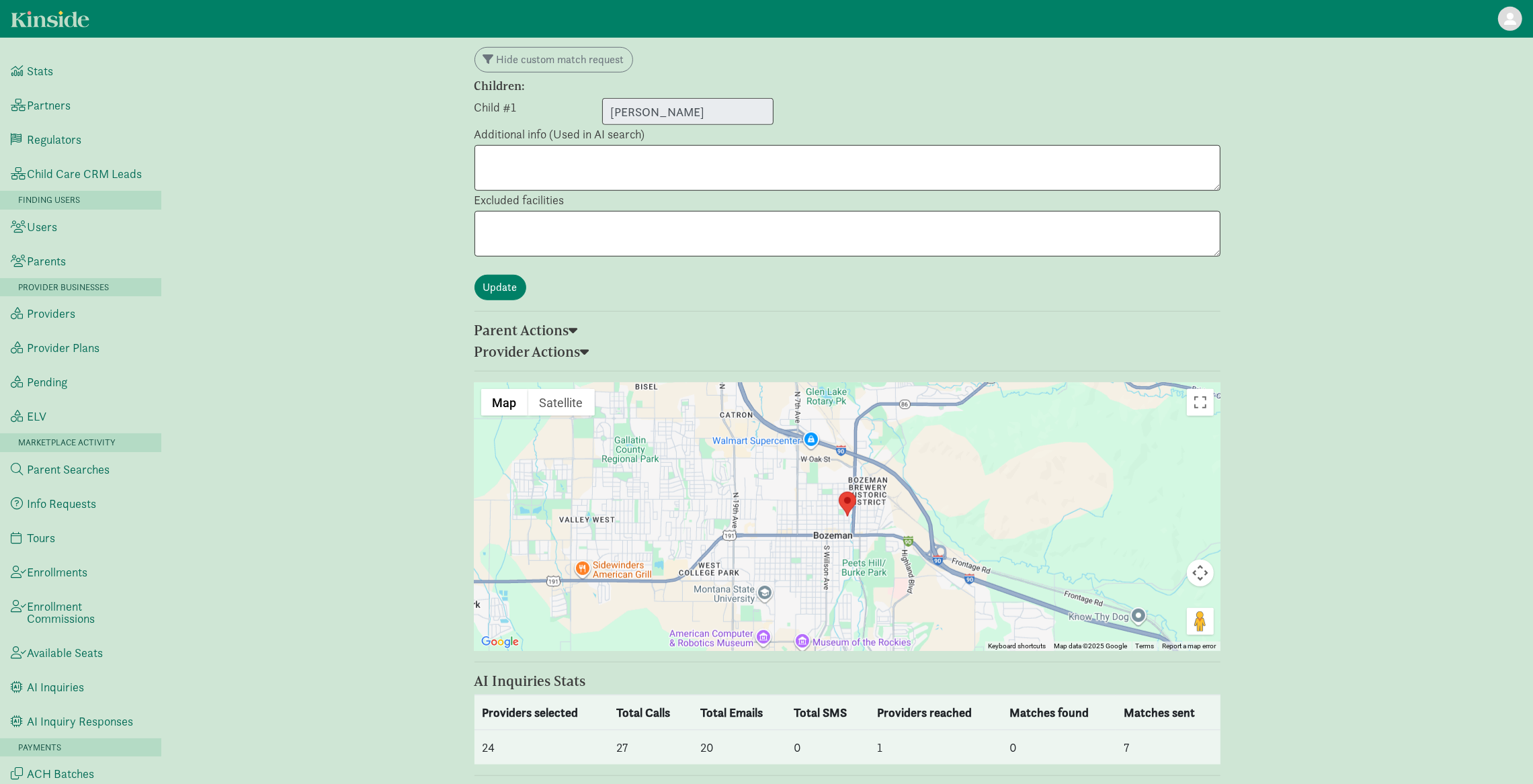
select select "awaiting_response"
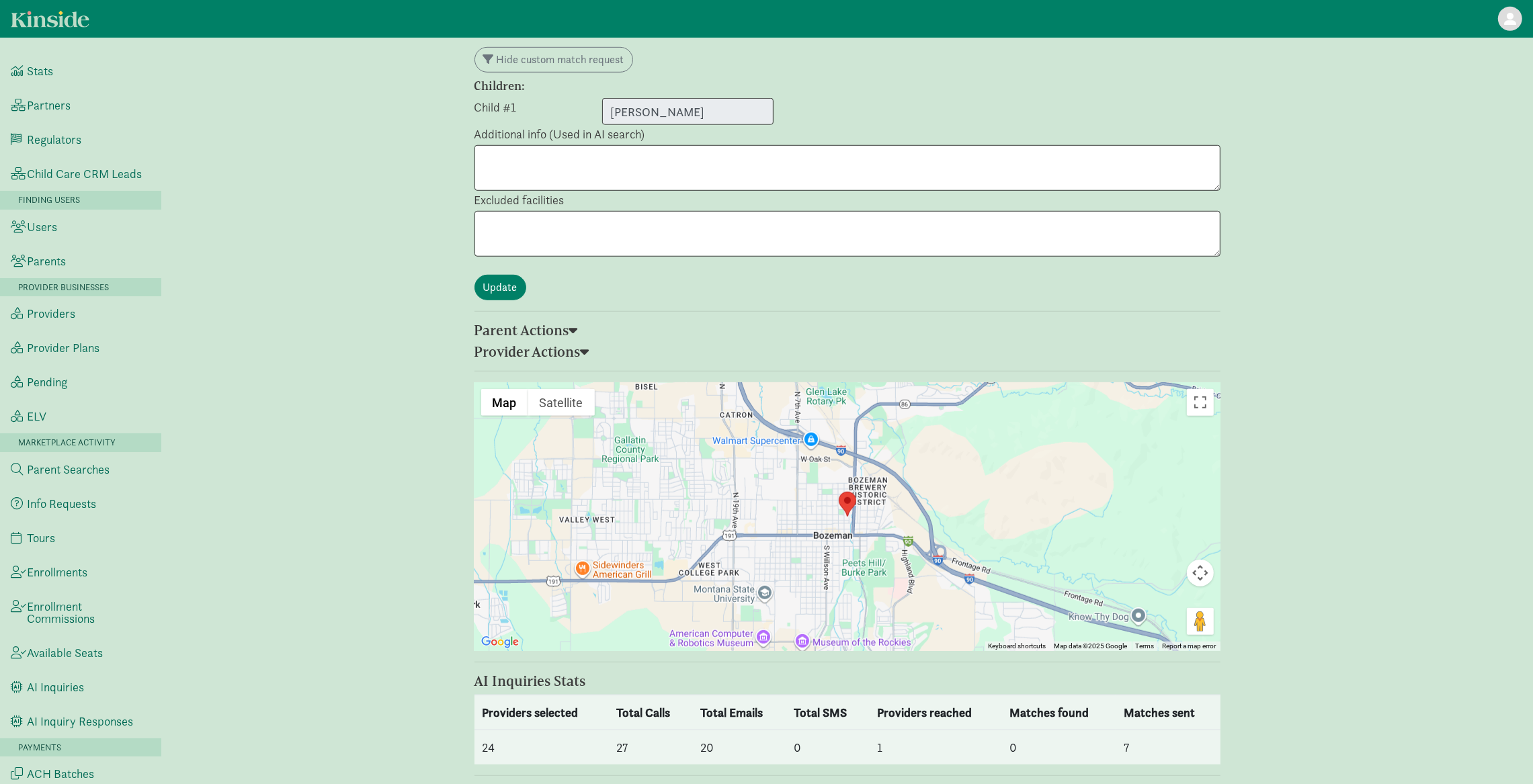
select select "awaiting_response"
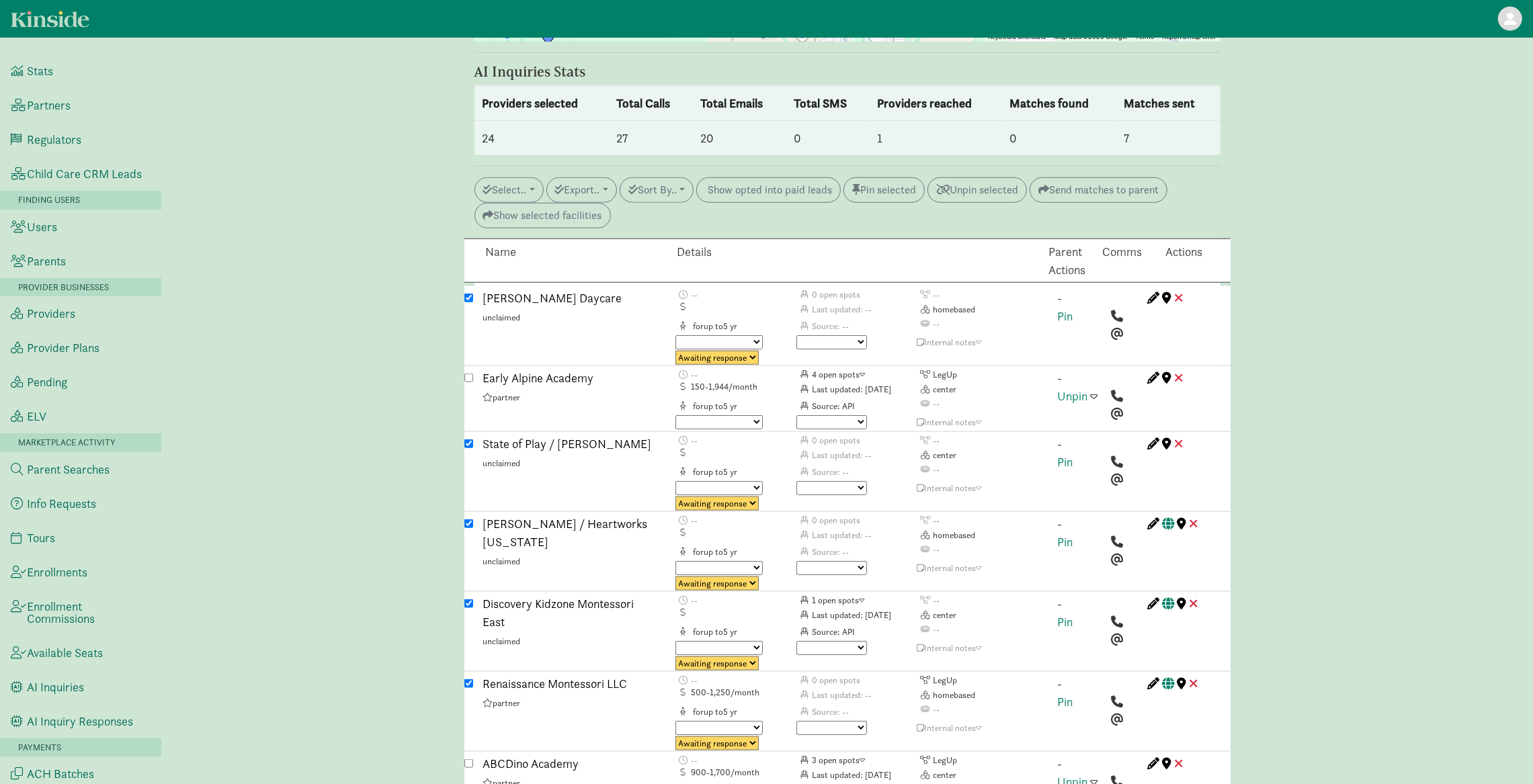
scroll to position [1730, 0]
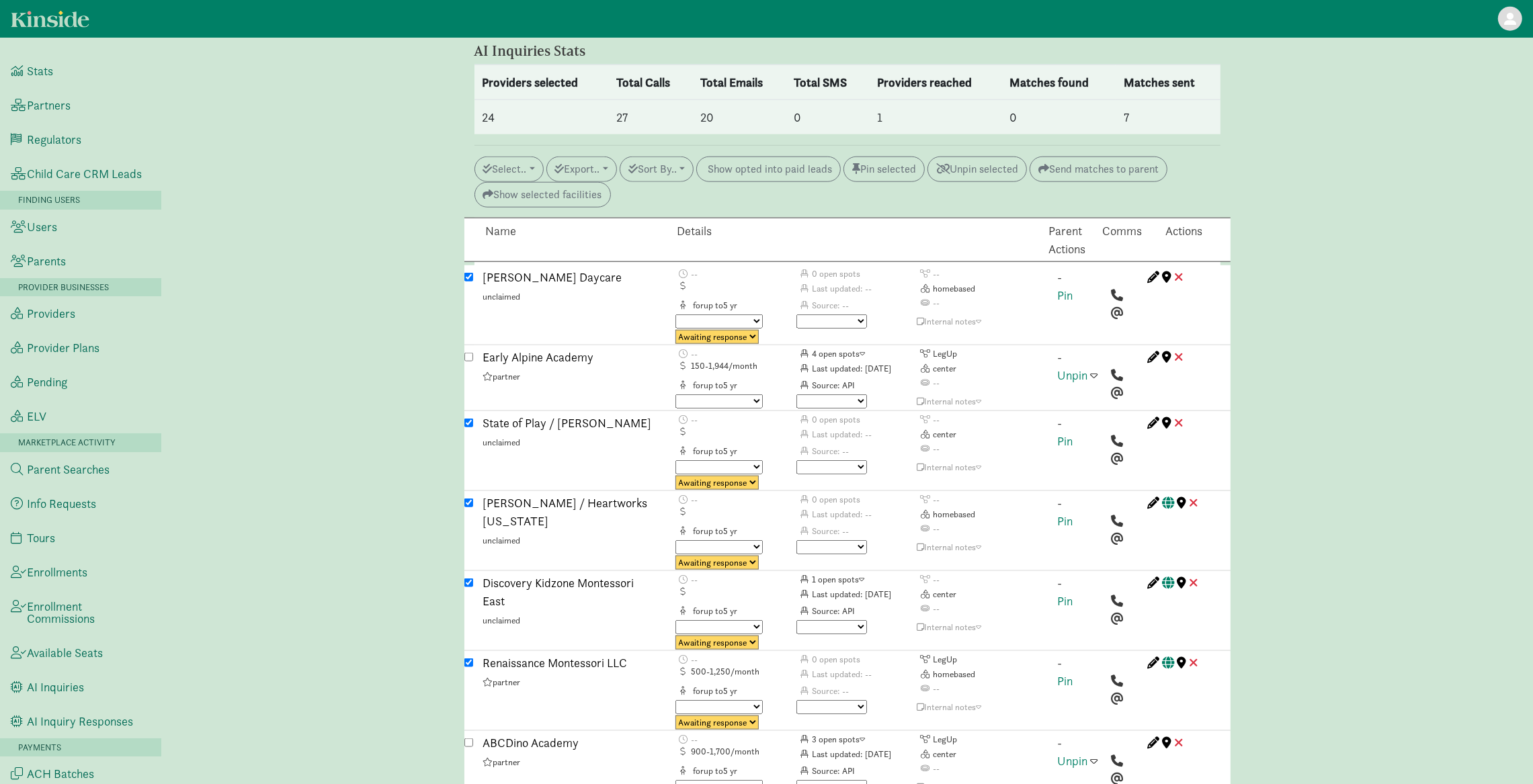
click at [577, 350] on link "Early Alpine Academy" at bounding box center [539, 357] width 111 height 15
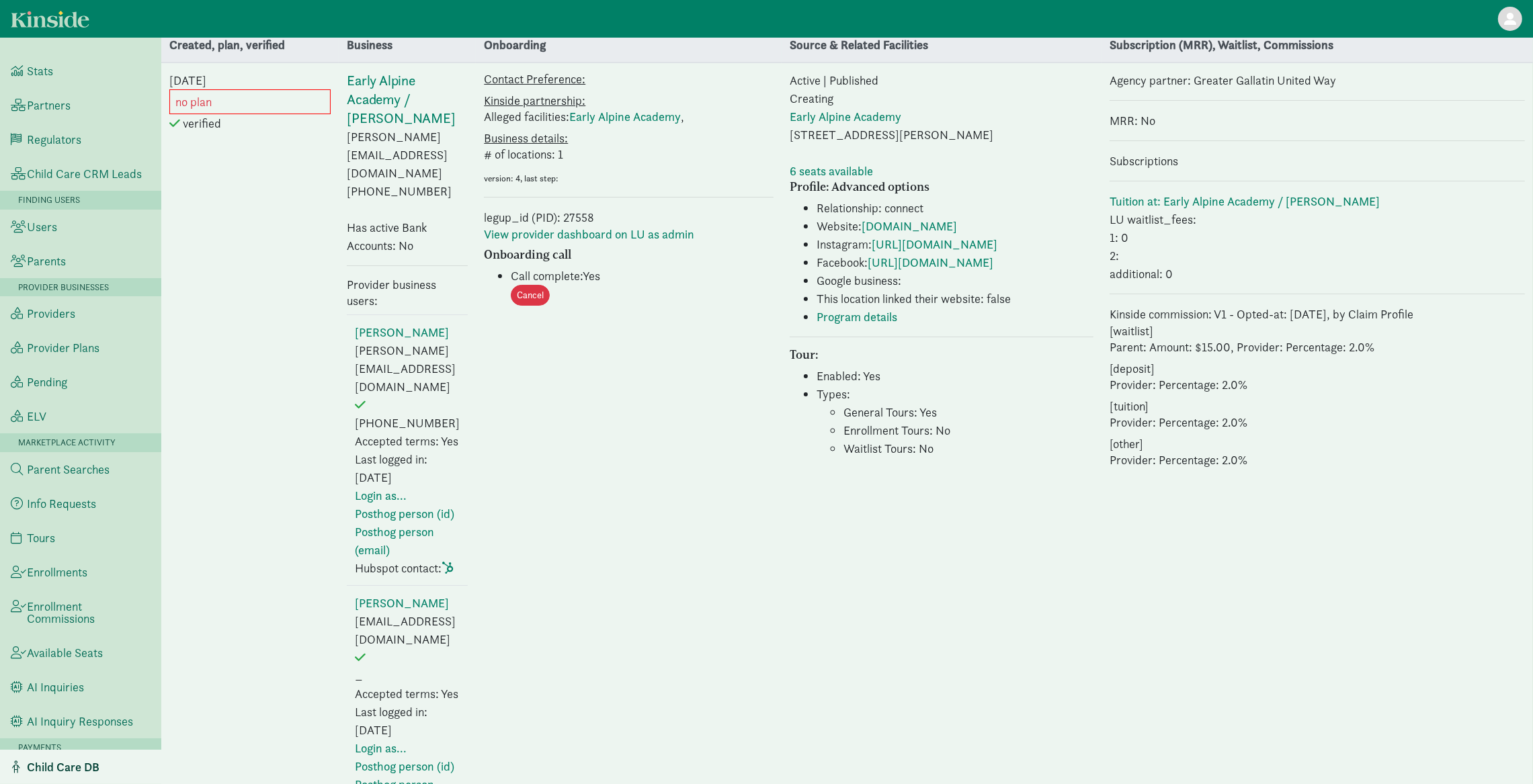
scroll to position [29, 0]
